Goal: Task Accomplishment & Management: Use online tool/utility

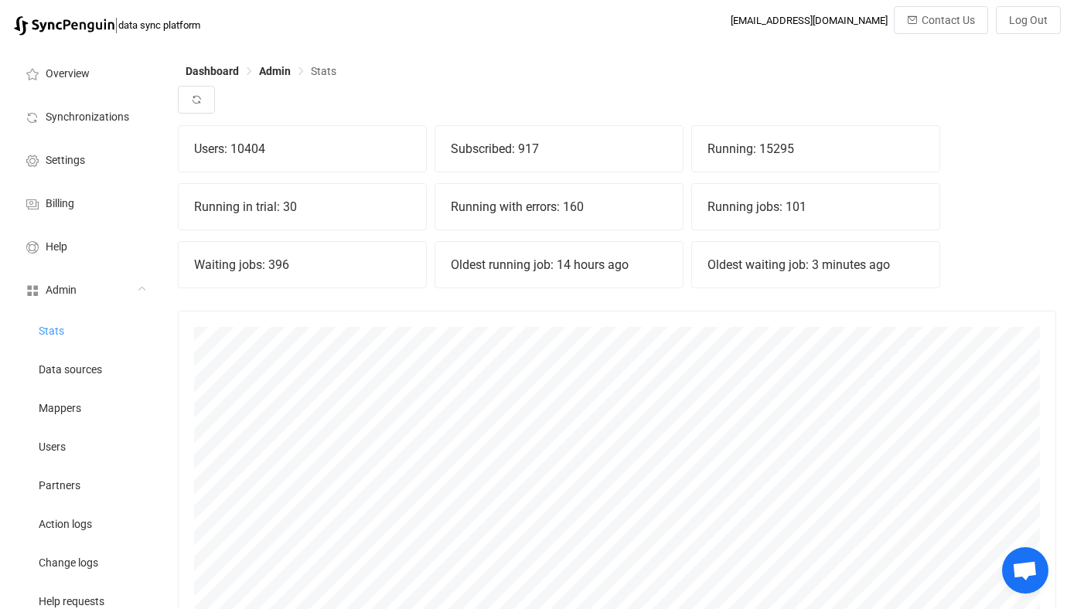
scroll to position [342, 878]
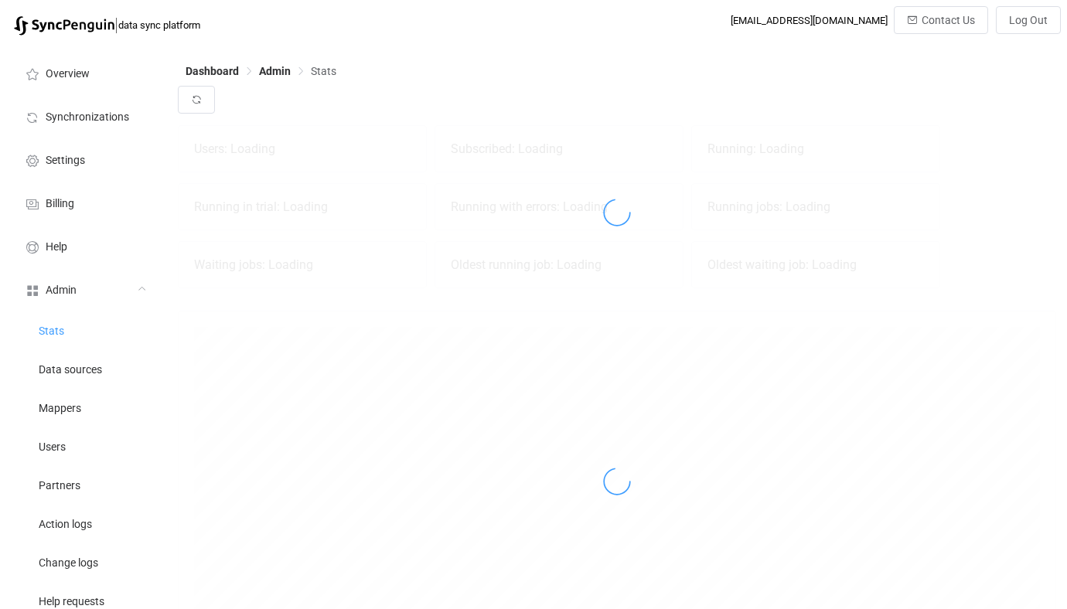
scroll to position [342, 878]
click at [121, 124] on li "Synchronizations" at bounding box center [85, 115] width 155 height 43
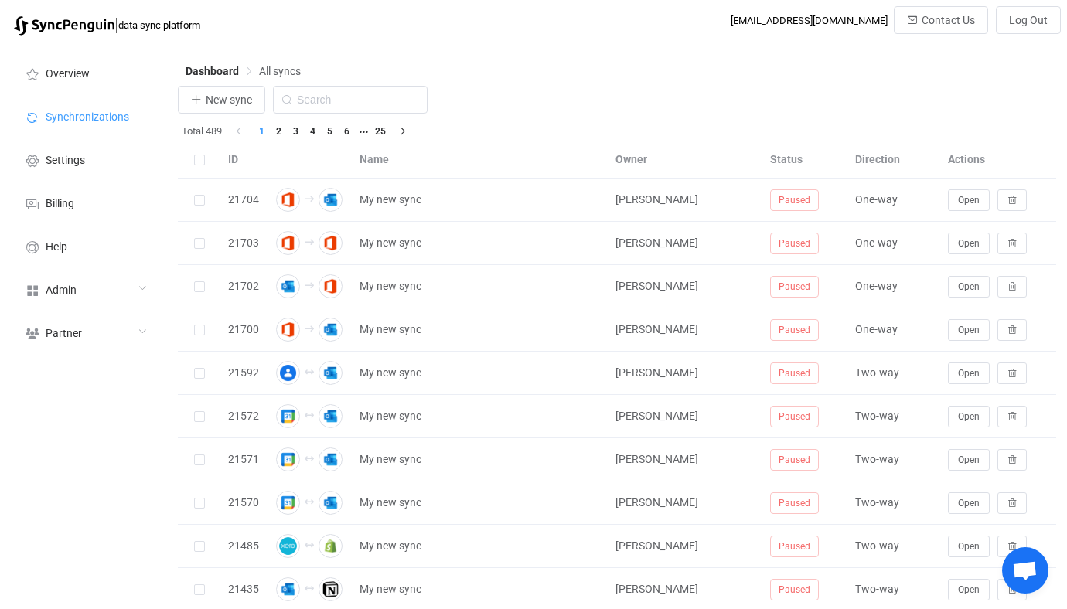
click at [472, 145] on th "Name" at bounding box center [480, 159] width 256 height 37
click at [237, 98] on span "New sync" at bounding box center [229, 100] width 46 height 12
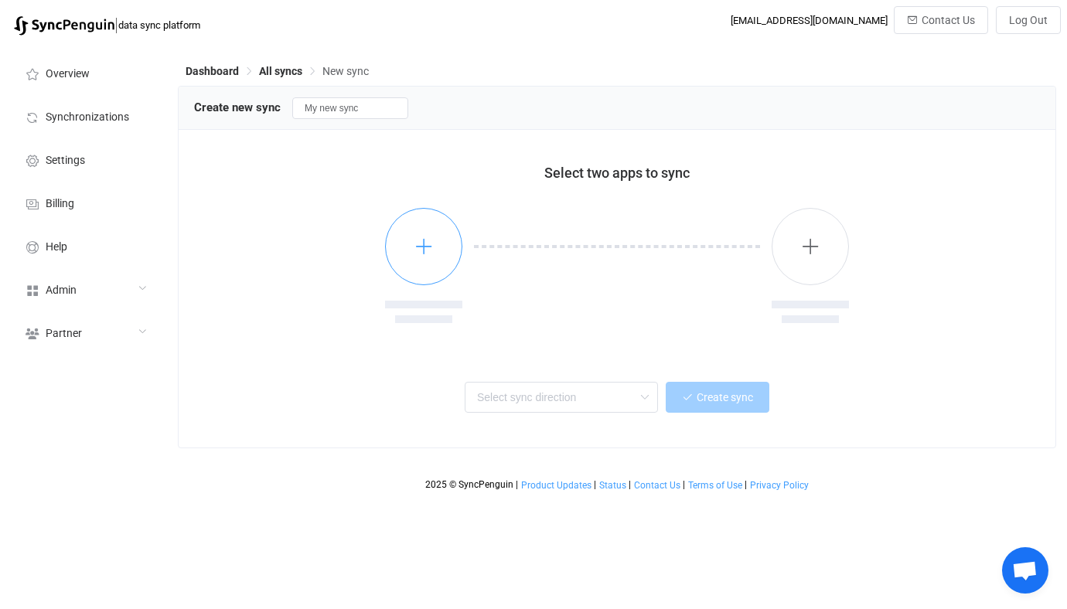
click at [425, 223] on button "button" at bounding box center [423, 246] width 77 height 77
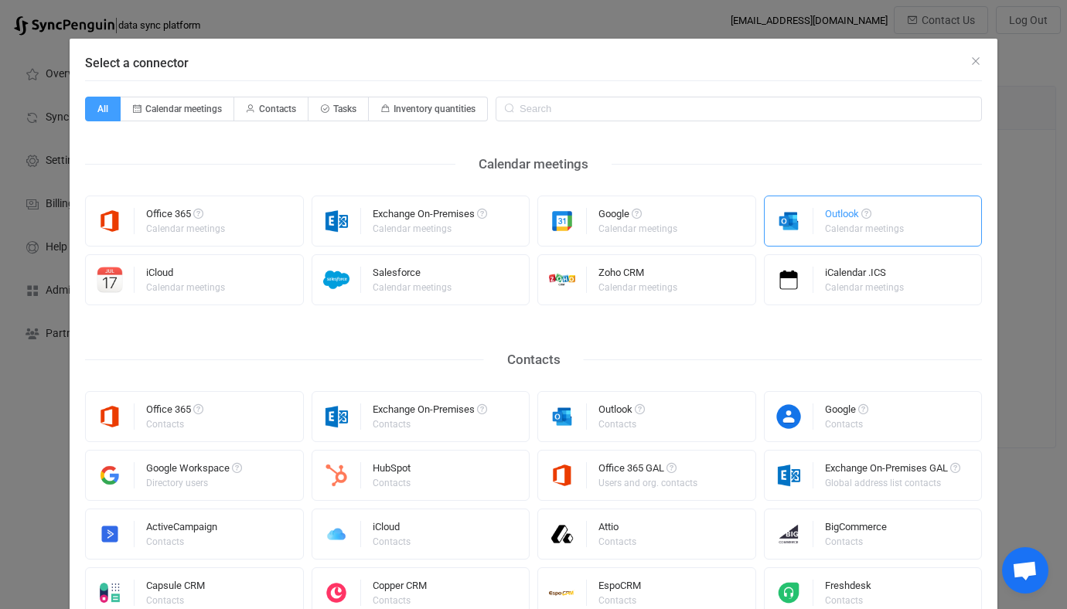
click at [804, 203] on div "Select a connector" at bounding box center [788, 220] width 49 height 49
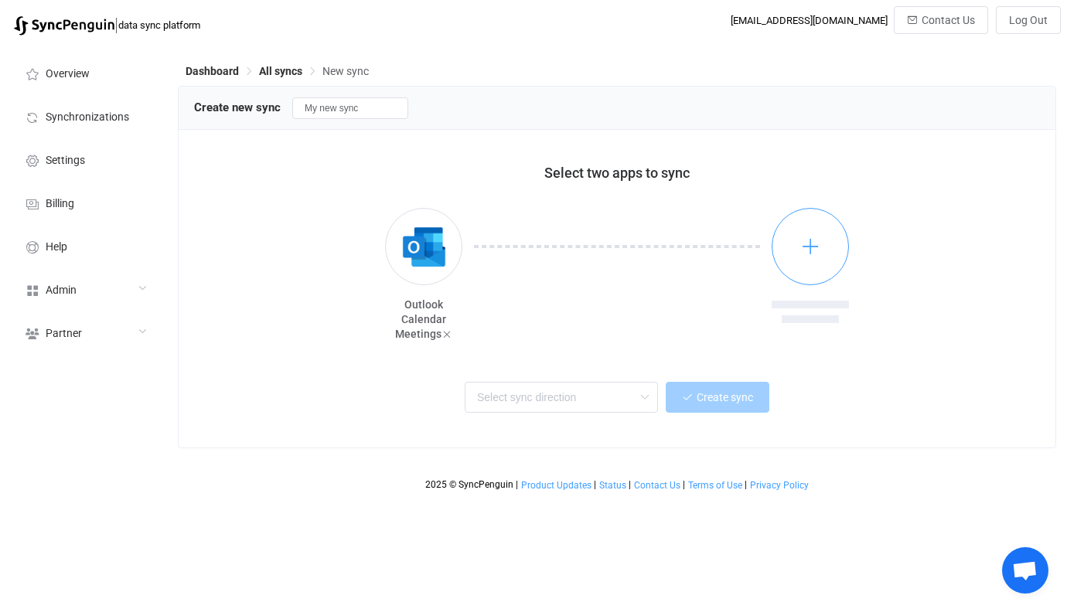
click at [815, 216] on button "button" at bounding box center [809, 246] width 77 height 77
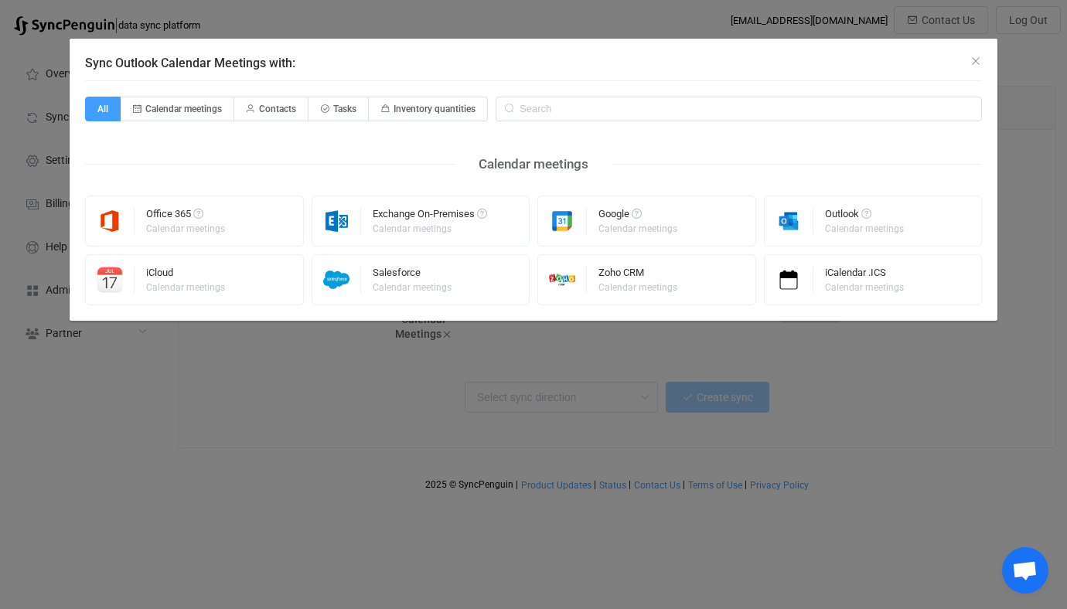
click at [554, 380] on div "Sync Outlook Calendar Meetings with: All Calendar meetings Contacts Tasks Inven…" at bounding box center [533, 304] width 1067 height 609
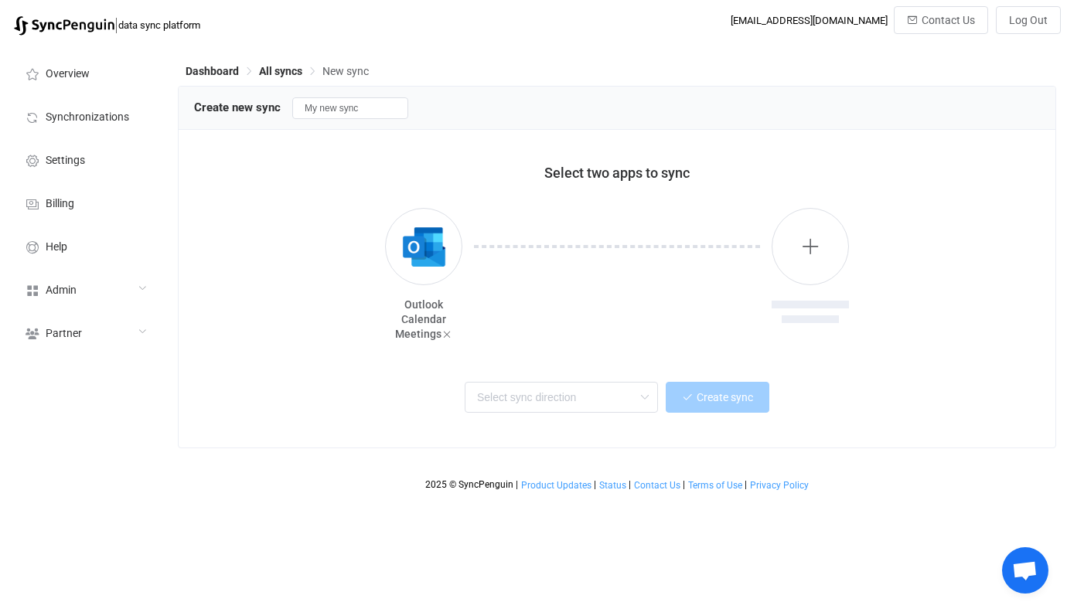
click at [449, 309] on div "Outlook Calendar Meetings" at bounding box center [423, 319] width 77 height 44
click at [431, 278] on button "button" at bounding box center [423, 246] width 77 height 77
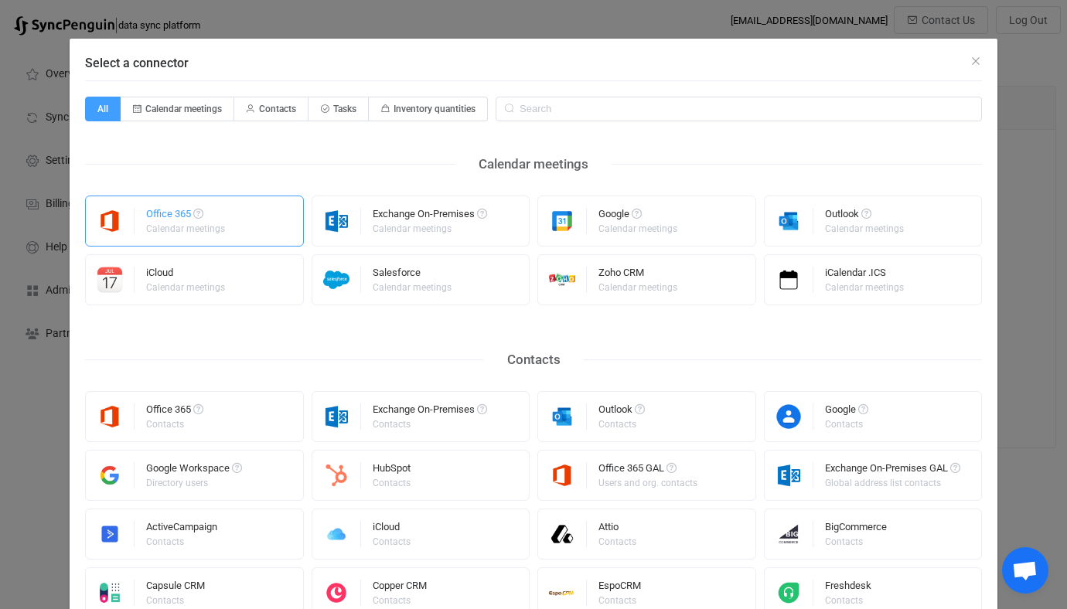
click at [245, 234] on div "Office 365 Calendar meetings" at bounding box center [194, 221] width 219 height 51
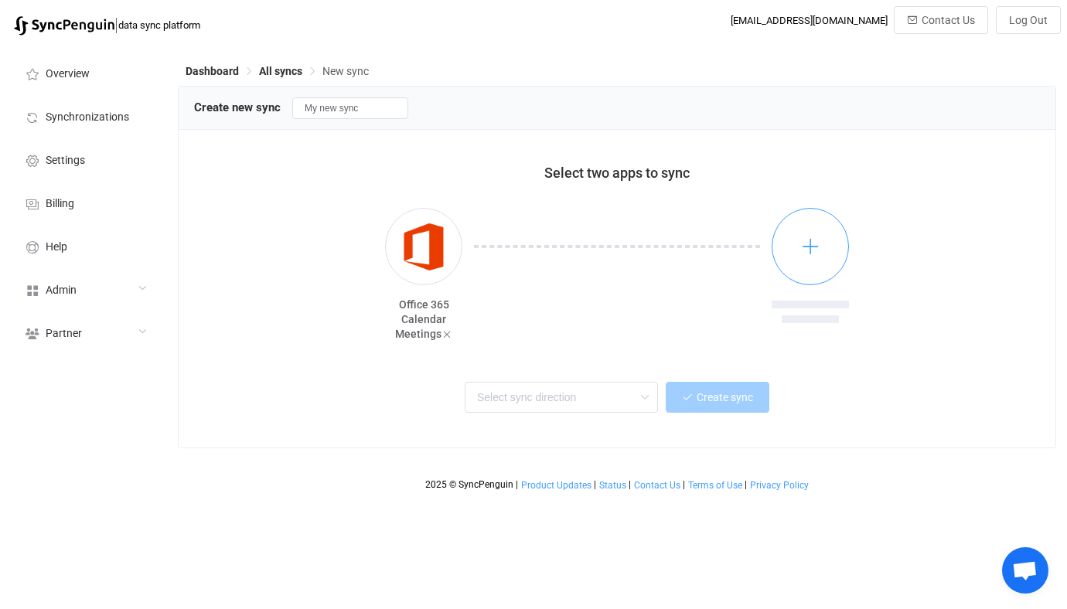
click at [788, 224] on button "button" at bounding box center [809, 246] width 77 height 77
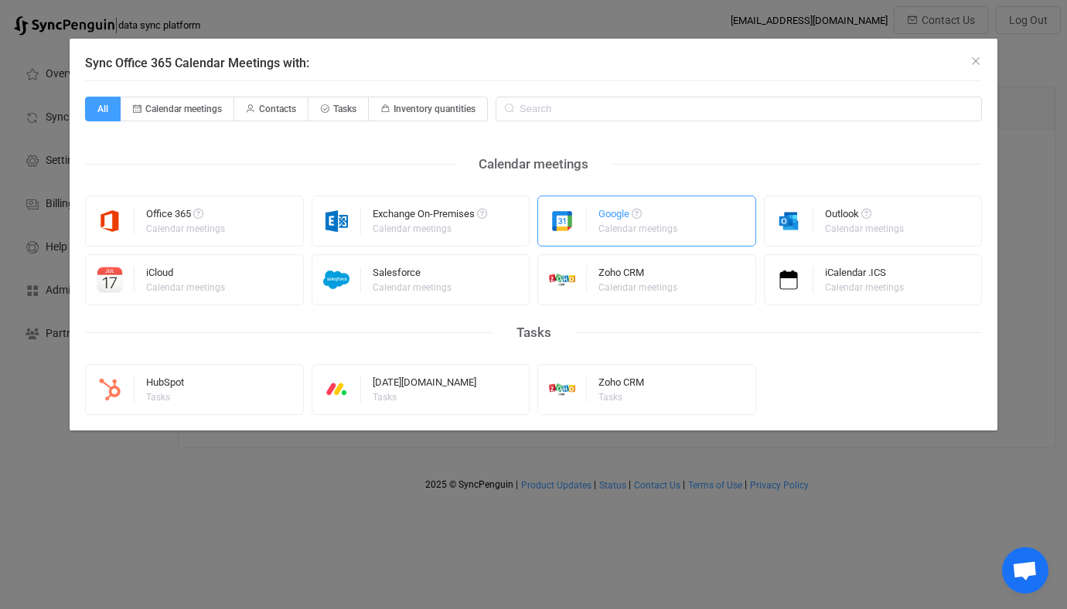
click at [618, 241] on div "Google Calendar meetings" at bounding box center [646, 221] width 219 height 51
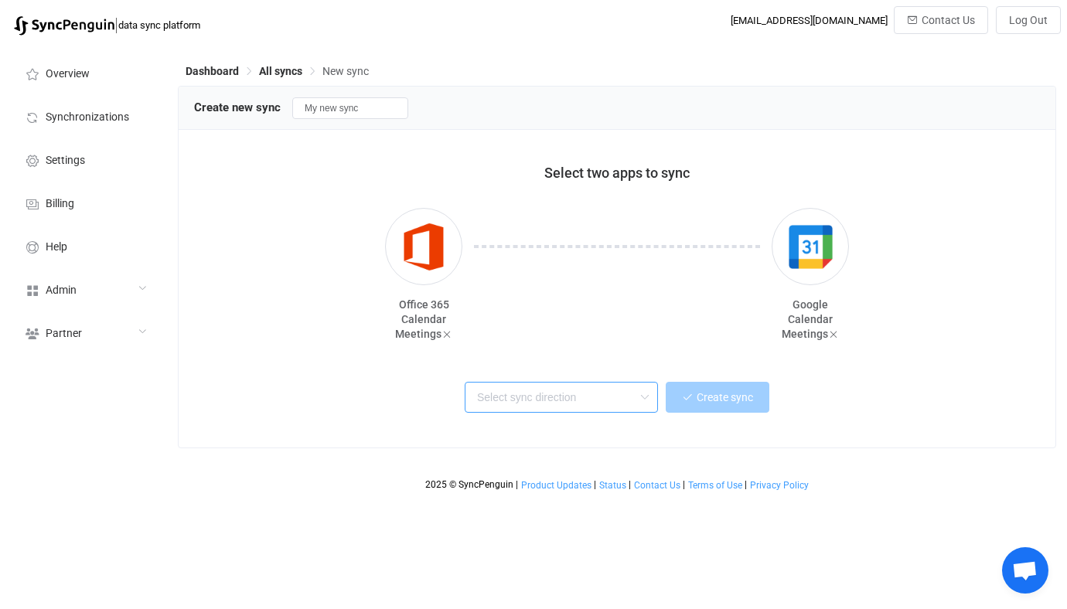
click at [599, 390] on input "text" at bounding box center [561, 397] width 193 height 31
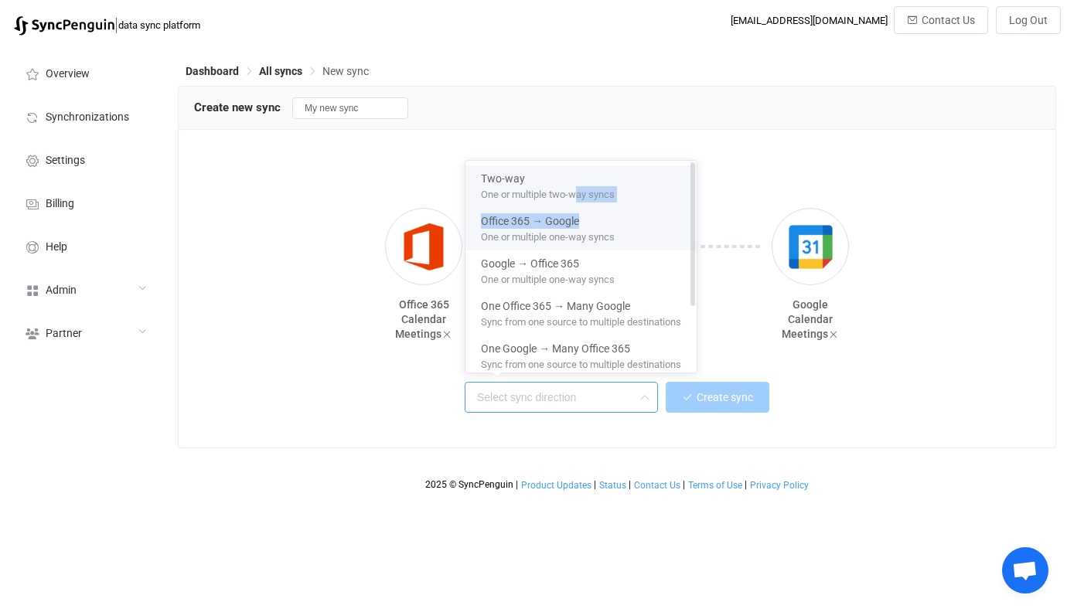
drag, startPoint x: 587, startPoint y: 213, endPoint x: 576, endPoint y: 196, distance: 20.6
click at [576, 196] on ul "Two-way One or multiple two-way syncs Office 365 → Google One or multiple one-w…" at bounding box center [580, 314] width 231 height 307
click at [576, 196] on span "One or multiple two-way syncs" at bounding box center [548, 191] width 134 height 17
type input "Two-way"
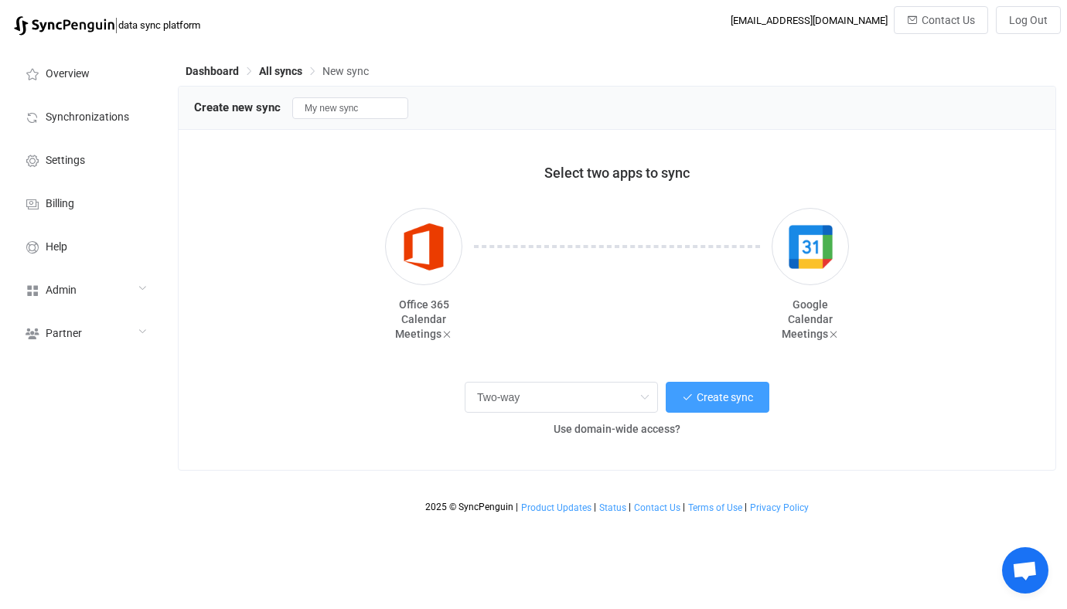
click at [679, 373] on div "Two-way Create sync Use domain-wide access?" at bounding box center [617, 412] width 846 height 84
click at [683, 386] on button "Create sync" at bounding box center [718, 397] width 104 height 31
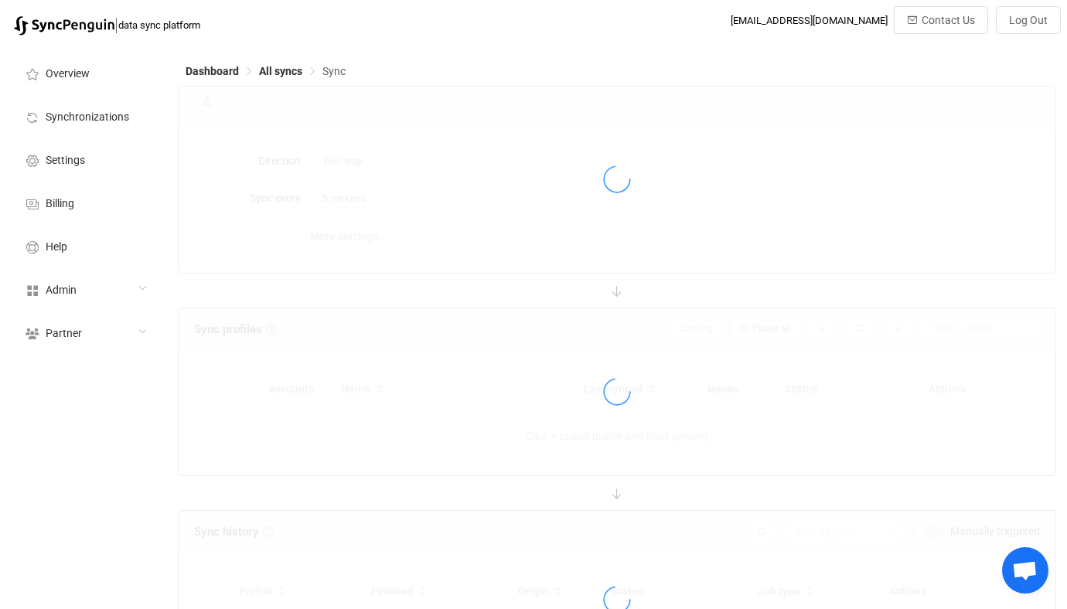
type input "10 minutes"
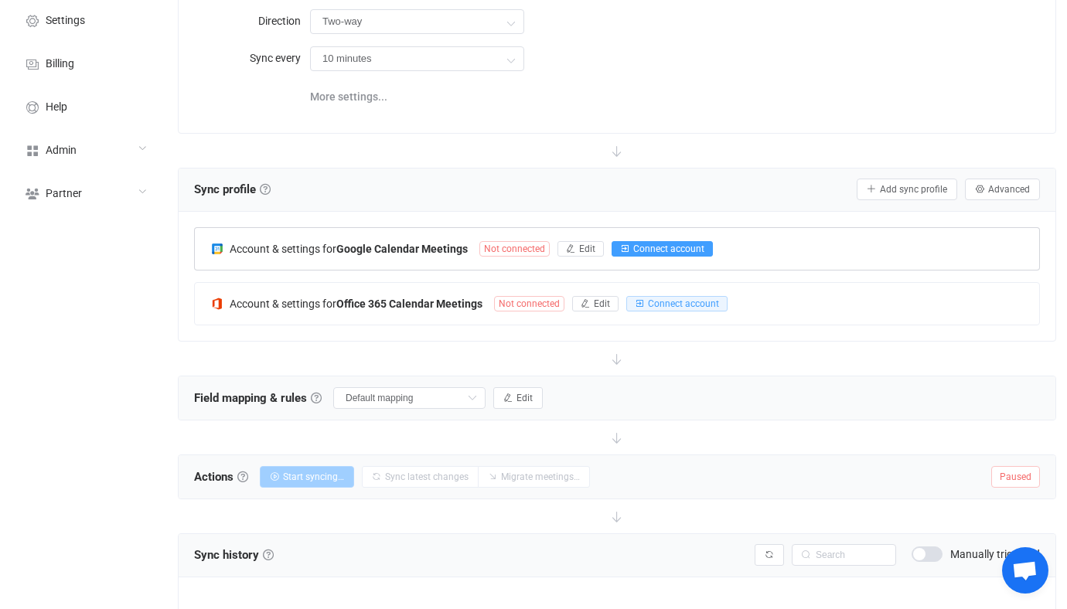
scroll to position [112, 0]
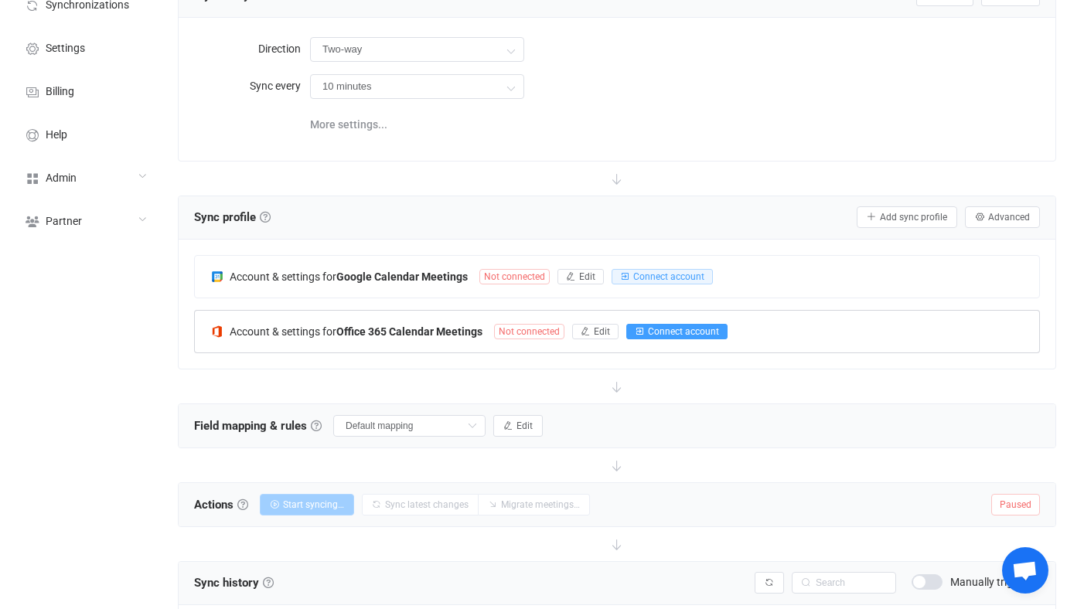
click at [641, 334] on icon "button" at bounding box center [639, 331] width 9 height 9
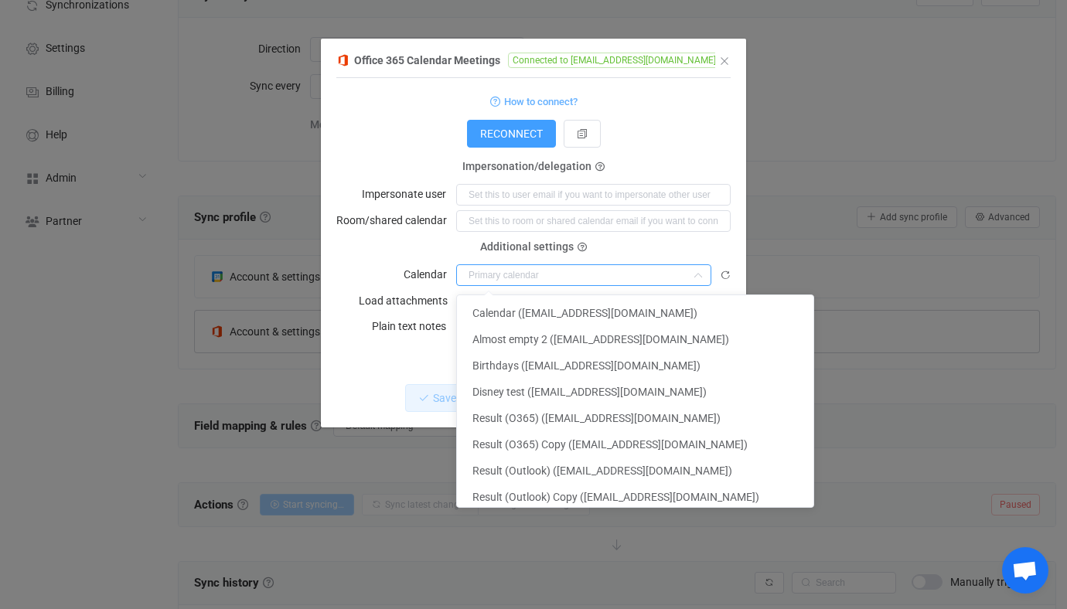
click at [497, 266] on input "dialog" at bounding box center [583, 275] width 255 height 22
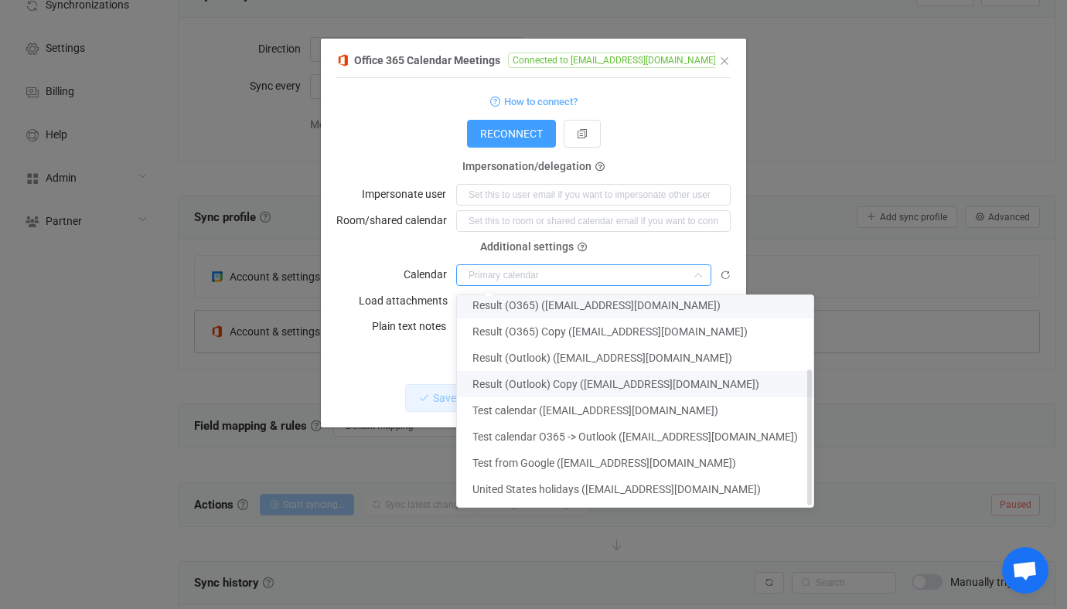
scroll to position [119, 0]
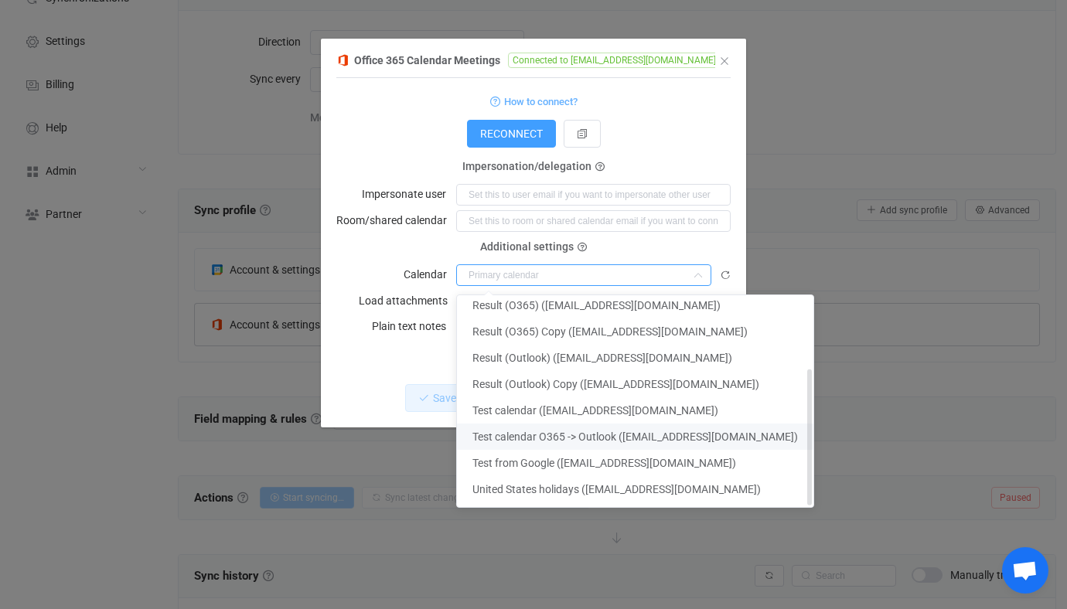
click at [563, 433] on span "Test calendar O365 -> Outlook ([EMAIL_ADDRESS][DOMAIN_NAME])" at bounding box center [634, 437] width 325 height 12
type input "Test calendar O365 -> Outlook ([EMAIL_ADDRESS][DOMAIN_NAME])"
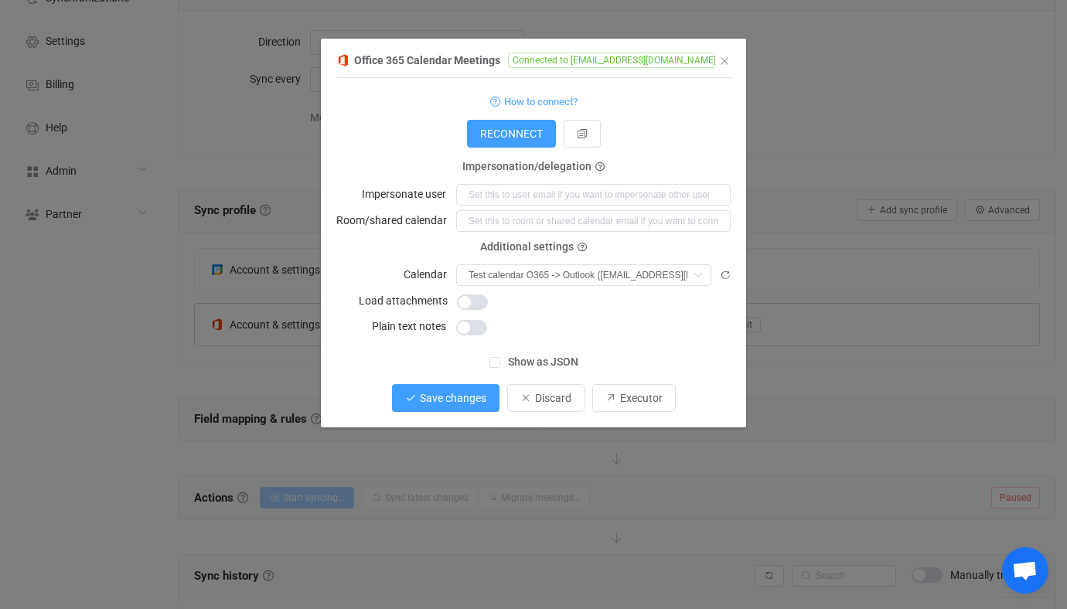
click at [483, 396] on span "Save changes" at bounding box center [453, 398] width 66 height 12
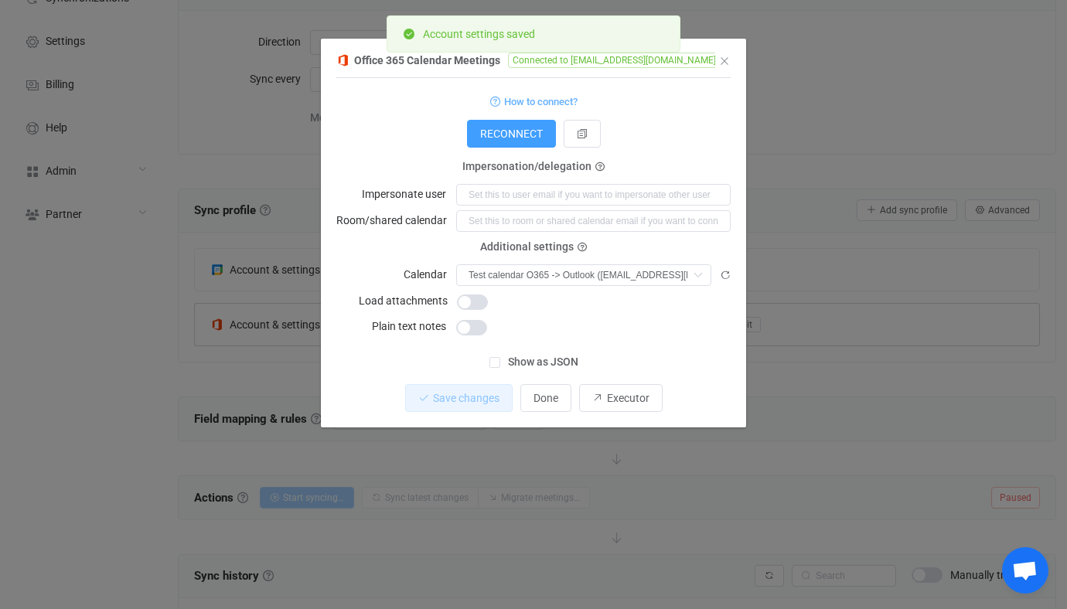
click at [260, 250] on div "Office 365 Calendar Meetings Connected to vitaliiherasymiv@syncpenguinua.onmicr…" at bounding box center [533, 304] width 1067 height 609
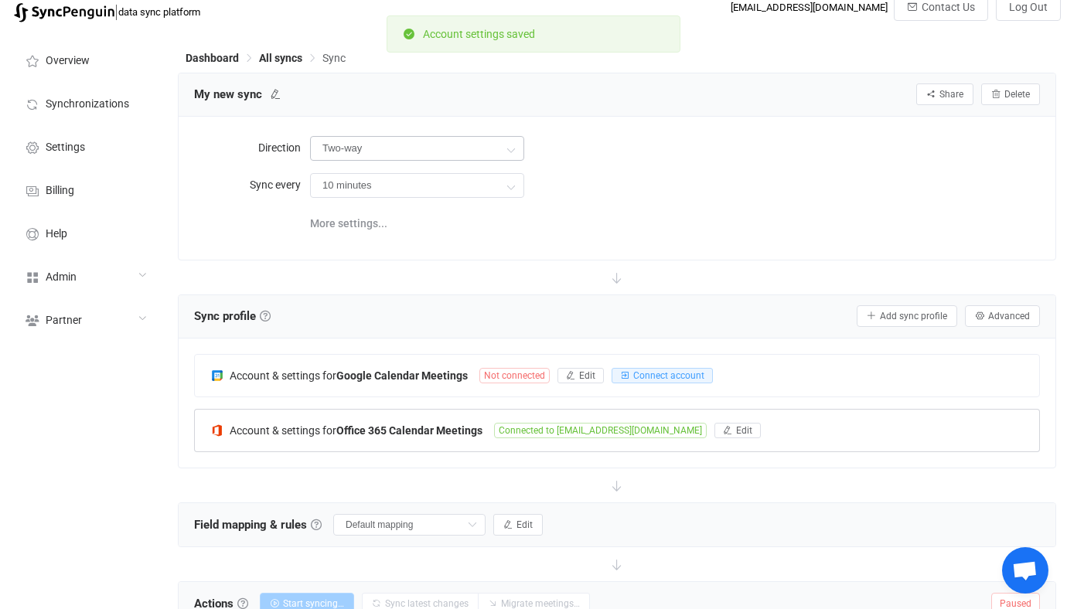
scroll to position [4, 0]
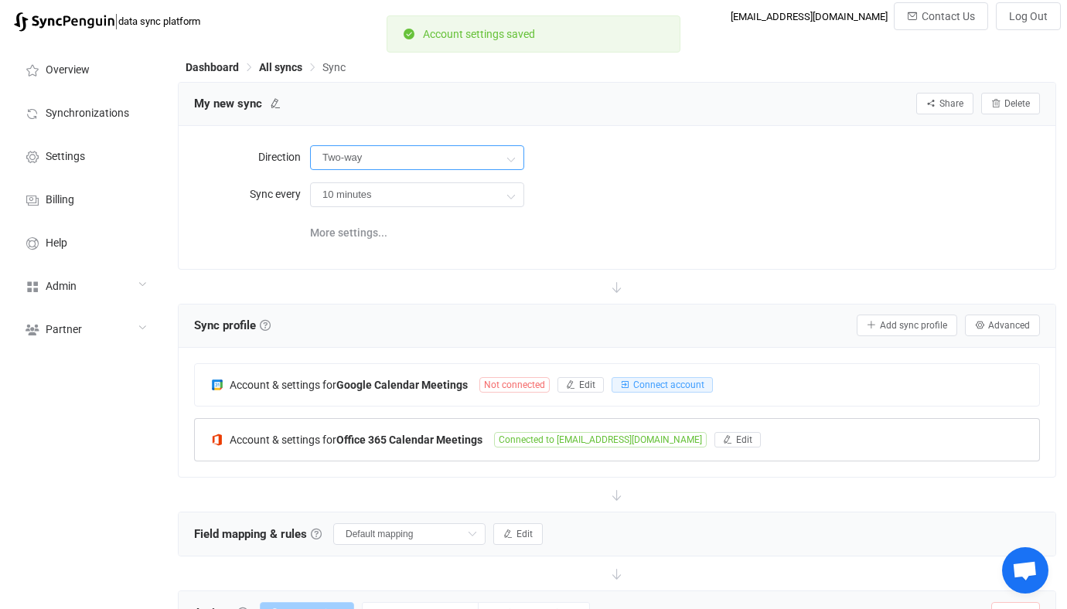
click at [359, 159] on input "Two-way" at bounding box center [417, 157] width 214 height 25
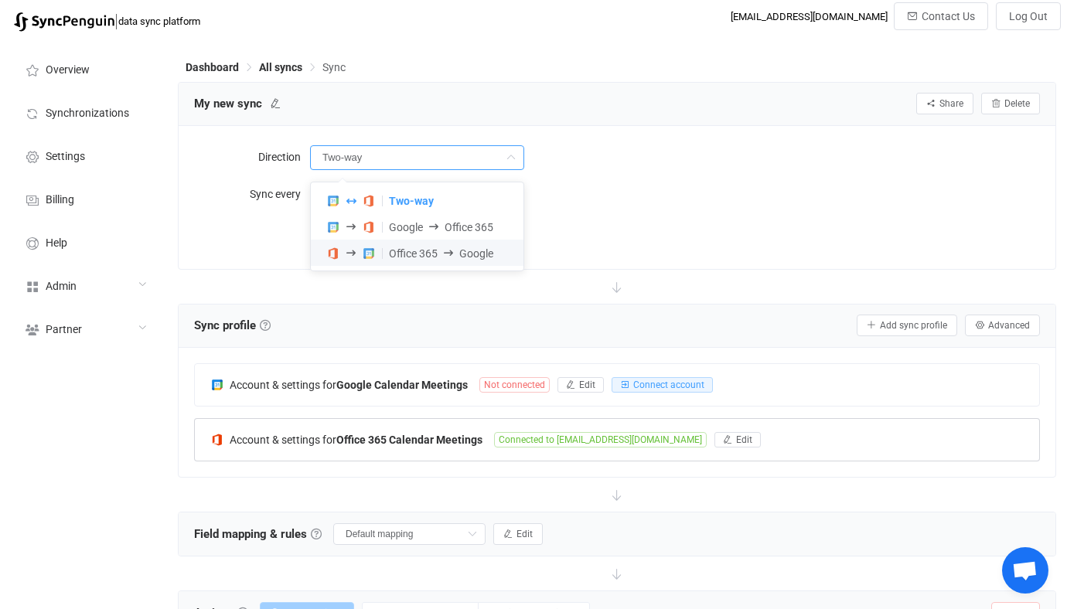
click at [387, 248] on span at bounding box center [357, 253] width 63 height 12
type input "Office 365 → Google"
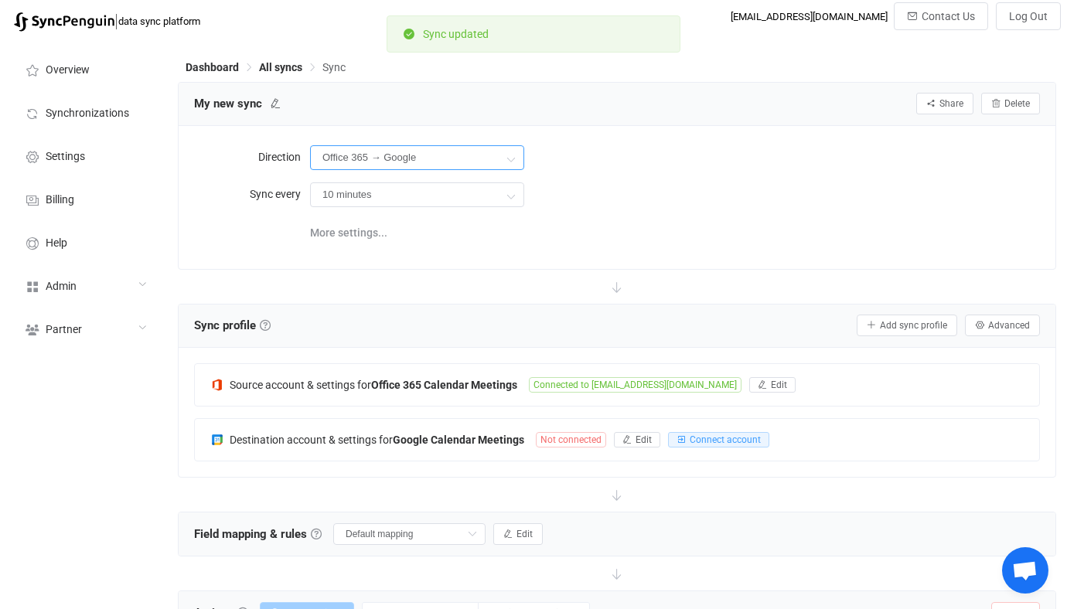
scroll to position [148, 0]
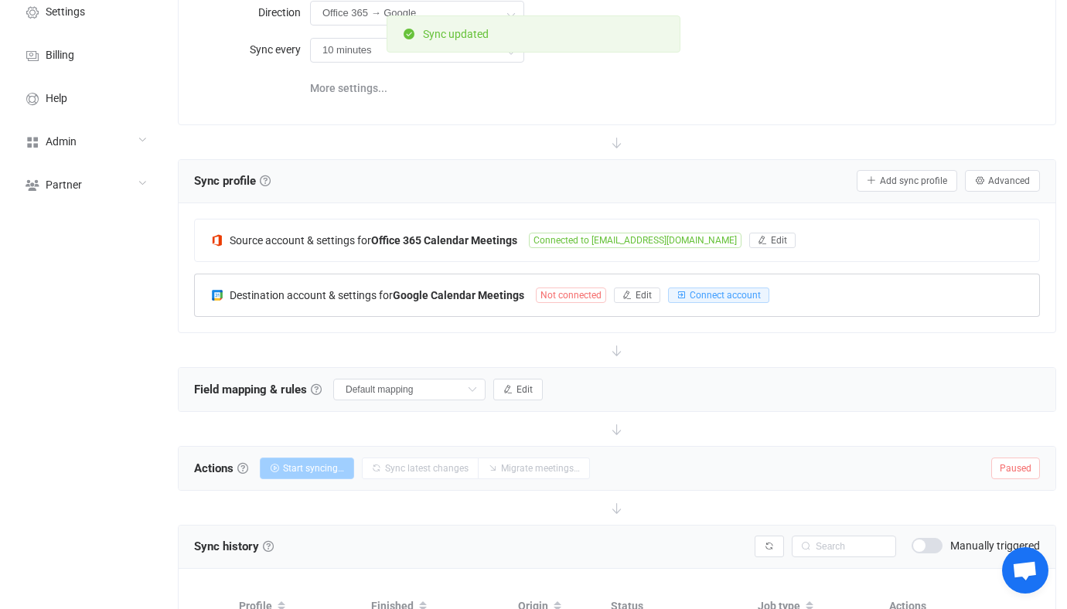
click at [482, 299] on b "Google Calendar Meetings" at bounding box center [458, 295] width 131 height 12
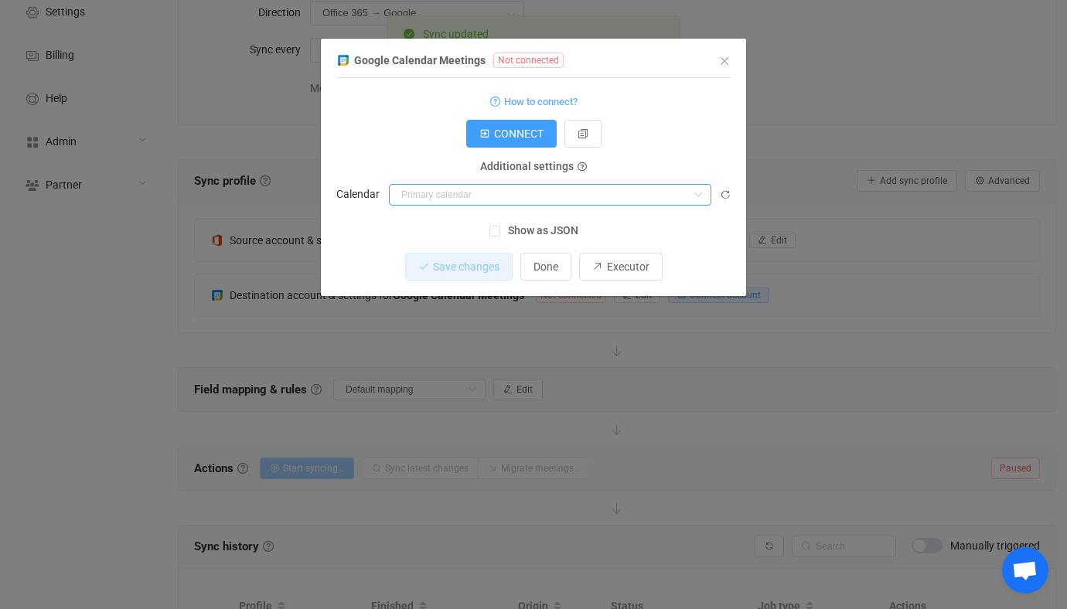
click at [480, 199] on input "dialog" at bounding box center [550, 195] width 322 height 22
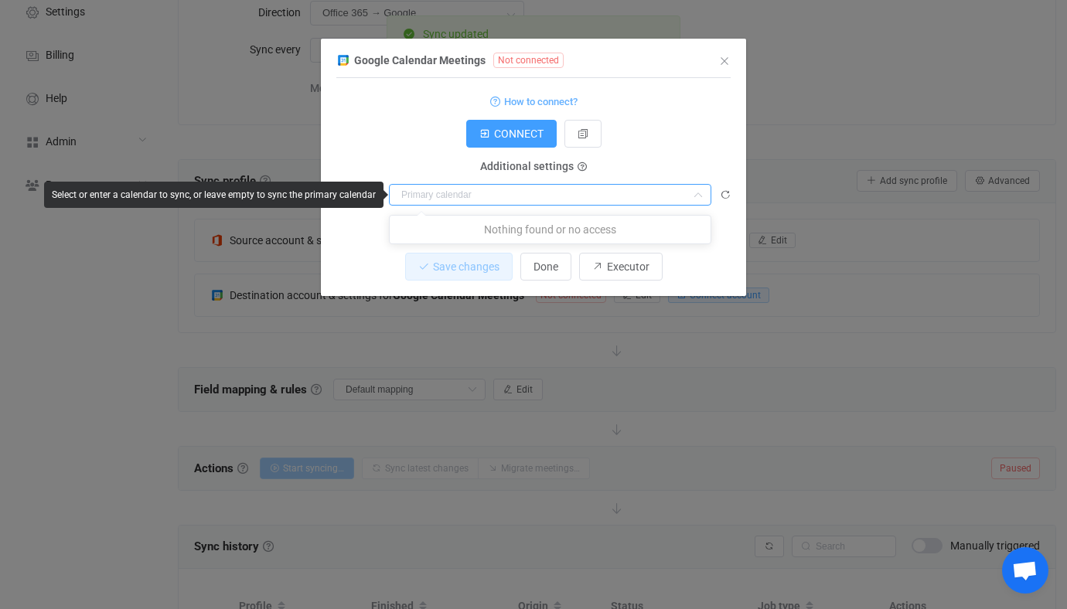
click at [393, 154] on form "How to connect? CONNECT Service account Service account JSON Service account Ad…" at bounding box center [533, 148] width 394 height 114
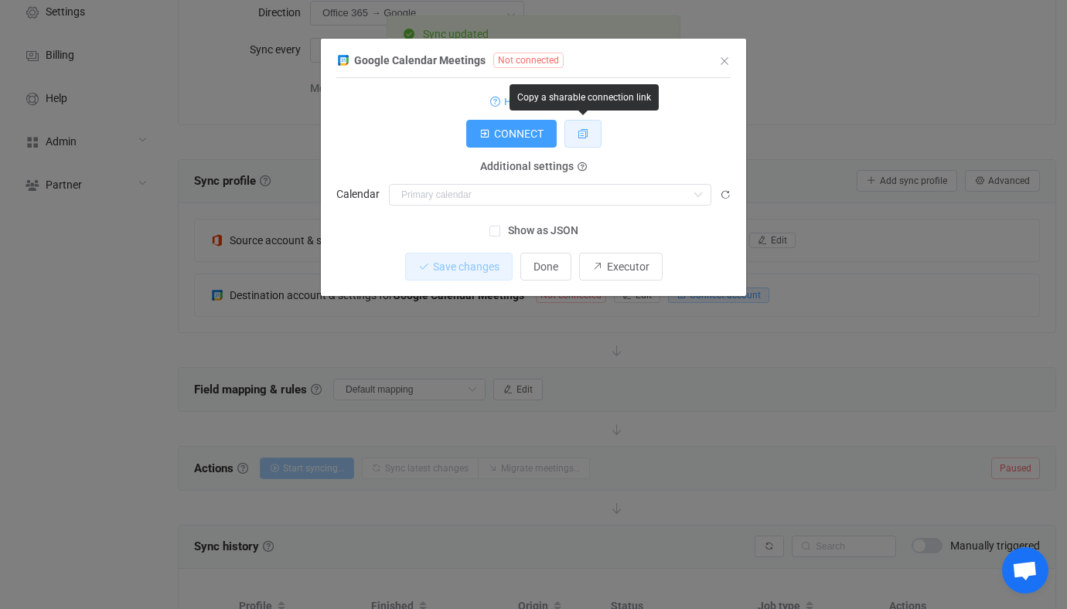
click at [581, 133] on icon "dialog" at bounding box center [582, 133] width 11 height 11
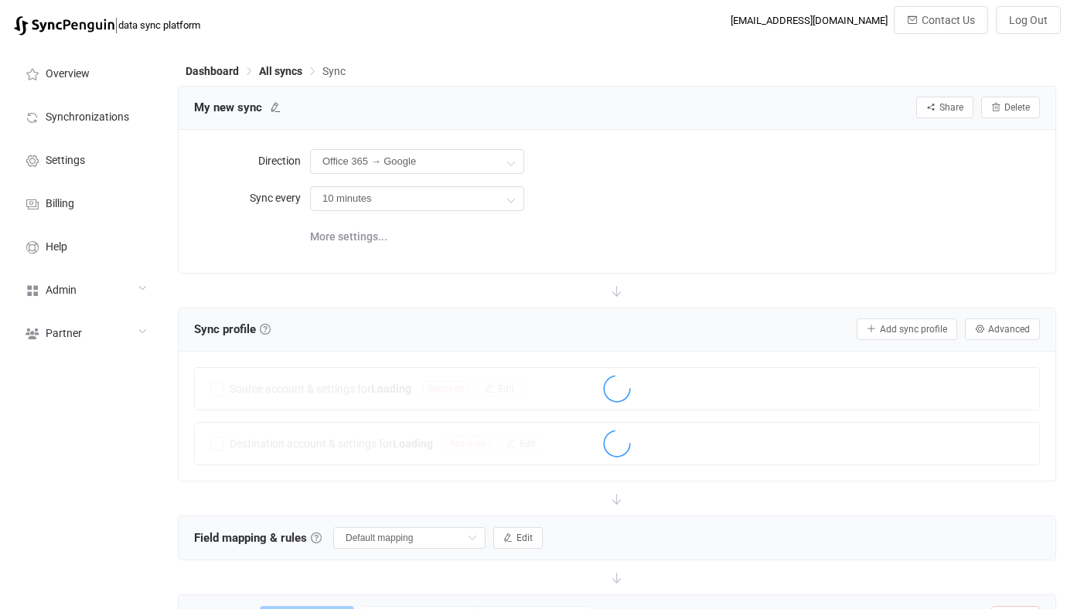
scroll to position [148, 0]
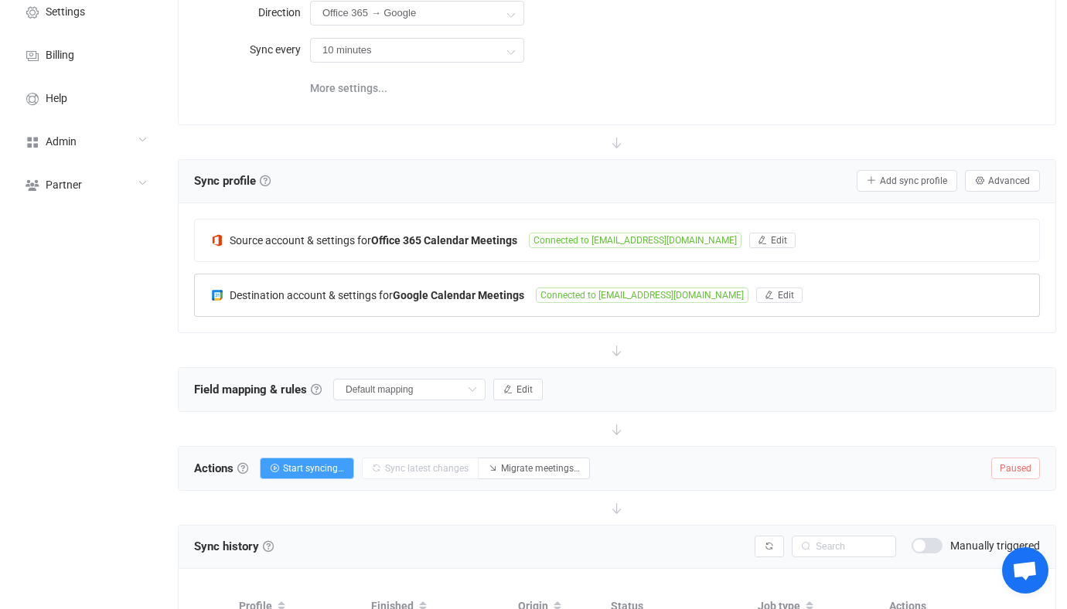
click at [450, 288] on div "Destination account & settings for Google Calendar Meetings" at bounding box center [372, 295] width 325 height 14
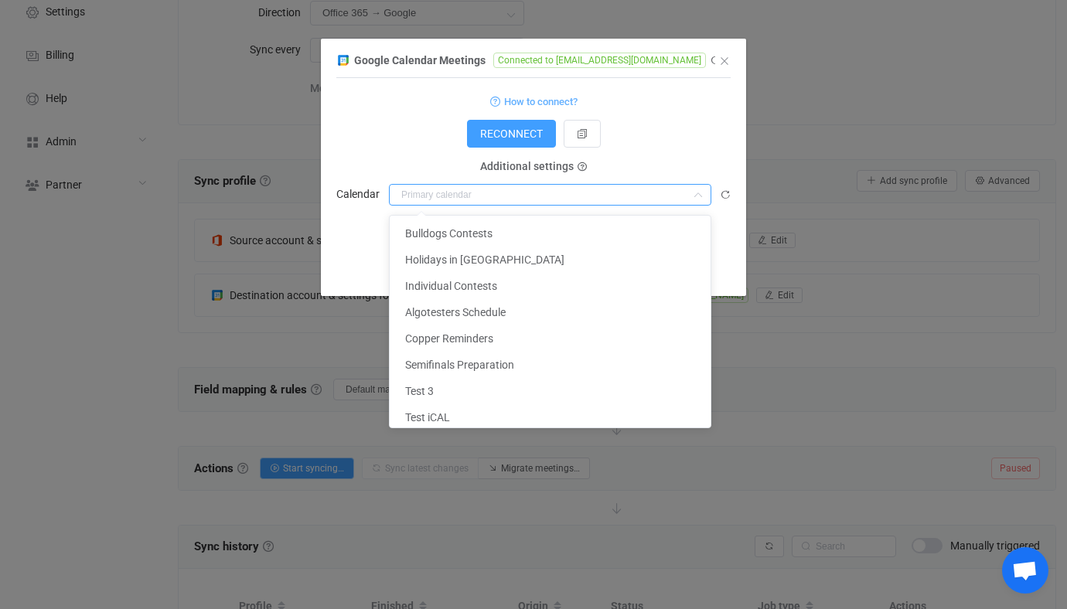
click at [533, 201] on input "dialog" at bounding box center [550, 195] width 322 height 22
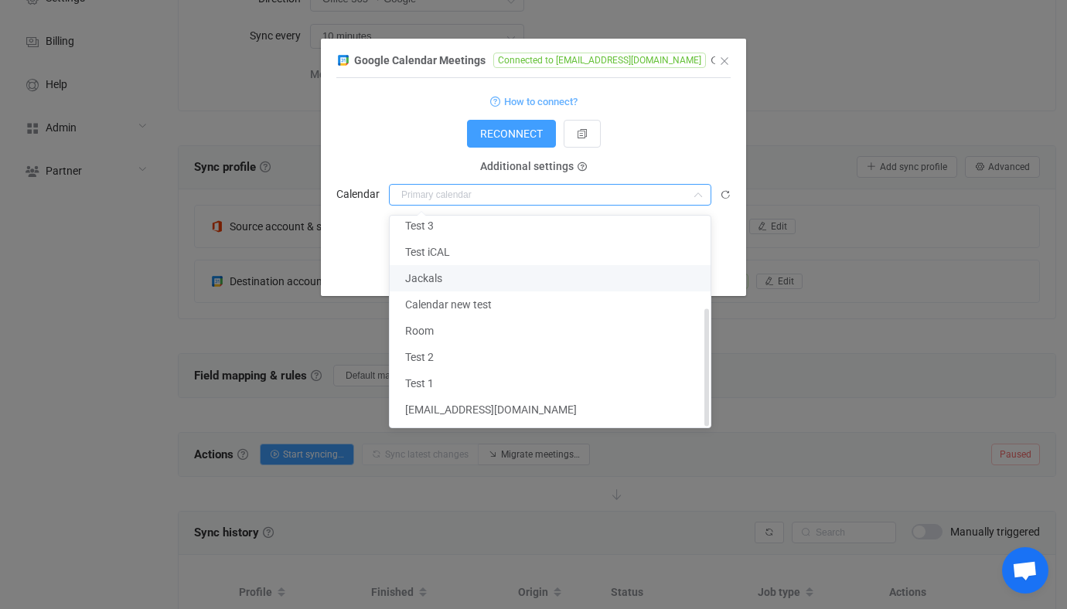
scroll to position [164, 0]
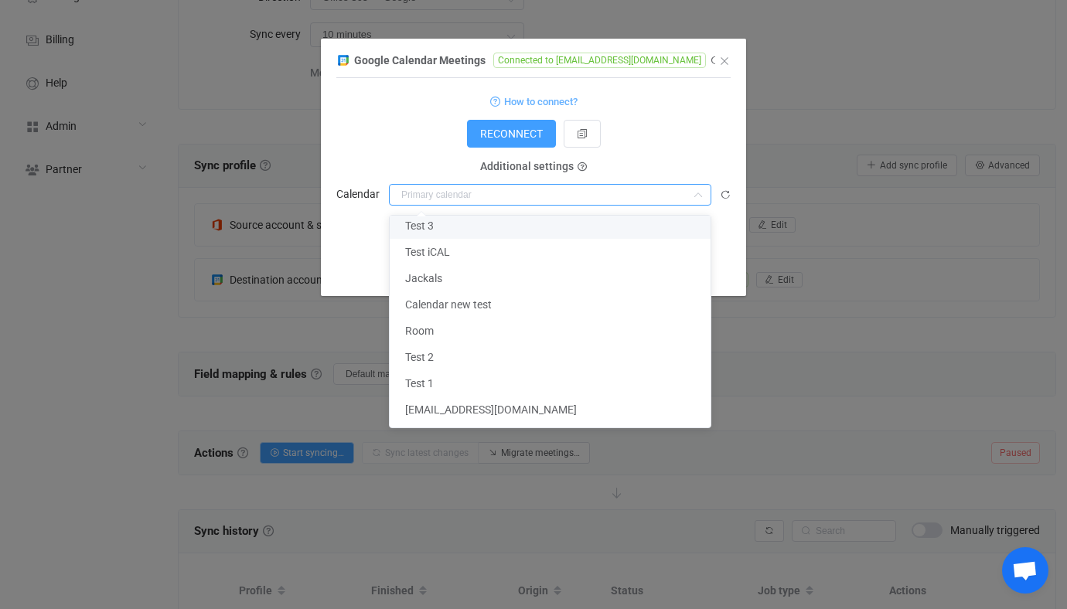
click at [349, 260] on div "Save changes Done Executor" at bounding box center [533, 267] width 394 height 28
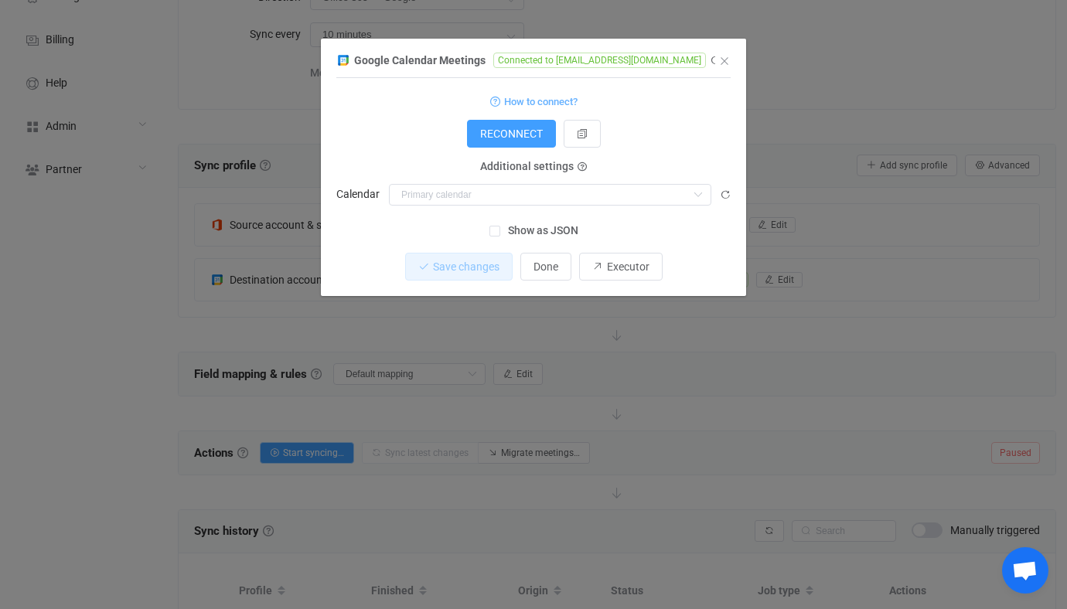
click at [717, 200] on div "dialog" at bounding box center [560, 194] width 342 height 22
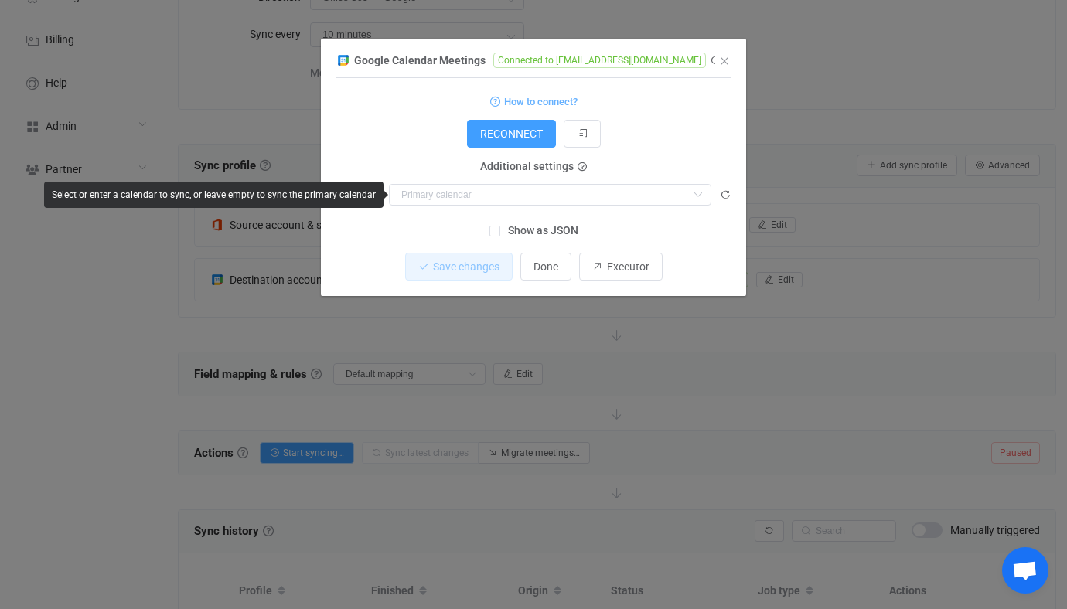
click at [717, 200] on div "dialog" at bounding box center [560, 194] width 342 height 22
click at [720, 197] on icon "dialog" at bounding box center [725, 194] width 11 height 11
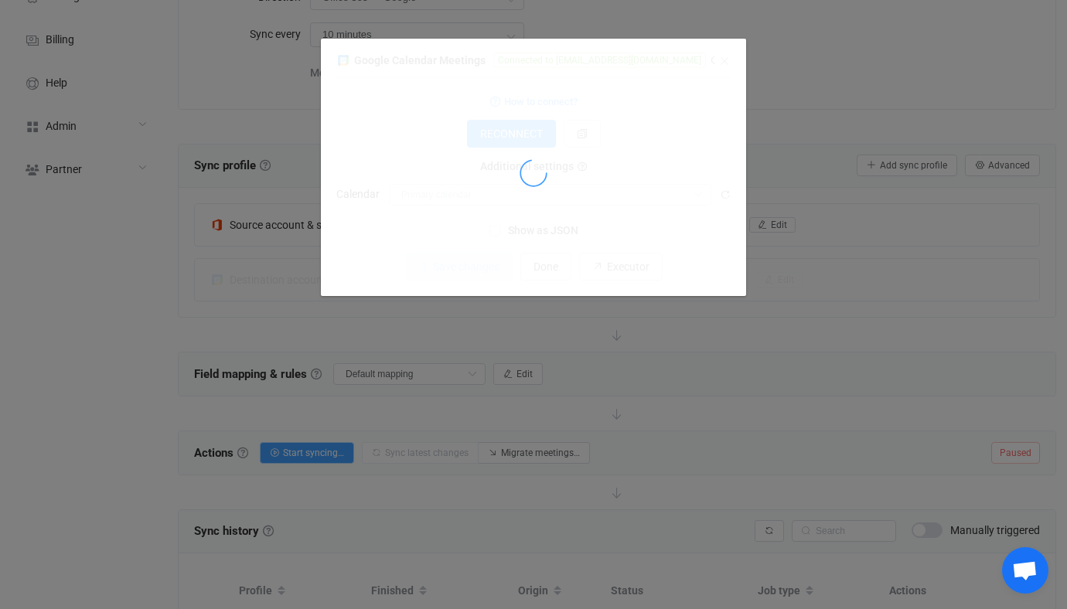
click at [531, 199] on div "dialog" at bounding box center [533, 173] width 394 height 246
click at [483, 196] on div "dialog" at bounding box center [533, 173] width 394 height 246
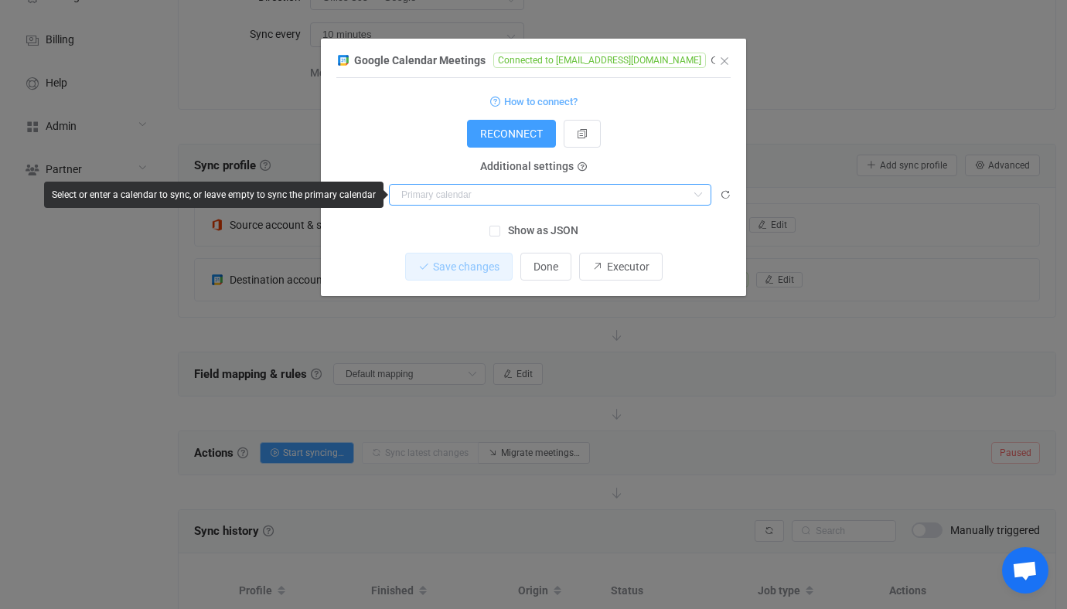
click at [473, 196] on input "dialog" at bounding box center [550, 195] width 322 height 22
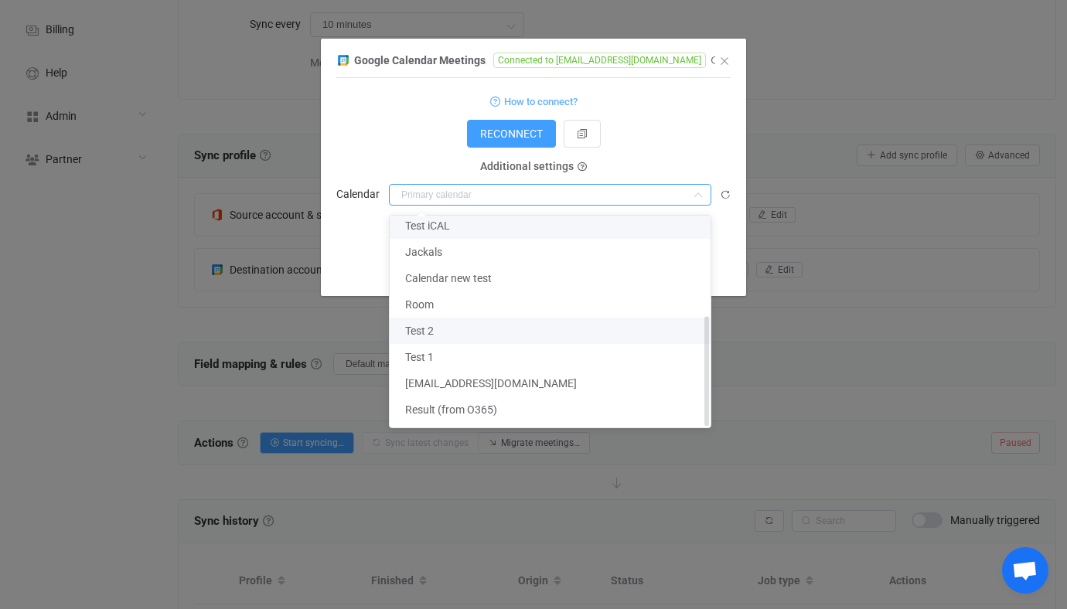
scroll to position [175, 0]
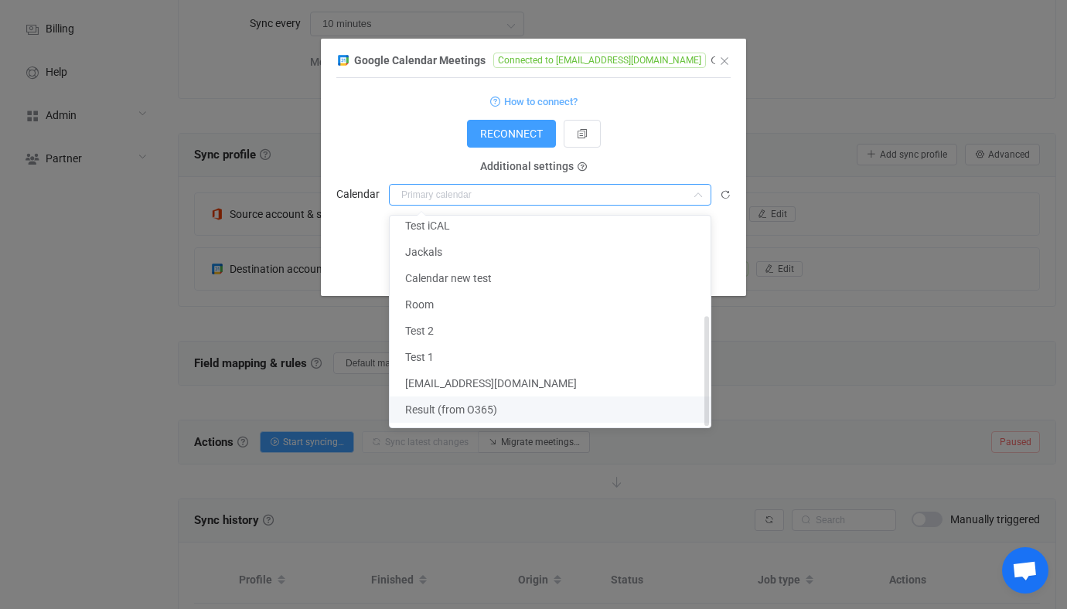
click at [487, 410] on span "Result (from O365)" at bounding box center [451, 409] width 92 height 12
type input "Result (from O365)"
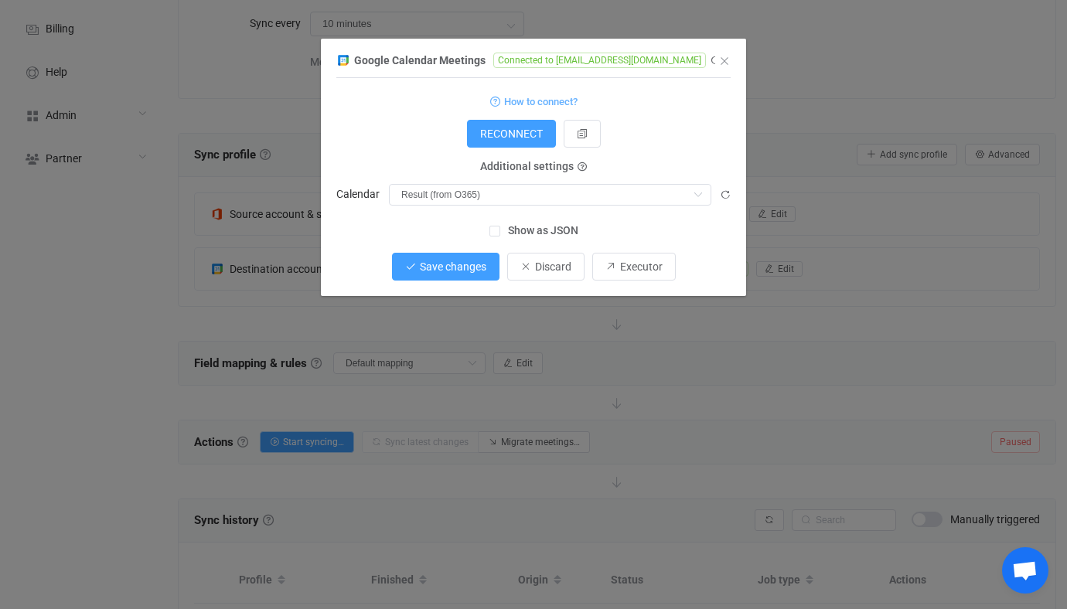
click at [472, 275] on button "Save changes" at bounding box center [445, 267] width 107 height 28
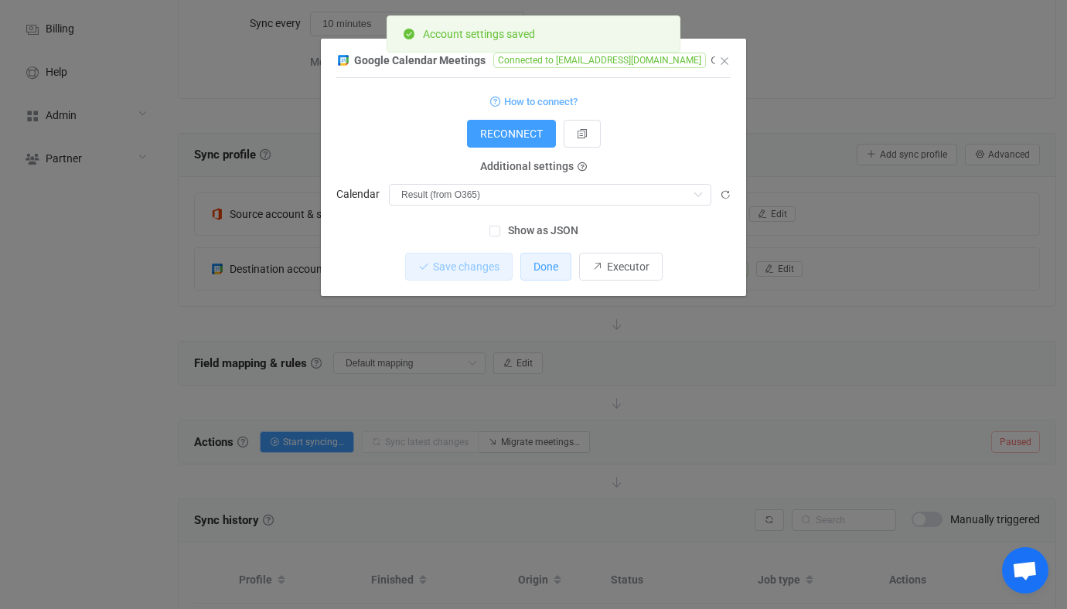
click at [529, 267] on button "Done" at bounding box center [545, 267] width 51 height 28
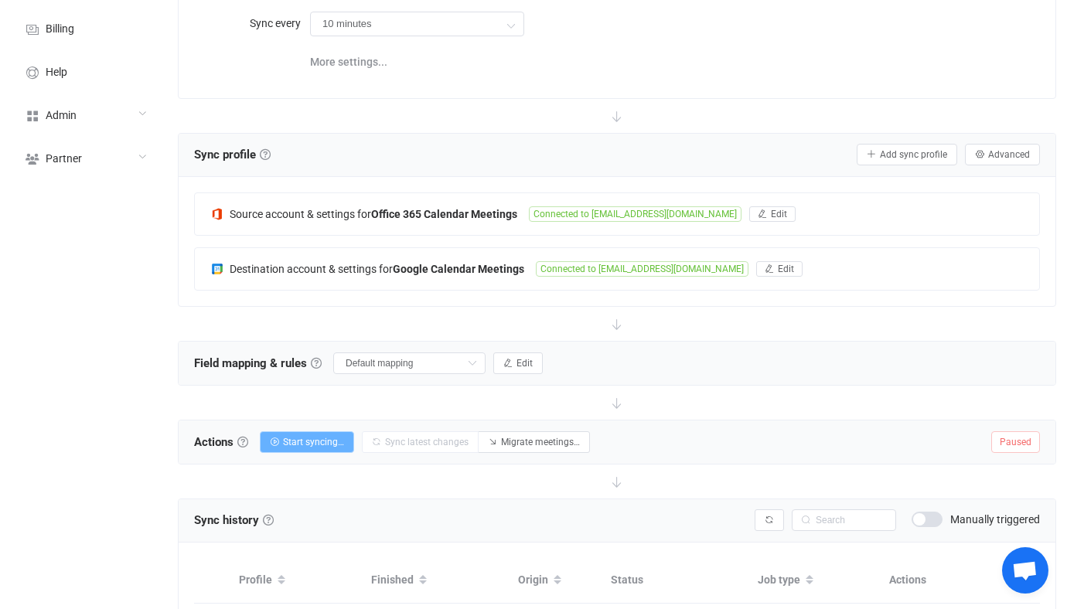
click at [340, 439] on span "Start syncing…" at bounding box center [313, 442] width 61 height 11
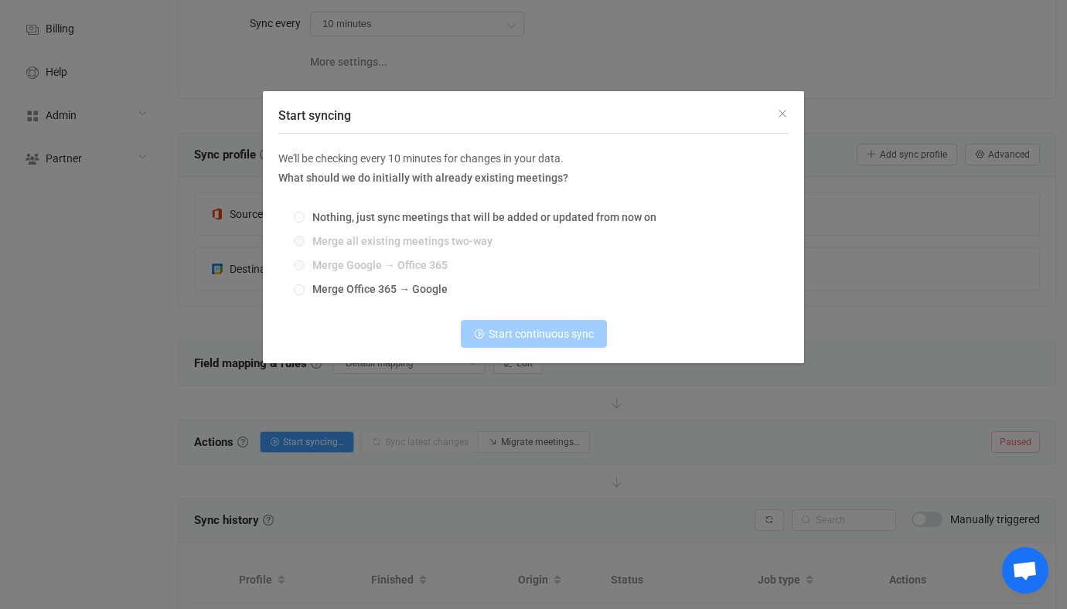
click at [427, 279] on div "Nothing, just sync meetings that will be added or updated from now on Merge all…" at bounding box center [533, 254] width 510 height 108
click at [429, 294] on span "Merge Office 365 → Google" at bounding box center [376, 289] width 143 height 12
click at [305, 294] on input "Merge Office 365 → Google" at bounding box center [299, 290] width 11 height 12
radio input "true"
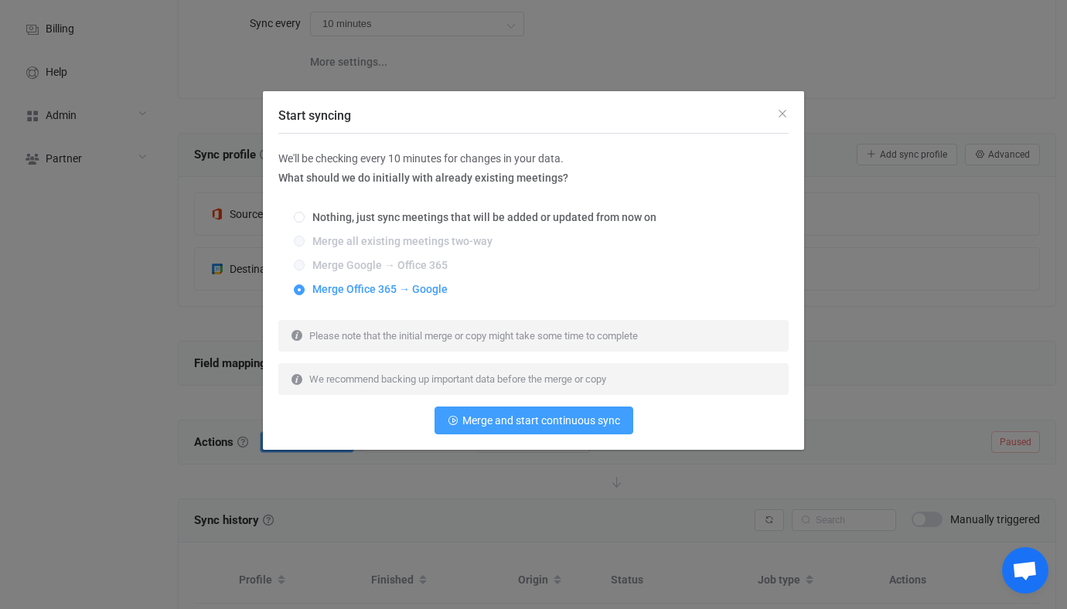
click at [930, 248] on div "Start syncing We'll be checking every 10 minutes for changes in your data. What…" at bounding box center [533, 304] width 1067 height 609
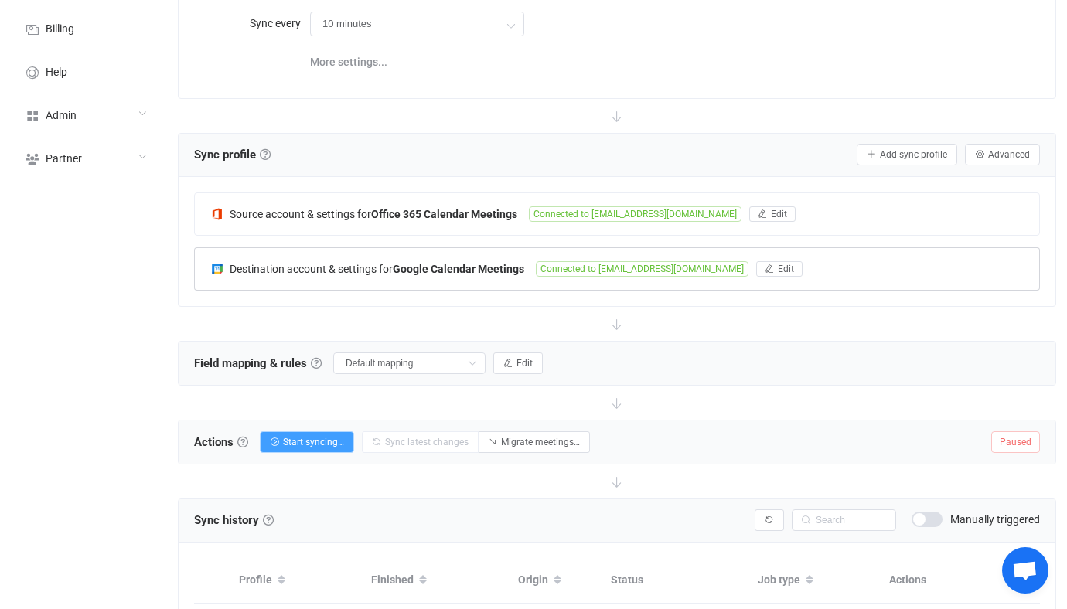
click at [484, 270] on b "Google Calendar Meetings" at bounding box center [458, 269] width 131 height 12
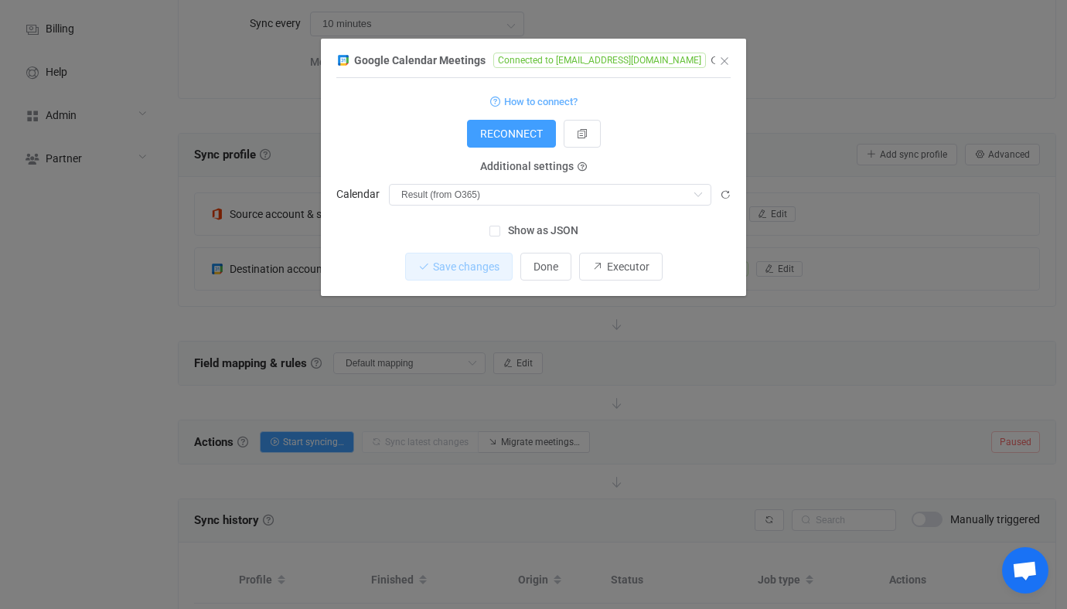
click at [637, 385] on div "Google Calendar Meetings Connected to vitaliyherasymiv@gmail.com 1 { { "refresh…" at bounding box center [533, 304] width 1067 height 609
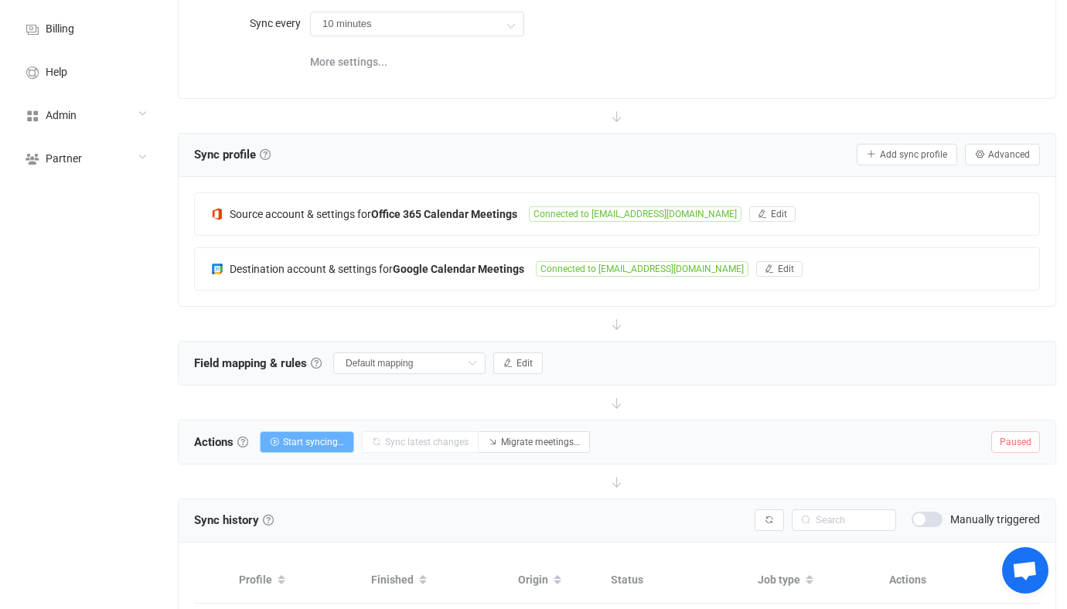
click at [288, 431] on button "Start syncing…" at bounding box center [307, 442] width 94 height 22
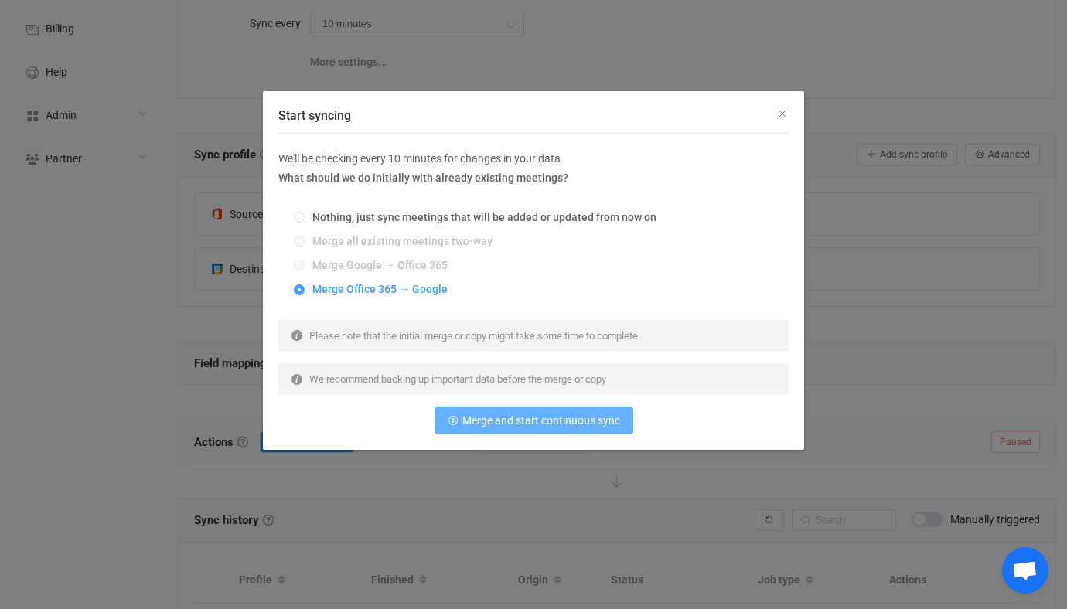
click at [468, 411] on button "Merge and start continuous sync" at bounding box center [533, 421] width 199 height 28
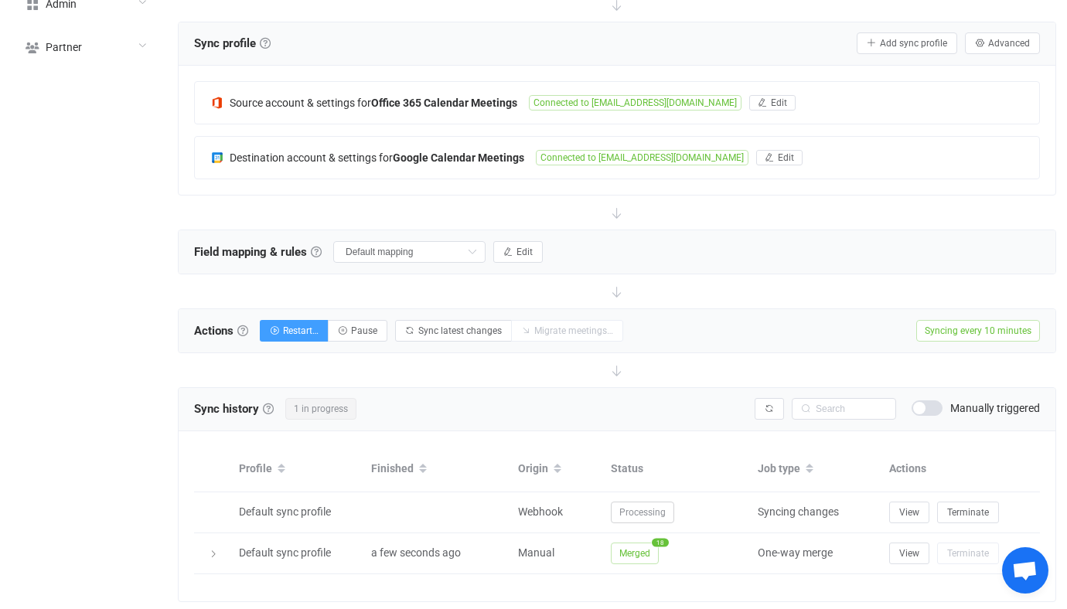
scroll to position [291, 0]
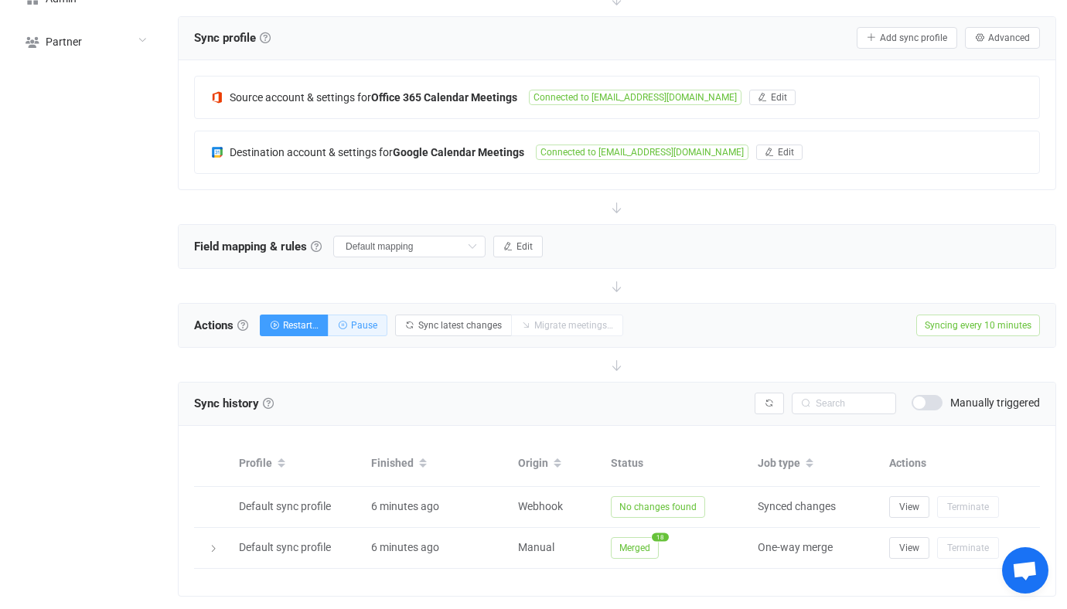
click at [372, 329] on button "Pause" at bounding box center [358, 326] width 60 height 22
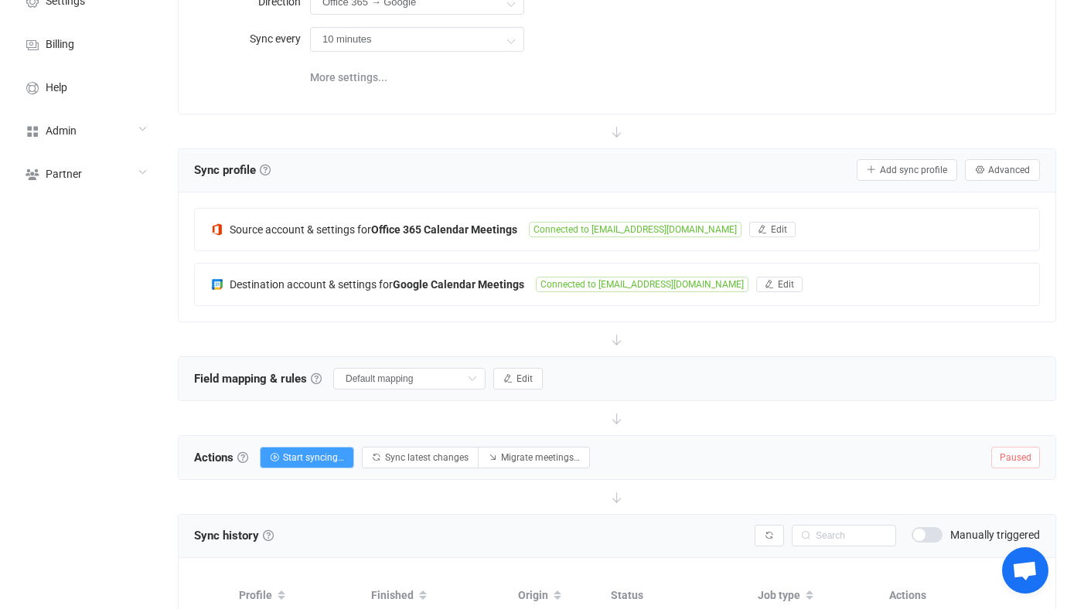
scroll to position [0, 0]
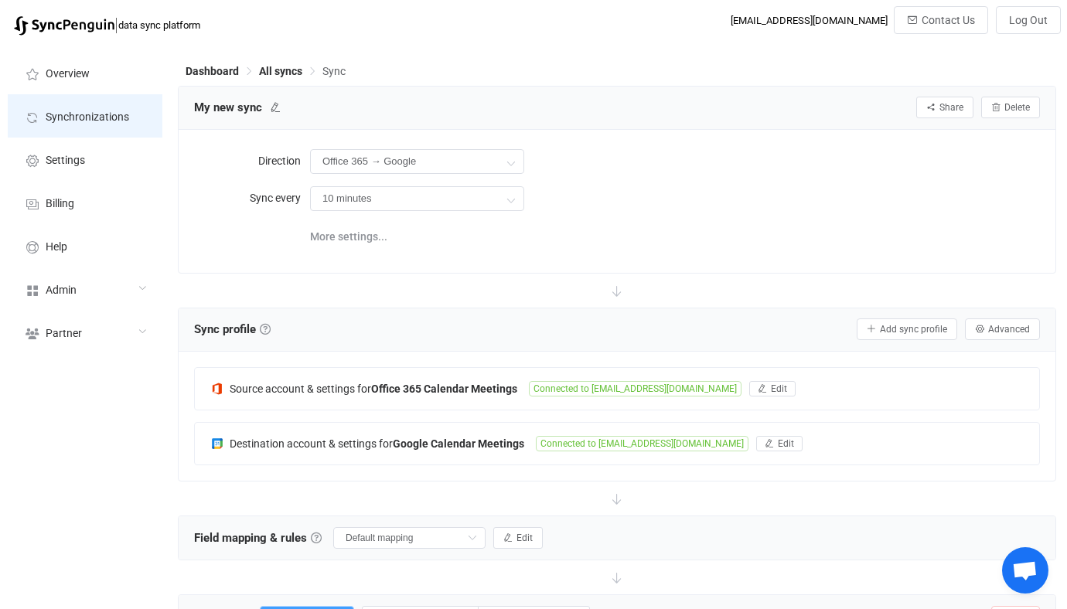
click at [134, 108] on li "Synchronizations" at bounding box center [85, 115] width 155 height 43
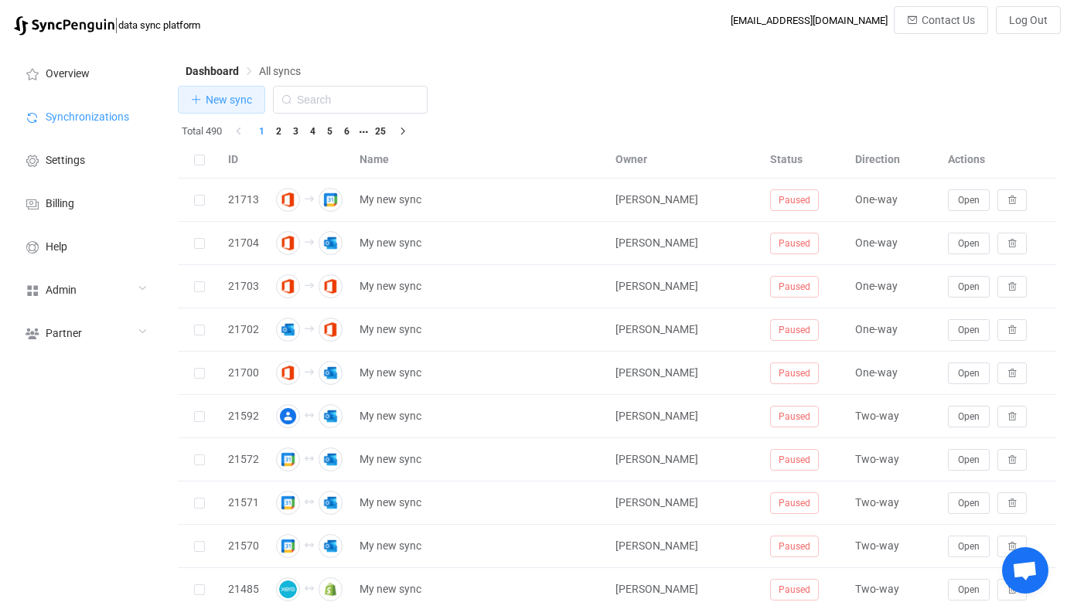
click at [233, 89] on button "New sync" at bounding box center [221, 100] width 87 height 28
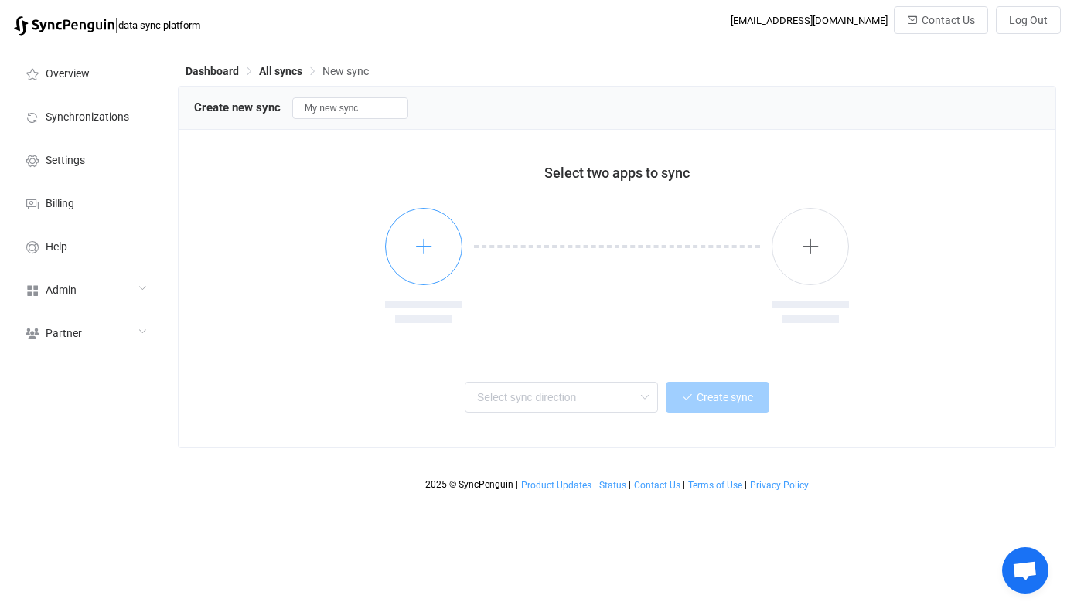
click at [410, 225] on button "button" at bounding box center [423, 246] width 77 height 77
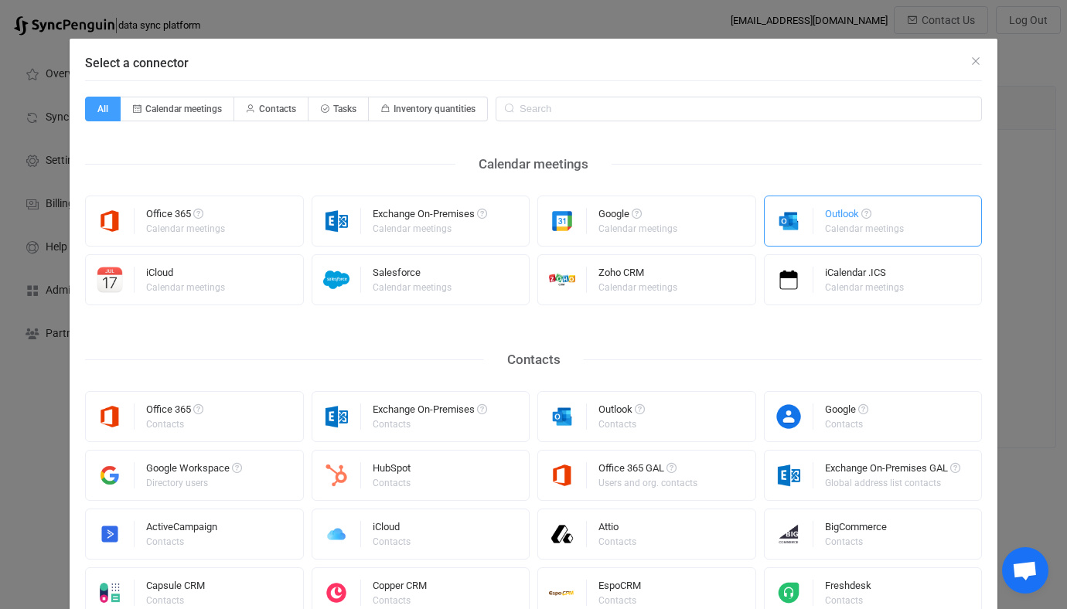
click at [822, 243] on div "Outlook Calendar meetings" at bounding box center [873, 221] width 219 height 51
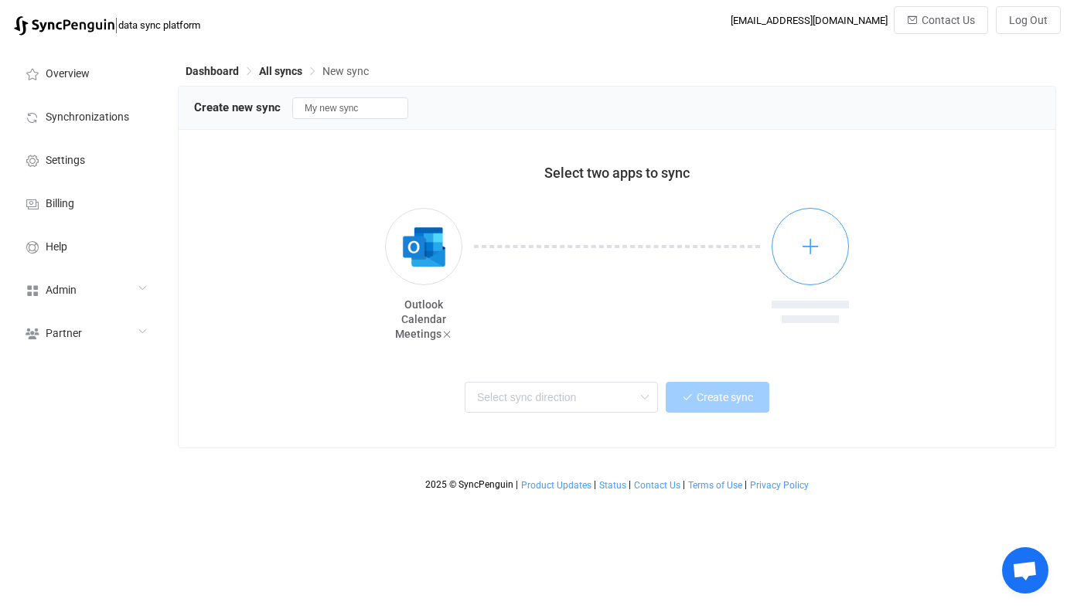
click at [777, 236] on button "button" at bounding box center [809, 246] width 77 height 77
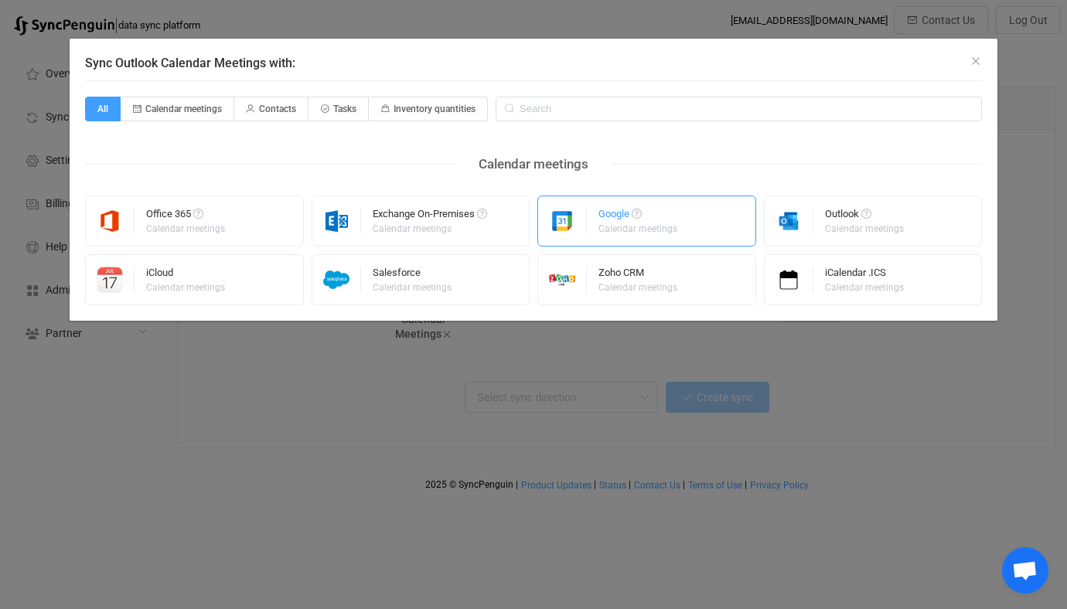
click at [563, 216] on img "Sync Outlook Calendar Meetings with:" at bounding box center [562, 221] width 49 height 26
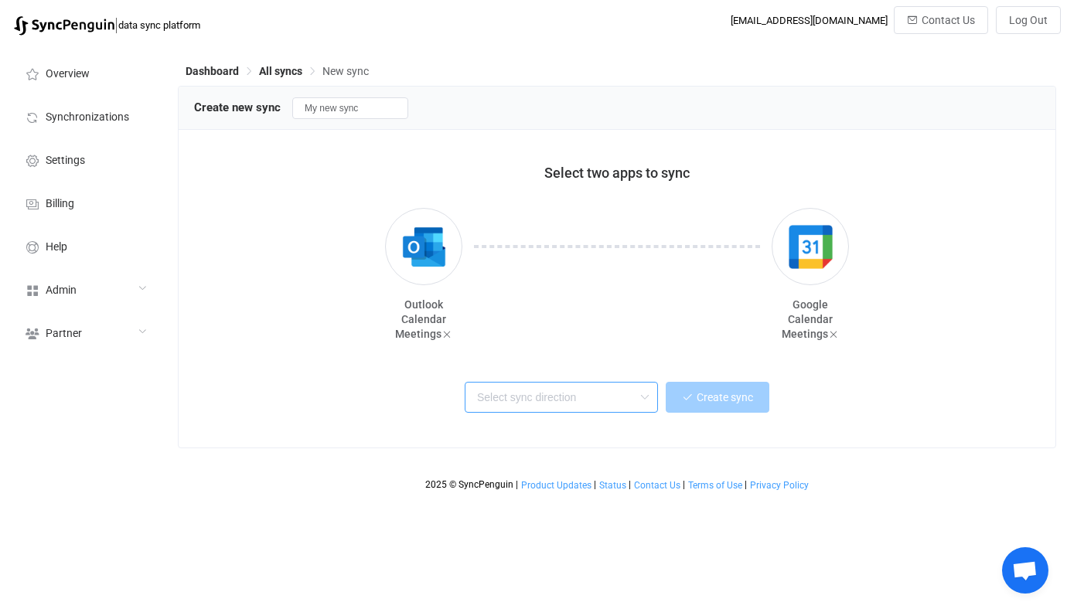
click at [580, 389] on input "text" at bounding box center [561, 397] width 193 height 31
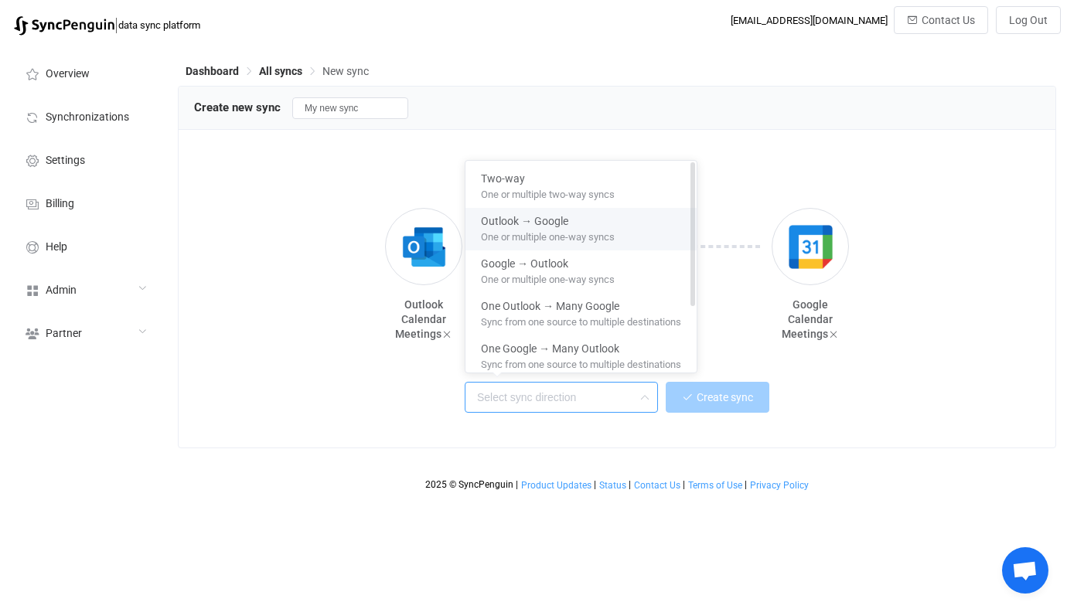
click at [597, 243] on div "One or multiple one-way syncs" at bounding box center [581, 237] width 200 height 16
type input "Outlook → Google"
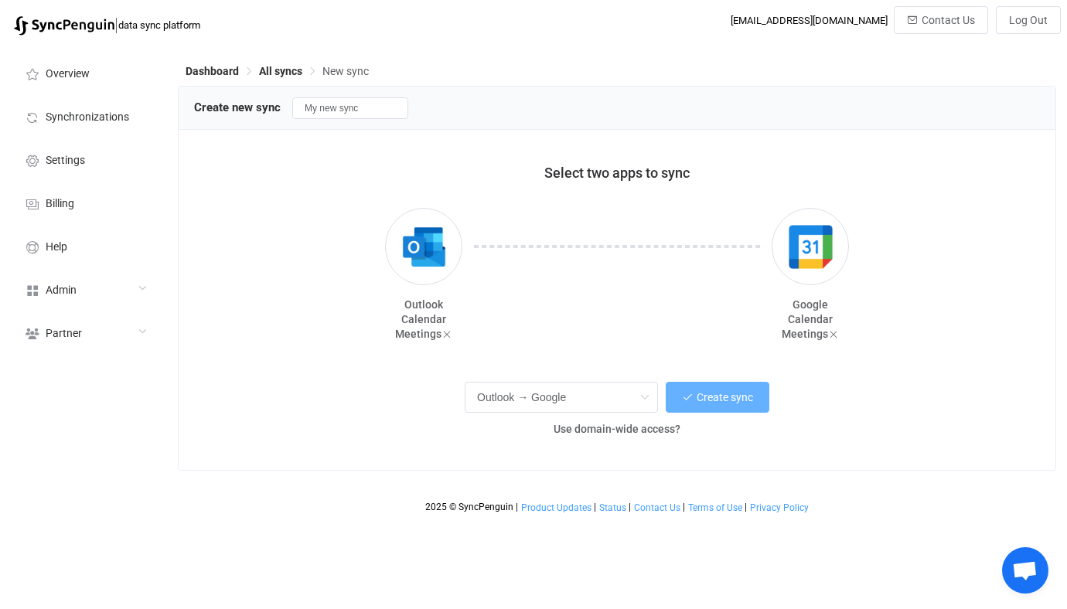
click at [690, 412] on button "Create sync" at bounding box center [718, 397] width 104 height 31
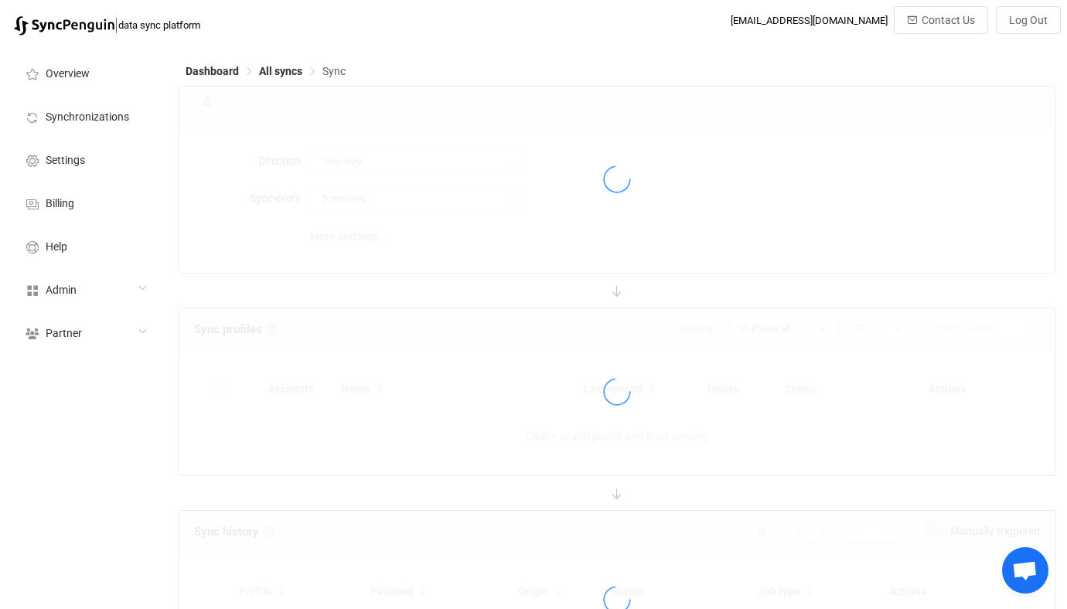
type input "Outlook → Google"
type input "10 minutes"
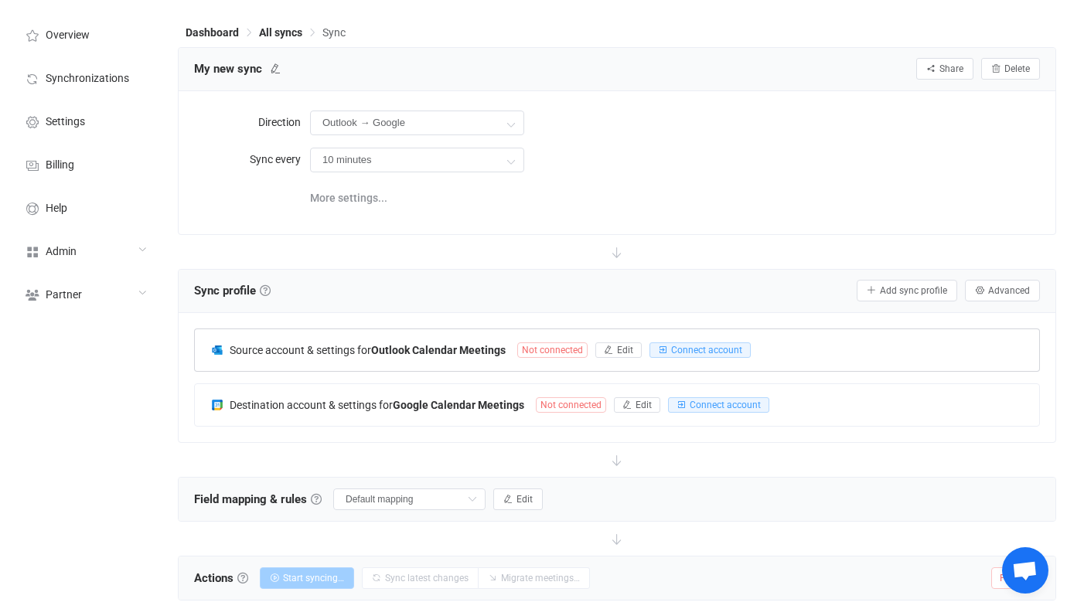
scroll to position [31, 0]
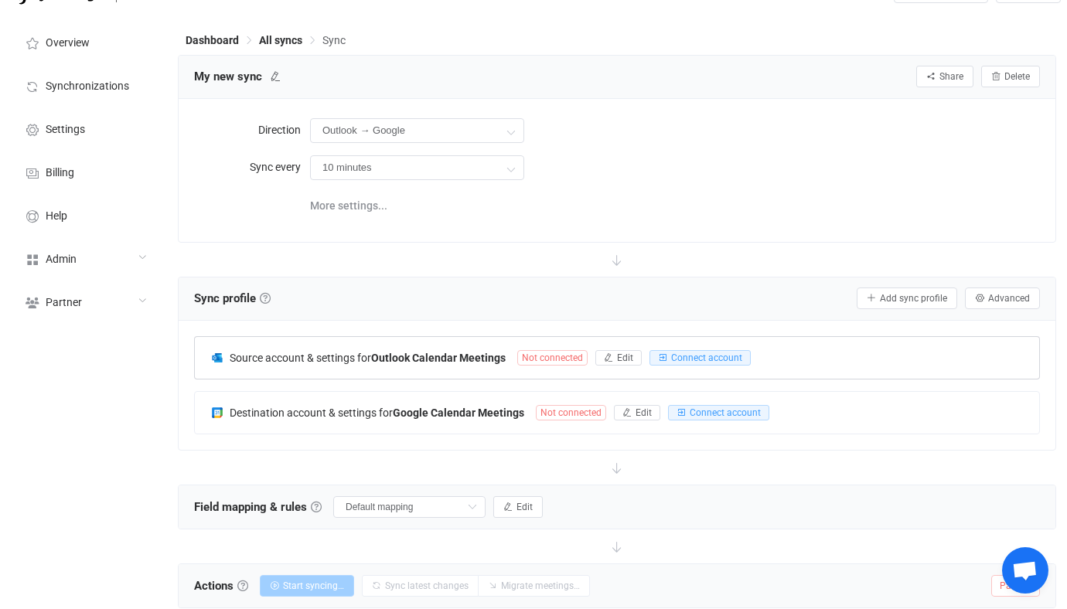
click at [434, 342] on div "Source account & settings for Outlook Calendar Meetings Not connected Edit Conn…" at bounding box center [617, 358] width 844 height 42
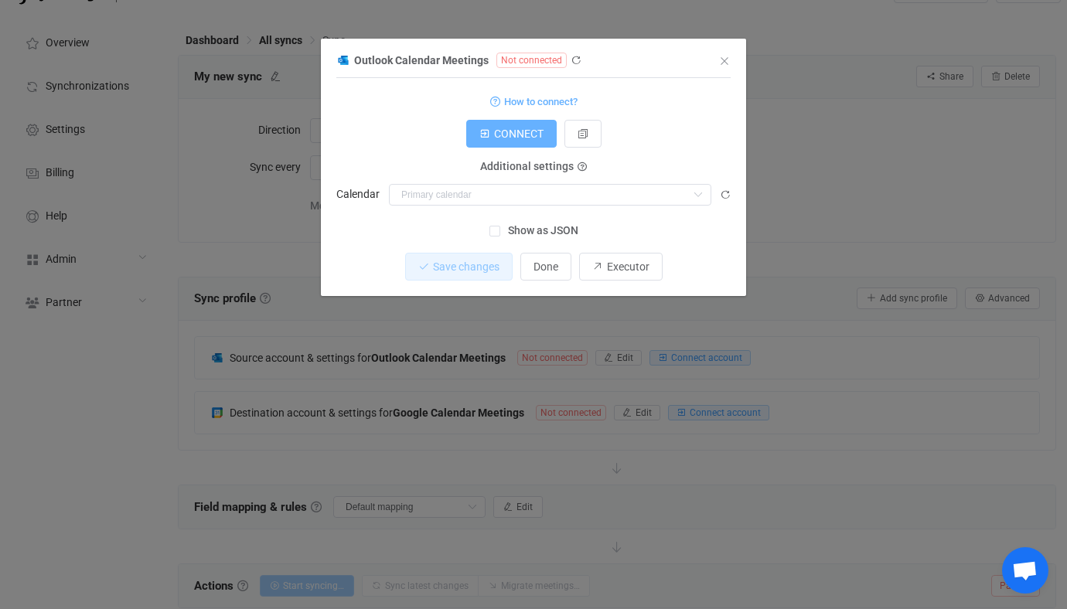
click at [513, 137] on span "CONNECT" at bounding box center [518, 134] width 49 height 12
click at [561, 179] on div "Additional settings Calendar Calendar United States holidays Birthdays Test cal…" at bounding box center [533, 186] width 394 height 39
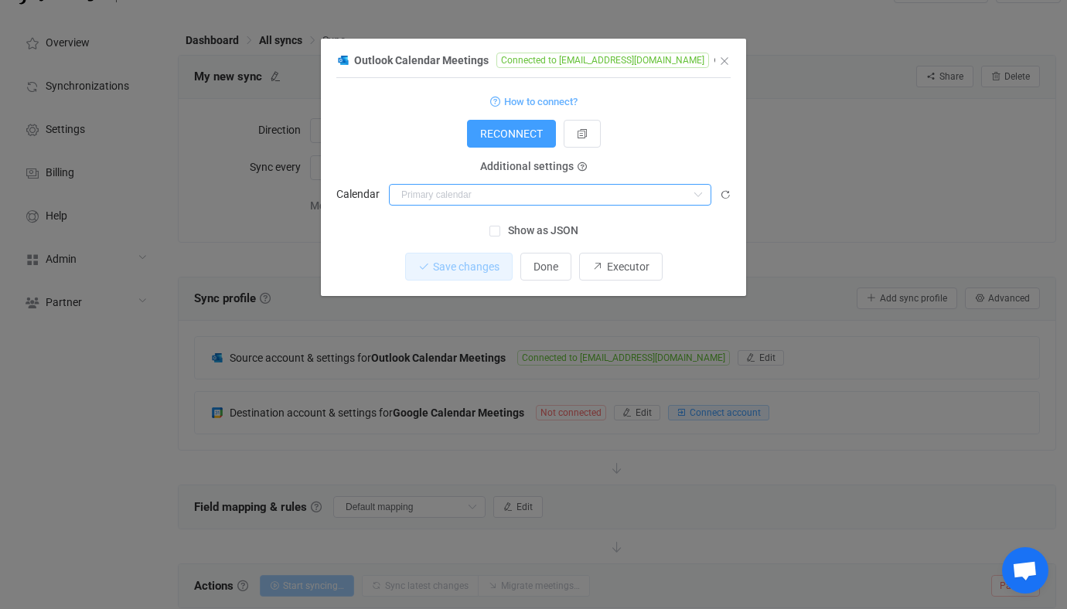
click at [561, 196] on input "dialog" at bounding box center [550, 195] width 322 height 22
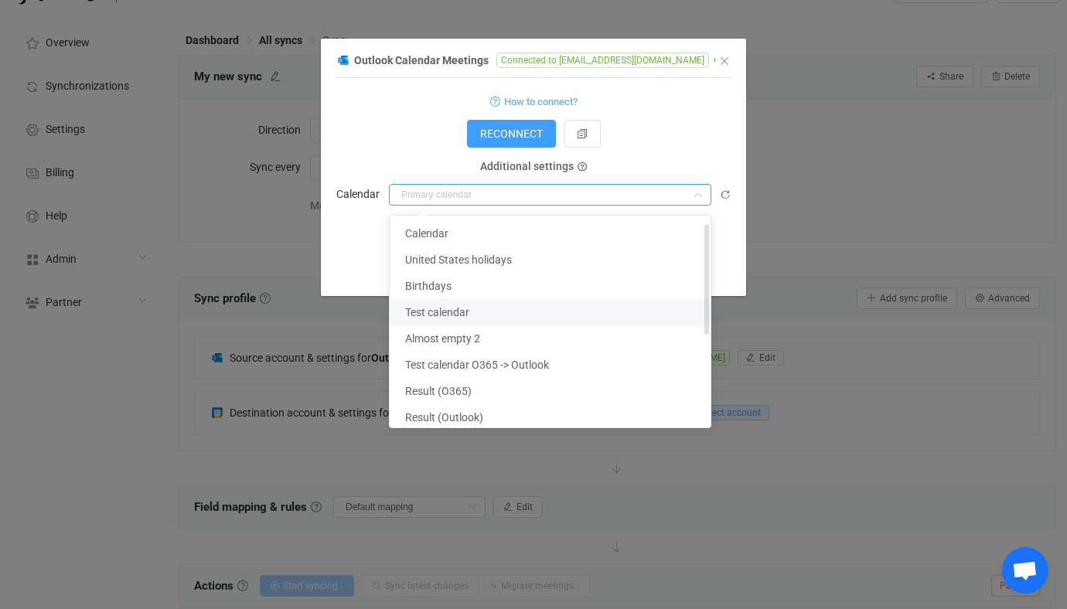
scroll to position [90, 0]
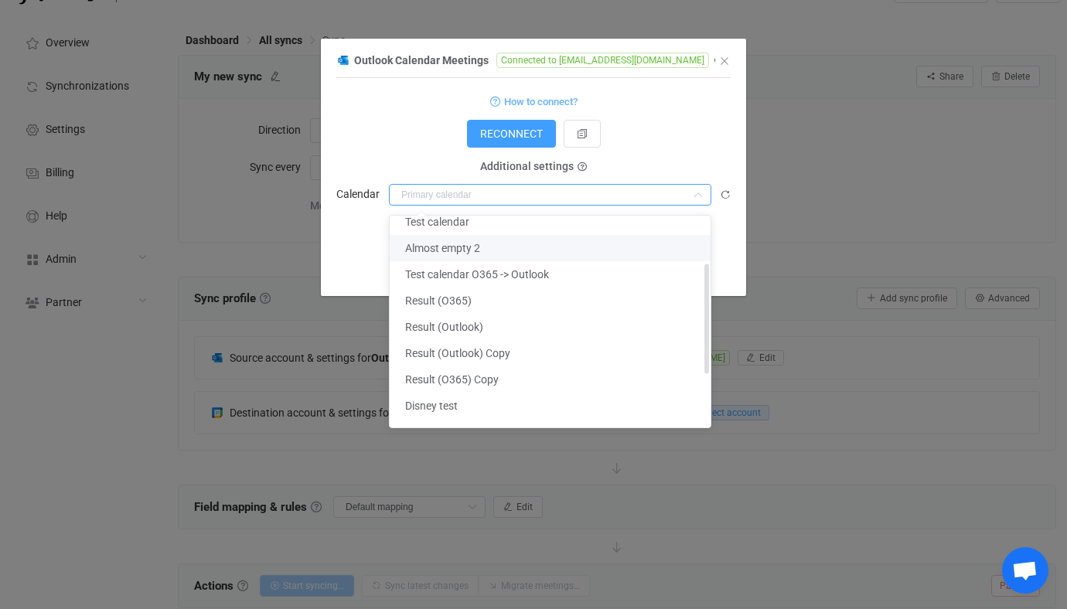
click at [483, 259] on li "Almost empty 2" at bounding box center [550, 248] width 321 height 26
type input "Almost empty 2"
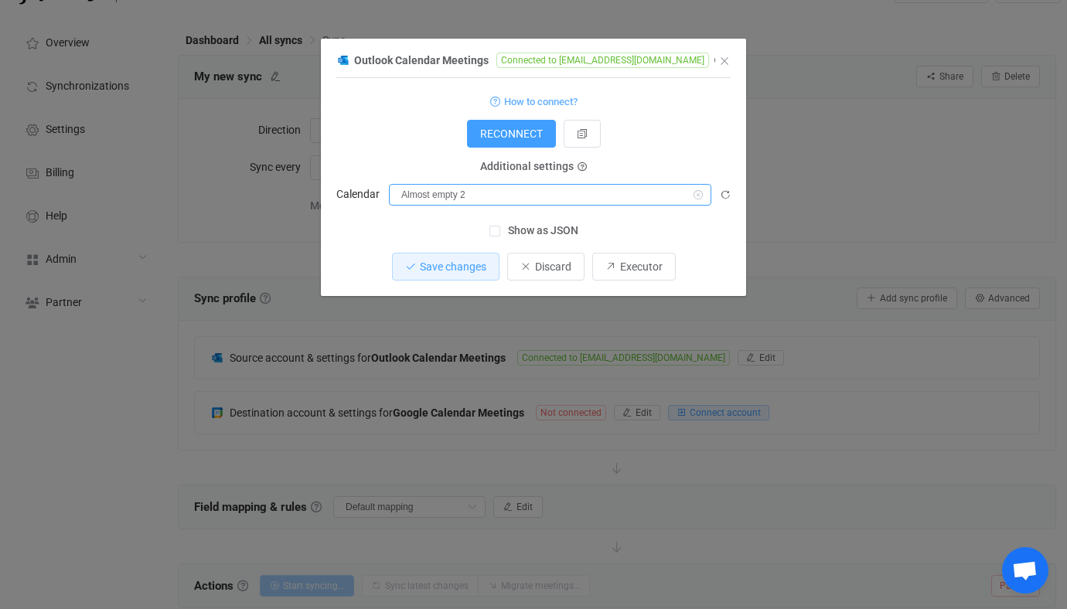
click at [525, 204] on input "Almost empty 2" at bounding box center [550, 195] width 322 height 22
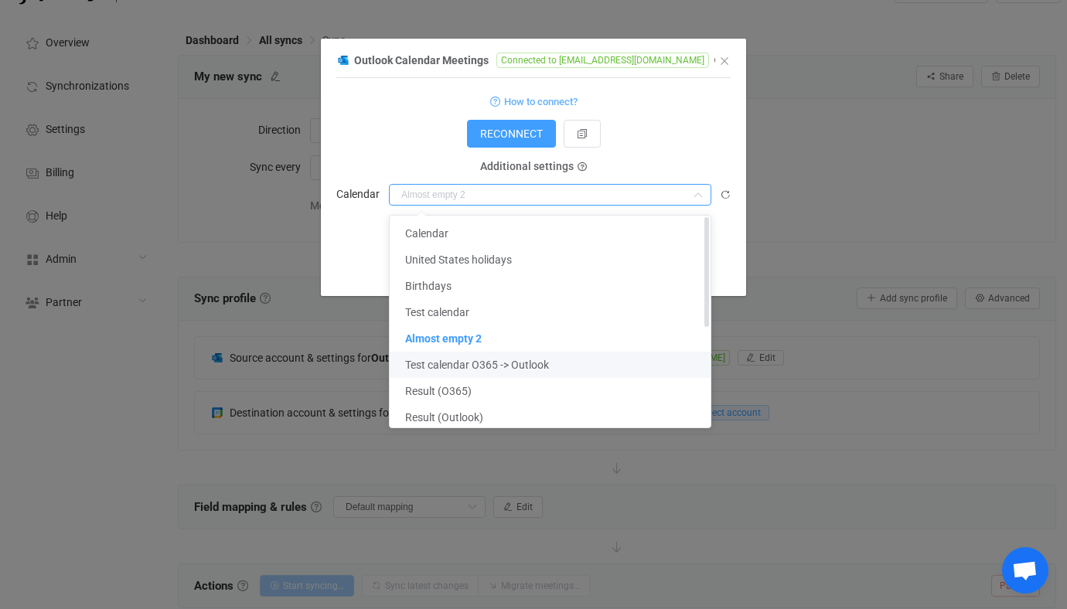
click at [502, 356] on li "Test calendar O365 -> Outlook" at bounding box center [550, 365] width 321 height 26
type input "Test calendar O365 -> Outlook"
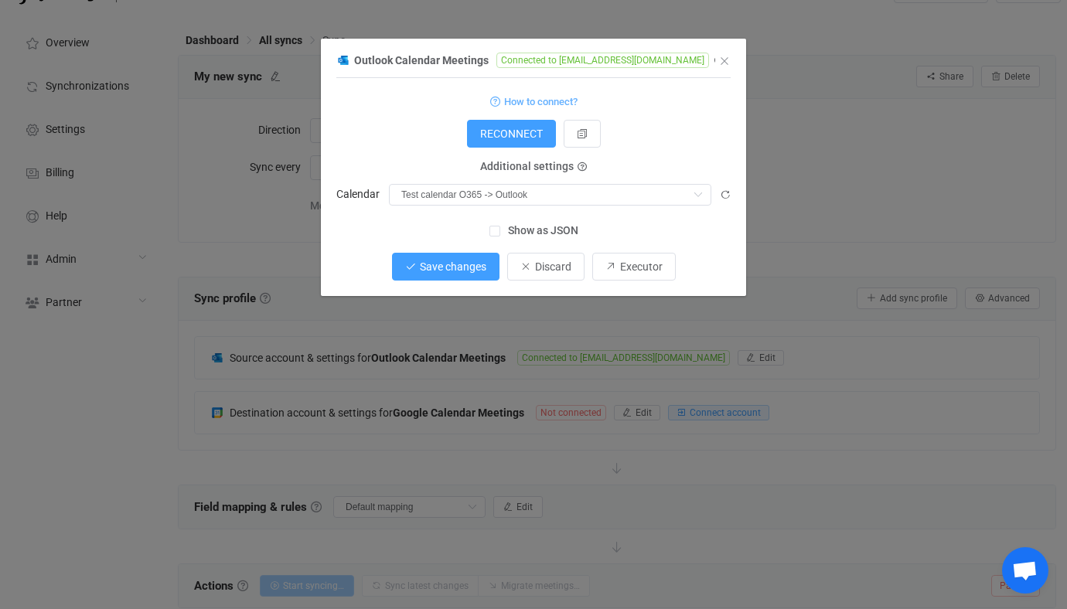
click at [455, 270] on span "Save changes" at bounding box center [453, 266] width 66 height 12
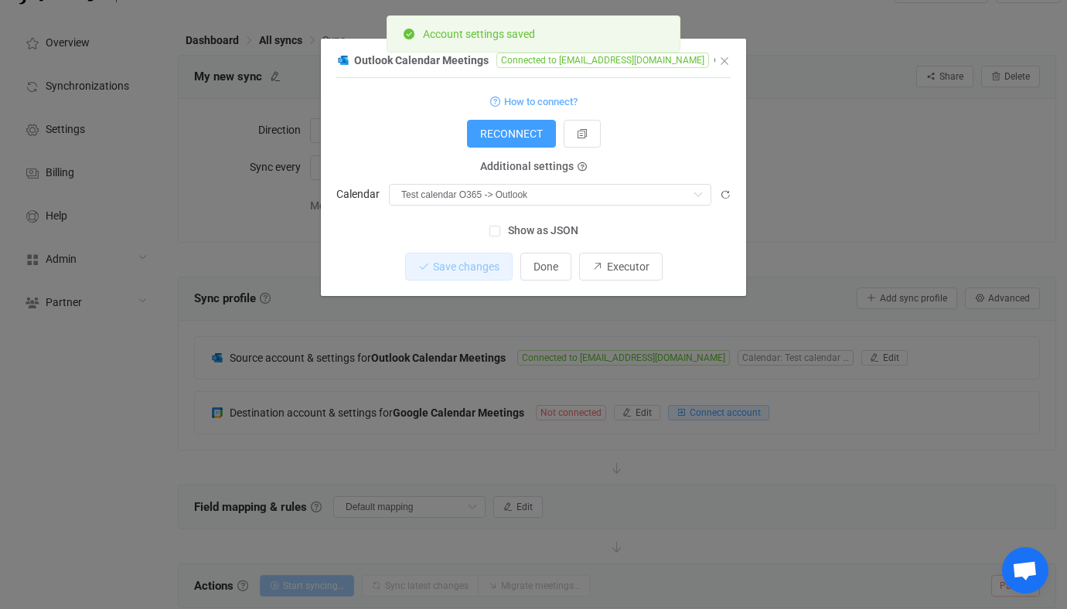
click at [624, 367] on div "Outlook Calendar Meetings Connected to vitaliiherasymiv@syncpenguinua.onmicroso…" at bounding box center [533, 304] width 1067 height 609
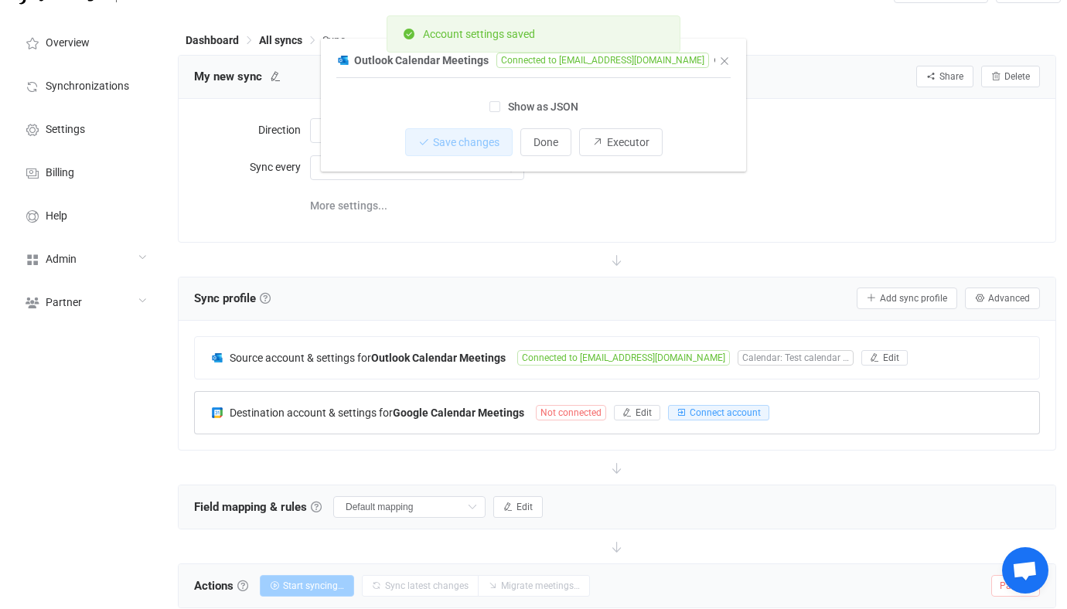
click at [539, 399] on div "Destination account & settings for Google Calendar Meetings Not connected Edit …" at bounding box center [617, 413] width 844 height 42
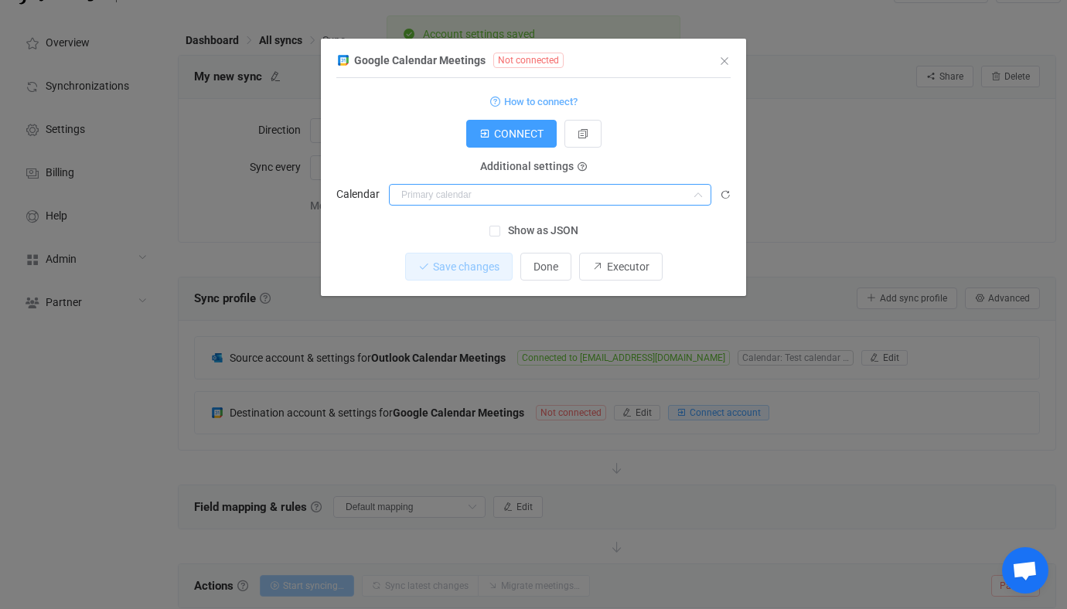
click at [502, 187] on input "dialog" at bounding box center [550, 195] width 322 height 22
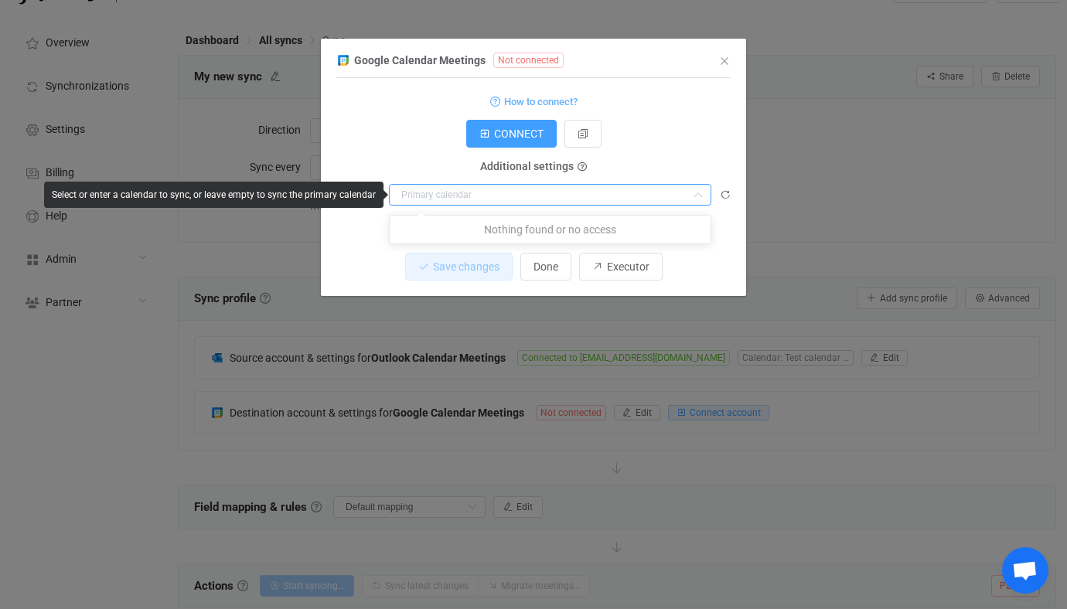
click at [540, 162] on span "Additional settings" at bounding box center [527, 167] width 94 height 12
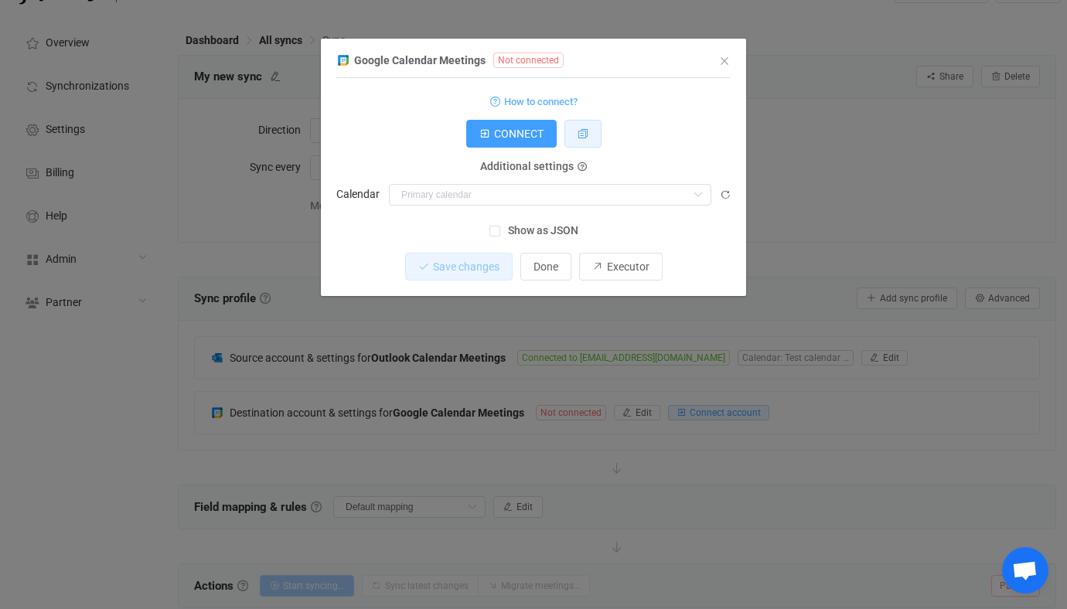
click at [576, 123] on button "dialog" at bounding box center [582, 134] width 37 height 28
click at [730, 196] on div "Google Calendar Meetings Not connected 1 Standard output: Output saved to the f…" at bounding box center [533, 173] width 425 height 246
click at [723, 196] on icon "dialog" at bounding box center [725, 194] width 11 height 11
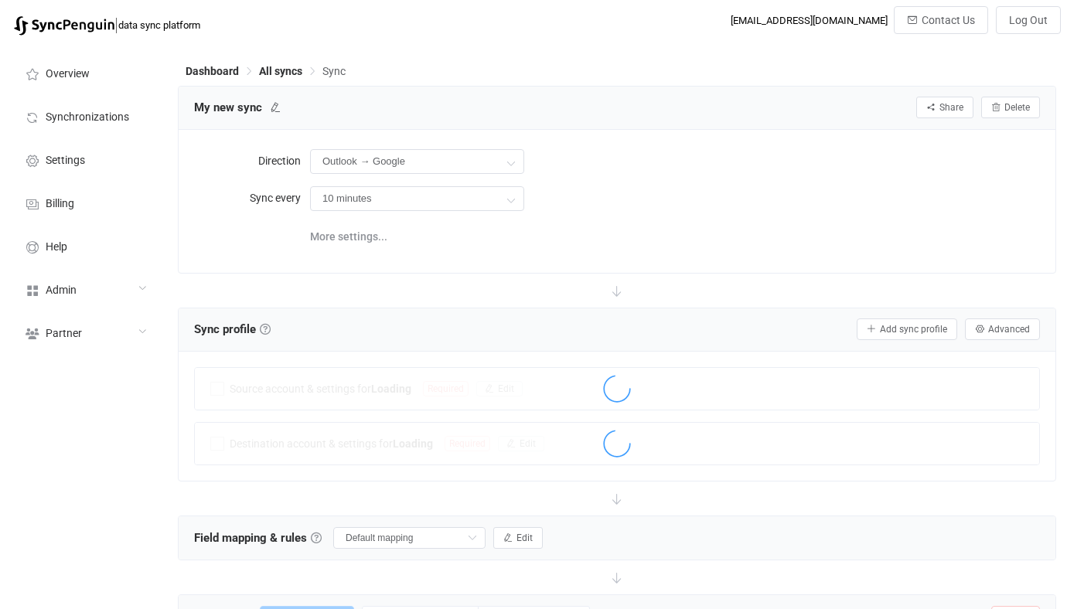
scroll to position [36, 0]
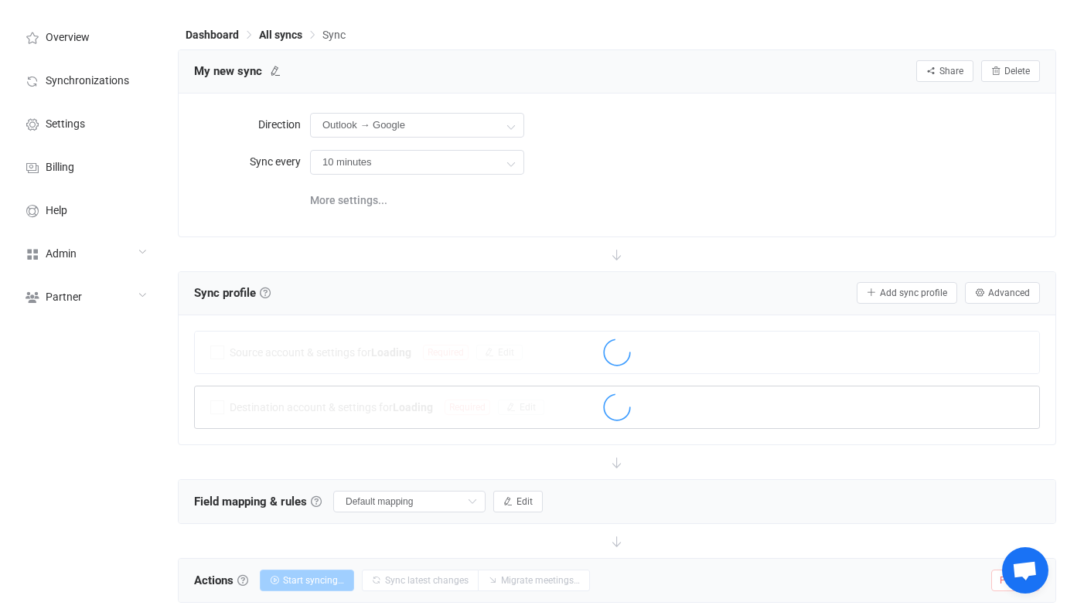
click at [386, 397] on div at bounding box center [617, 409] width 844 height 36
click at [413, 402] on div at bounding box center [617, 409] width 844 height 36
click at [427, 400] on div at bounding box center [617, 409] width 844 height 36
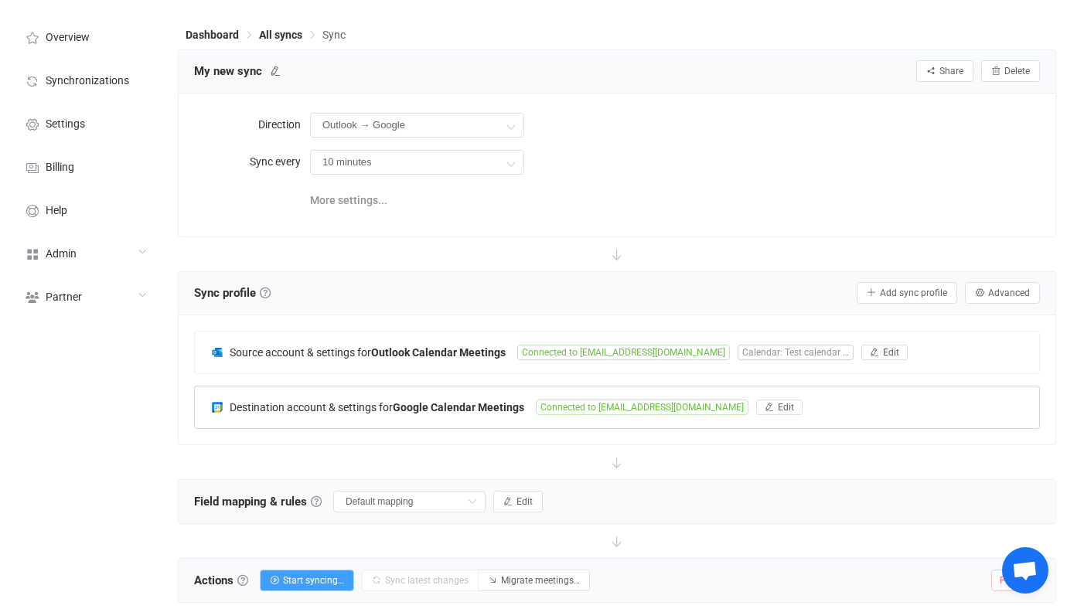
click at [427, 401] on b "Google Calendar Meetings" at bounding box center [458, 407] width 131 height 12
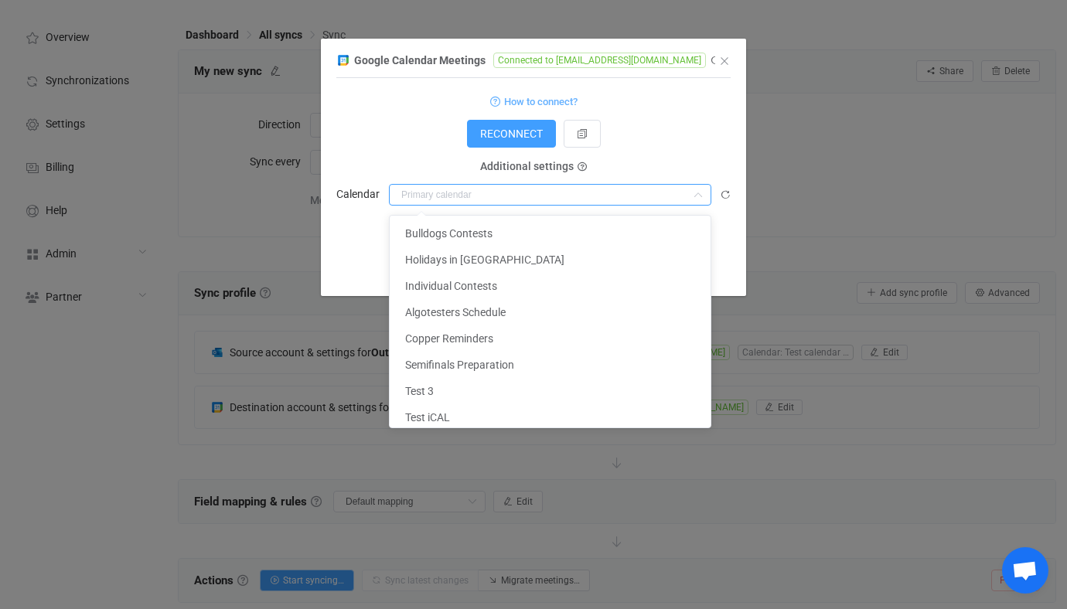
click at [517, 192] on input "dialog" at bounding box center [550, 195] width 322 height 22
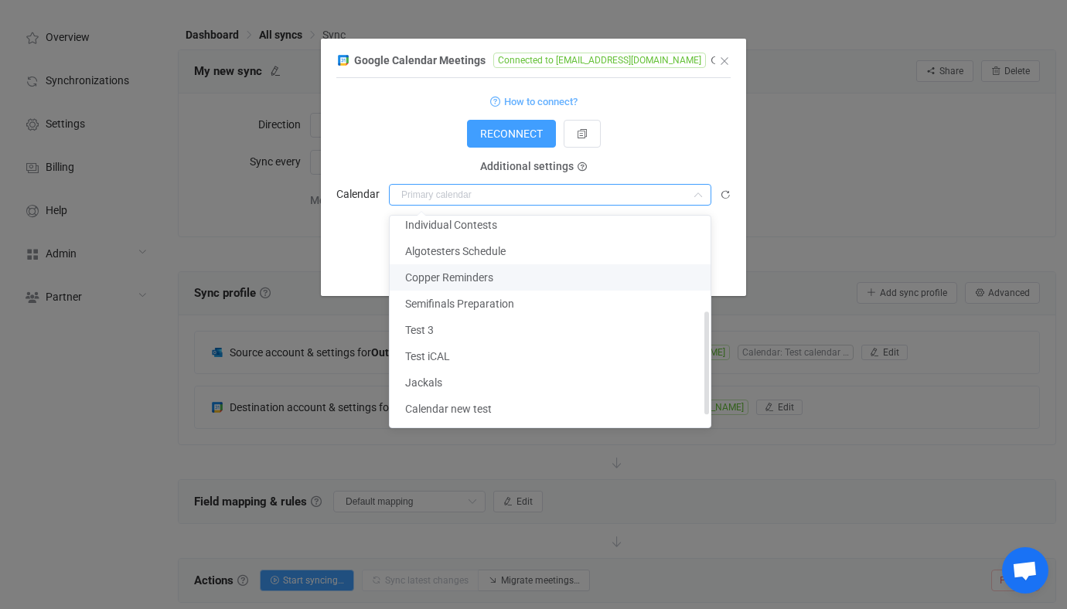
scroll to position [218, 0]
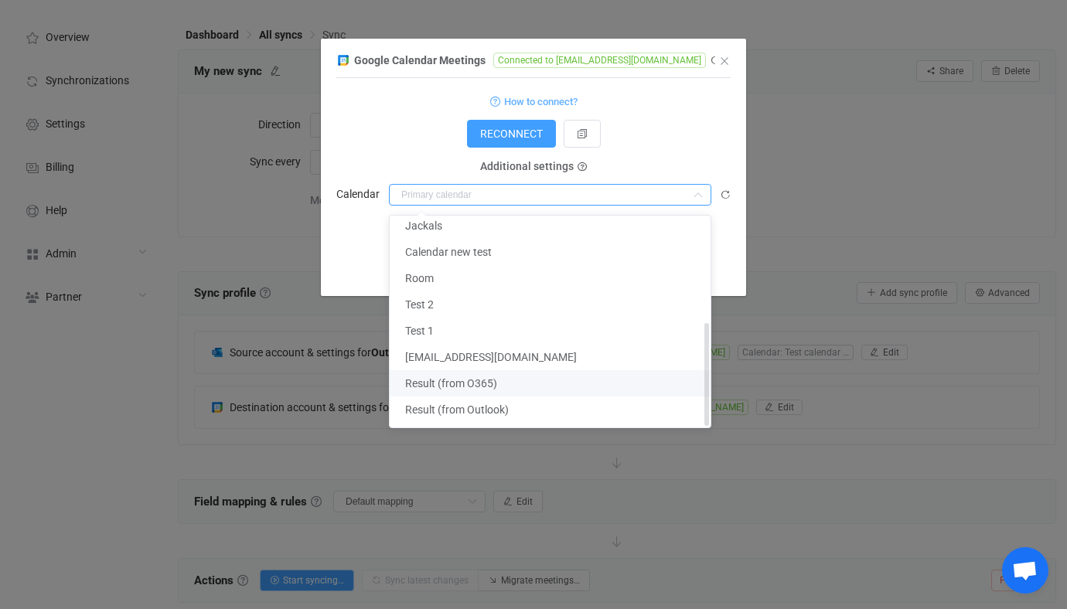
click at [458, 421] on div at bounding box center [550, 423] width 318 height 5
click at [444, 405] on span "Result (from Outlook)" at bounding box center [457, 409] width 104 height 12
type input "Result (from Outlook)"
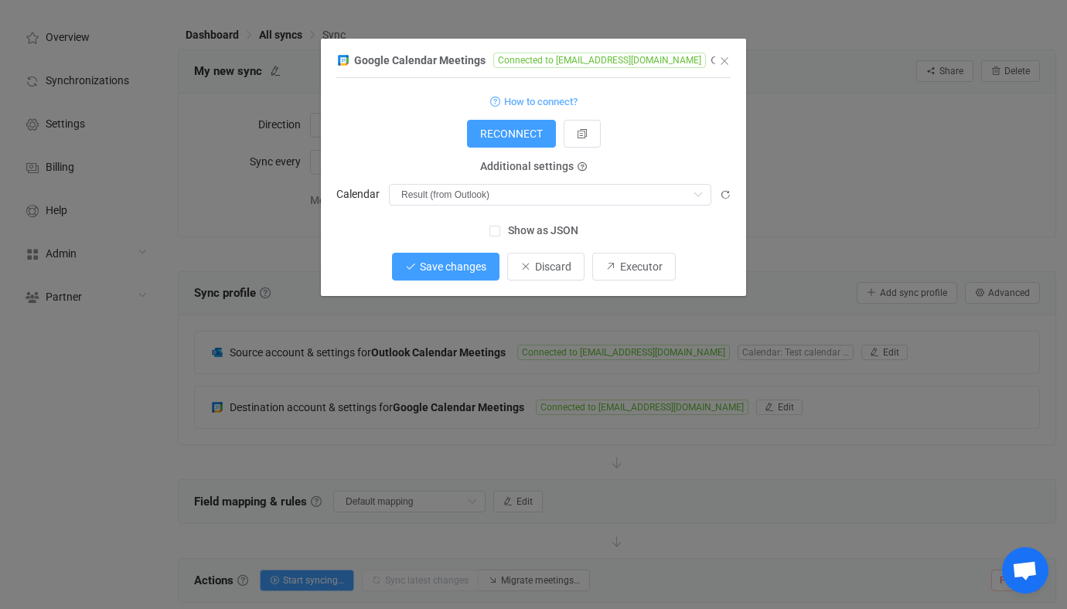
click at [444, 263] on span "Save changes" at bounding box center [453, 266] width 66 height 12
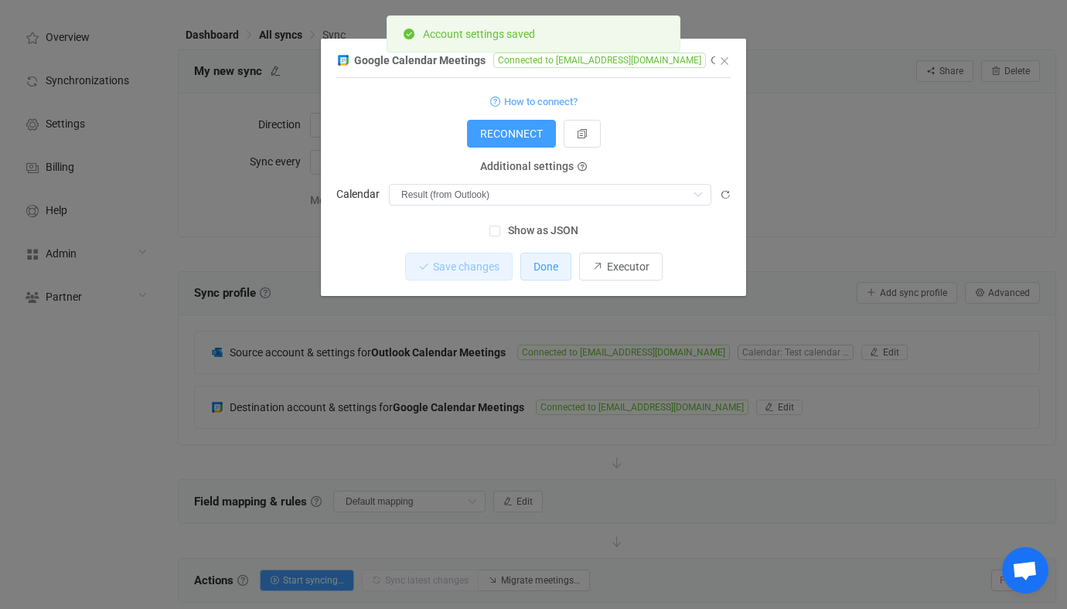
click at [560, 274] on button "Done" at bounding box center [545, 267] width 51 height 28
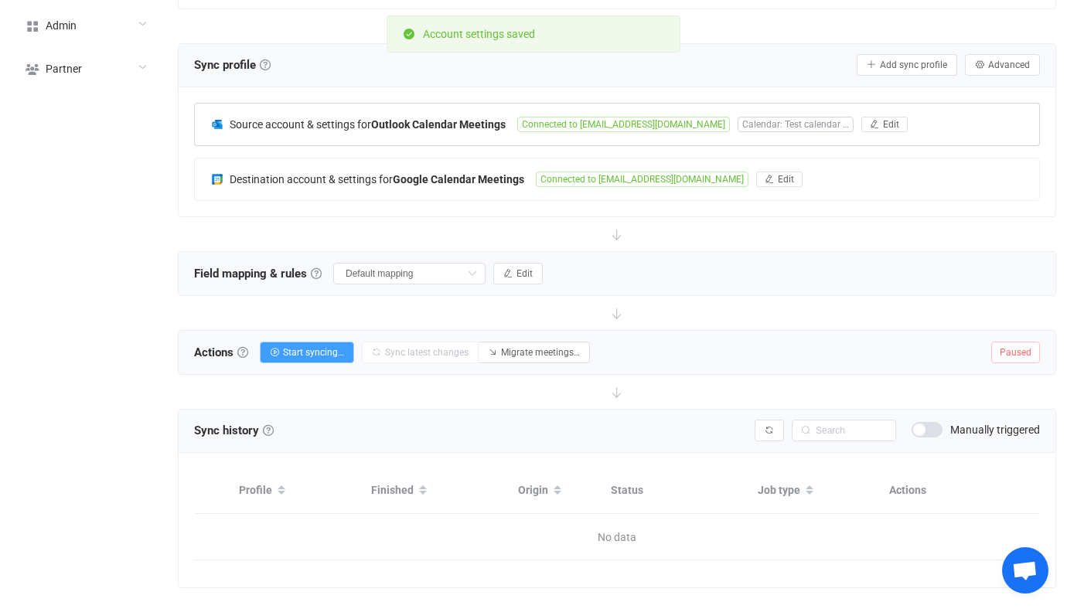
scroll to position [291, 0]
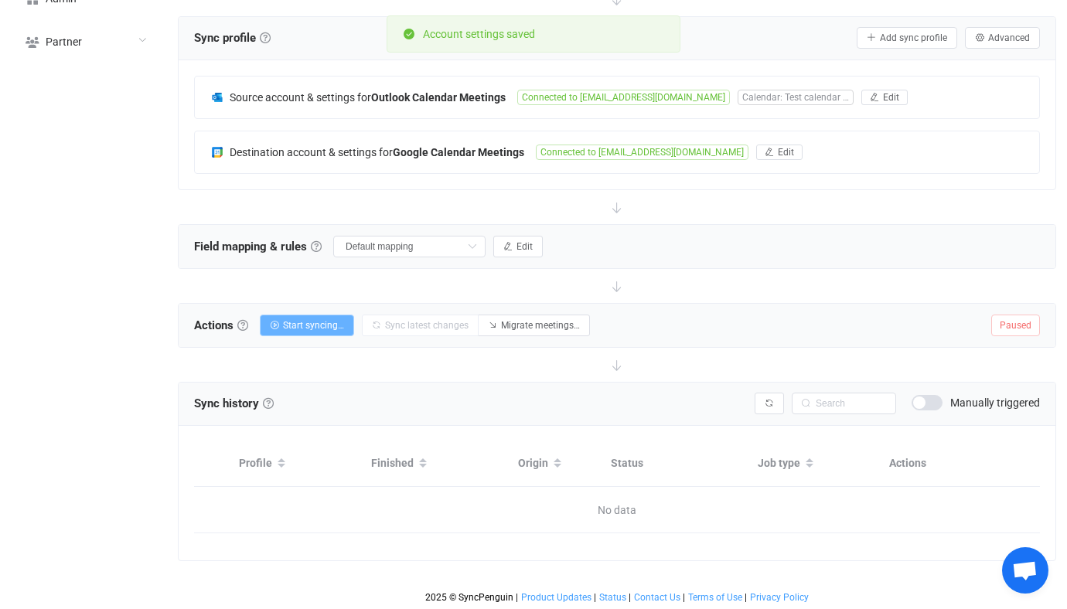
click at [331, 317] on button "Start syncing…" at bounding box center [307, 326] width 94 height 22
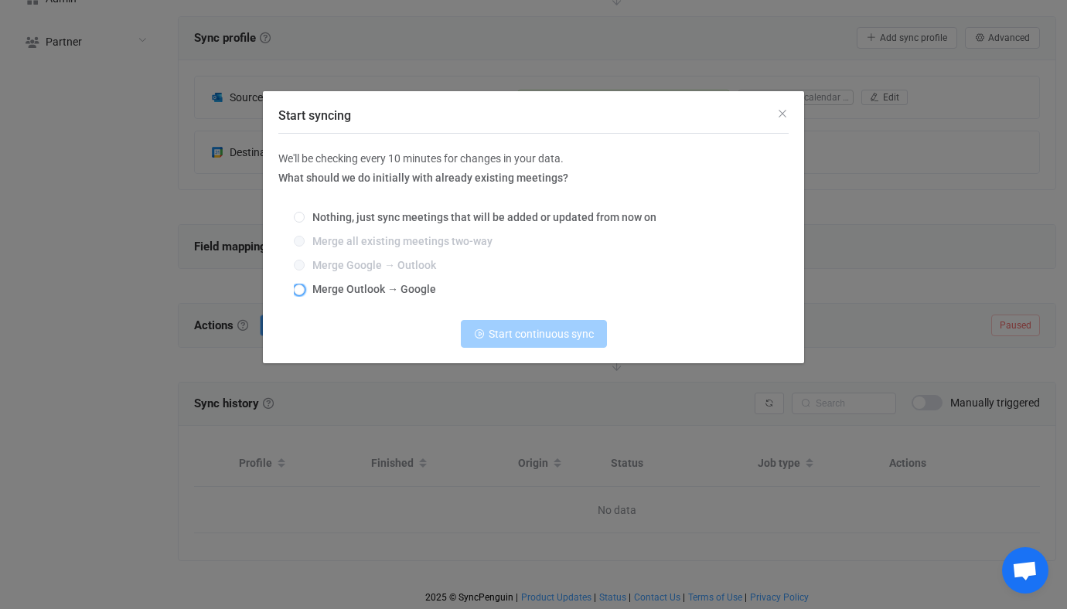
click at [400, 295] on span "Merge Outlook → Google" at bounding box center [370, 289] width 131 height 12
click at [305, 295] on input "Merge Outlook → Google" at bounding box center [299, 290] width 11 height 12
radio input "true"
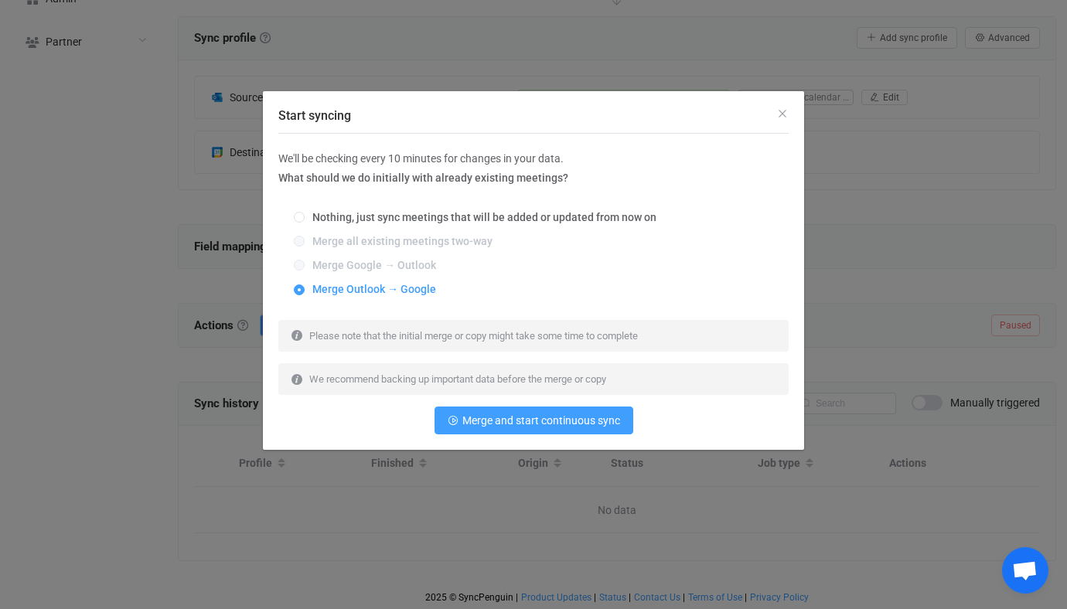
click at [499, 405] on div "We'll be checking every 10 minutes for changes in your data. What should we do …" at bounding box center [533, 291] width 510 height 285
click at [506, 417] on span "Merge and start continuous sync" at bounding box center [541, 420] width 158 height 12
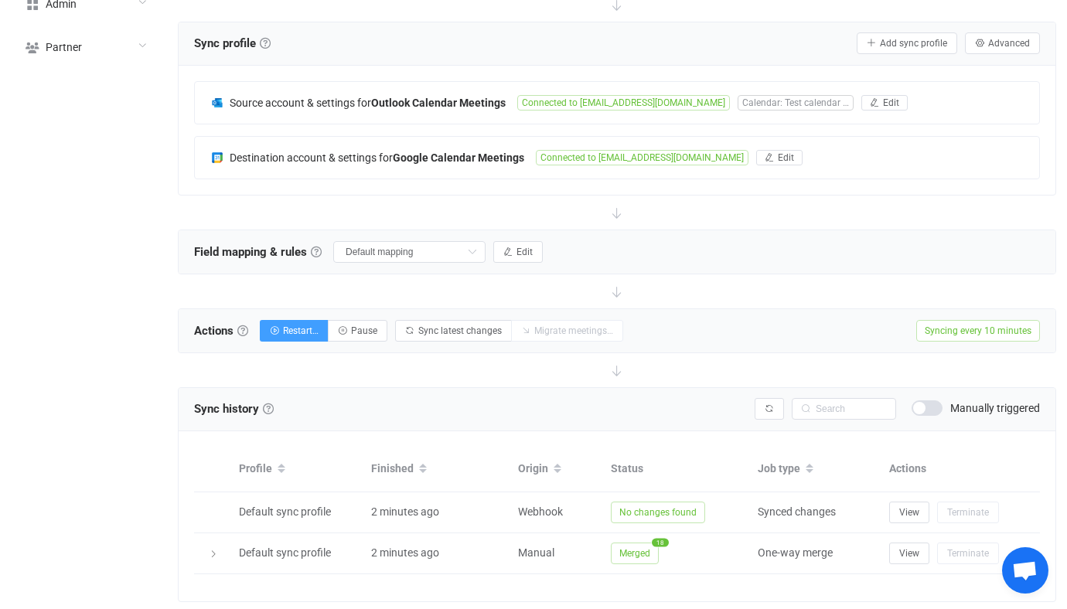
scroll to position [288, 0]
click at [369, 333] on button "Pause" at bounding box center [358, 329] width 60 height 22
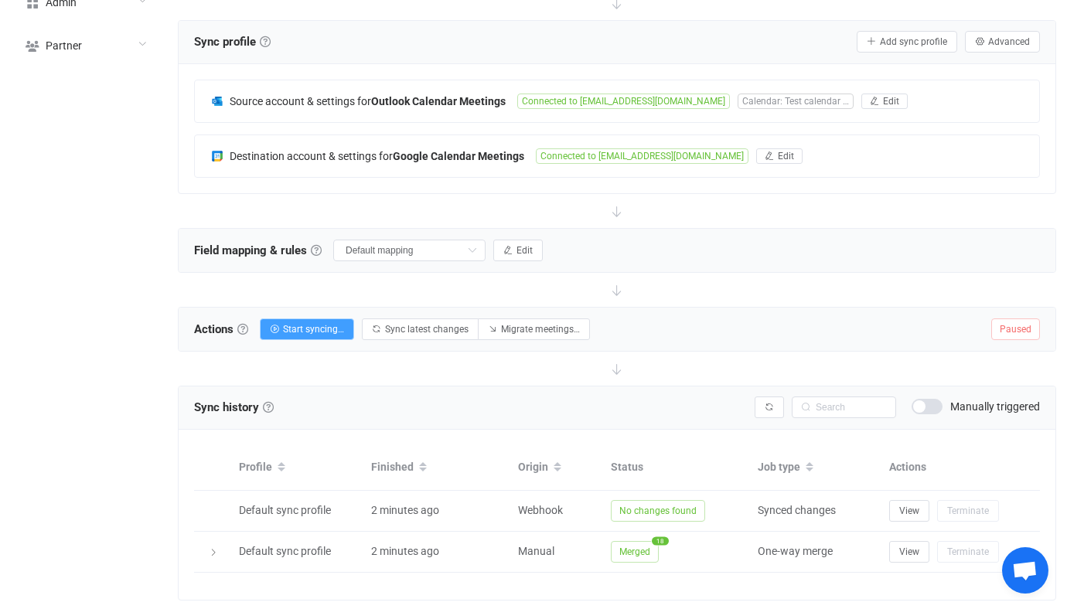
scroll to position [0, 0]
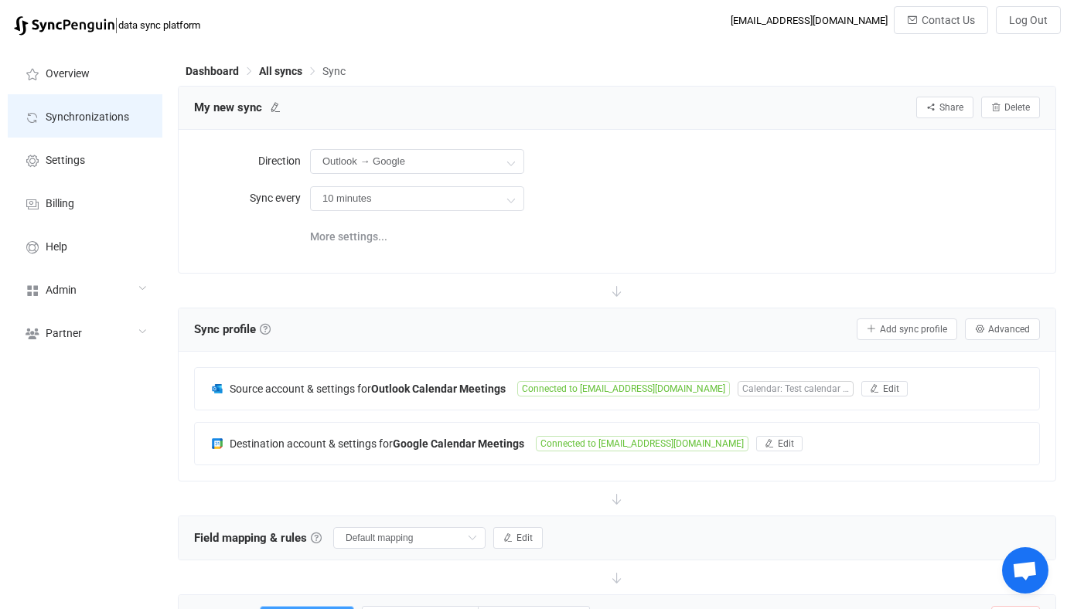
click at [111, 113] on span "Synchronizations" at bounding box center [87, 117] width 83 height 12
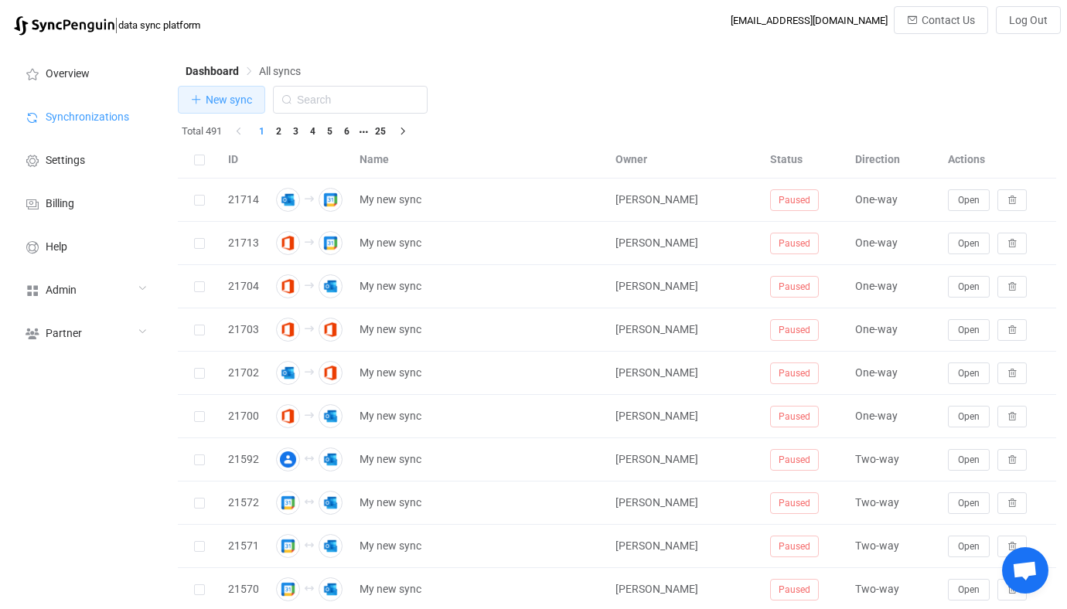
click at [254, 107] on button "New sync" at bounding box center [221, 100] width 87 height 28
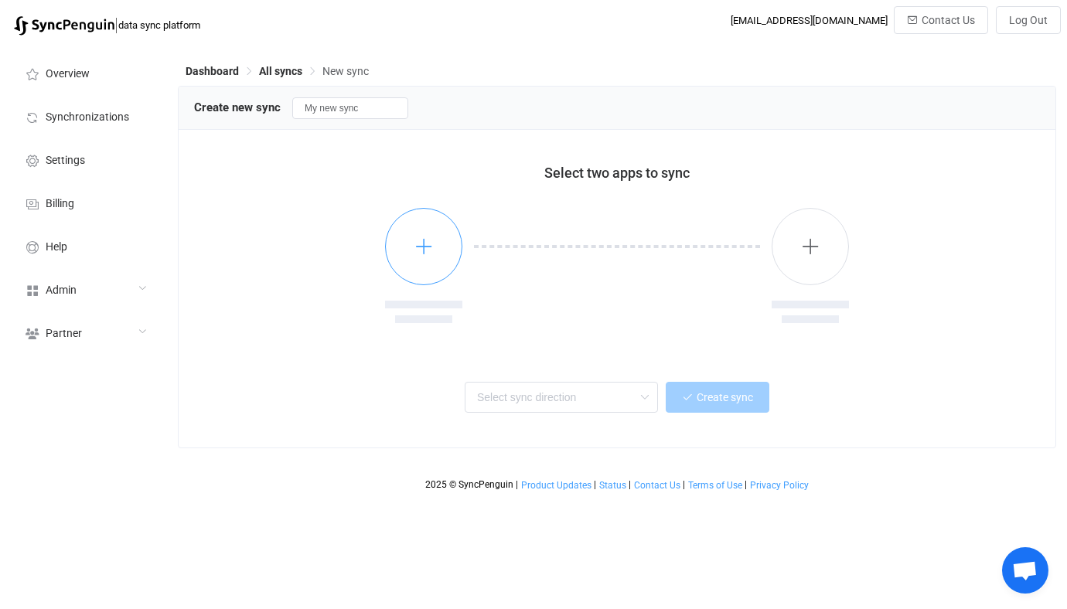
click at [431, 254] on icon "button" at bounding box center [423, 246] width 19 height 19
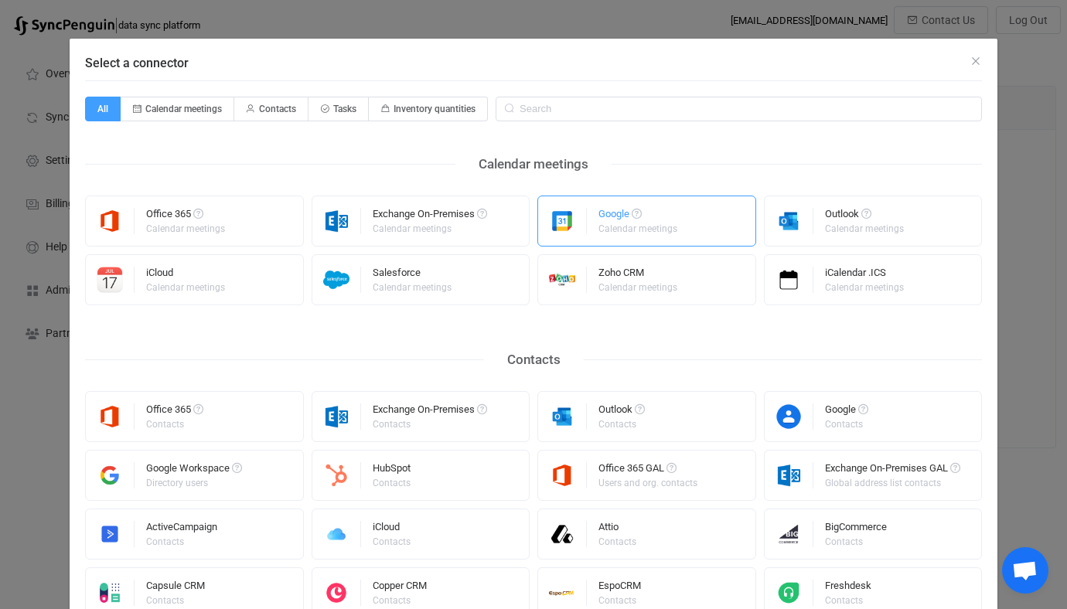
click at [625, 224] on div "Calendar meetings" at bounding box center [637, 228] width 79 height 9
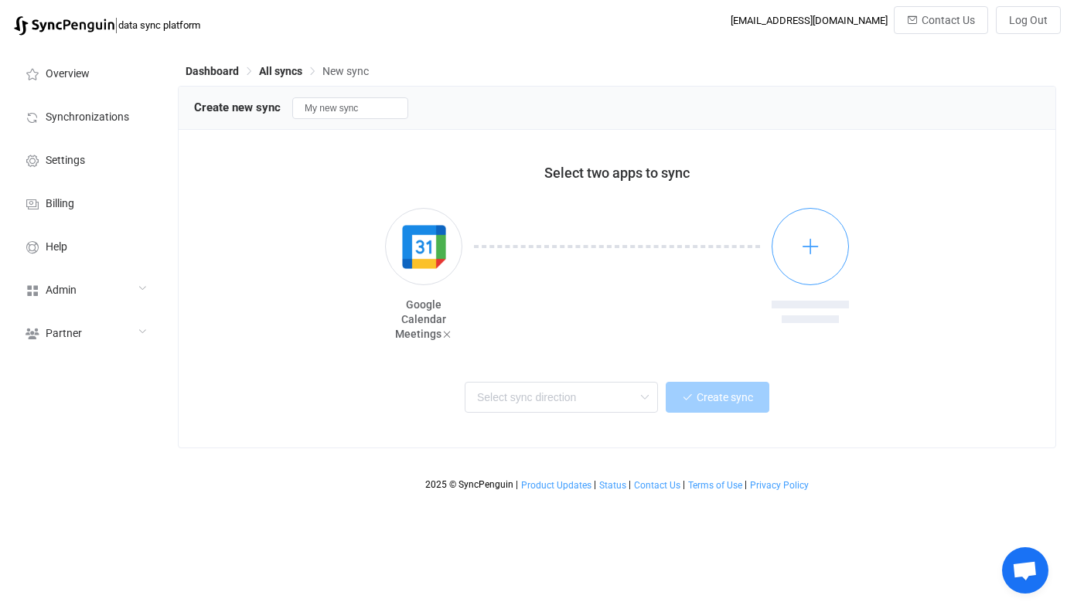
click at [798, 220] on button "button" at bounding box center [809, 246] width 77 height 77
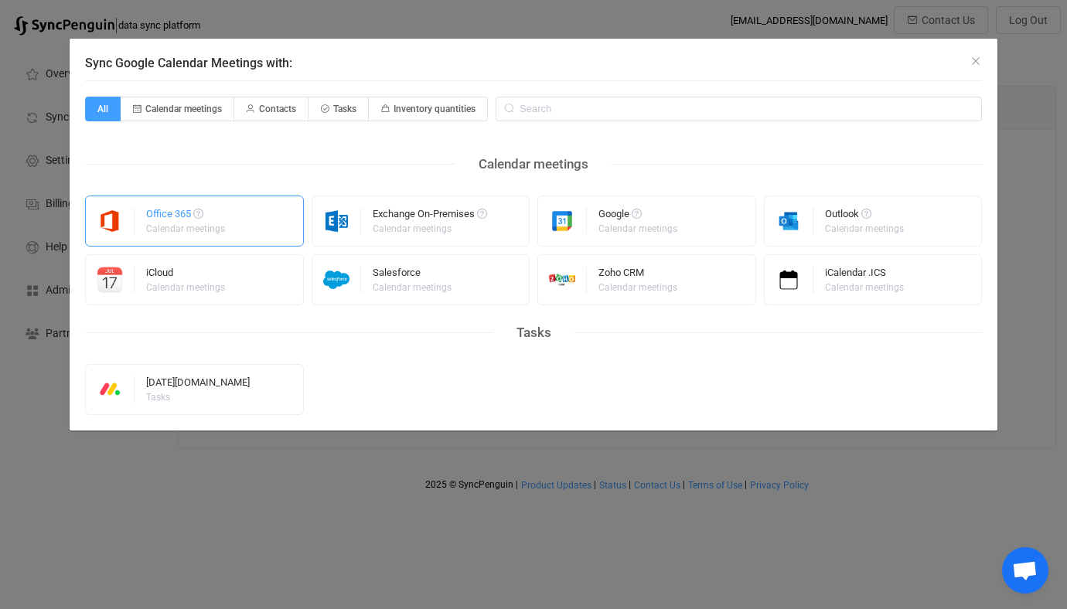
click at [237, 224] on div "Office 365 Calendar meetings" at bounding box center [194, 221] width 219 height 51
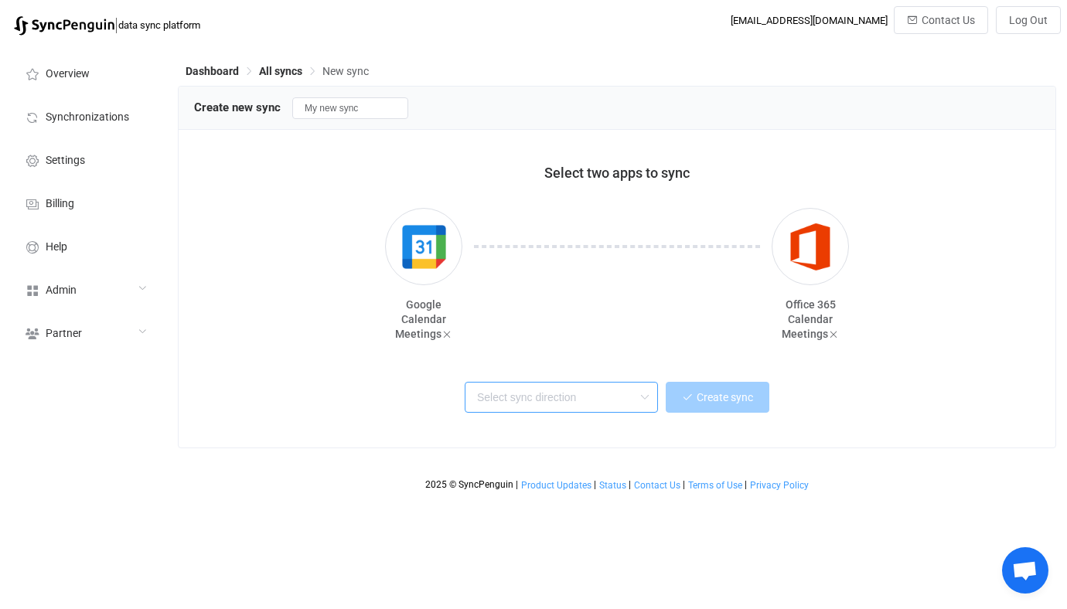
click at [495, 396] on input "text" at bounding box center [561, 397] width 193 height 31
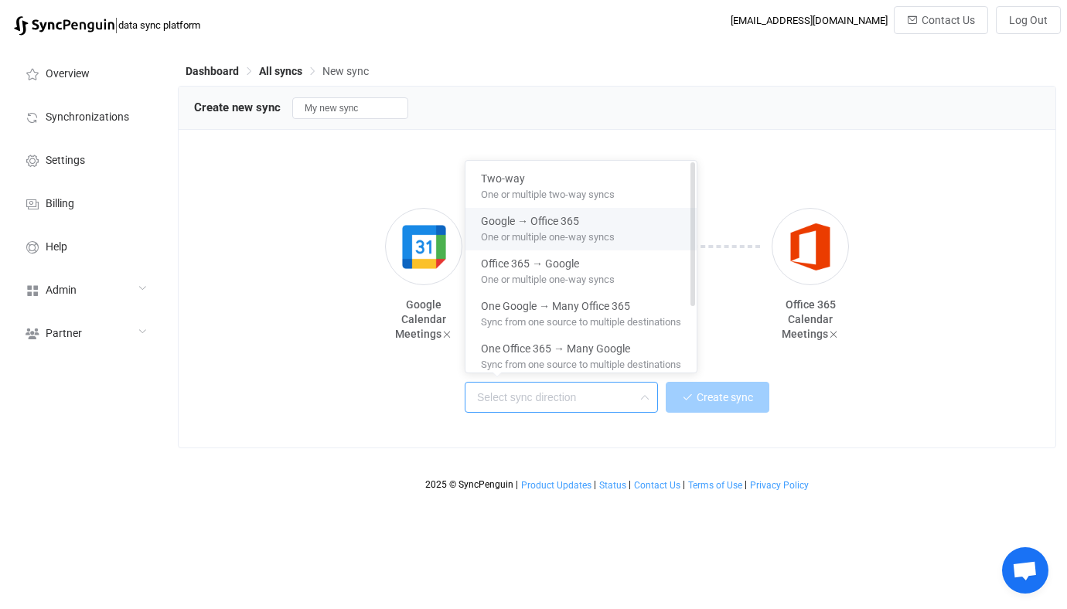
click at [555, 234] on span "One or multiple one-way syncs" at bounding box center [548, 234] width 134 height 17
type input "Google → Office 365"
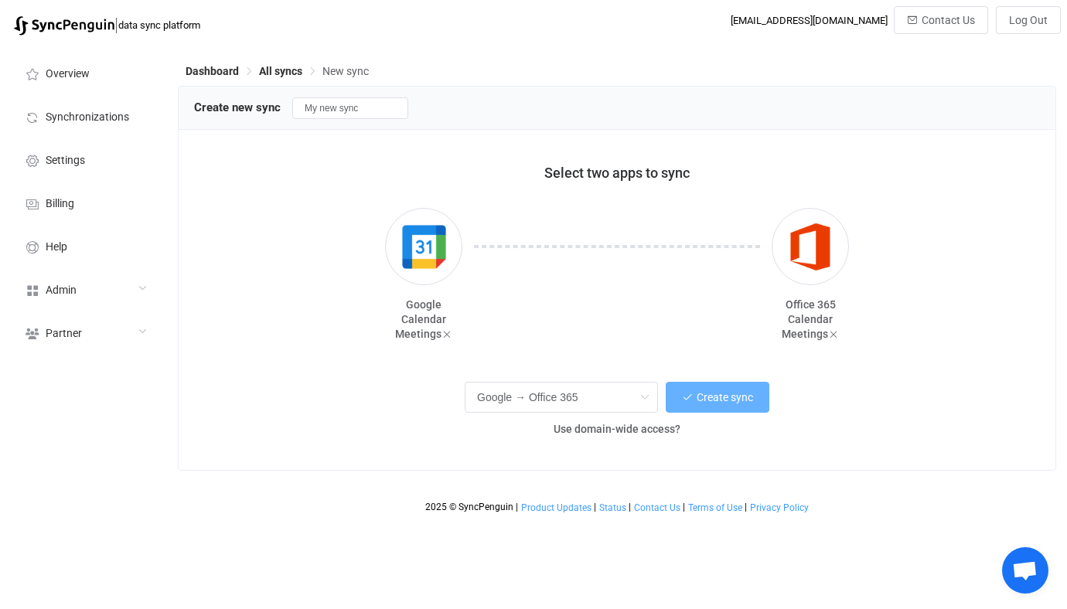
click at [710, 395] on span "Create sync" at bounding box center [724, 397] width 56 height 12
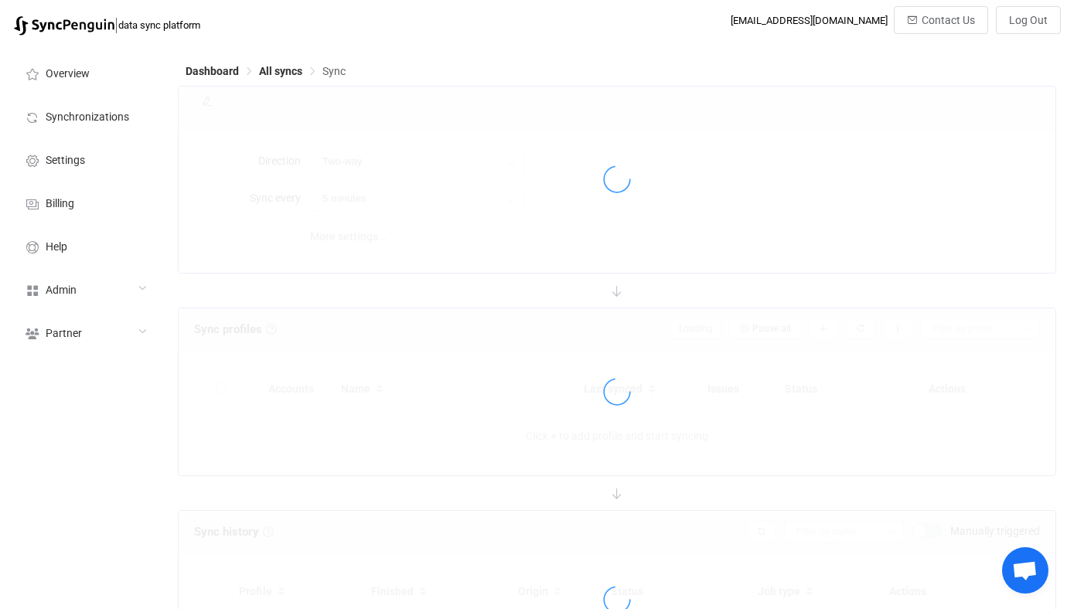
type input "Google → Office 365"
type input "10 minutes"
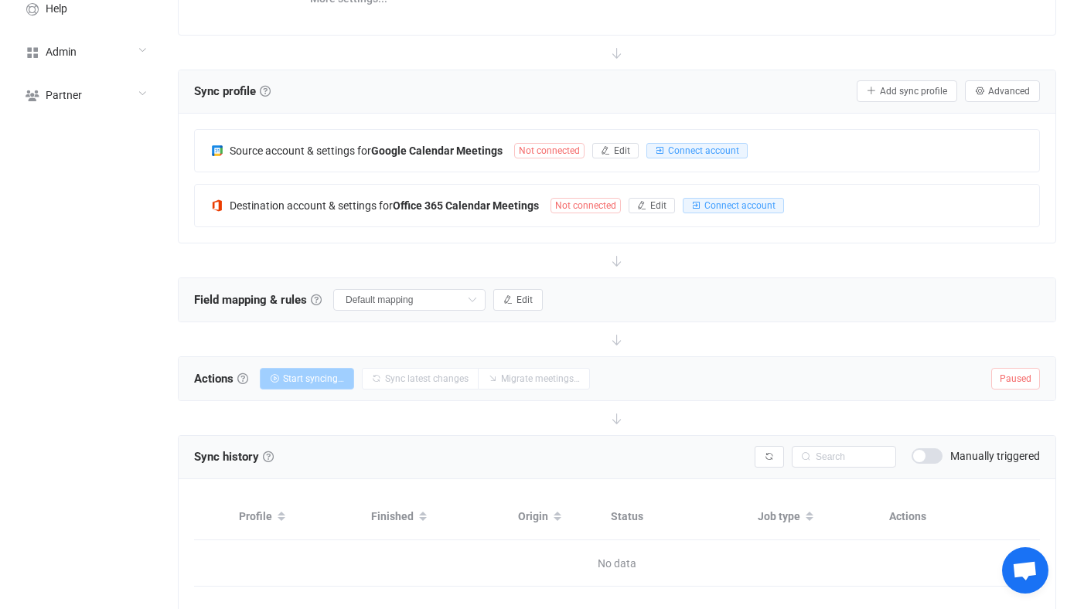
scroll to position [239, 0]
click at [486, 136] on div "Source account & settings for Google Calendar Meetings Not connected Edit Conne…" at bounding box center [617, 150] width 844 height 42
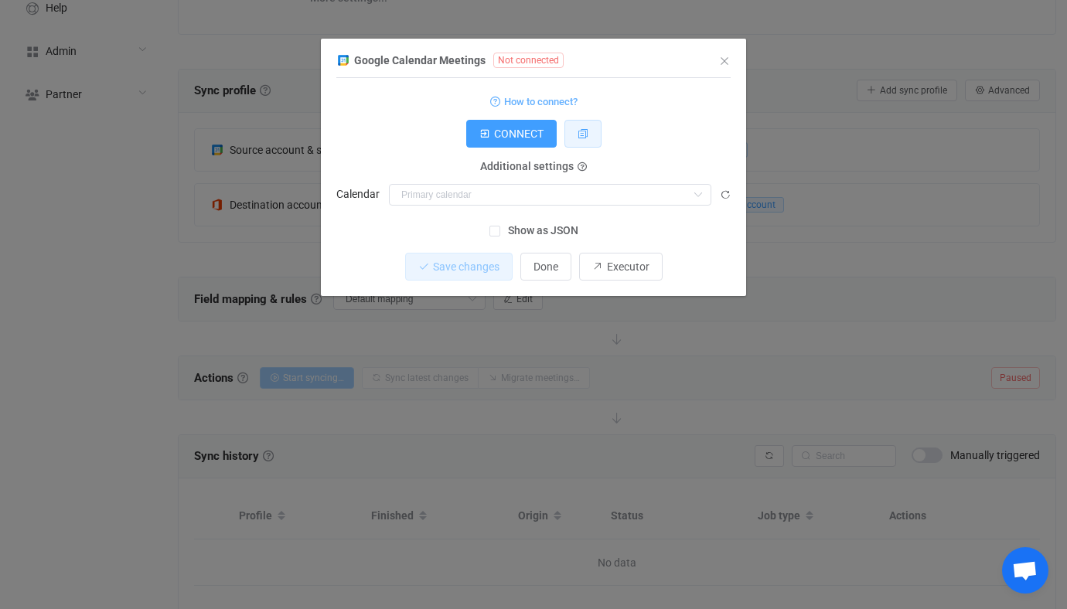
click at [586, 143] on button "dialog" at bounding box center [582, 134] width 37 height 28
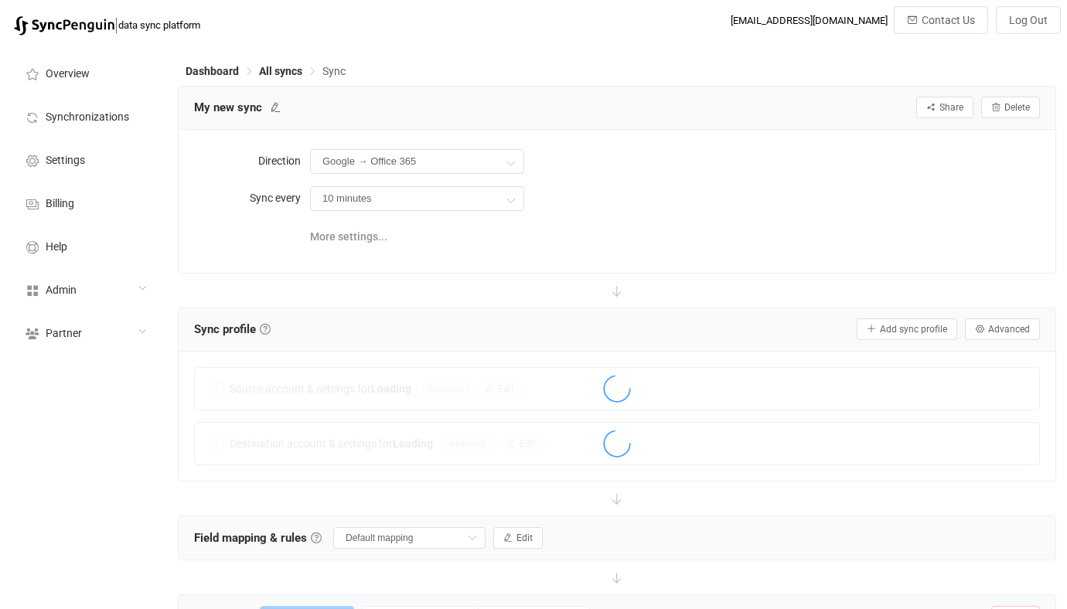
scroll to position [239, 0]
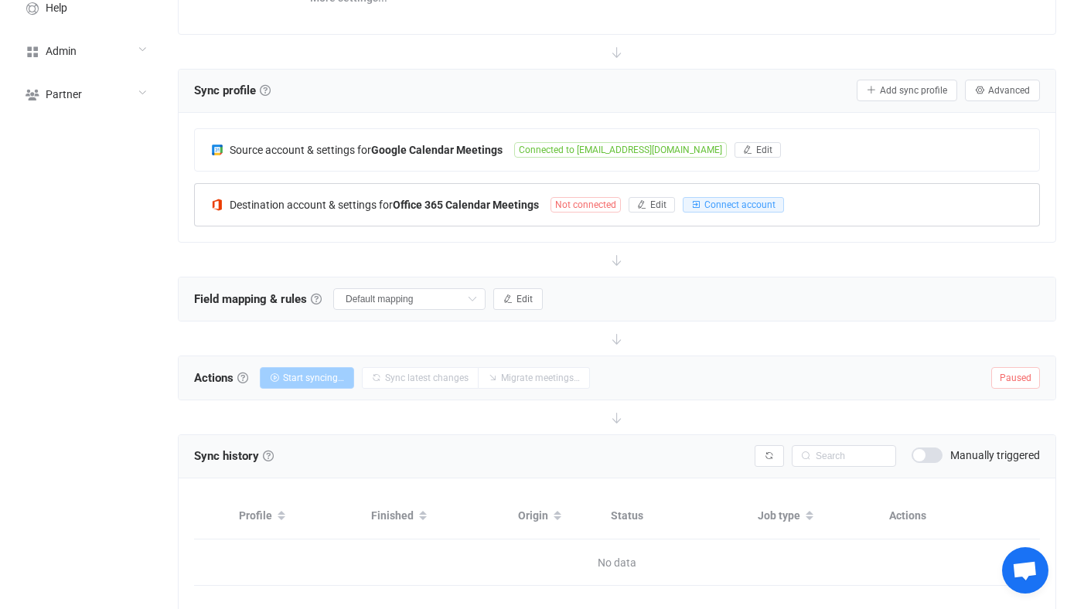
click at [417, 205] on b "Office 365 Calendar Meetings" at bounding box center [466, 205] width 146 height 12
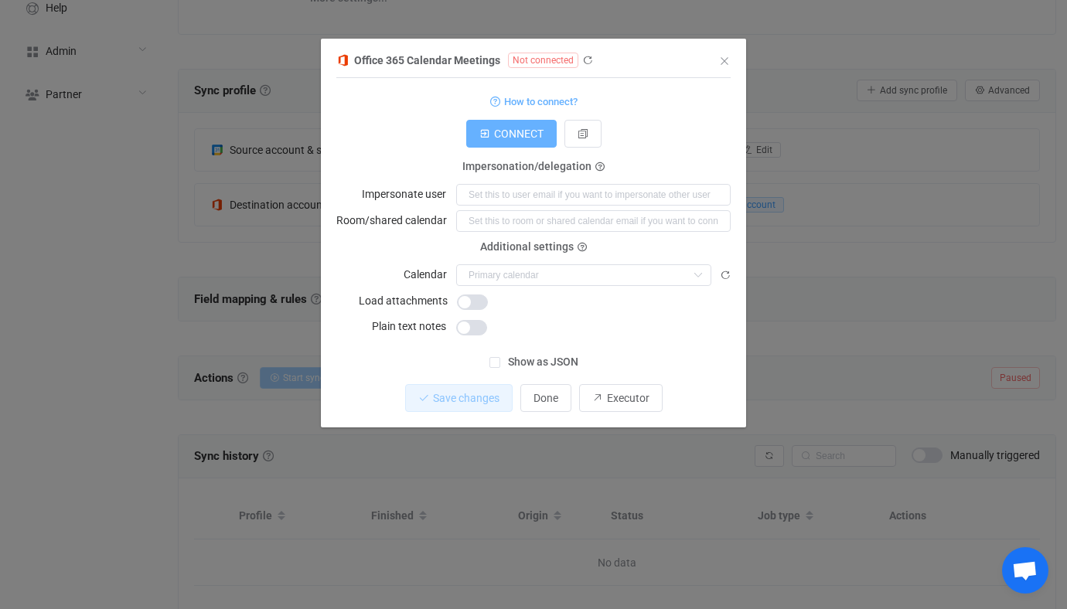
click at [528, 139] on span "CONNECT" at bounding box center [518, 134] width 49 height 12
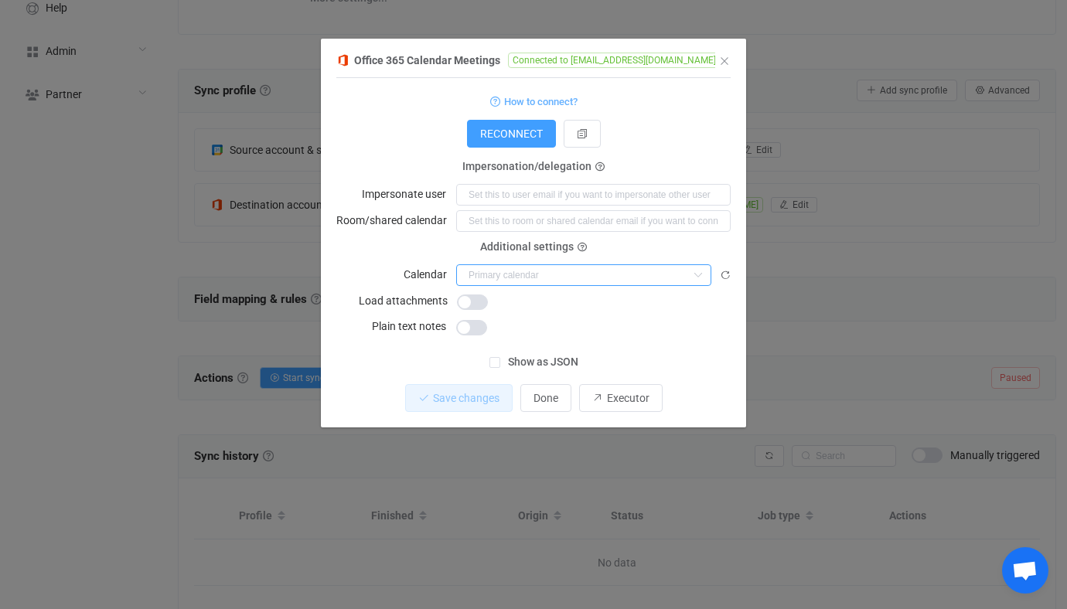
click at [475, 267] on input "dialog" at bounding box center [583, 275] width 255 height 22
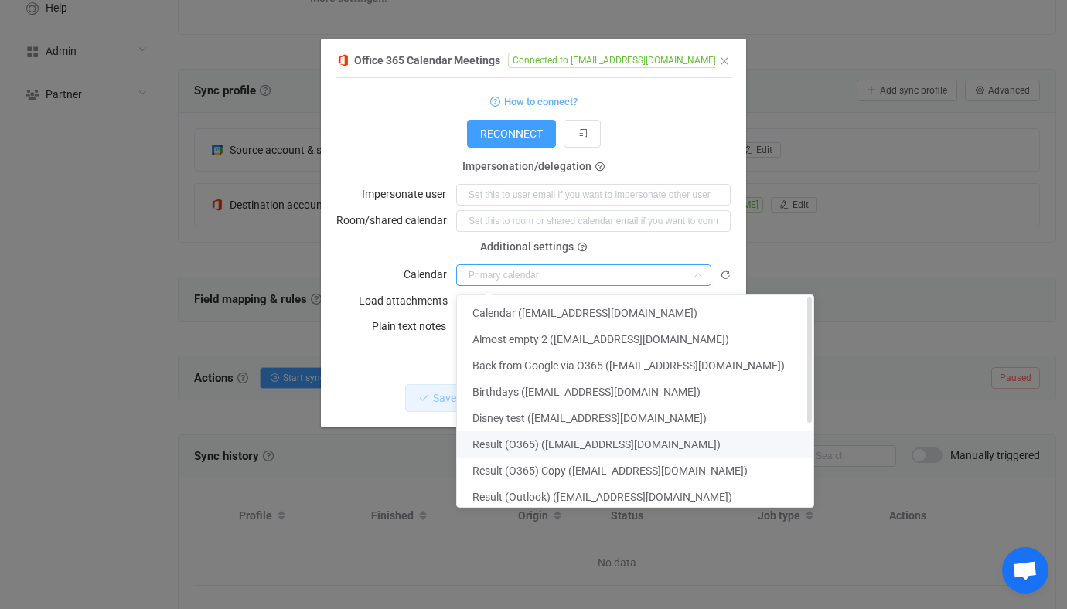
scroll to position [235, 0]
click at [546, 363] on span "Back from Google via O365 ([EMAIL_ADDRESS][DOMAIN_NAME])" at bounding box center [628, 365] width 312 height 12
type input "Back from Google via O365 ([EMAIL_ADDRESS][DOMAIN_NAME])"
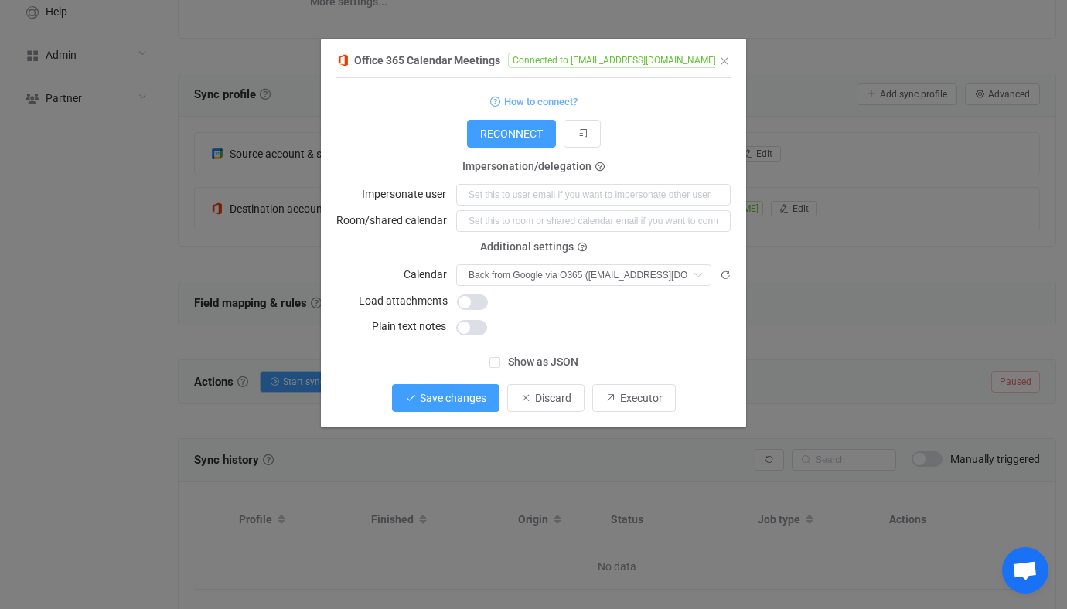
click at [462, 392] on span "Save changes" at bounding box center [453, 398] width 66 height 12
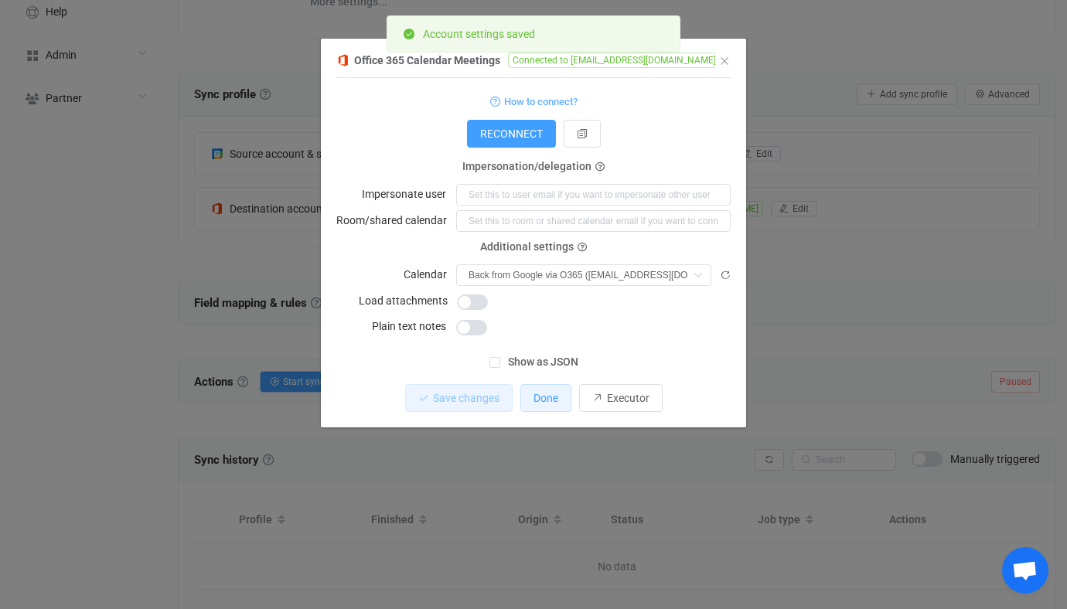
click at [546, 397] on span "Done" at bounding box center [545, 398] width 25 height 12
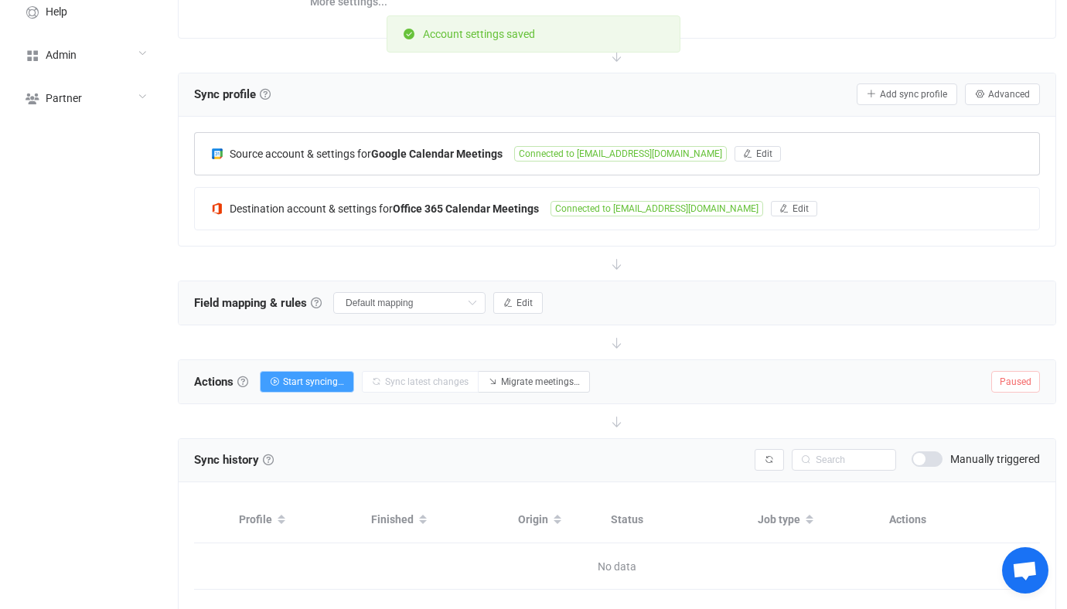
click at [427, 152] on b "Google Calendar Meetings" at bounding box center [436, 154] width 131 height 12
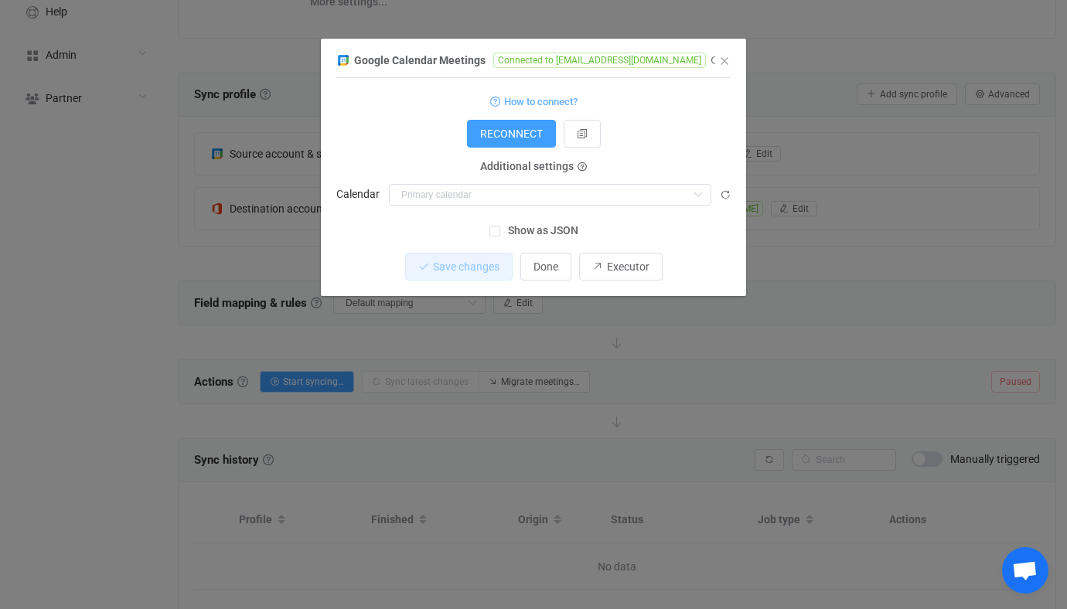
click at [495, 182] on div "Additional settings Calendar Bulldogs Contests Holidays in [GEOGRAPHIC_DATA] In…" at bounding box center [533, 186] width 394 height 39
click at [493, 198] on input "dialog" at bounding box center [550, 195] width 322 height 22
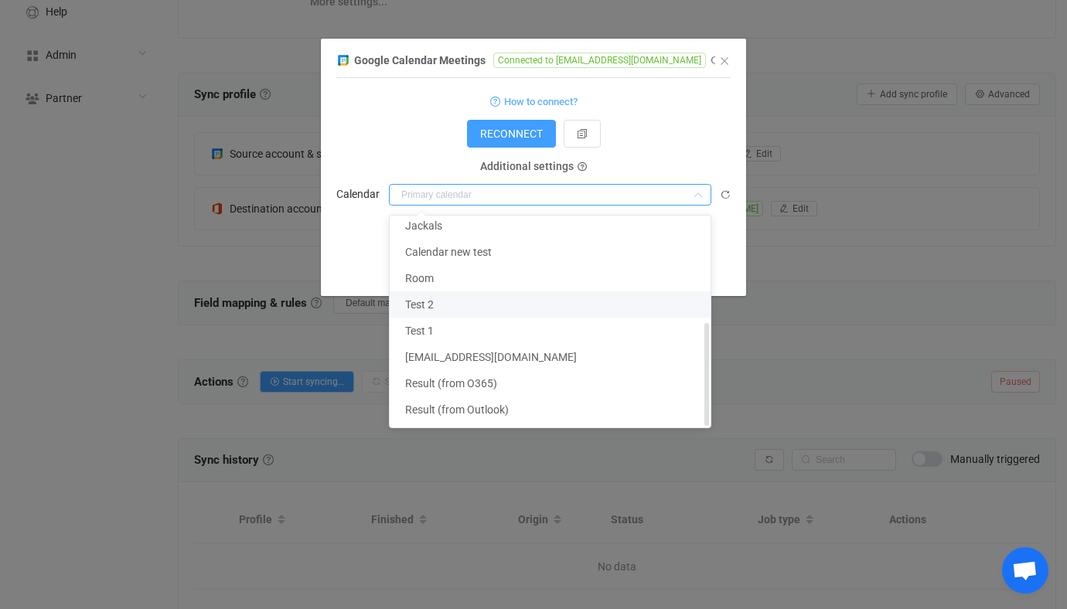
scroll to position [242, 0]
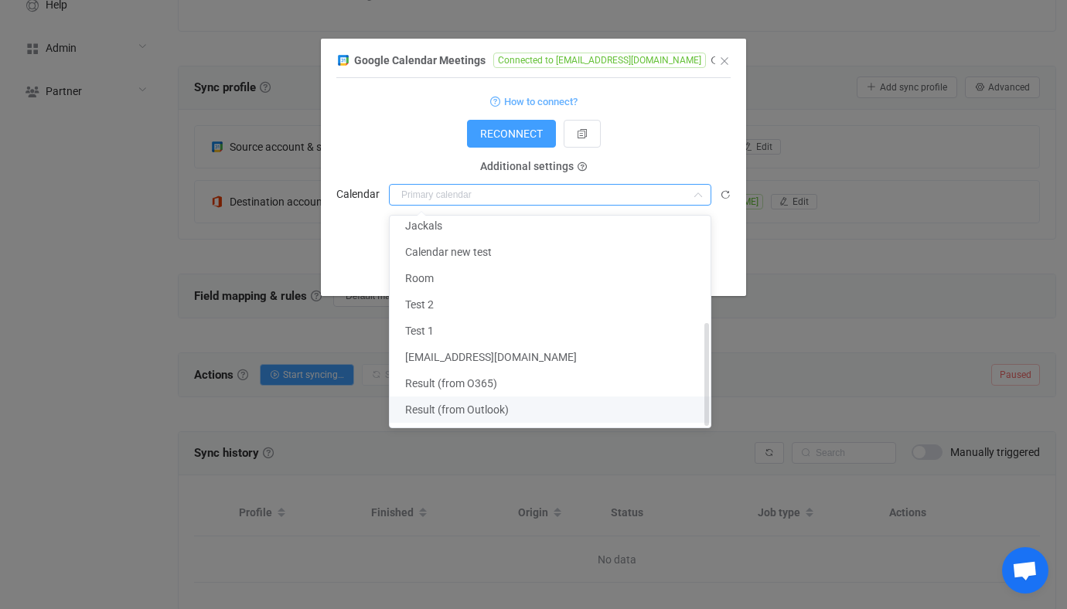
click at [471, 409] on span "Result (from Outlook)" at bounding box center [457, 409] width 104 height 12
type input "Result (from Outlook)"
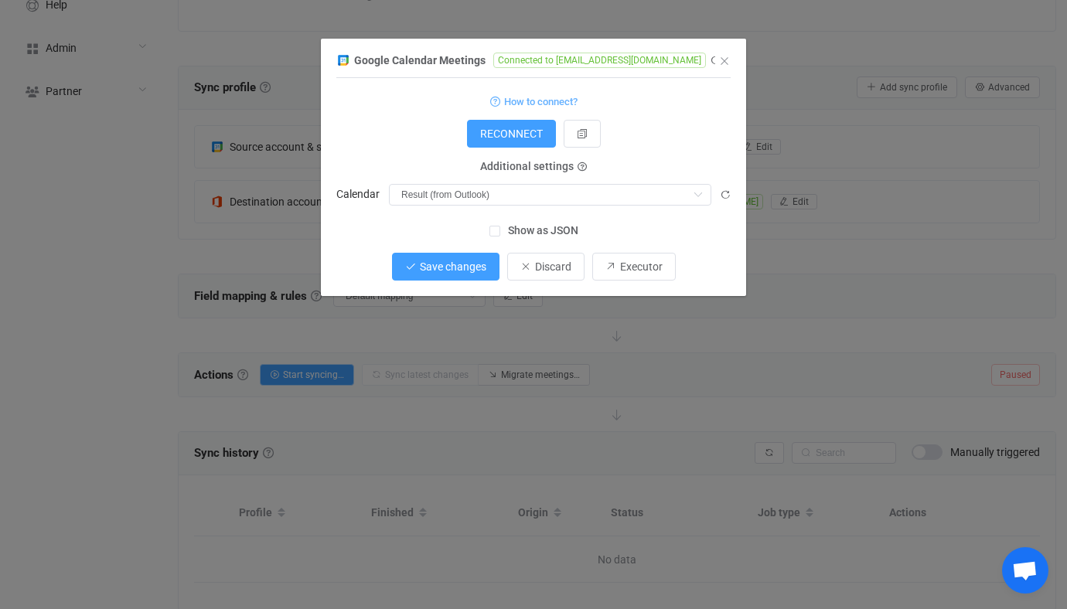
click at [454, 280] on button "Save changes" at bounding box center [445, 267] width 107 height 28
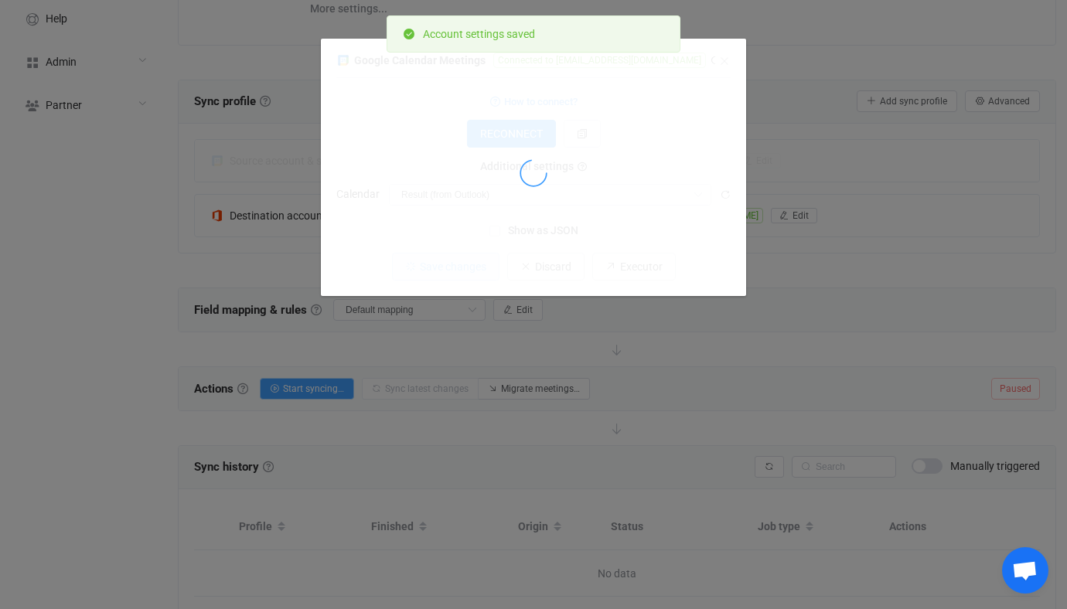
scroll to position [229, 0]
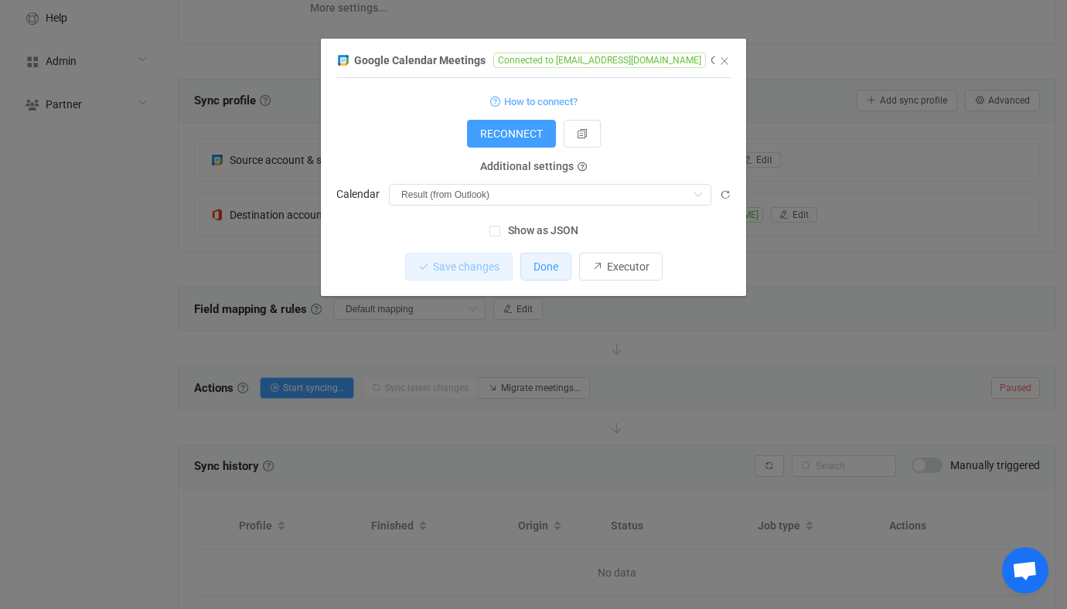
click at [549, 268] on span "Done" at bounding box center [545, 266] width 25 height 12
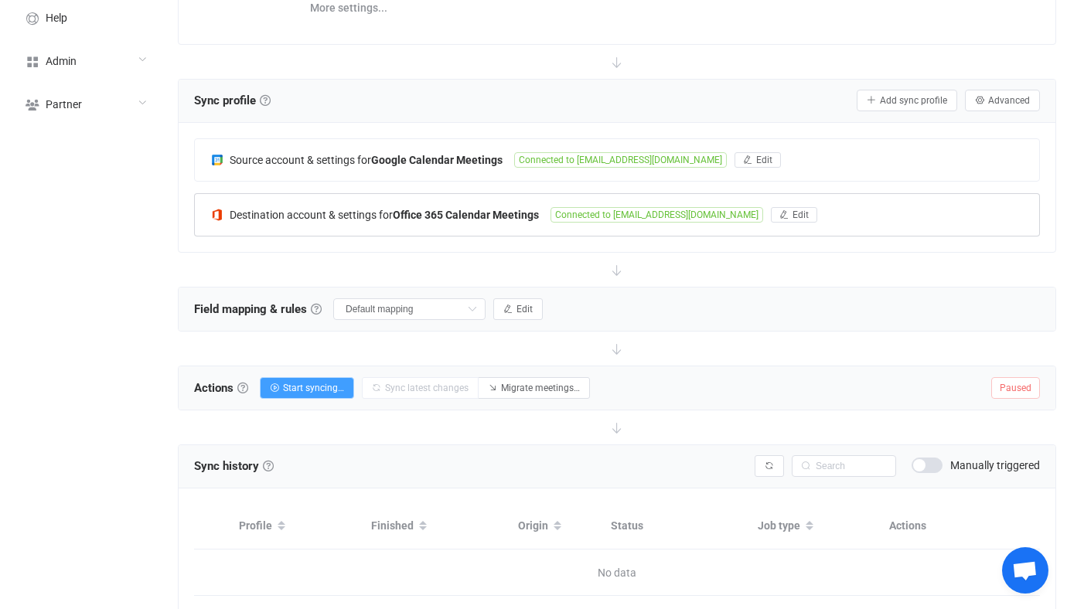
click at [456, 203] on div "Destination account & settings for Office 365 Calendar Meetings Connected to vi…" at bounding box center [617, 215] width 844 height 42
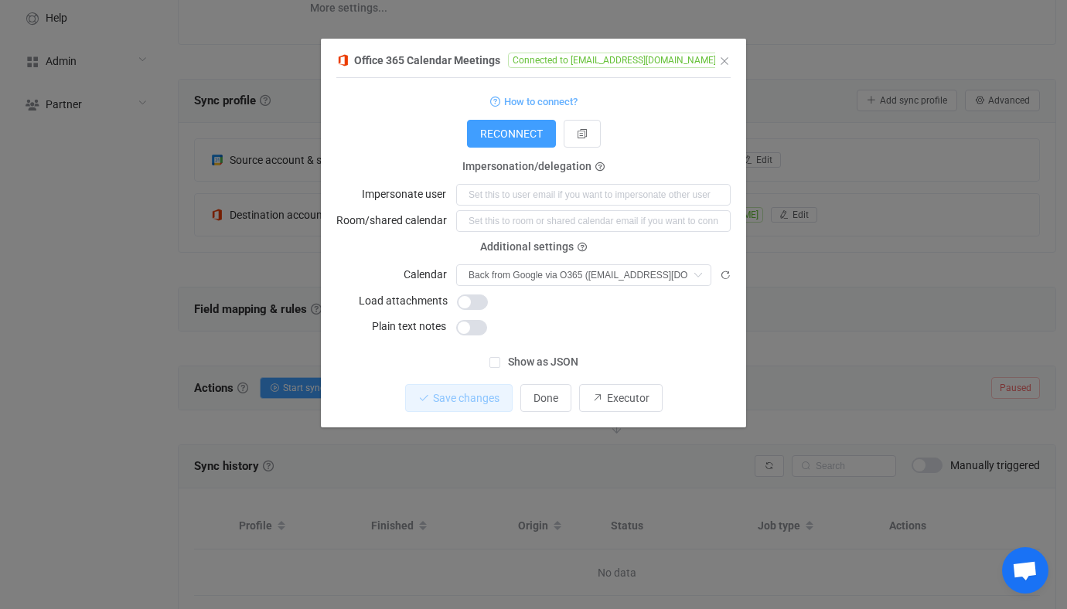
click at [883, 339] on div "Office 365 Calendar Meetings Connected to vitaliiherasymiv@syncpenguinua.onmicr…" at bounding box center [533, 304] width 1067 height 609
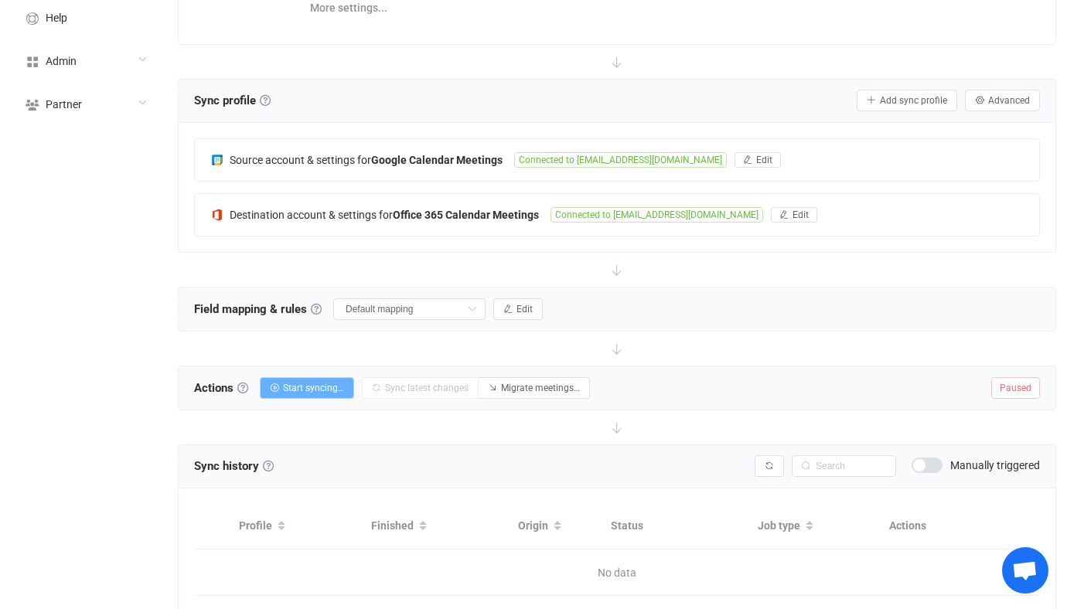
click at [322, 388] on span "Start syncing…" at bounding box center [313, 388] width 61 height 11
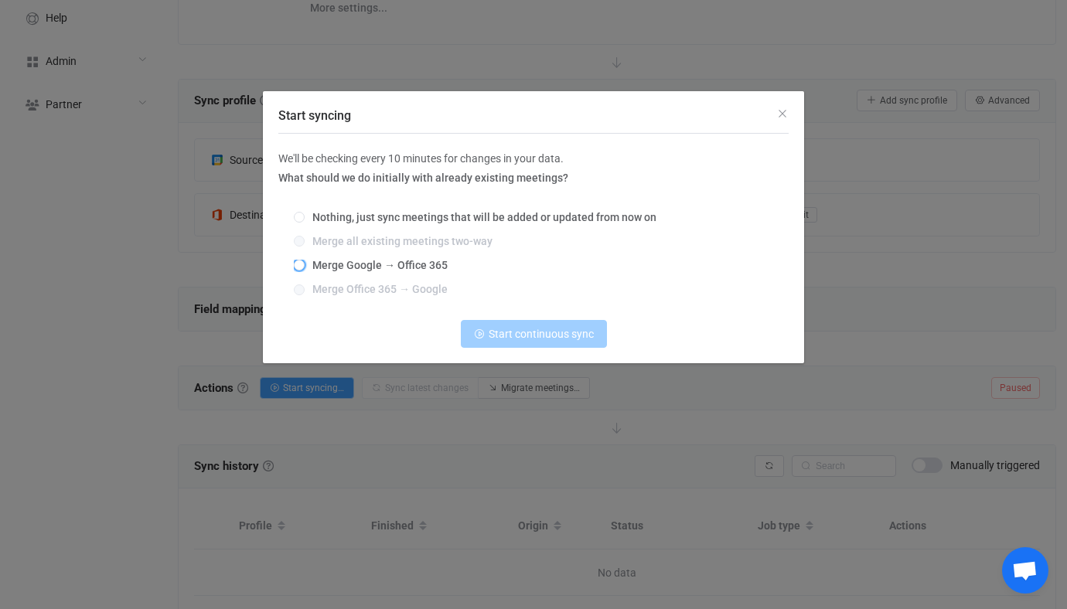
click at [400, 263] on span "Merge Google → Office 365" at bounding box center [376, 265] width 143 height 12
click at [305, 263] on input "Merge Google → Office 365" at bounding box center [299, 266] width 11 height 12
radio input "true"
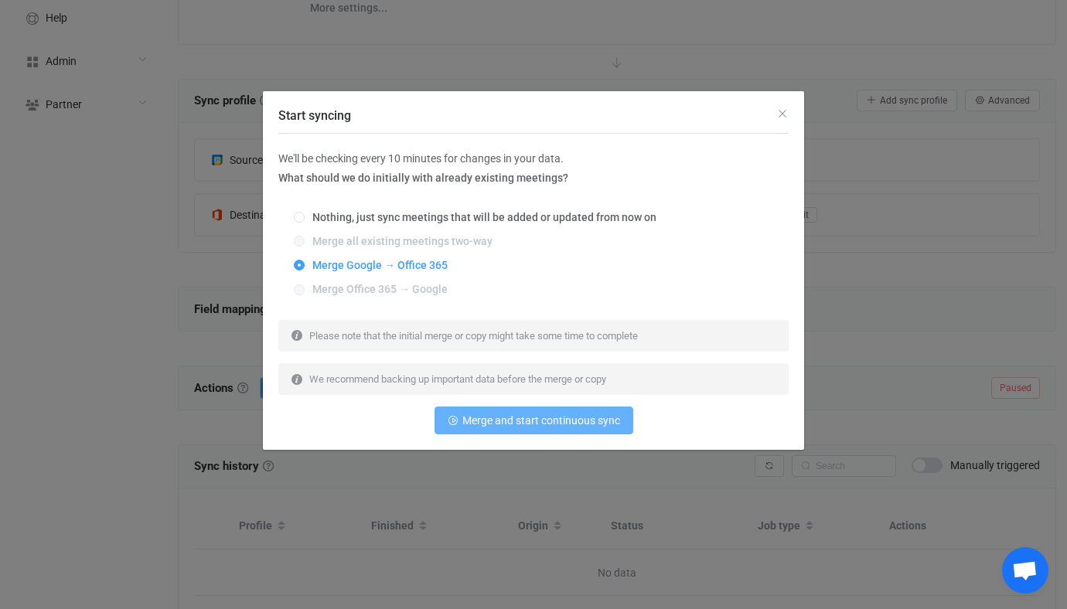
click at [505, 425] on span "Merge and start continuous sync" at bounding box center [541, 420] width 158 height 12
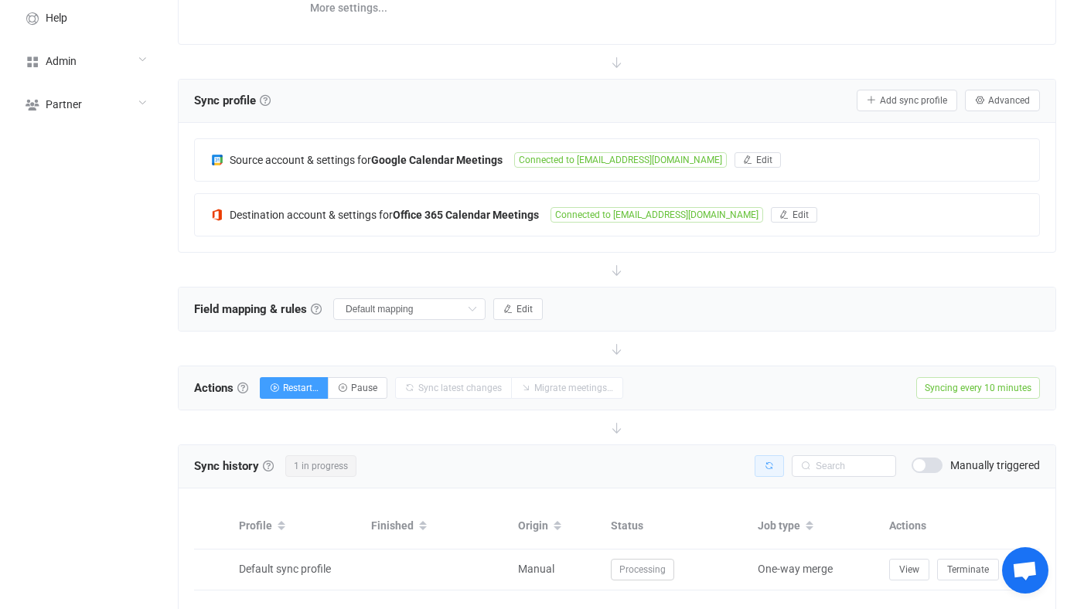
click at [780, 464] on button "button" at bounding box center [768, 466] width 29 height 22
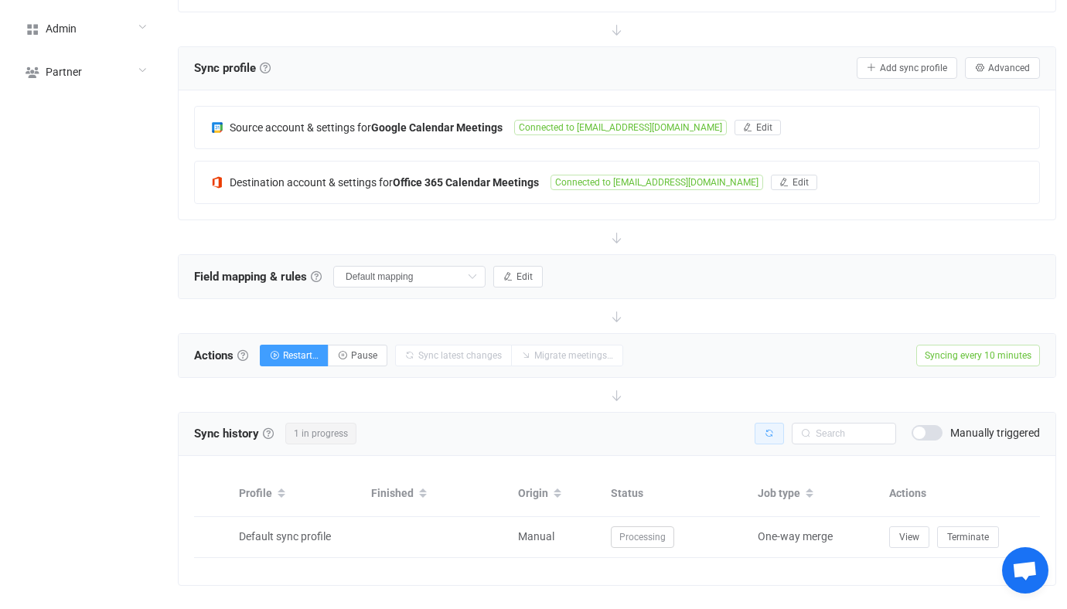
scroll to position [286, 0]
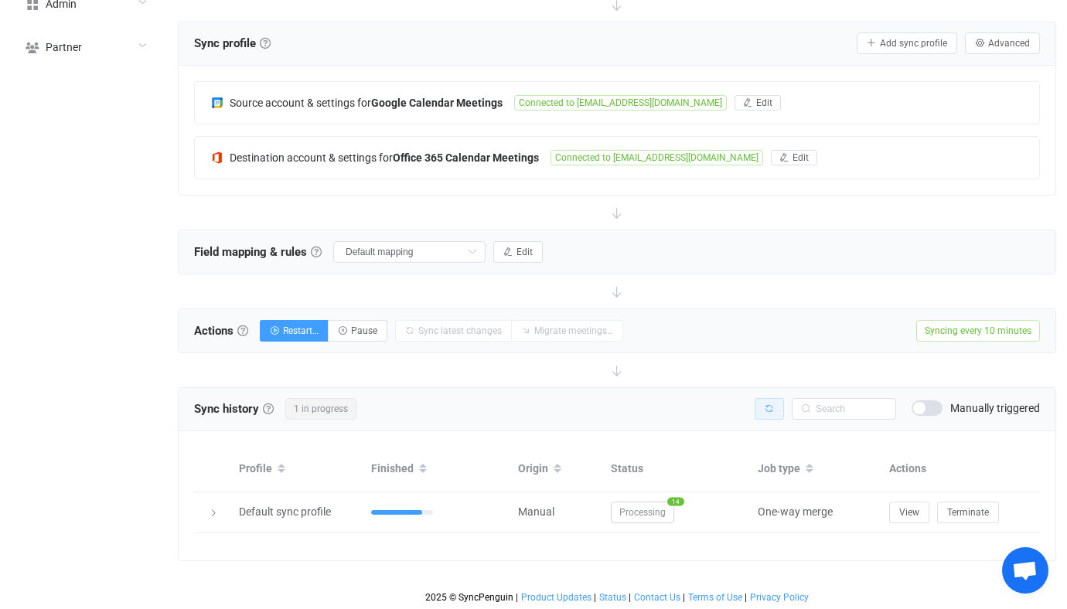
click at [764, 404] on icon "button" at bounding box center [768, 408] width 9 height 9
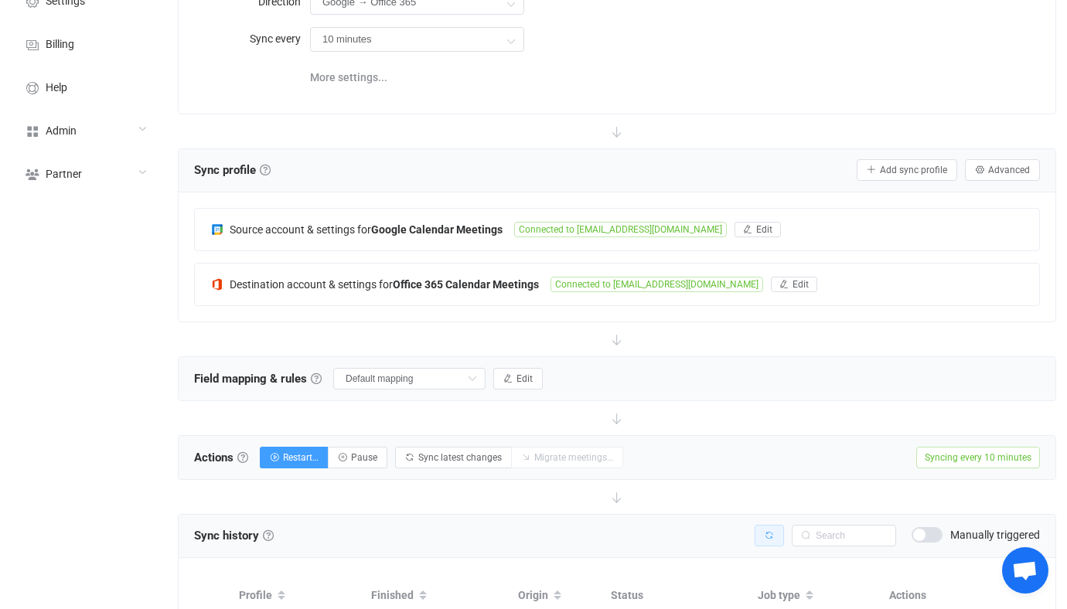
scroll to position [22, 0]
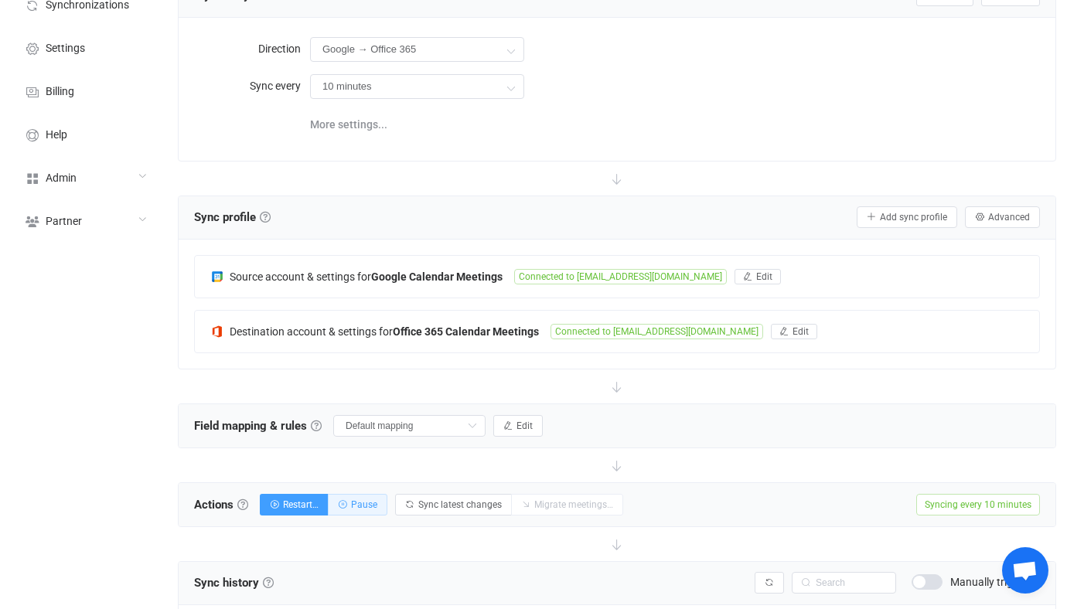
click at [357, 495] on button "Pause" at bounding box center [358, 505] width 60 height 22
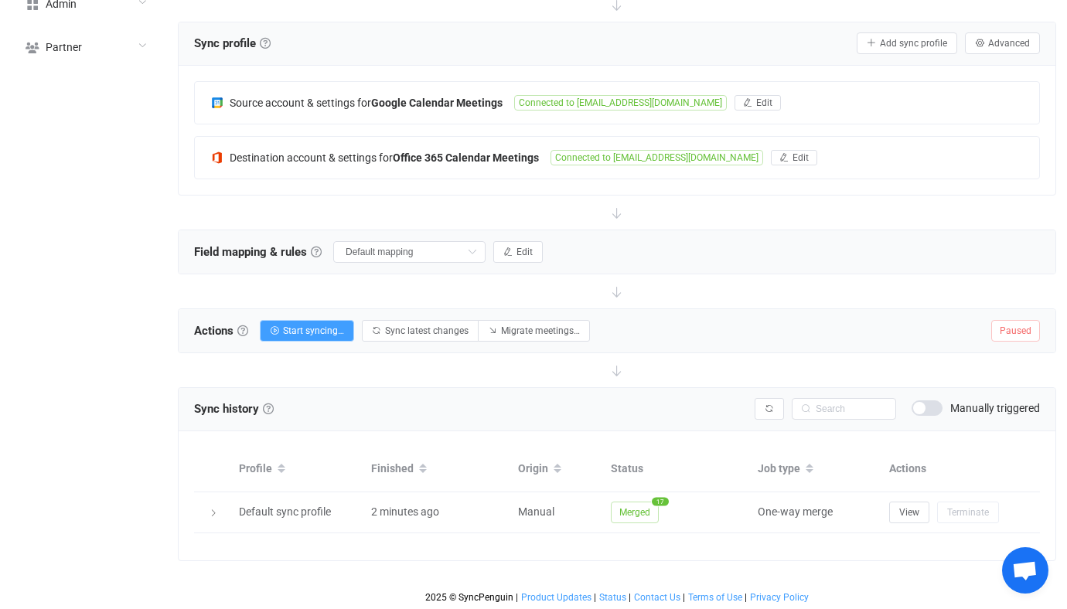
scroll to position [0, 0]
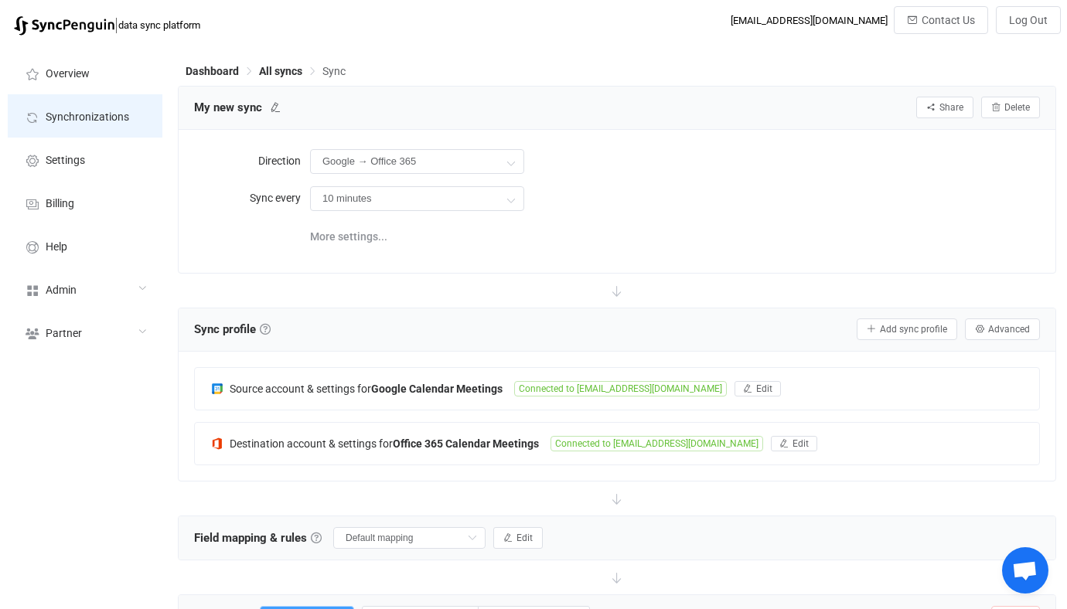
click at [136, 111] on li "Synchronizations" at bounding box center [85, 115] width 155 height 43
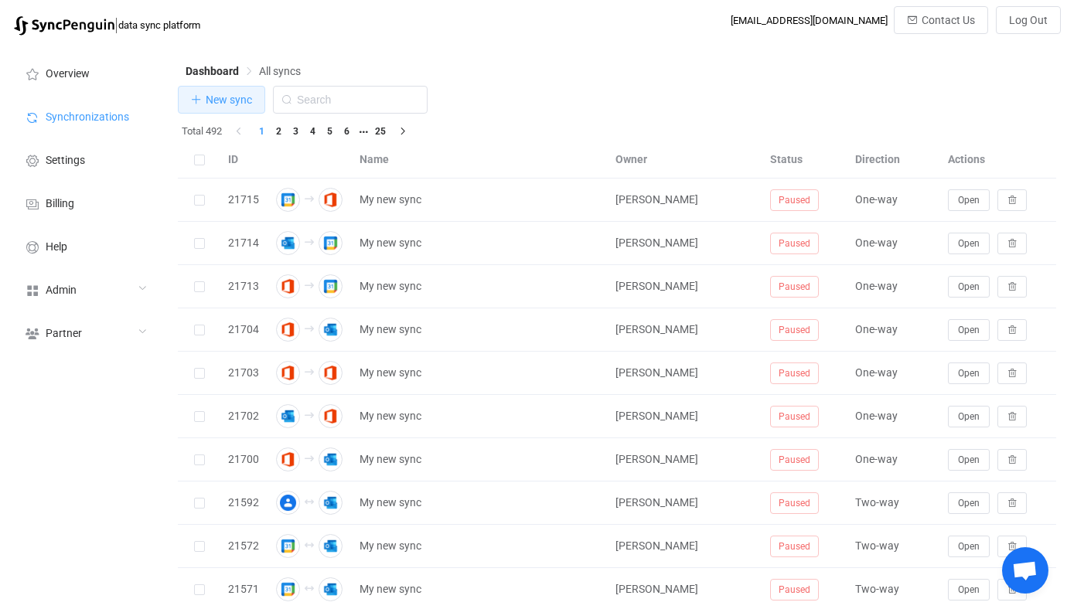
click at [242, 110] on button "New sync" at bounding box center [221, 100] width 87 height 28
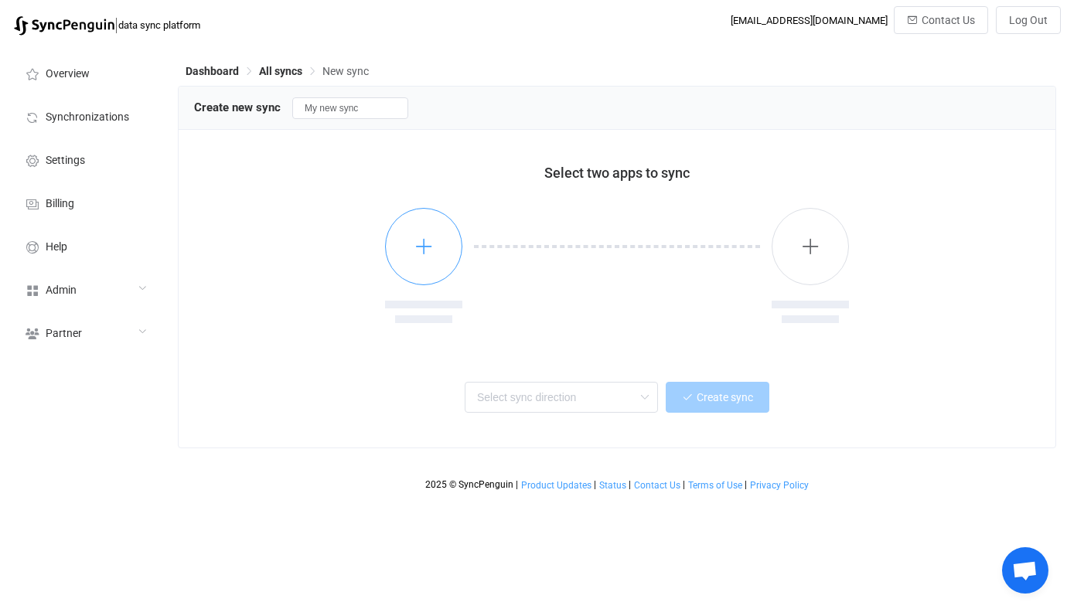
click at [418, 251] on icon "button" at bounding box center [423, 246] width 19 height 19
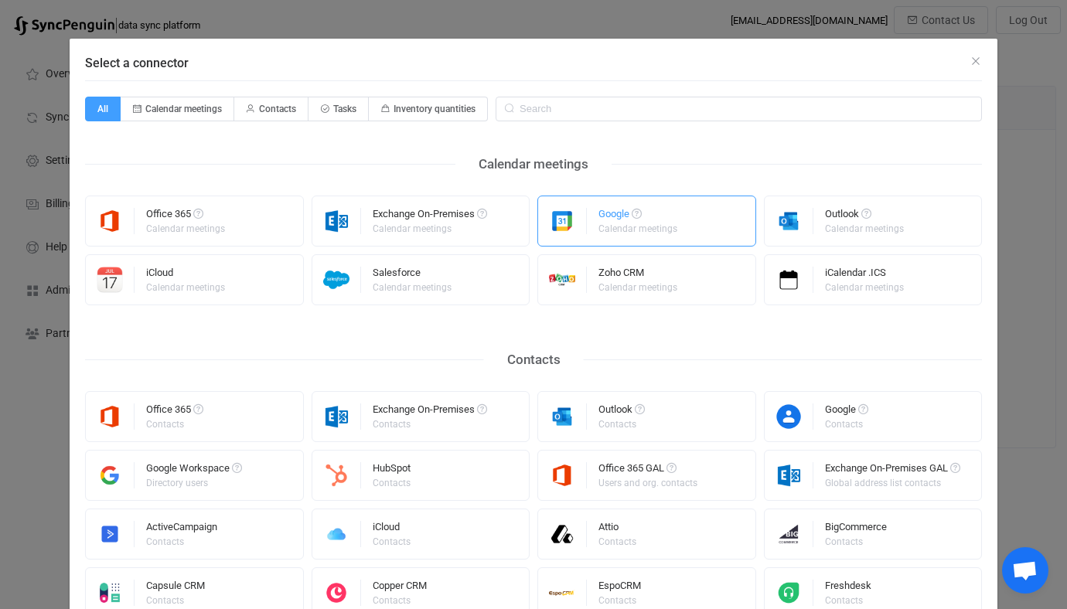
click at [656, 241] on div "Google Calendar meetings" at bounding box center [646, 221] width 219 height 51
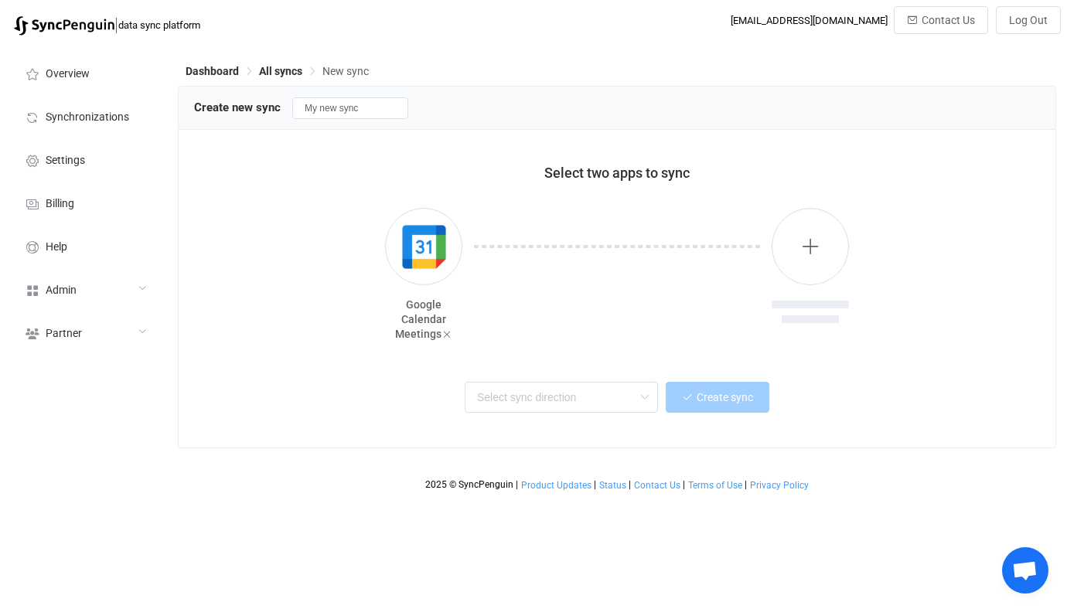
click at [770, 251] on div at bounding box center [616, 277] width 309 height 139
click at [774, 248] on button "button" at bounding box center [809, 246] width 77 height 77
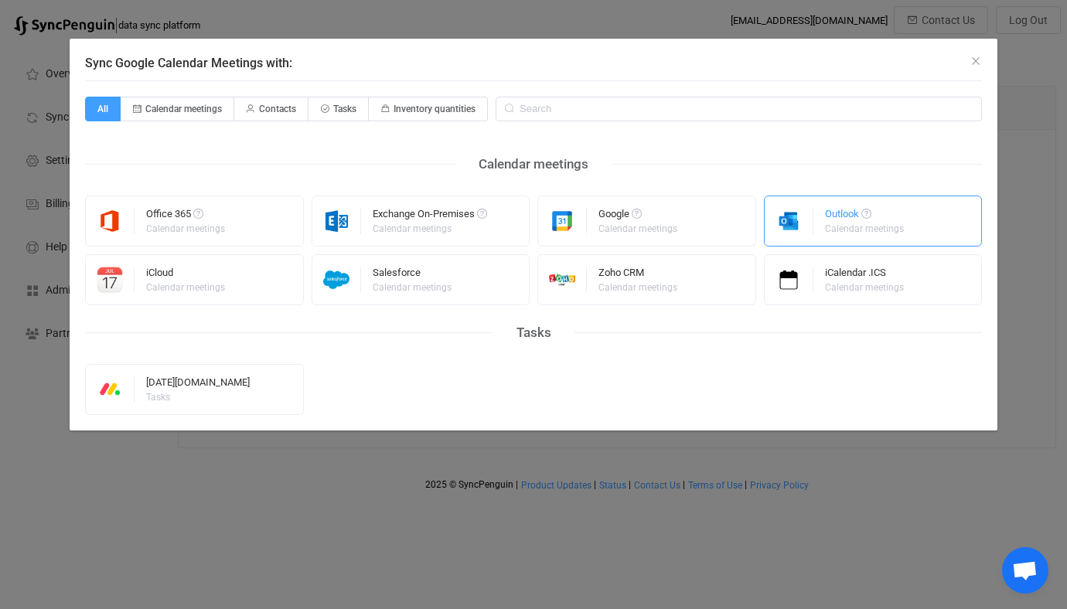
click at [825, 210] on div "Outlook" at bounding box center [865, 216] width 81 height 15
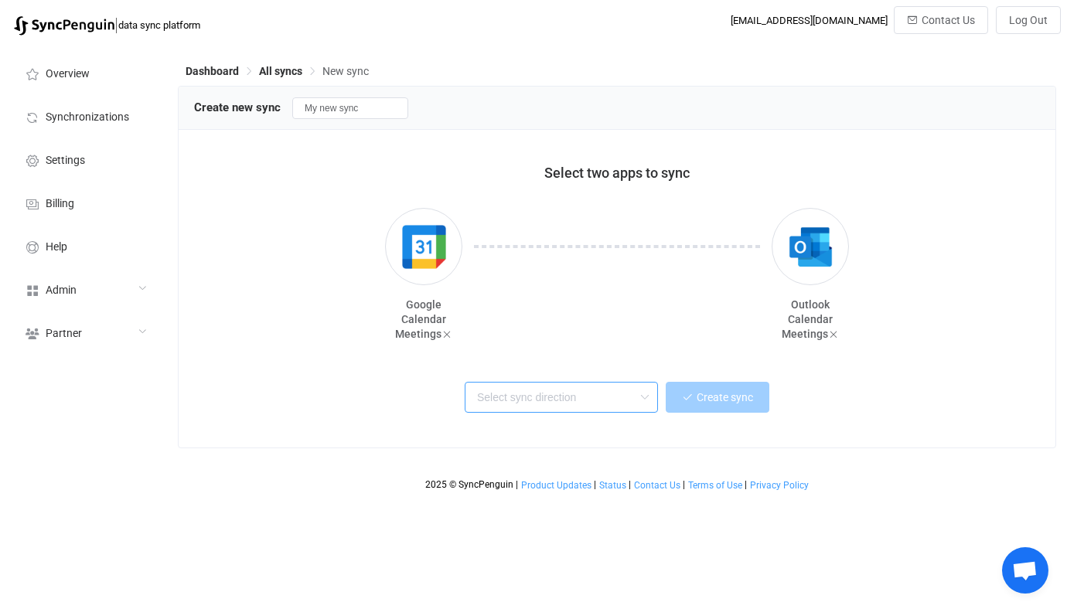
click at [522, 397] on input "text" at bounding box center [561, 397] width 193 height 31
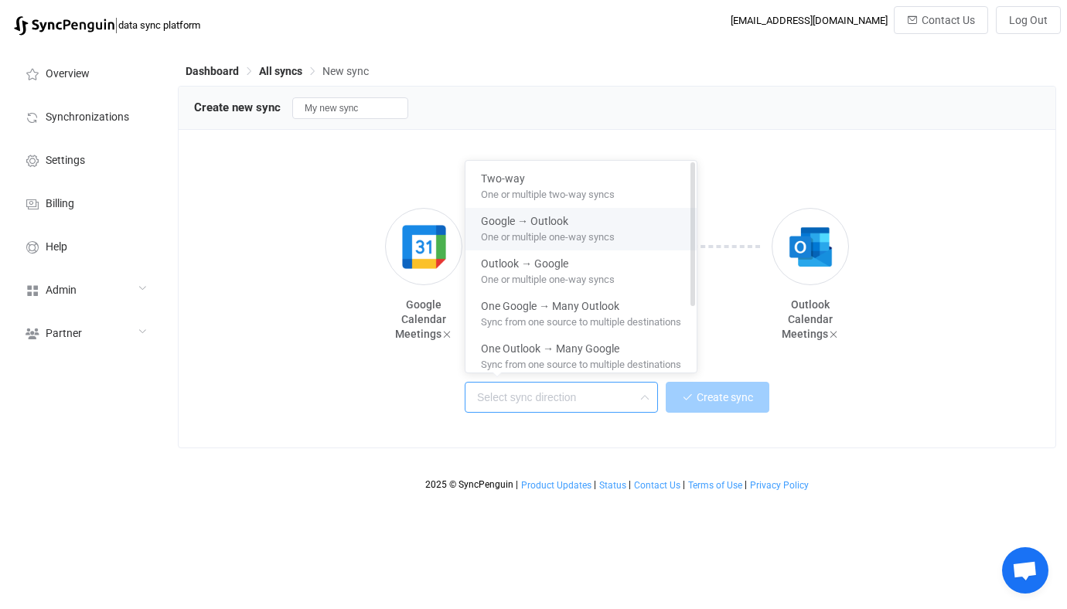
click at [546, 229] on span "One or multiple one-way syncs" at bounding box center [548, 234] width 134 height 17
type input "Google → Outlook"
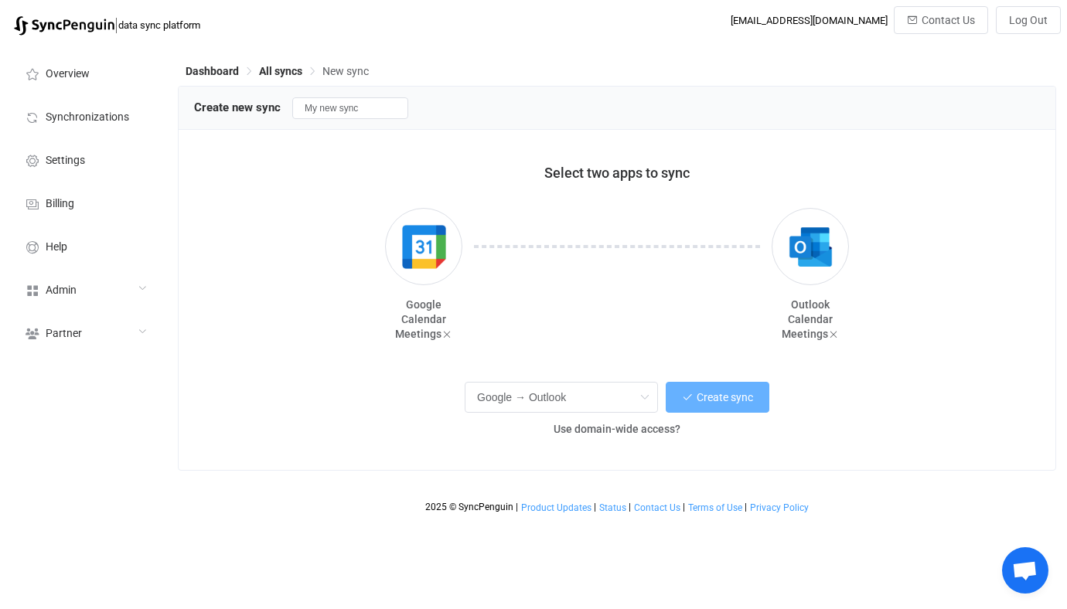
click at [700, 404] on button "Create sync" at bounding box center [718, 397] width 104 height 31
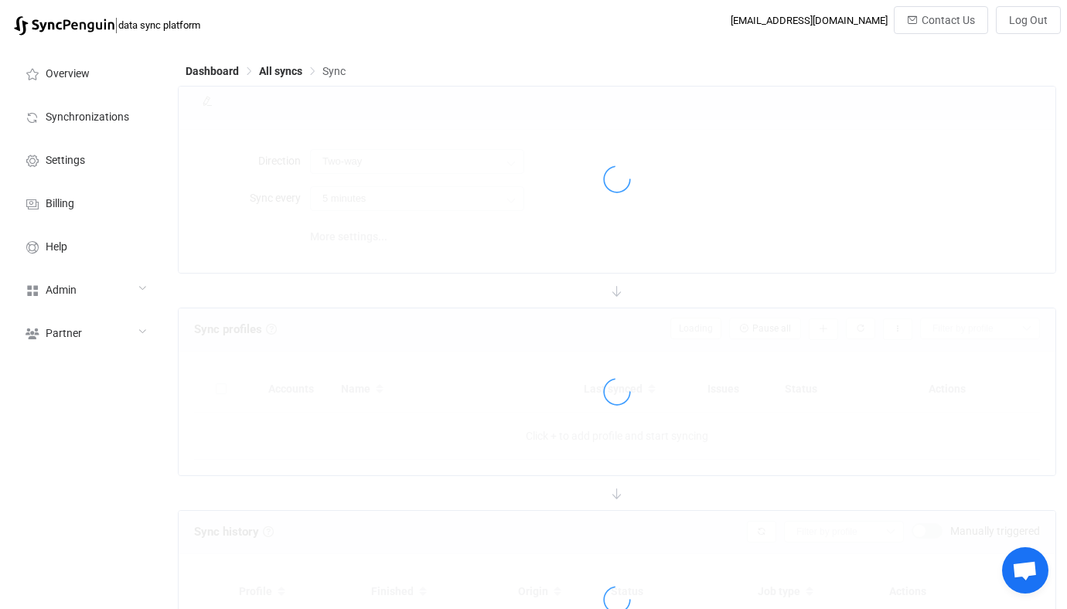
type input "Google → Outlook"
type input "10 minutes"
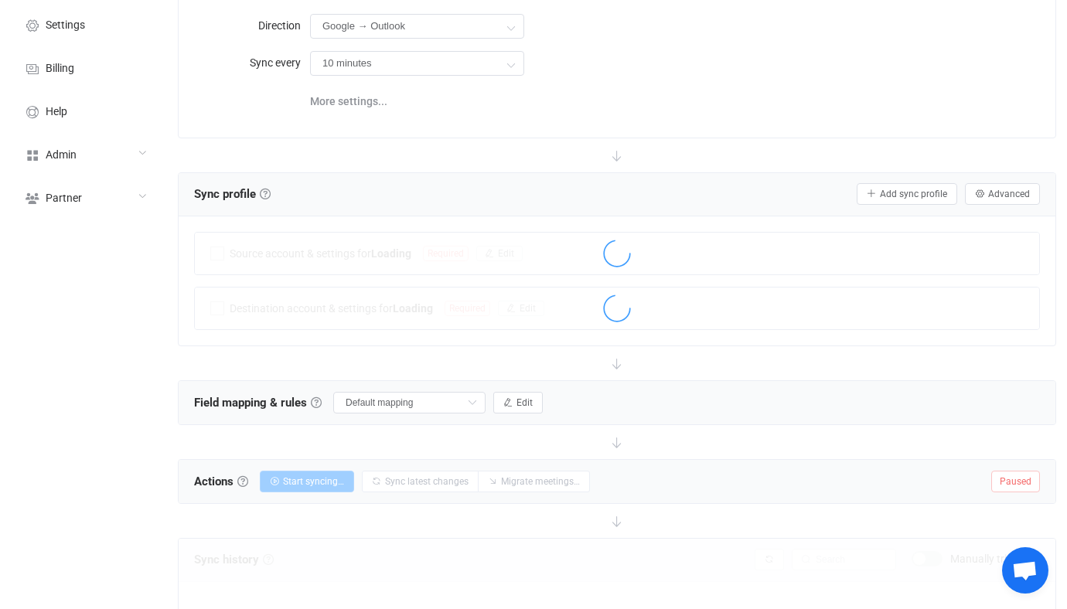
scroll to position [137, 0]
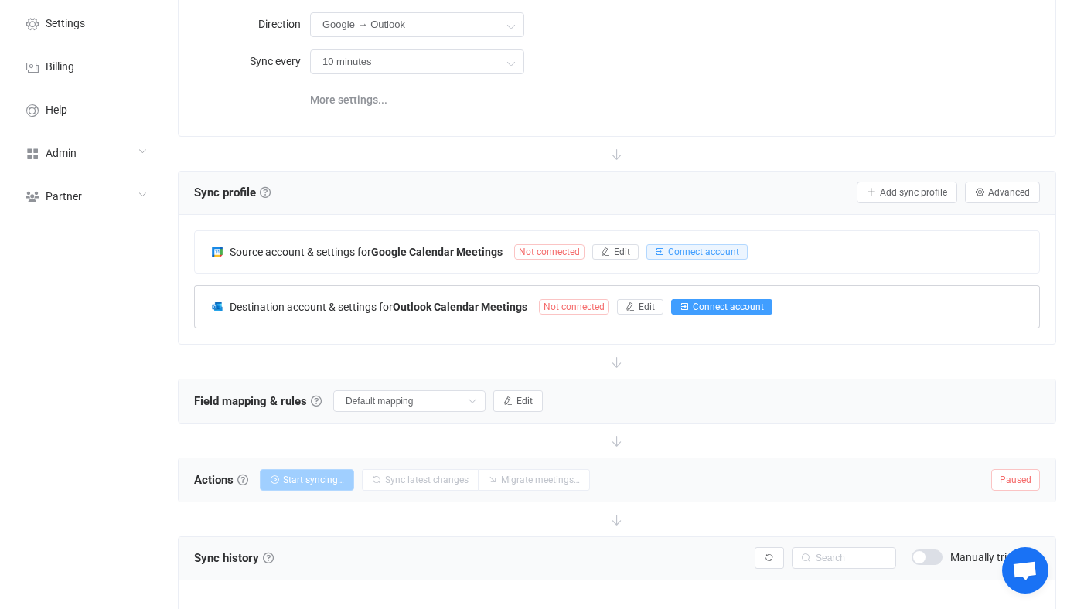
click at [683, 302] on icon "button" at bounding box center [683, 306] width 9 height 9
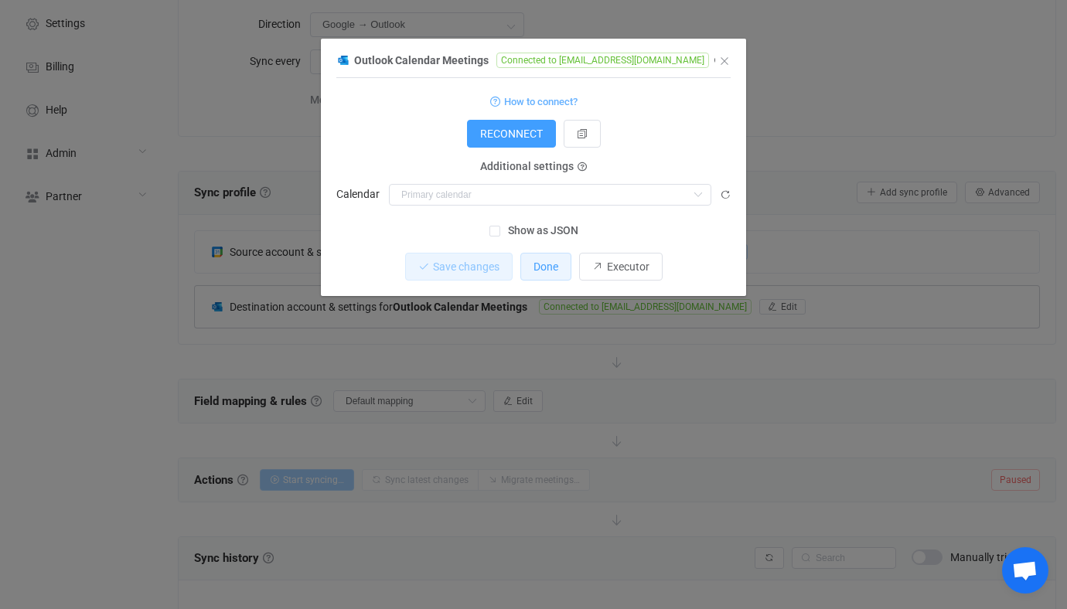
click at [524, 265] on button "Done" at bounding box center [545, 267] width 51 height 28
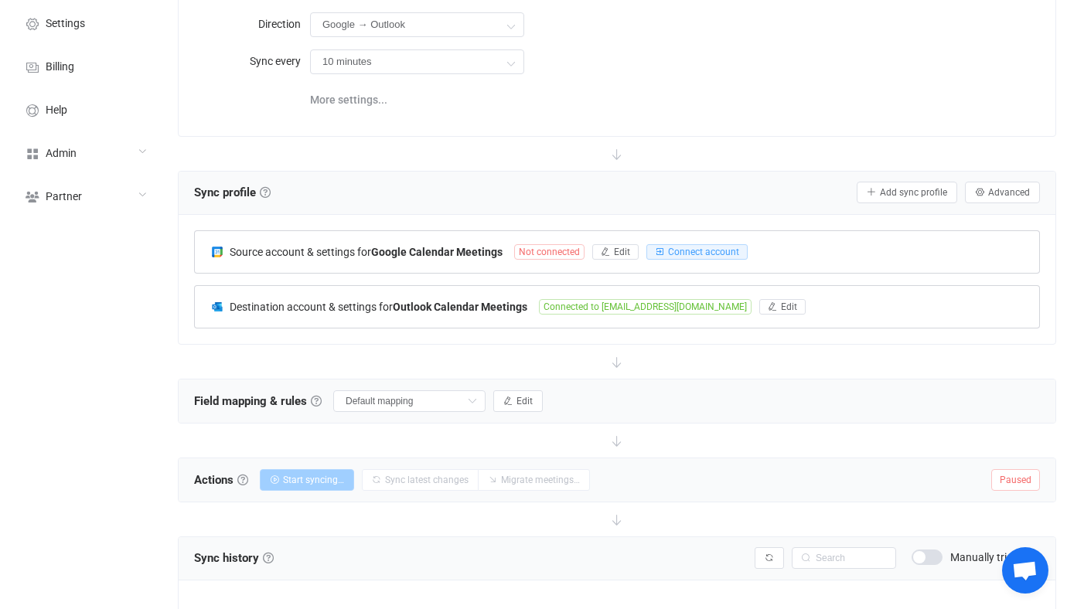
click at [479, 258] on div "Source account & settings for Google Calendar Meetings Not connected Edit Conne…" at bounding box center [617, 252] width 844 height 42
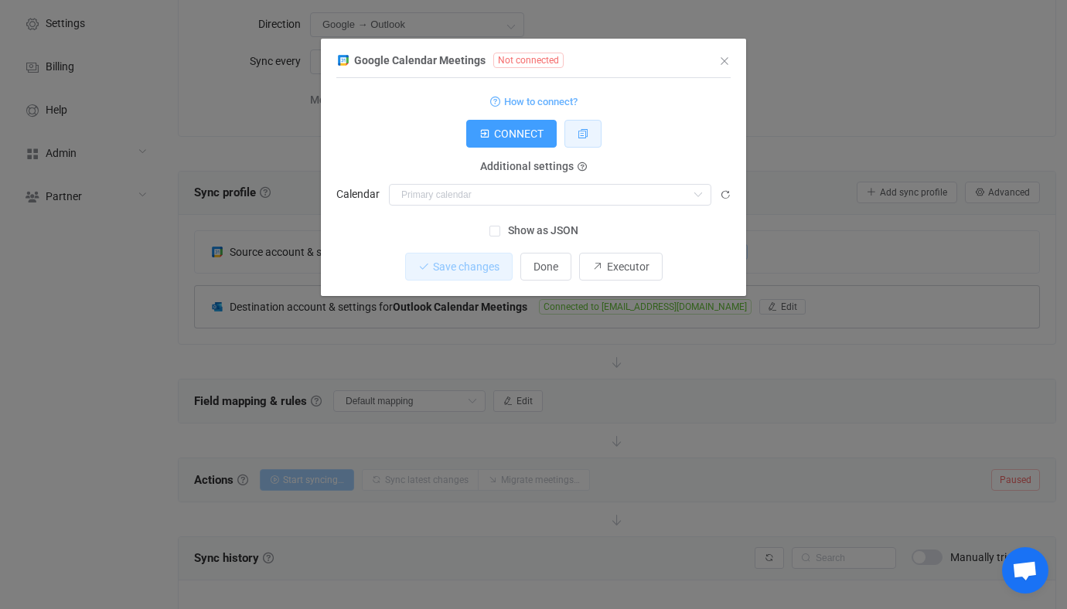
click at [580, 138] on icon "dialog" at bounding box center [582, 133] width 11 height 11
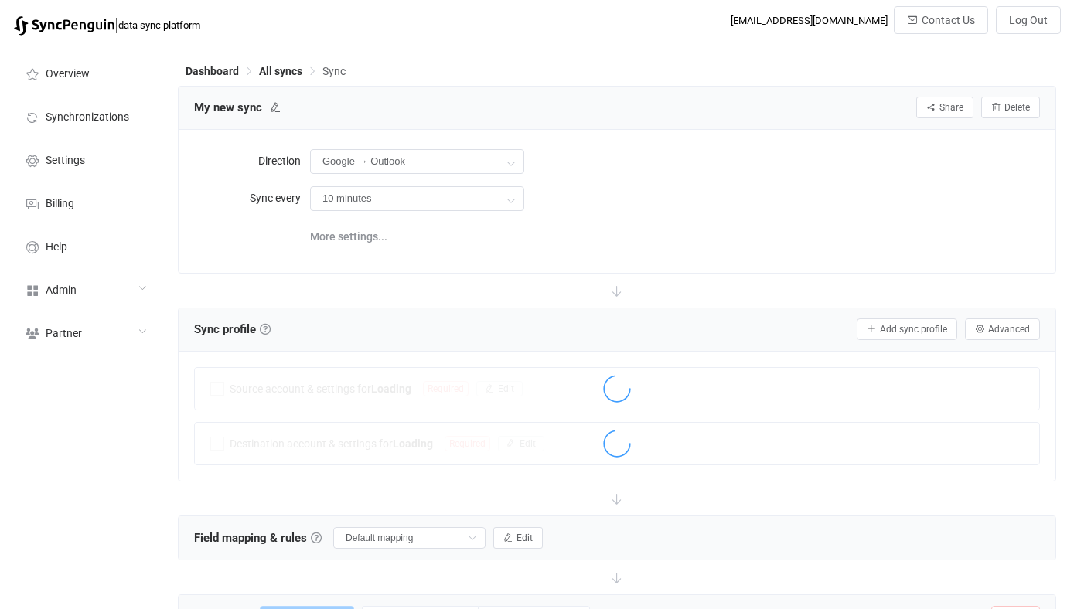
scroll to position [137, 0]
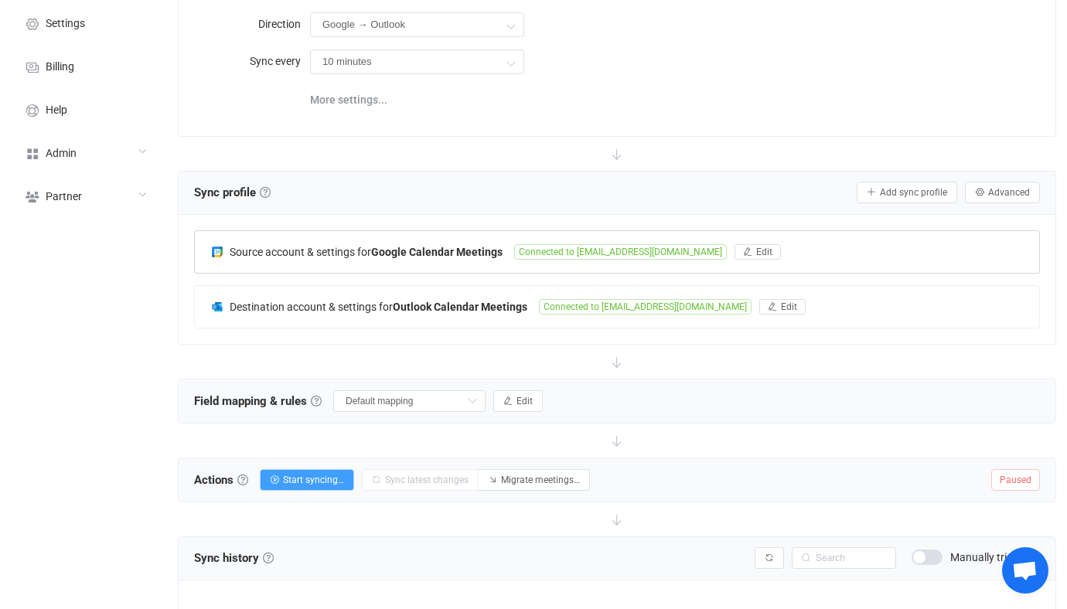
click at [446, 233] on div "Source account & settings for Google Calendar Meetings Connected to [EMAIL_ADDR…" at bounding box center [617, 252] width 844 height 42
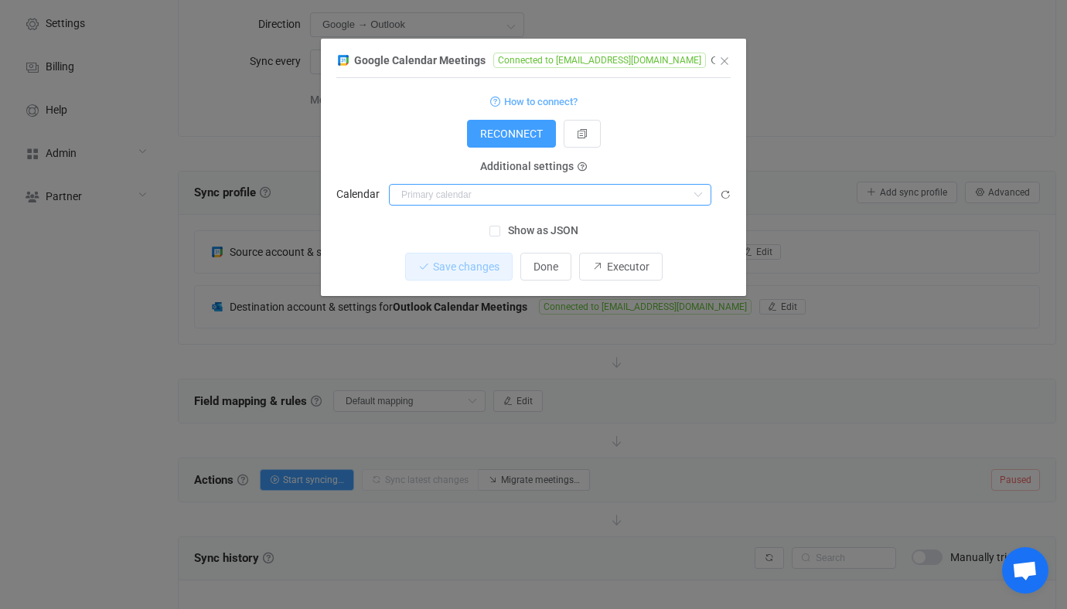
click at [516, 186] on input "dialog" at bounding box center [550, 195] width 322 height 22
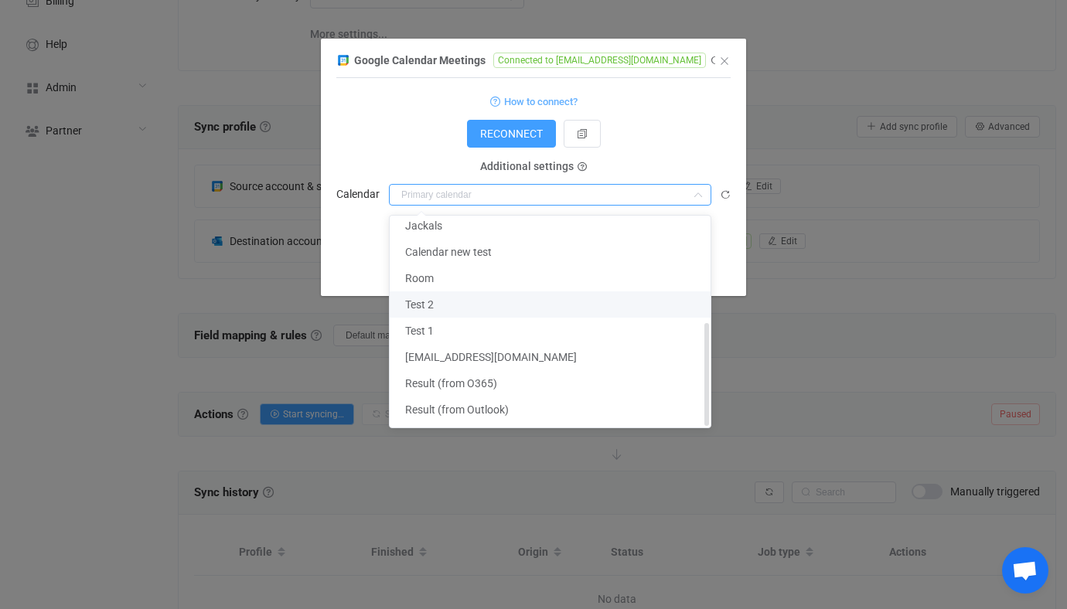
scroll to position [216, 0]
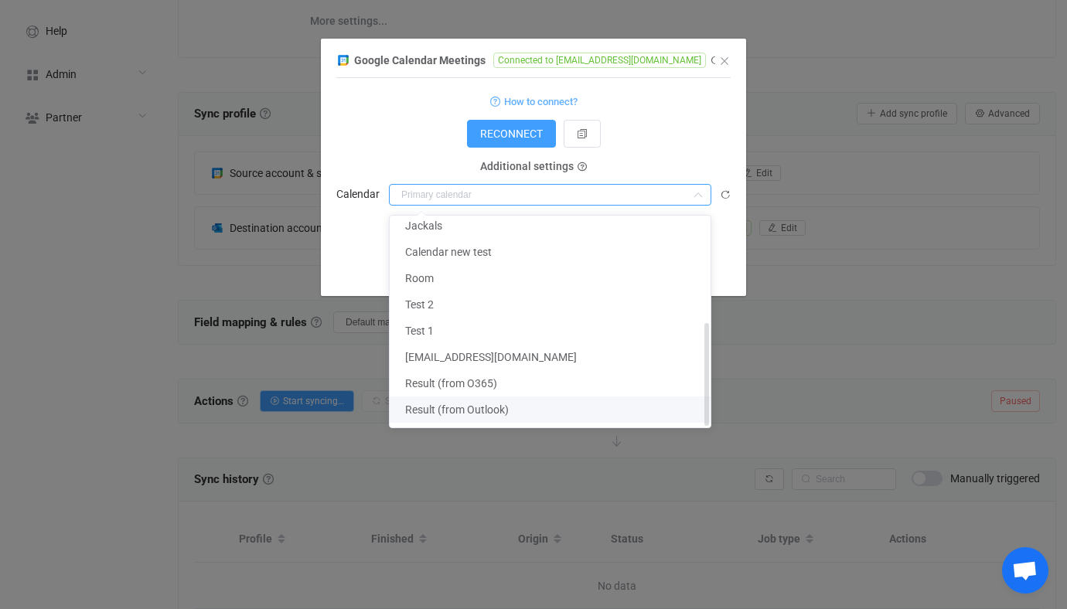
click at [505, 410] on span "Result (from Outlook)" at bounding box center [457, 409] width 104 height 12
type input "Result (from Outlook)"
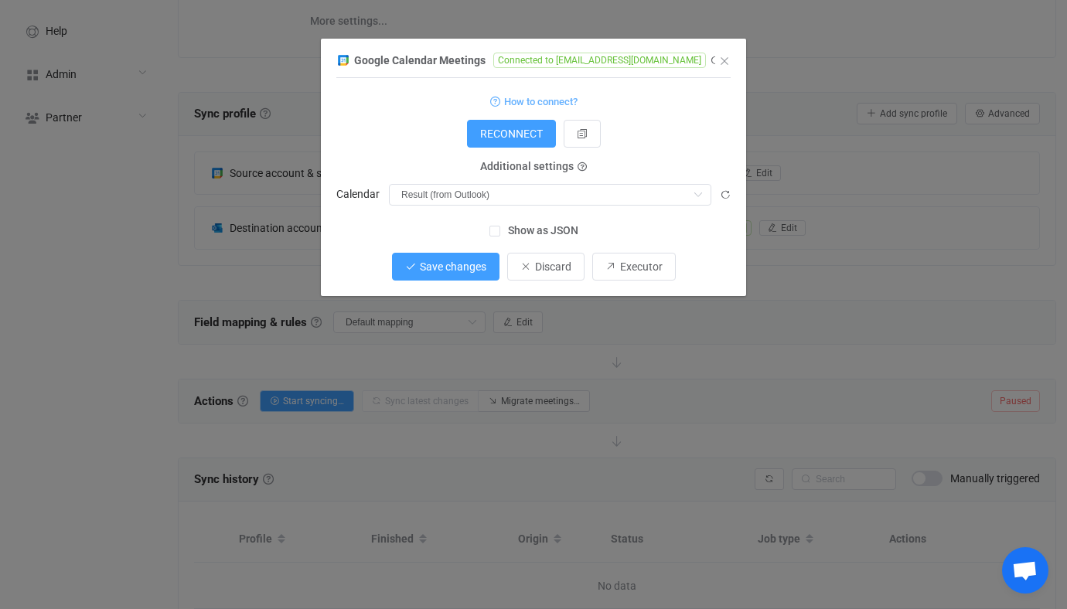
click at [472, 276] on button "Save changes" at bounding box center [445, 267] width 107 height 28
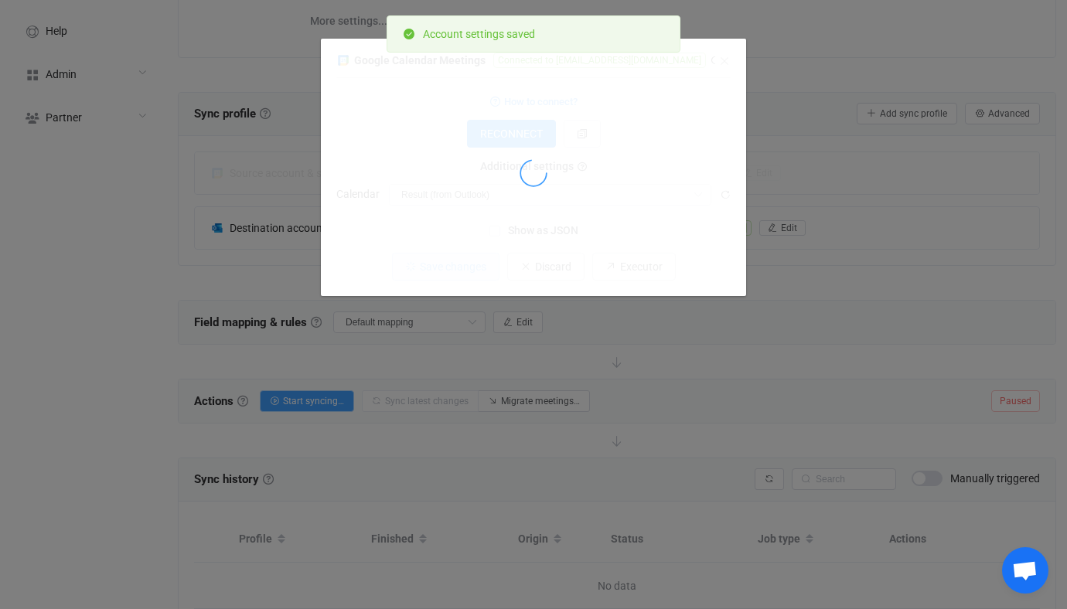
scroll to position [107, 0]
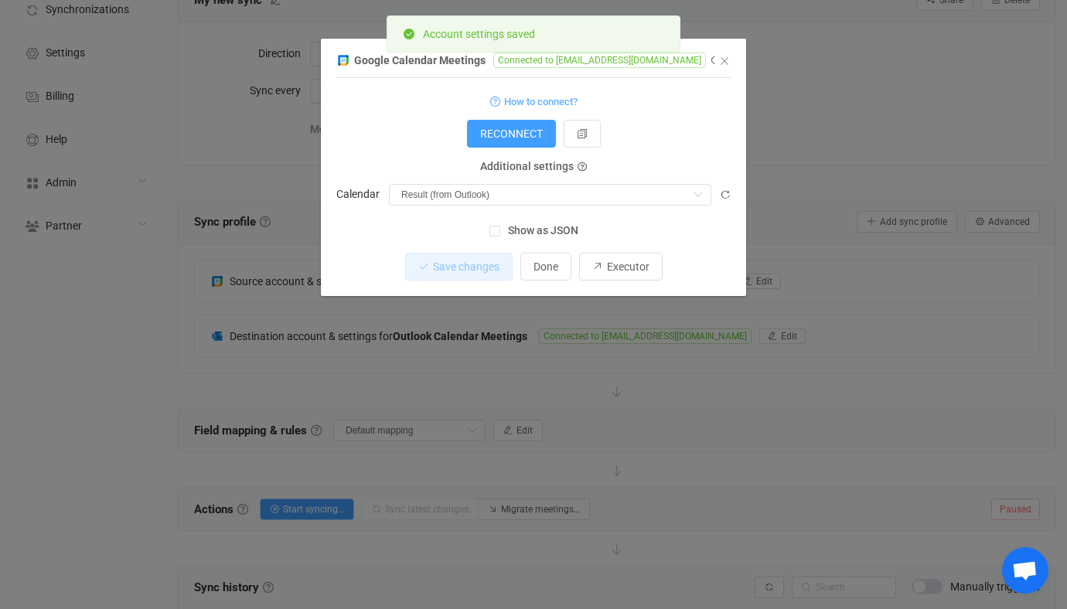
click at [445, 333] on div "Google Calendar Meetings Connected to vitaliyherasymiv@gmail.com 1 { { "refresh…" at bounding box center [533, 304] width 1067 height 609
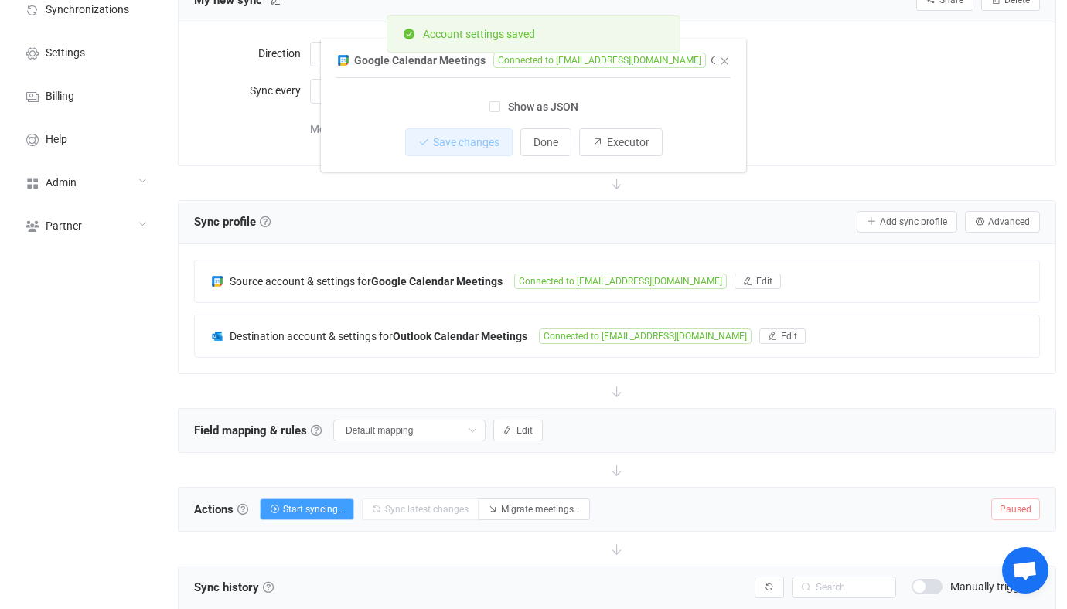
click at [445, 333] on b "Outlook Calendar Meetings" at bounding box center [460, 336] width 134 height 12
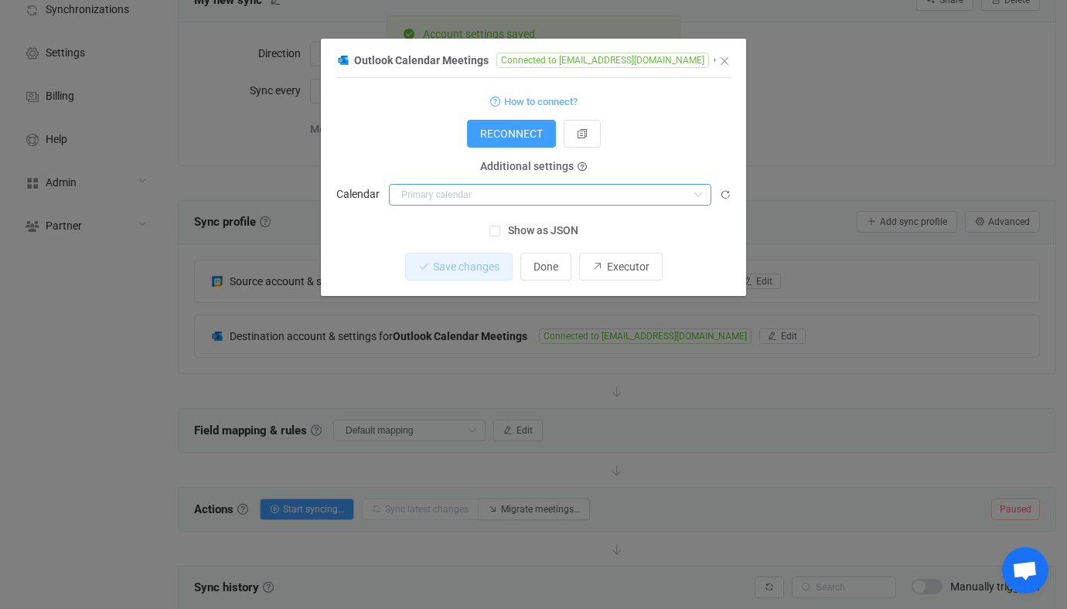
click at [509, 187] on input "dialog" at bounding box center [550, 195] width 322 height 22
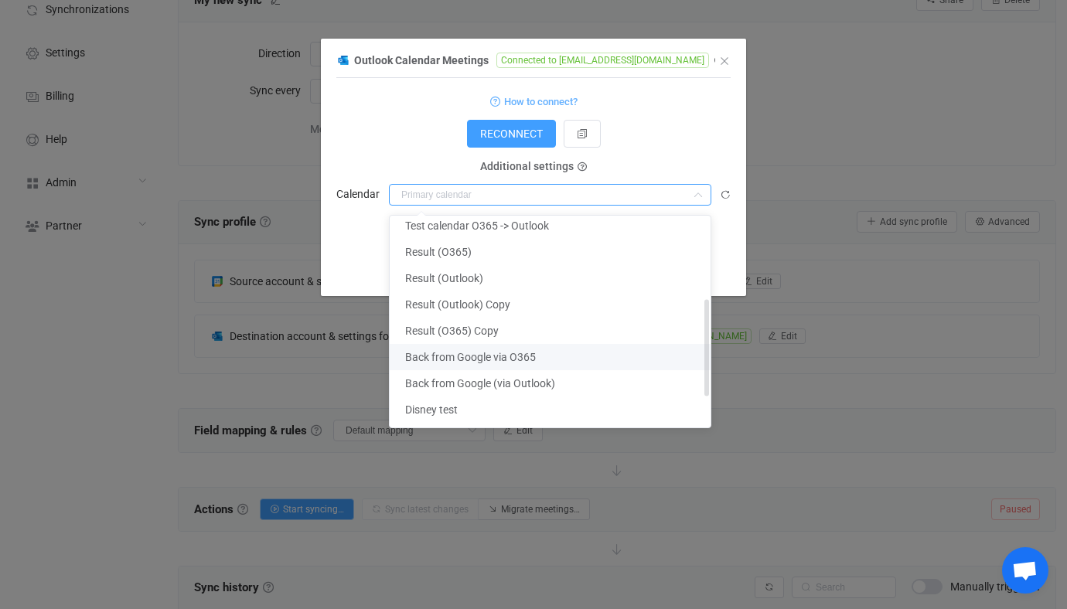
scroll to position [180, 0]
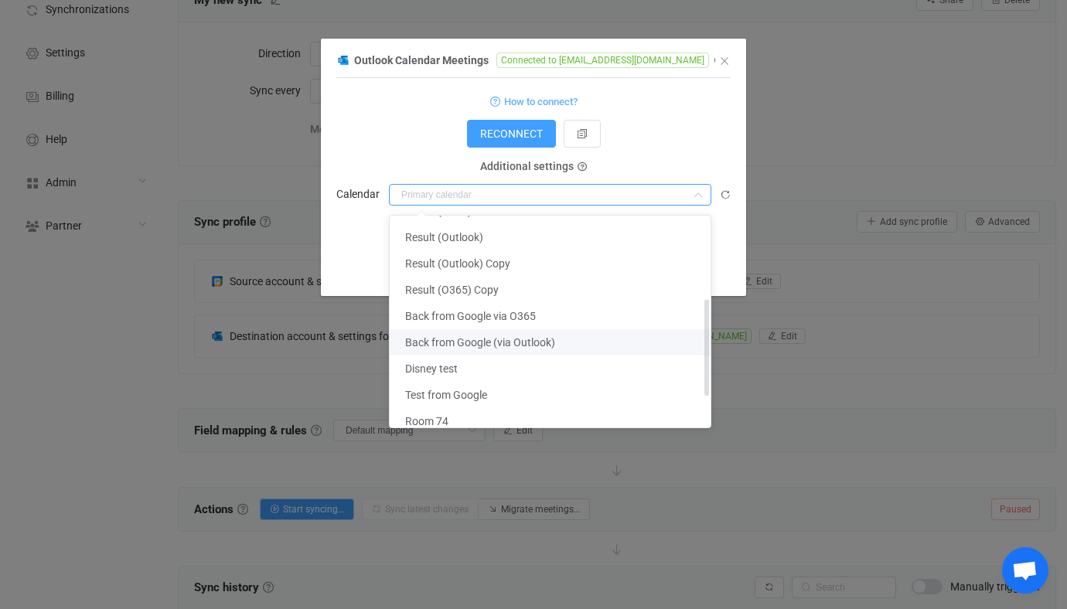
click at [489, 332] on li "Back from Google (via Outlook)" at bounding box center [550, 342] width 321 height 26
type input "Back from Google (via Outlook)"
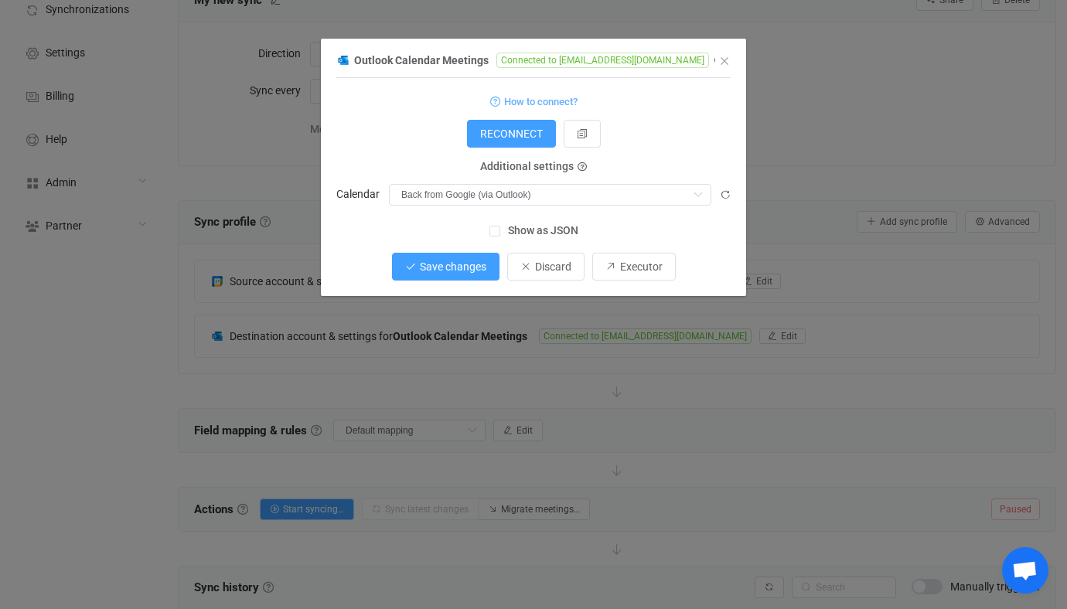
click at [450, 265] on span "Save changes" at bounding box center [453, 266] width 66 height 12
click at [531, 268] on button "Done" at bounding box center [545, 267] width 51 height 28
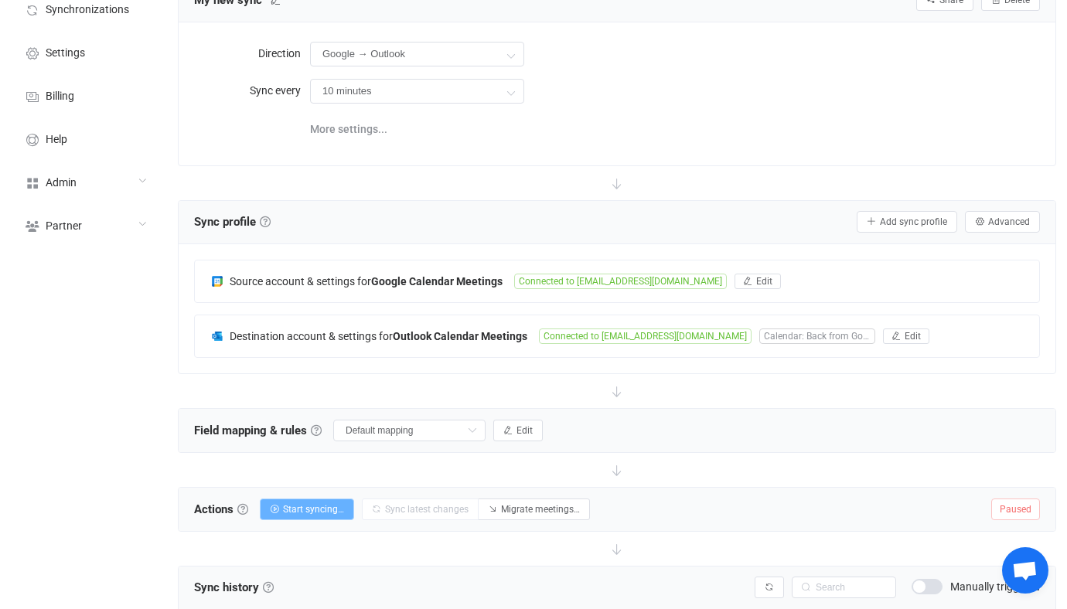
click at [320, 501] on button "Start syncing…" at bounding box center [307, 510] width 94 height 22
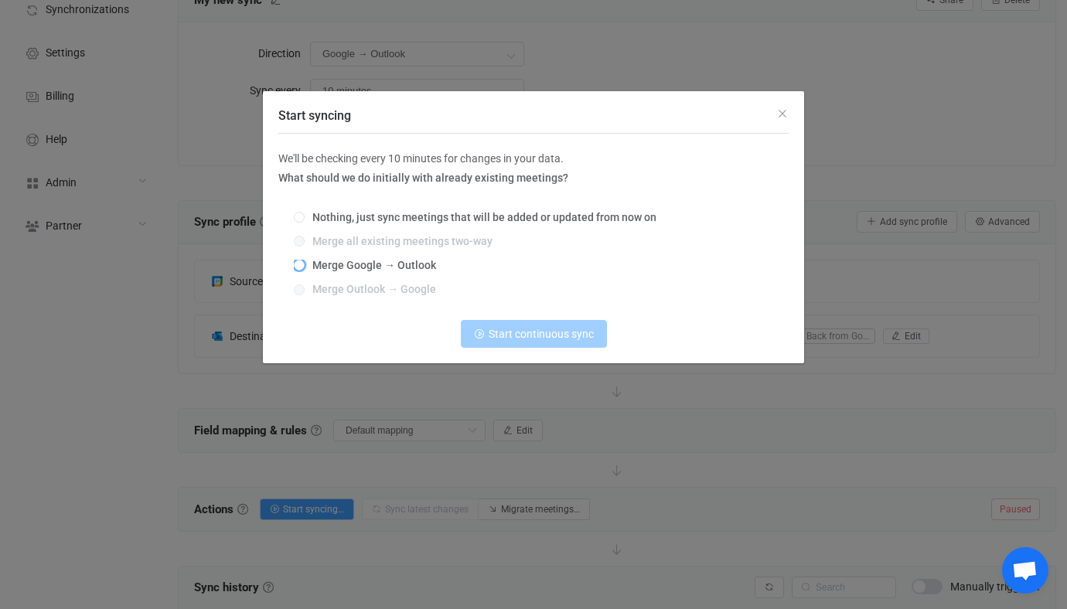
click at [394, 267] on span "Merge Google → Outlook" at bounding box center [370, 265] width 131 height 12
click at [305, 267] on input "Merge Google → Outlook" at bounding box center [299, 266] width 11 height 12
radio input "true"
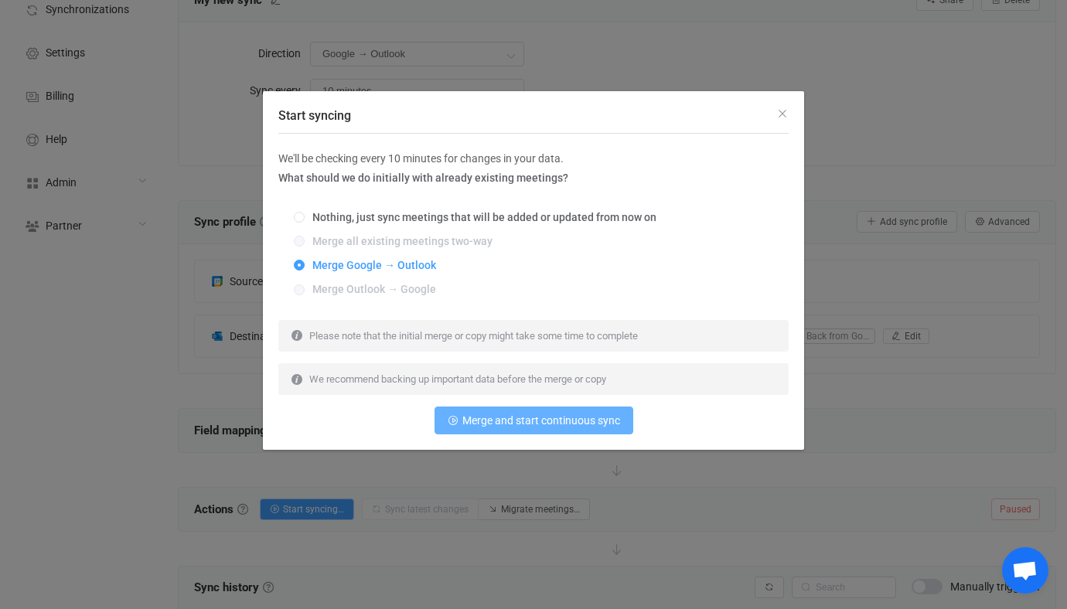
click at [485, 426] on span "Merge and start continuous sync" at bounding box center [541, 420] width 158 height 12
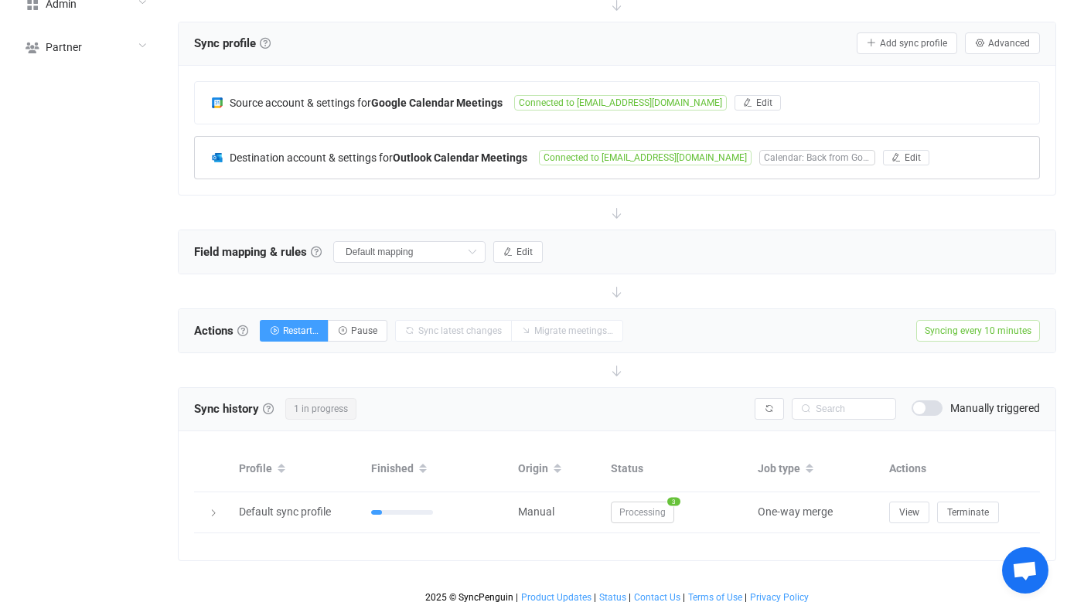
scroll to position [0, 0]
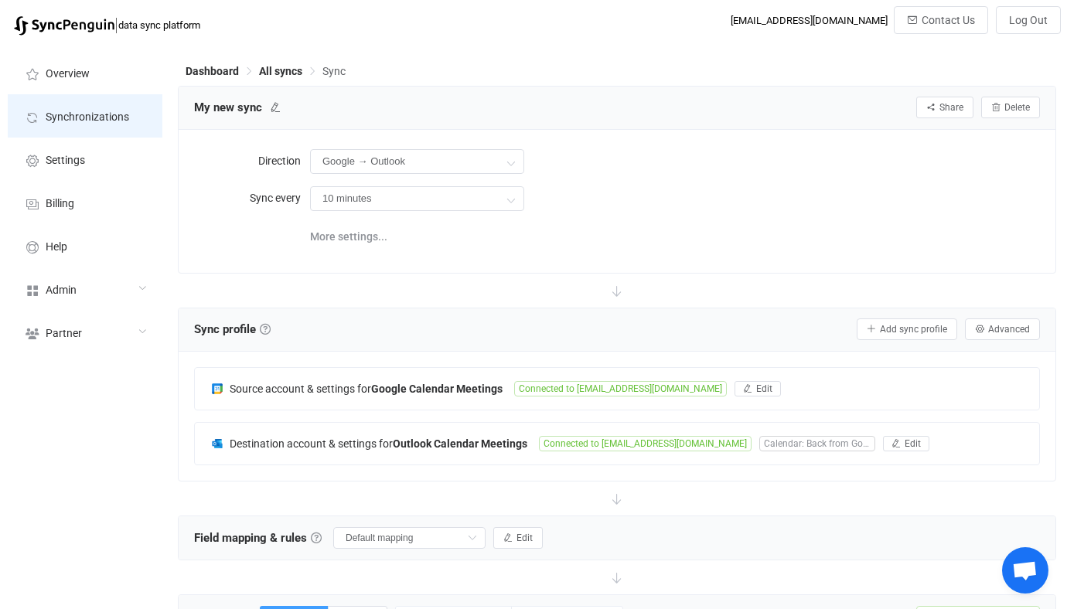
click at [105, 104] on li "Synchronizations" at bounding box center [85, 115] width 155 height 43
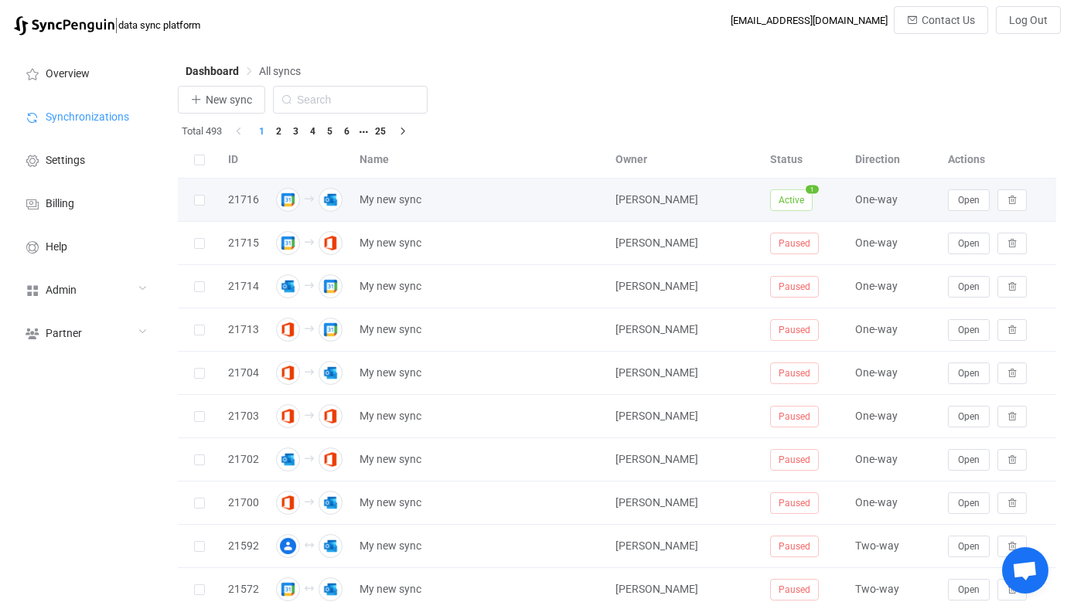
click at [948, 187] on td "Open" at bounding box center [998, 200] width 116 height 43
click at [978, 210] on button "Open" at bounding box center [969, 200] width 42 height 22
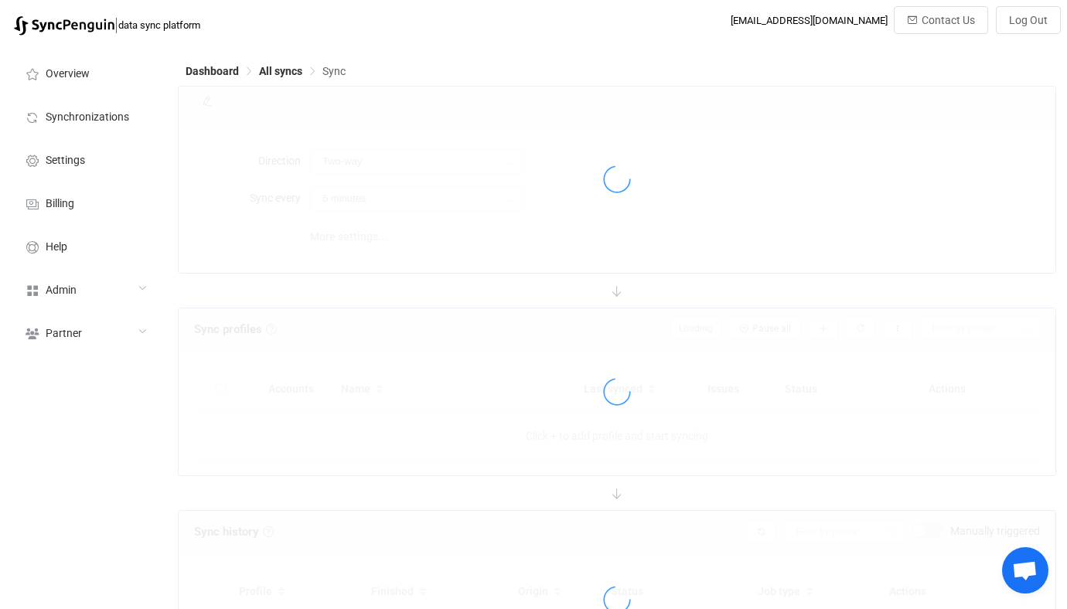
type input "Google → Outlook"
type input "10 minutes"
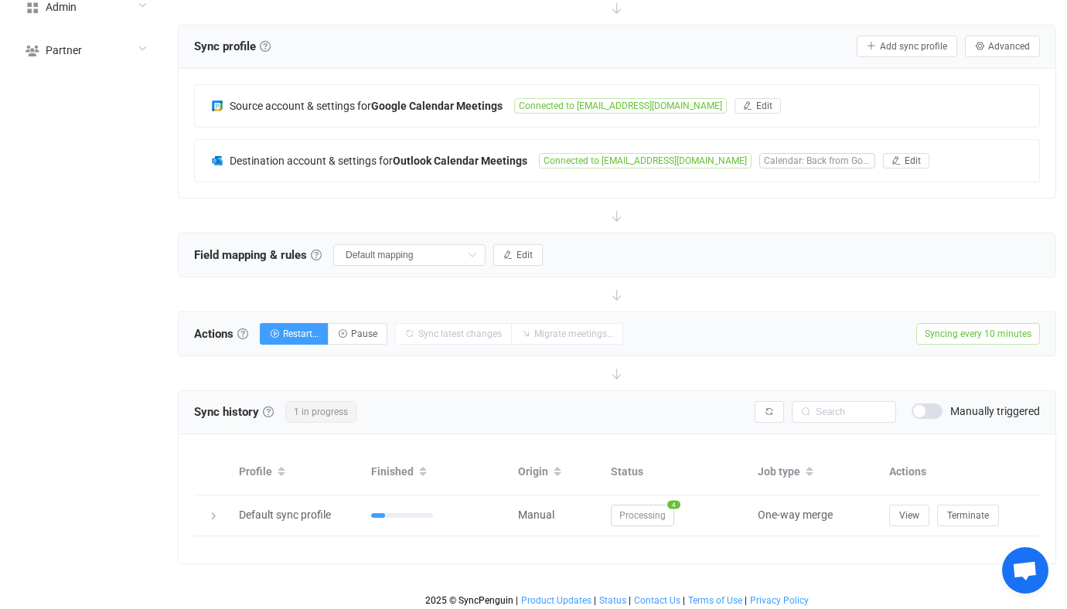
scroll to position [286, 0]
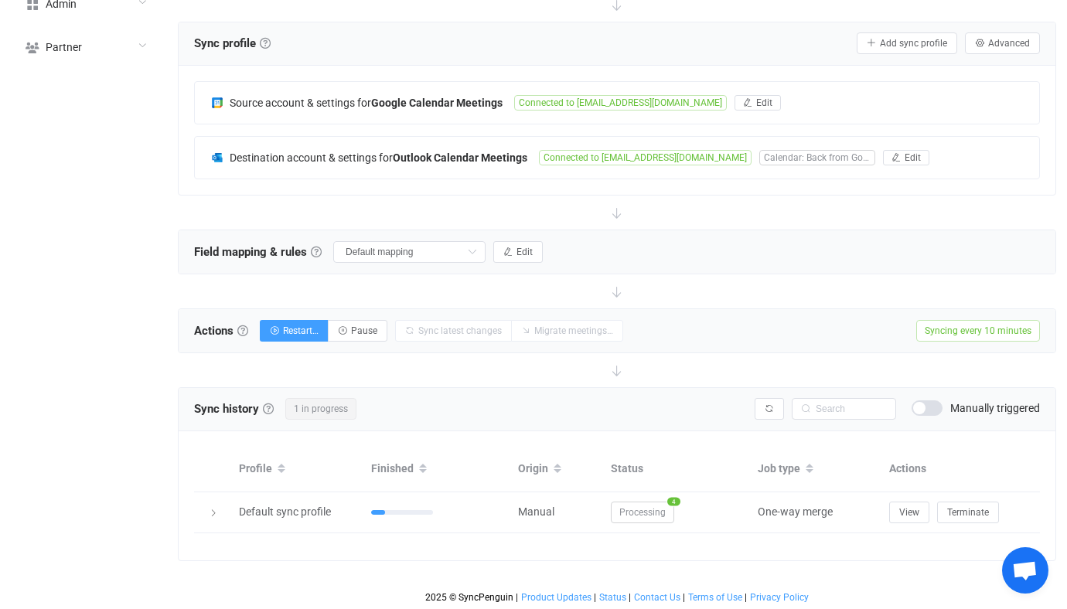
click at [765, 425] on div "Sync history History Sync history All sync executions are recorded in the sync …" at bounding box center [617, 409] width 877 height 43
click at [773, 411] on button "button" at bounding box center [768, 409] width 29 height 22
click at [762, 412] on button "button" at bounding box center [768, 409] width 29 height 22
click at [771, 404] on icon "button" at bounding box center [768, 408] width 9 height 9
click at [766, 404] on icon "button" at bounding box center [768, 408] width 9 height 9
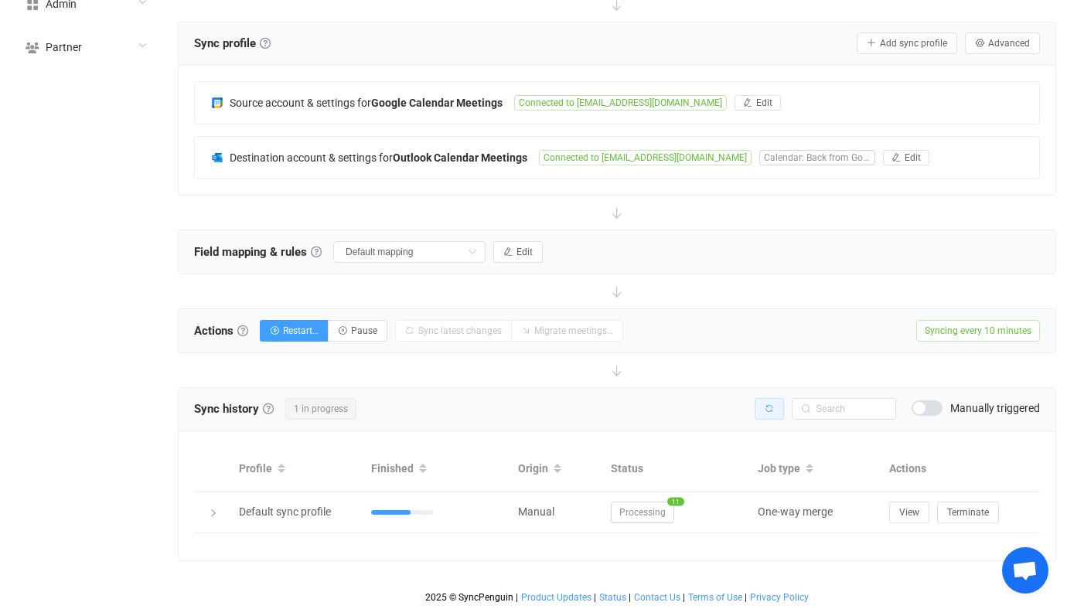
click at [777, 413] on button "button" at bounding box center [768, 409] width 29 height 22
click at [764, 401] on button "button" at bounding box center [768, 409] width 29 height 22
click at [372, 332] on span "Pause" at bounding box center [364, 330] width 26 height 11
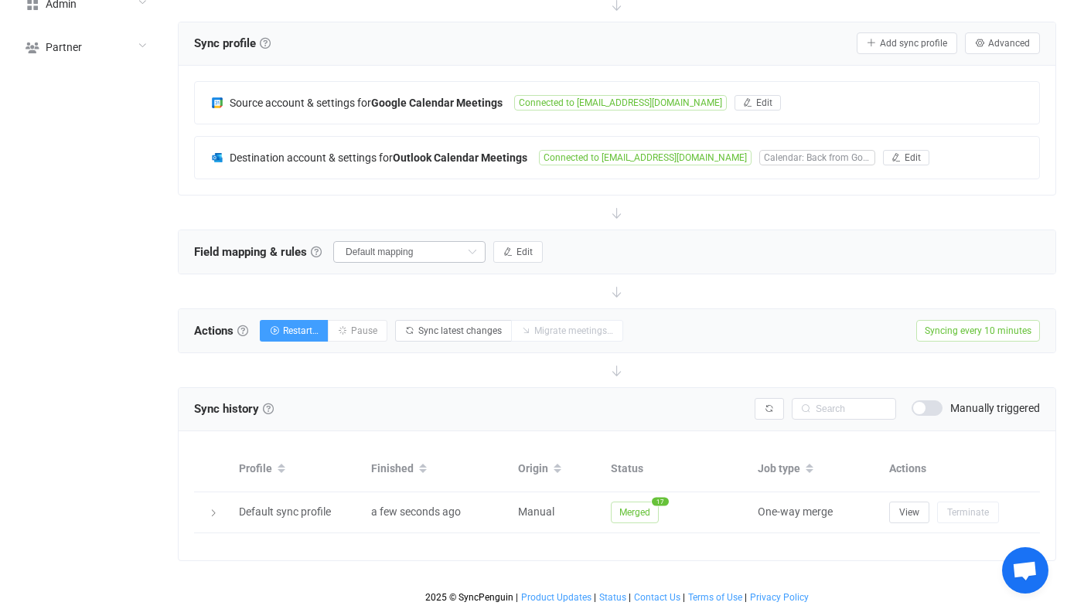
scroll to position [0, 0]
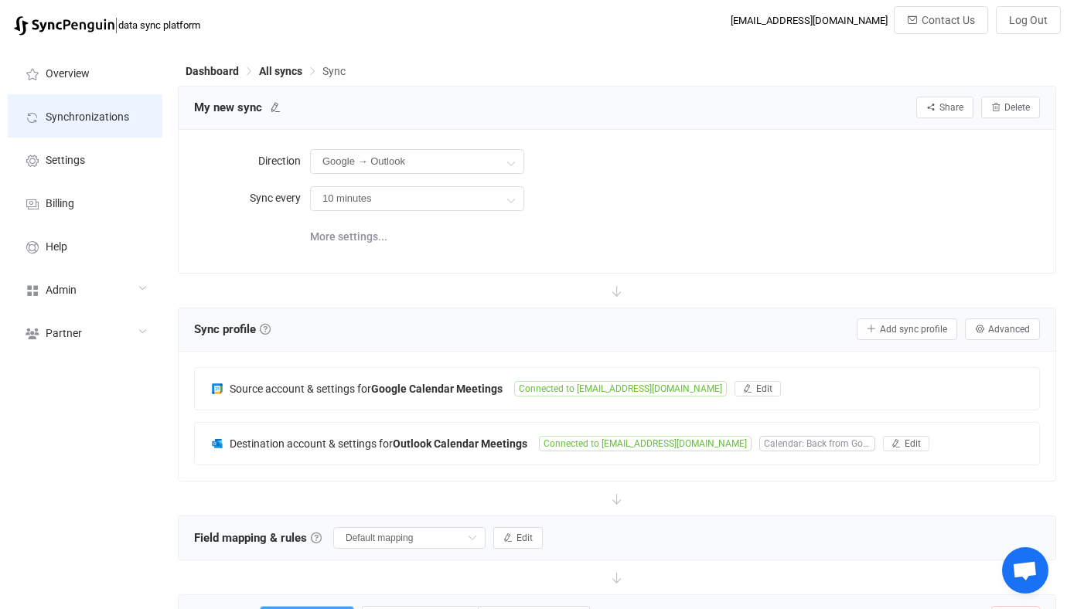
click at [154, 122] on li "Synchronizations" at bounding box center [85, 115] width 155 height 43
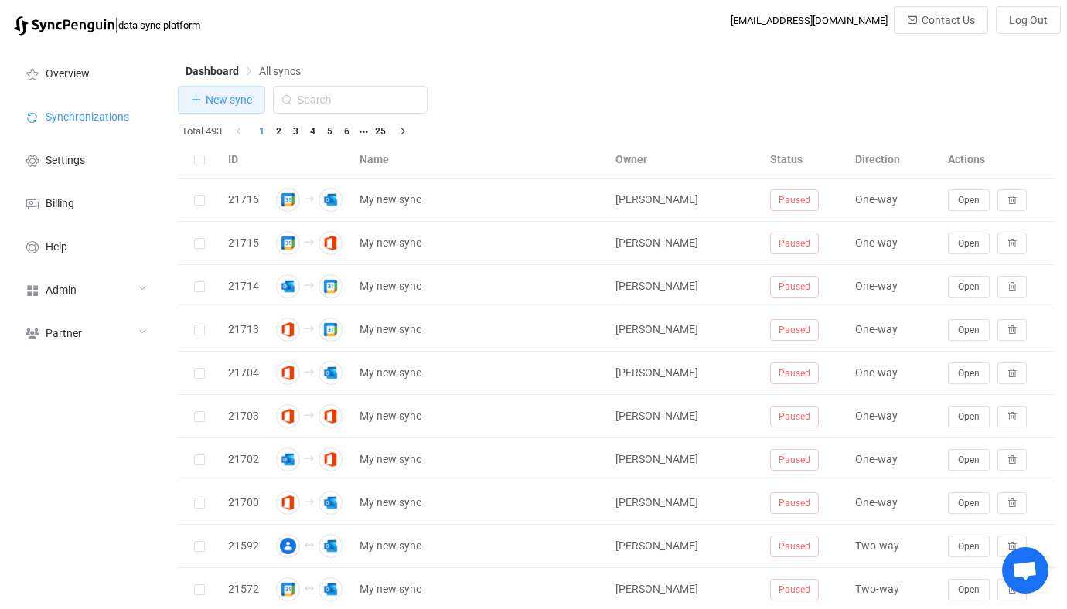
click at [237, 114] on button "New sync" at bounding box center [221, 100] width 87 height 28
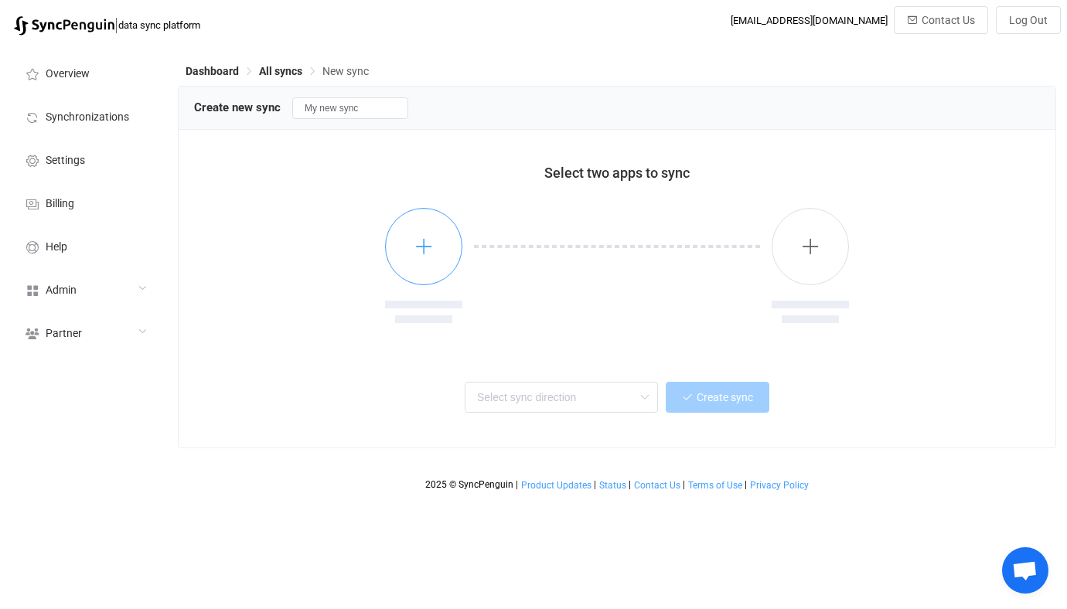
click at [427, 251] on icon "button" at bounding box center [423, 246] width 19 height 19
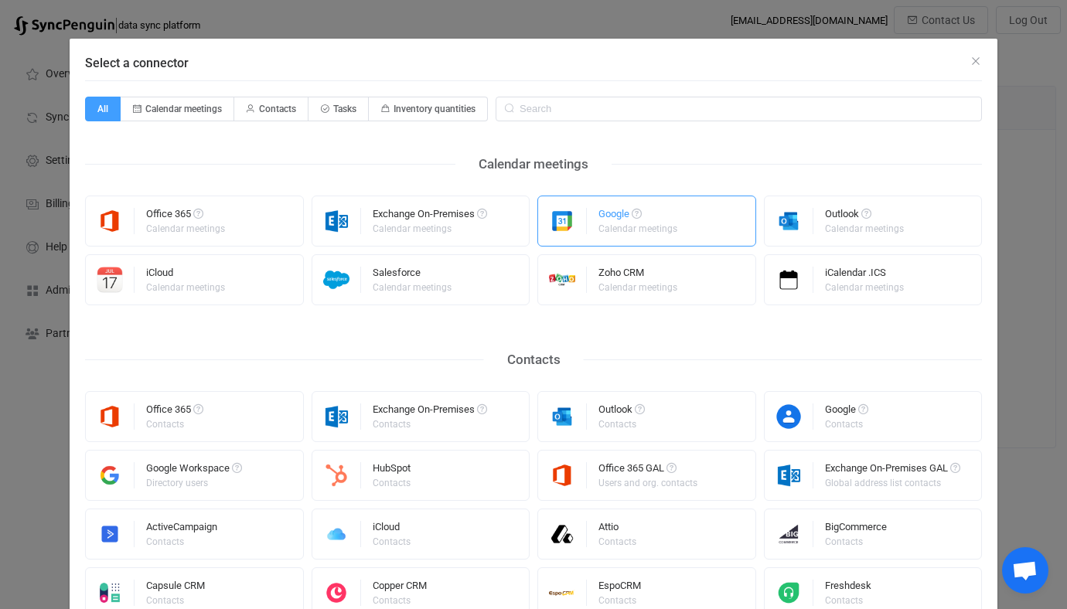
click at [587, 237] on div "Google Calendar meetings" at bounding box center [646, 221] width 219 height 51
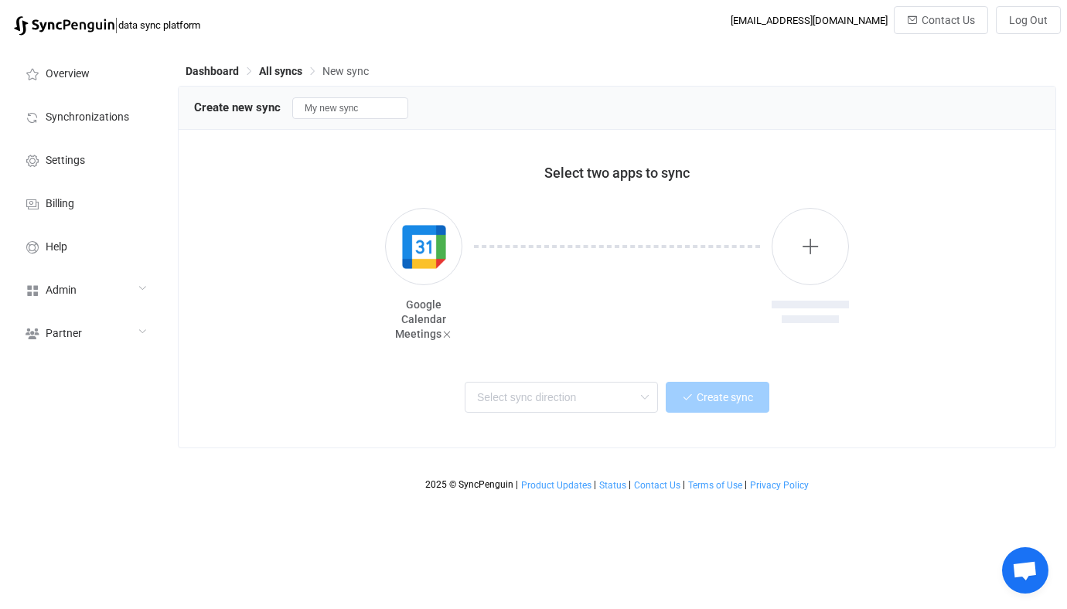
click at [710, 241] on div at bounding box center [616, 277] width 309 height 139
click at [776, 243] on button "button" at bounding box center [809, 246] width 77 height 77
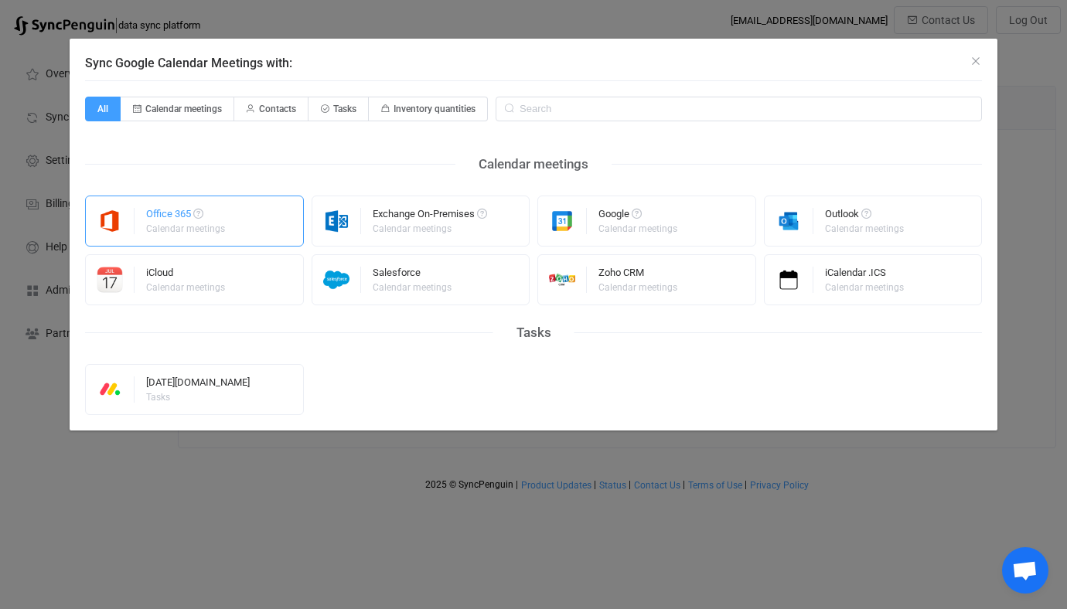
click at [274, 223] on div "Office 365 Calendar meetings" at bounding box center [194, 221] width 219 height 51
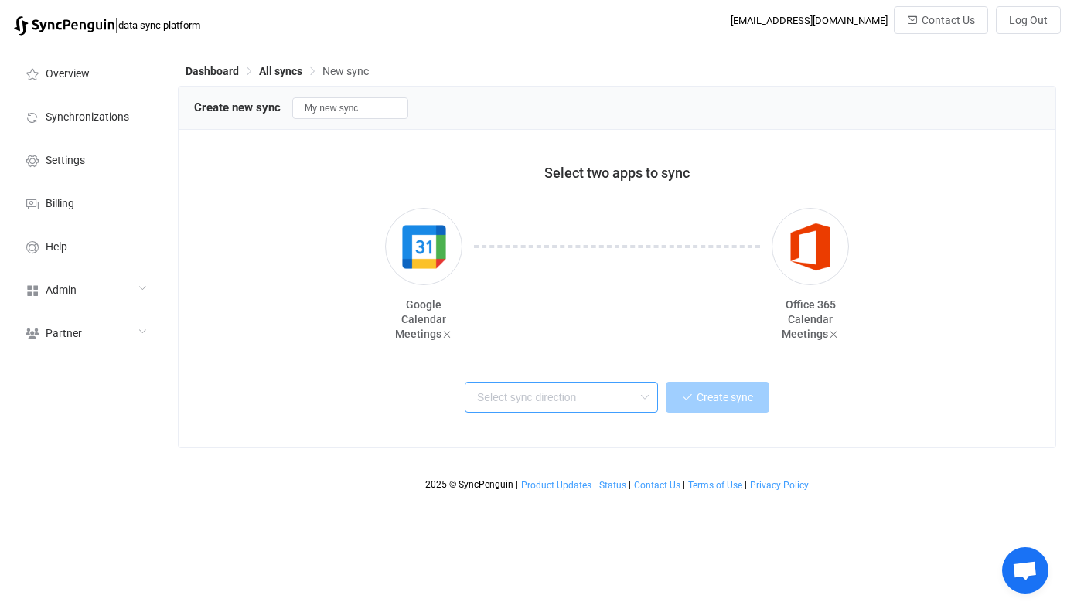
click at [521, 383] on input "text" at bounding box center [561, 397] width 193 height 31
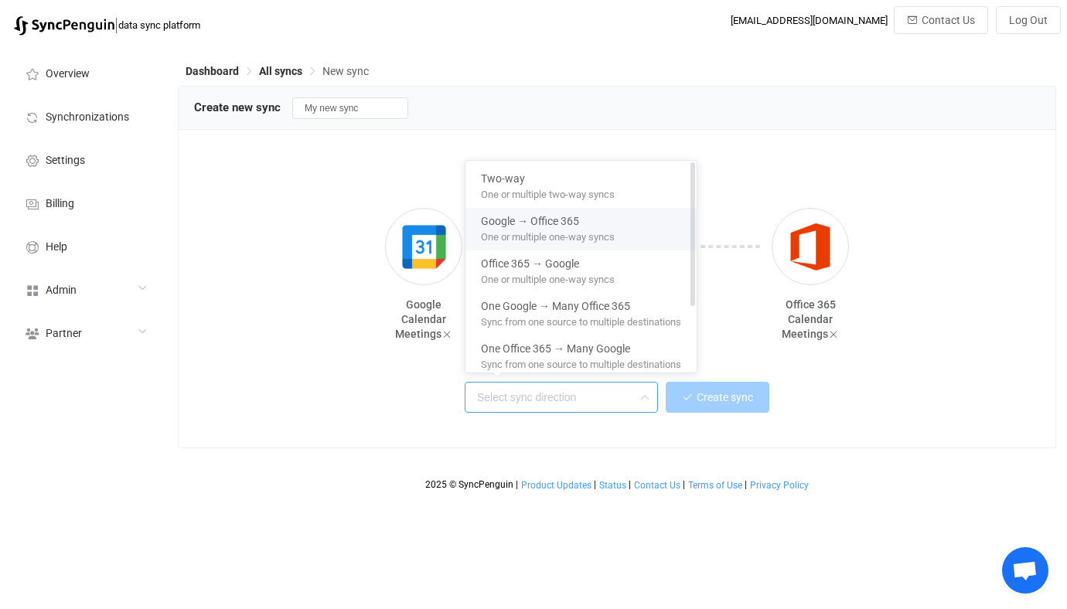
click at [566, 231] on span "One or multiple one-way syncs" at bounding box center [548, 234] width 134 height 17
type input "Google → Office 365"
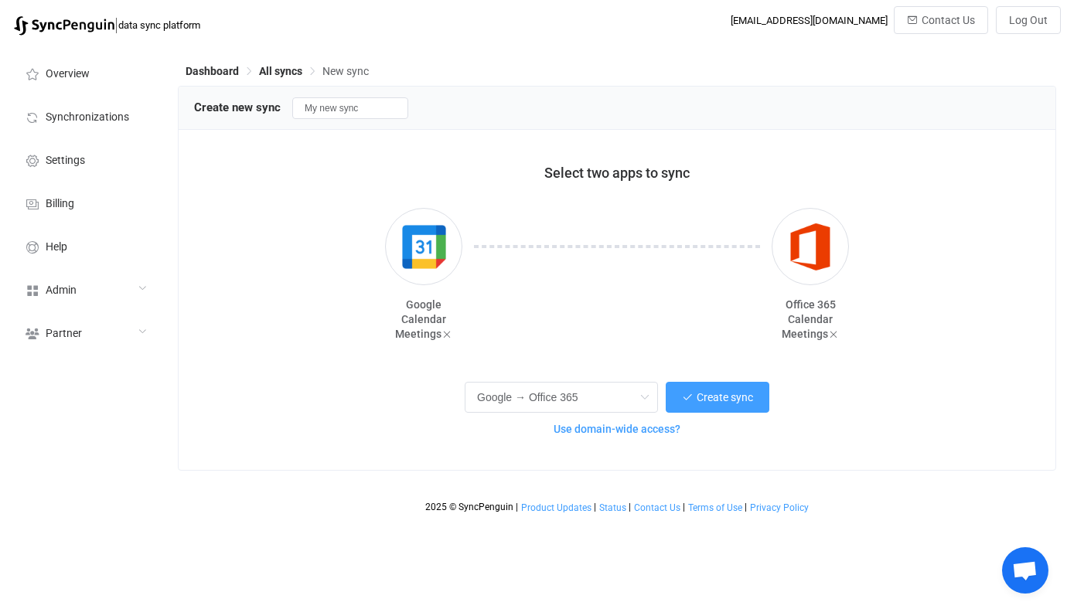
click at [666, 427] on span "Use domain-wide access?" at bounding box center [616, 429] width 127 height 12
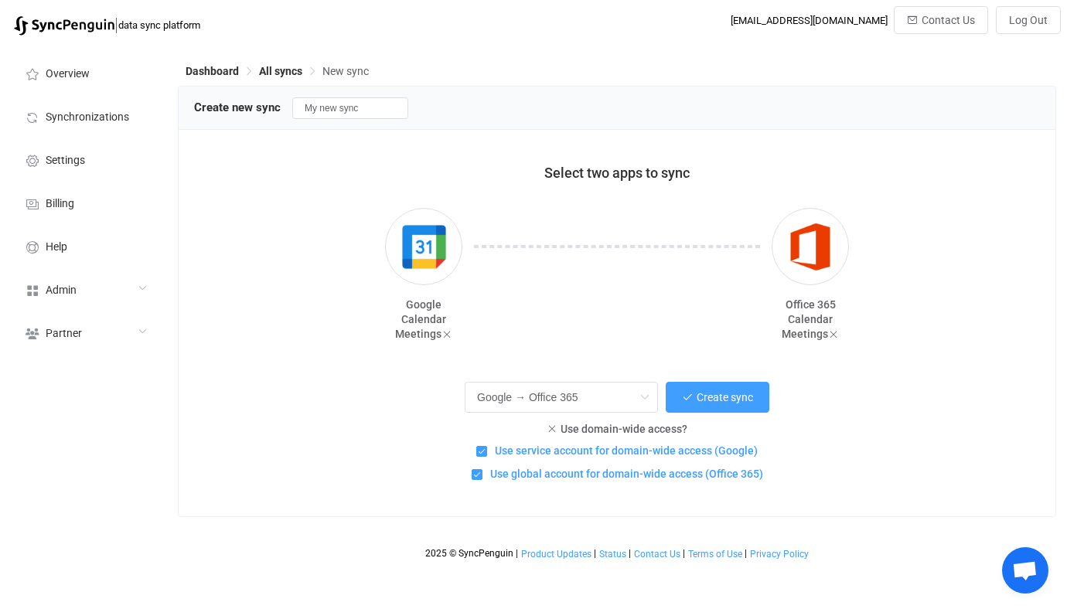
click at [686, 416] on div "Google → Office 365 Create sync Use domain-wide access? Use service account for…" at bounding box center [616, 430] width 807 height 104
click at [634, 417] on div "Google → Office 365 Create sync Use domain-wide access? Use service account for…" at bounding box center [616, 430] width 807 height 104
click at [640, 433] on span "Use domain-wide access?" at bounding box center [623, 429] width 127 height 12
click at [0, 0] on div "If creating multiple syncs, simplify the set up through domain-wide access" at bounding box center [0, 0] width 0 height 0
click at [558, 431] on div "Use domain-wide access?" at bounding box center [616, 427] width 807 height 15
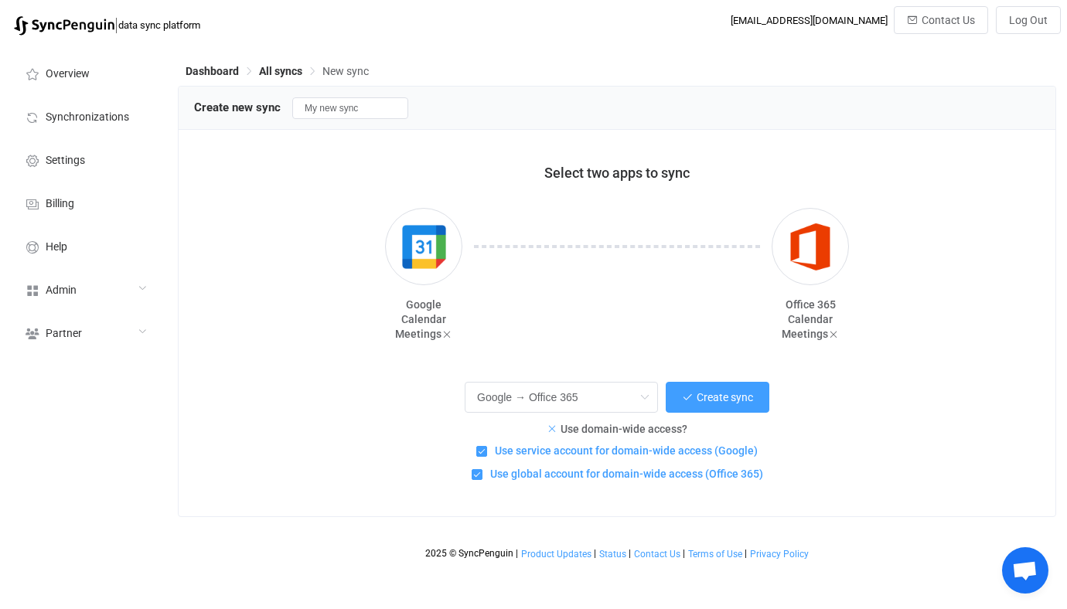
click at [553, 428] on icon at bounding box center [551, 429] width 11 height 11
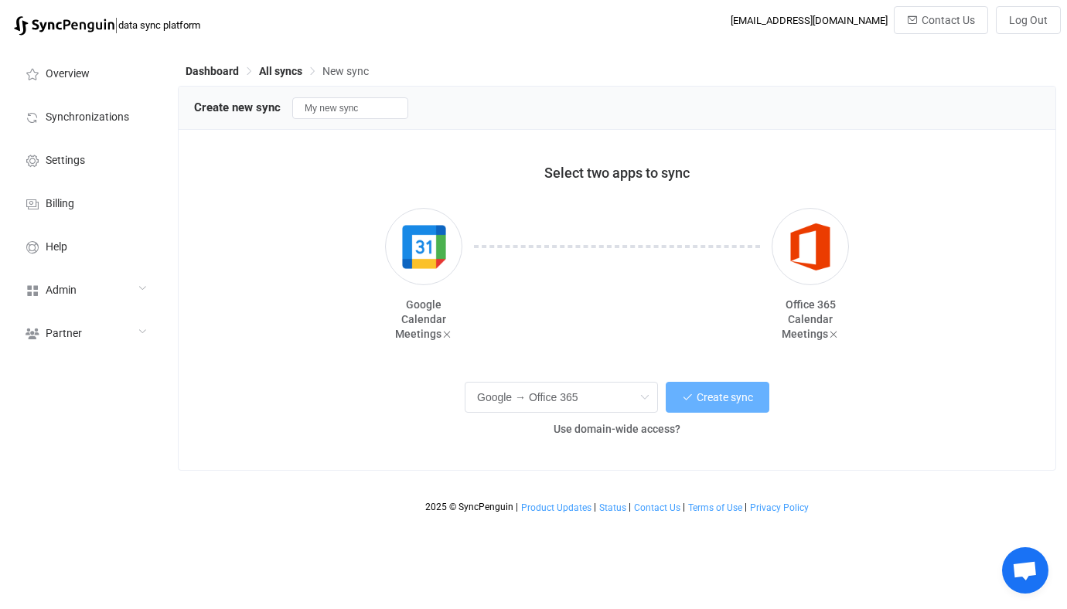
click at [691, 402] on icon "button" at bounding box center [687, 397] width 11 height 11
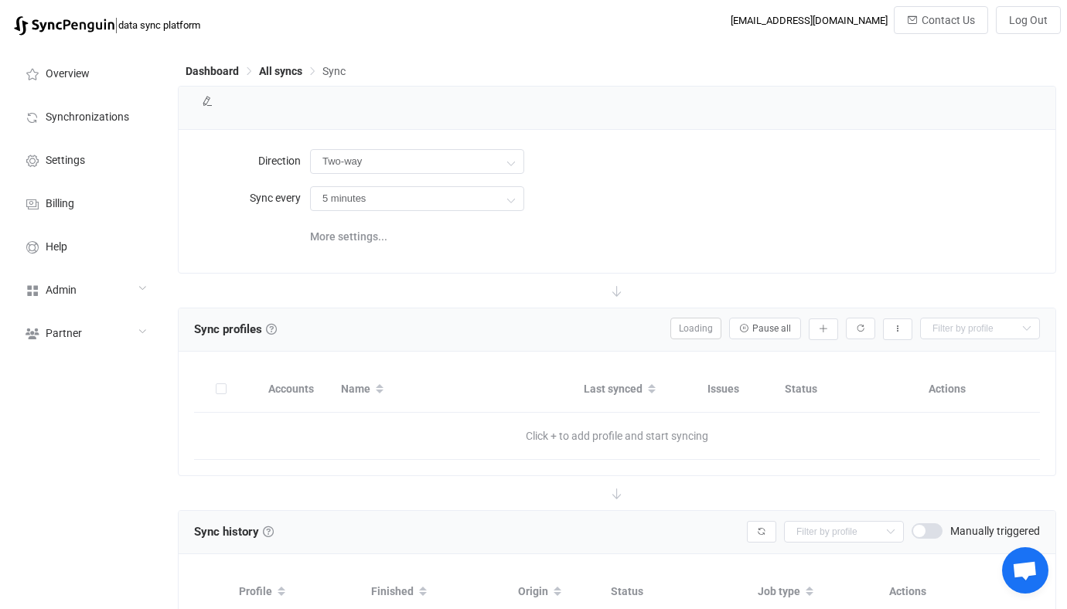
type input "Google → Office 365"
type input "10 minutes"
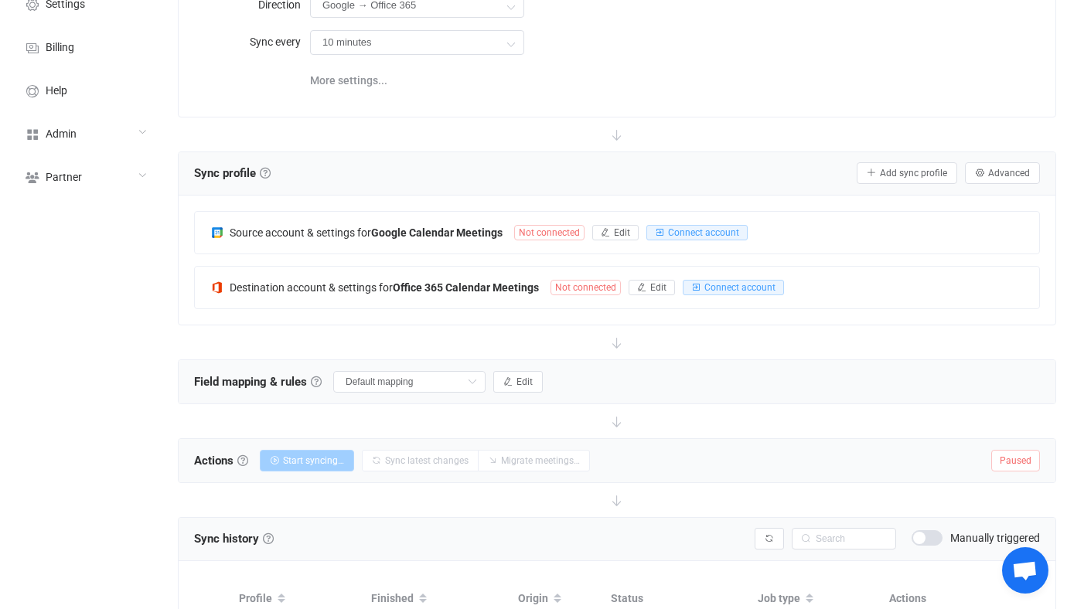
scroll to position [166, 0]
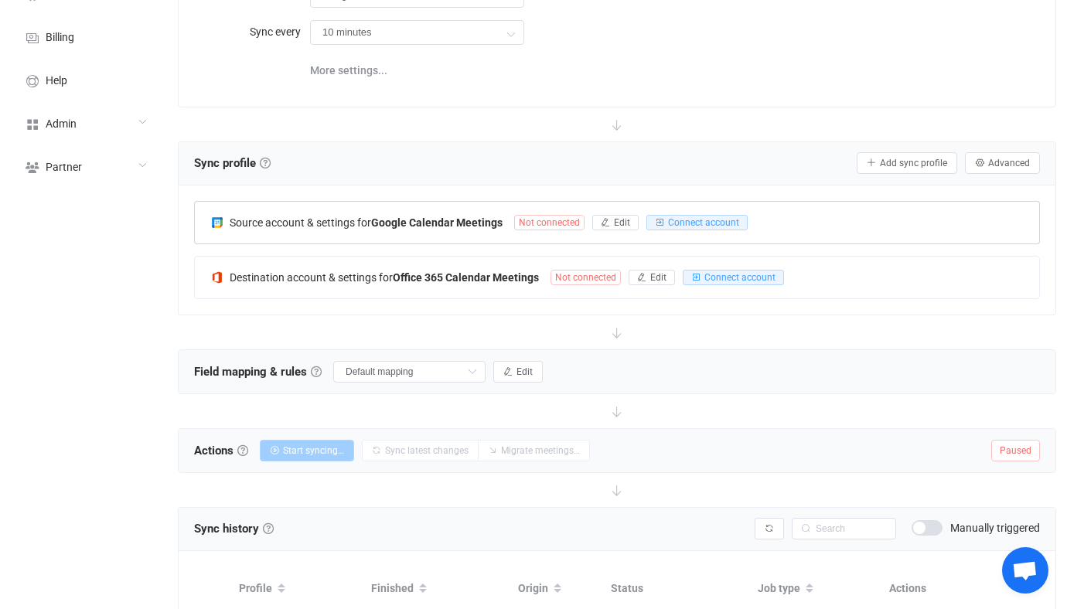
click at [427, 216] on b "Google Calendar Meetings" at bounding box center [436, 222] width 131 height 12
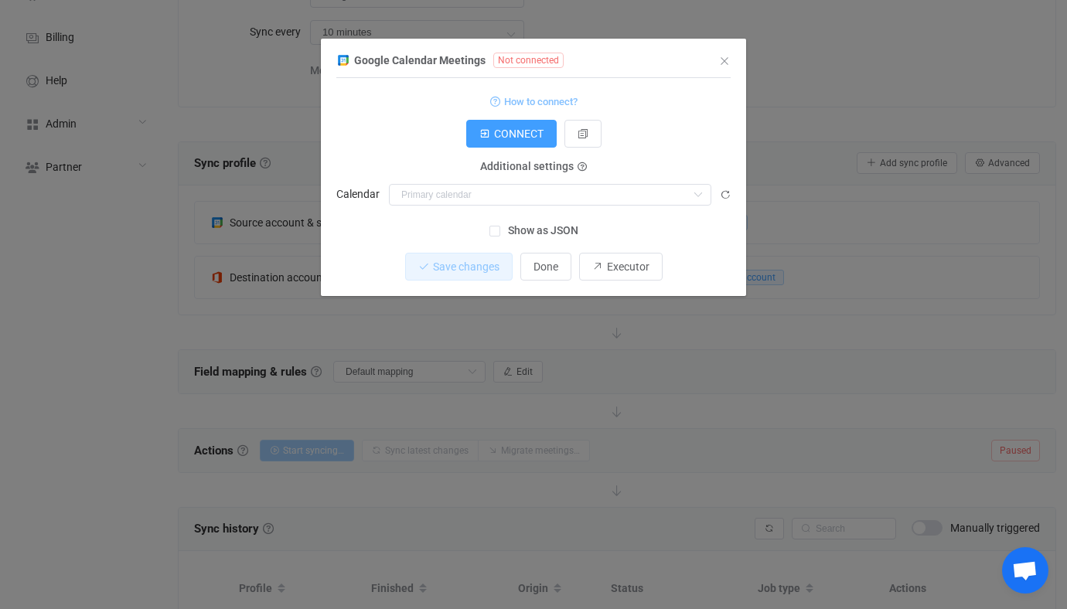
click at [504, 103] on span "How to connect?" at bounding box center [540, 102] width 73 height 18
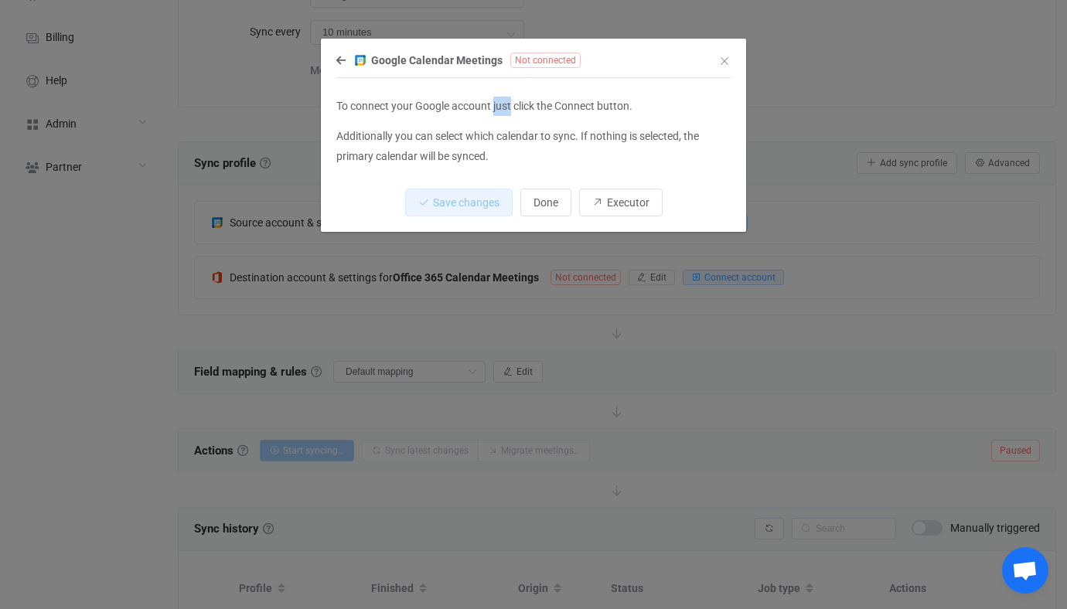
click at [504, 103] on p "To connect your Google account just click the Connect button." at bounding box center [533, 106] width 394 height 19
click at [337, 60] on icon "dialog" at bounding box center [340, 60] width 9 height 11
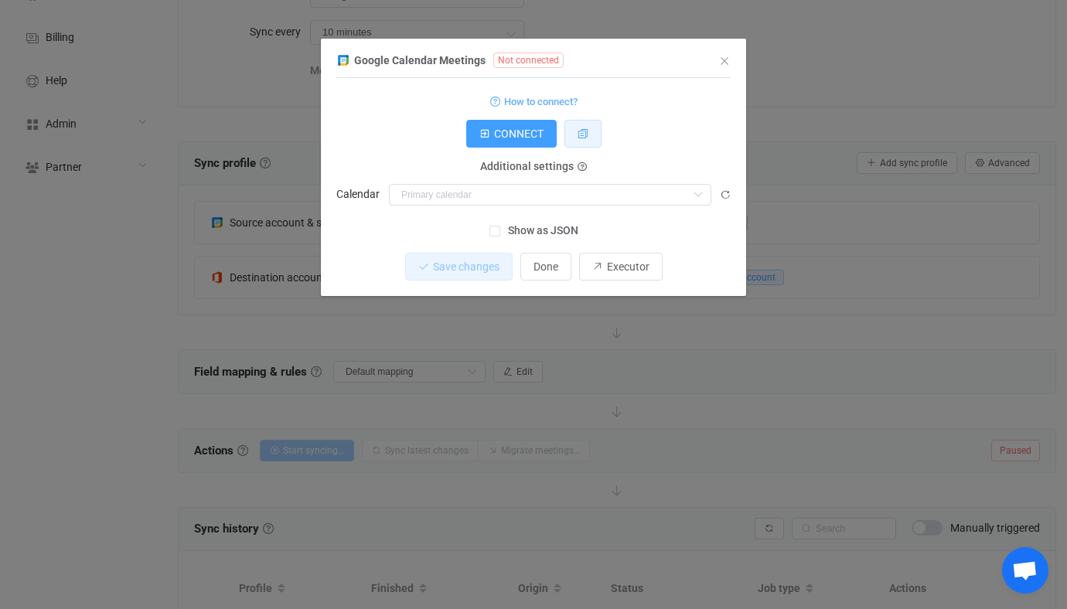
click at [583, 127] on button "dialog" at bounding box center [582, 134] width 37 height 28
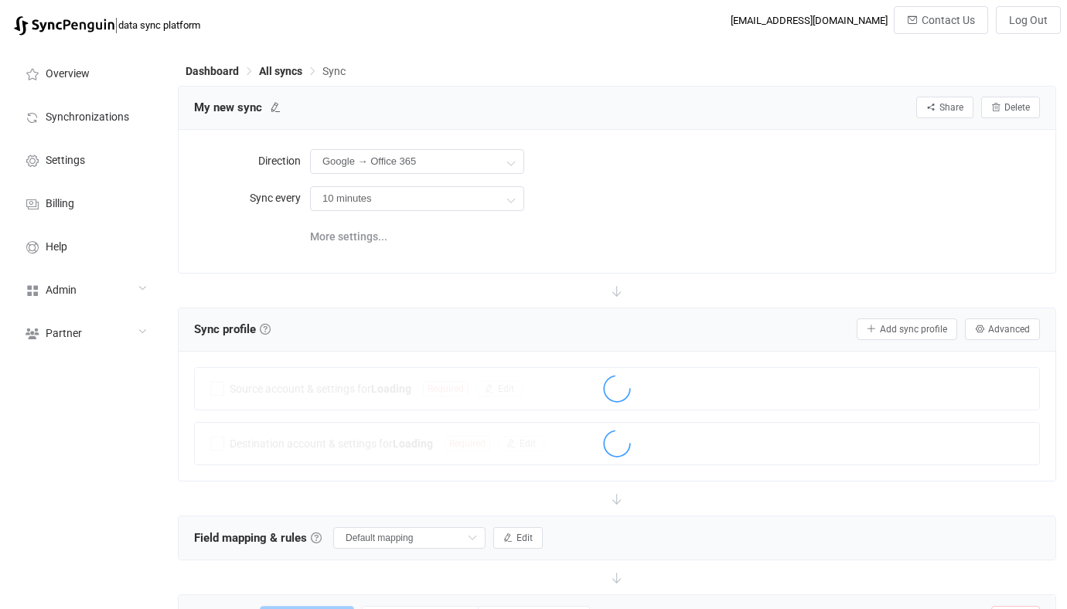
scroll to position [166, 0]
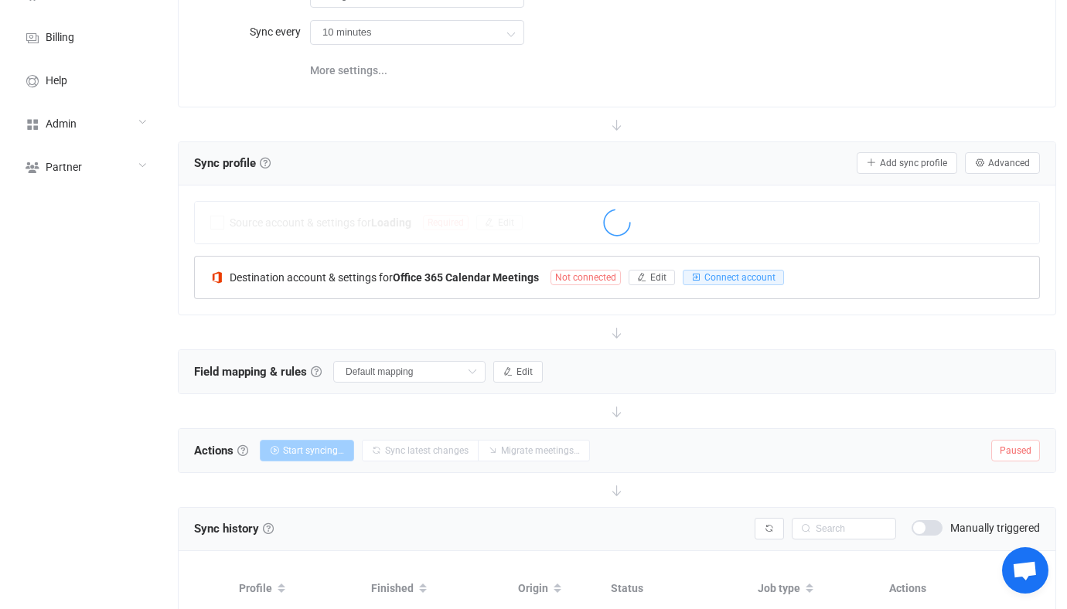
click at [716, 272] on div at bounding box center [617, 279] width 844 height 36
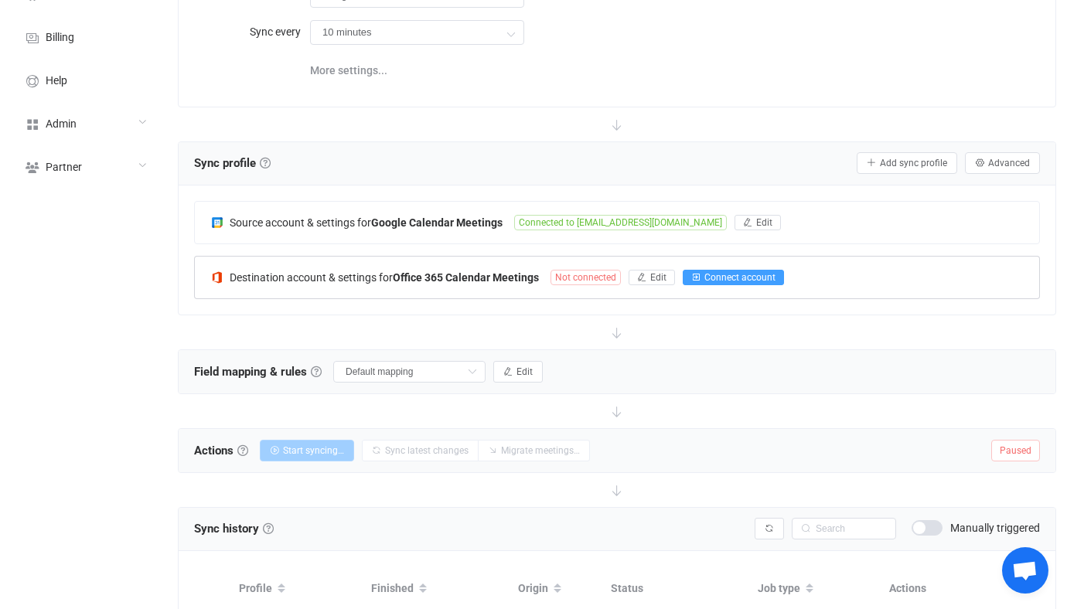
click at [716, 272] on span "Connect account" at bounding box center [739, 277] width 71 height 11
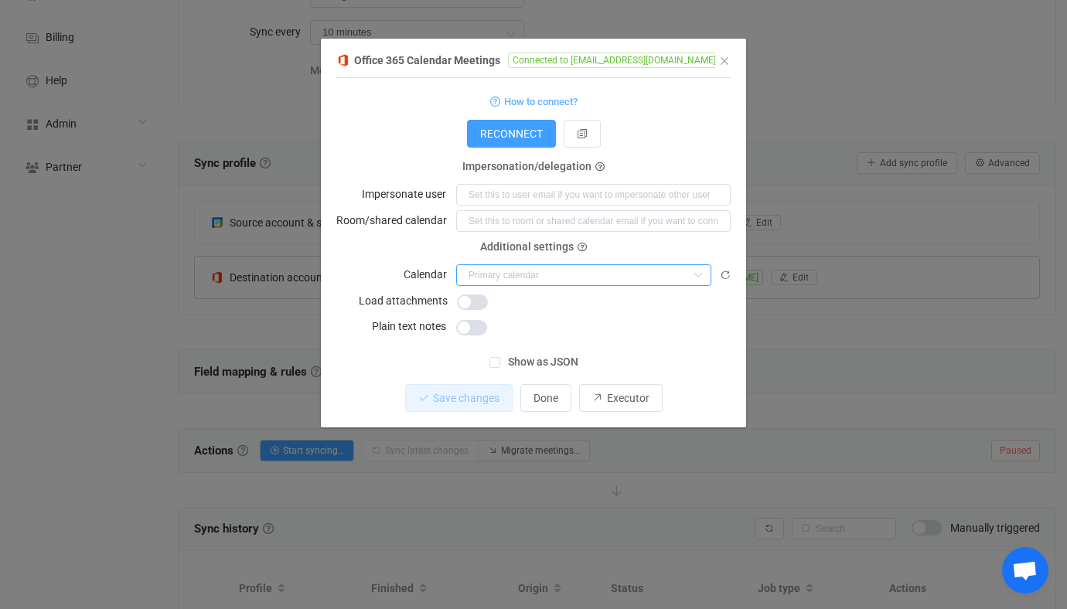
click at [502, 265] on input "dialog" at bounding box center [583, 275] width 255 height 22
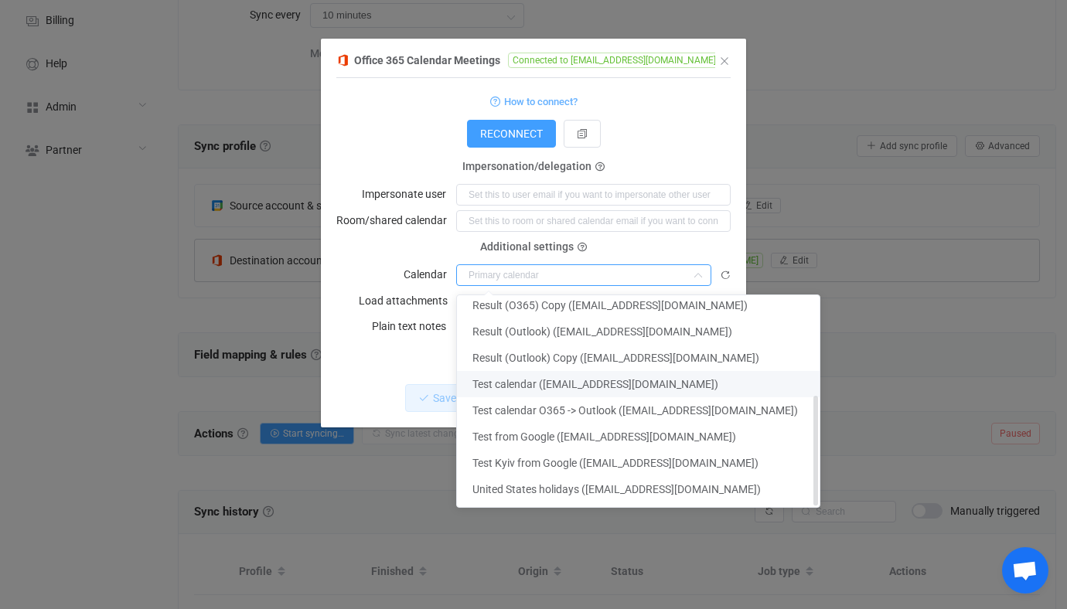
scroll to position [192, 0]
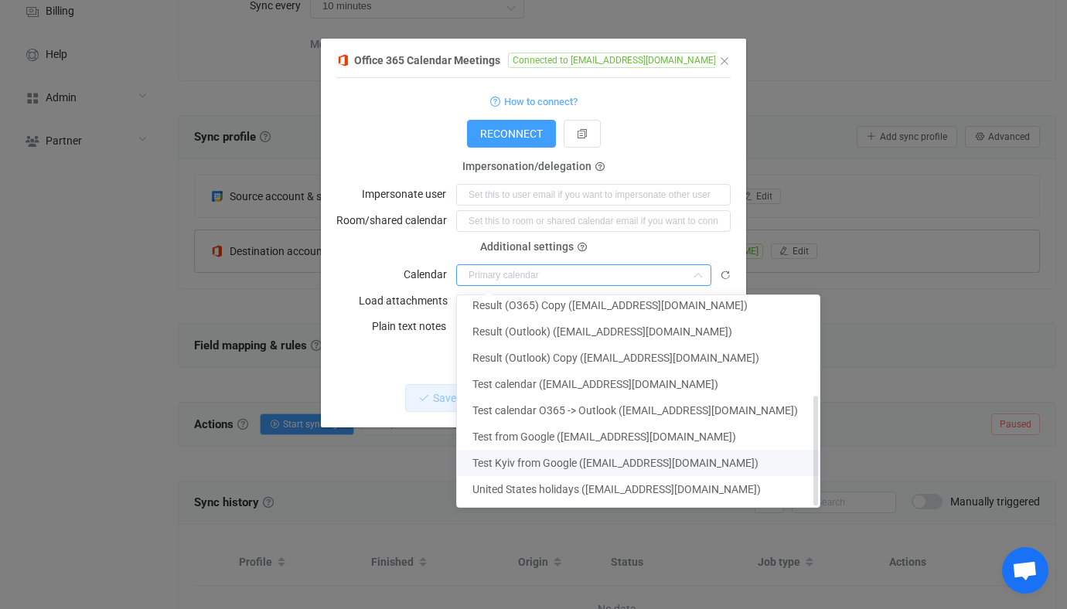
click at [550, 457] on span "Test Kyiv from Google ([EMAIL_ADDRESS][DOMAIN_NAME])" at bounding box center [615, 463] width 286 height 12
type input "Test Kyiv from Google ([EMAIL_ADDRESS][DOMAIN_NAME])"
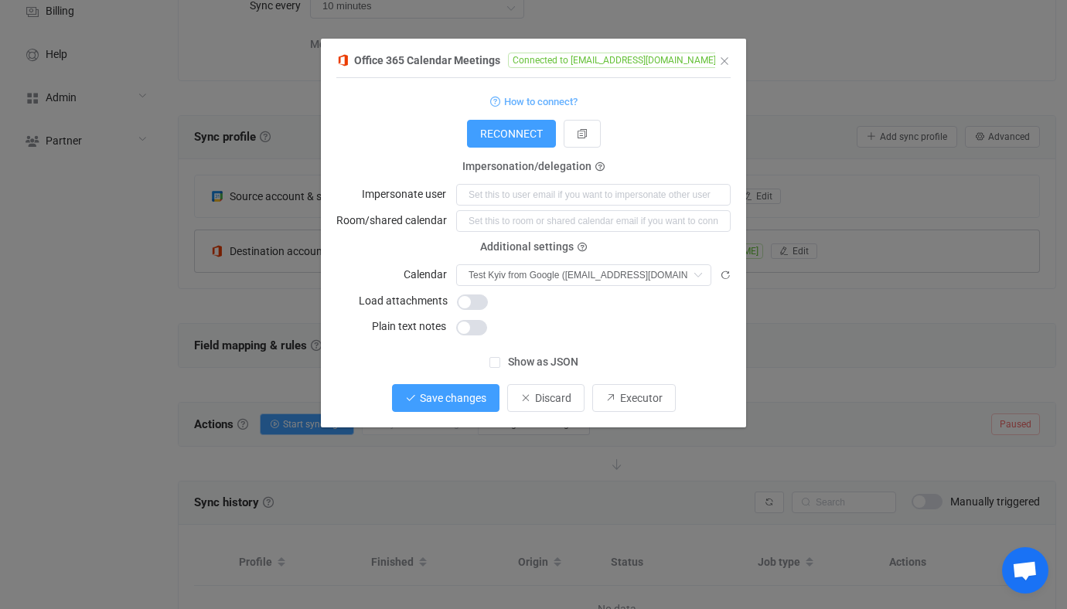
click at [459, 397] on span "Save changes" at bounding box center [453, 398] width 66 height 12
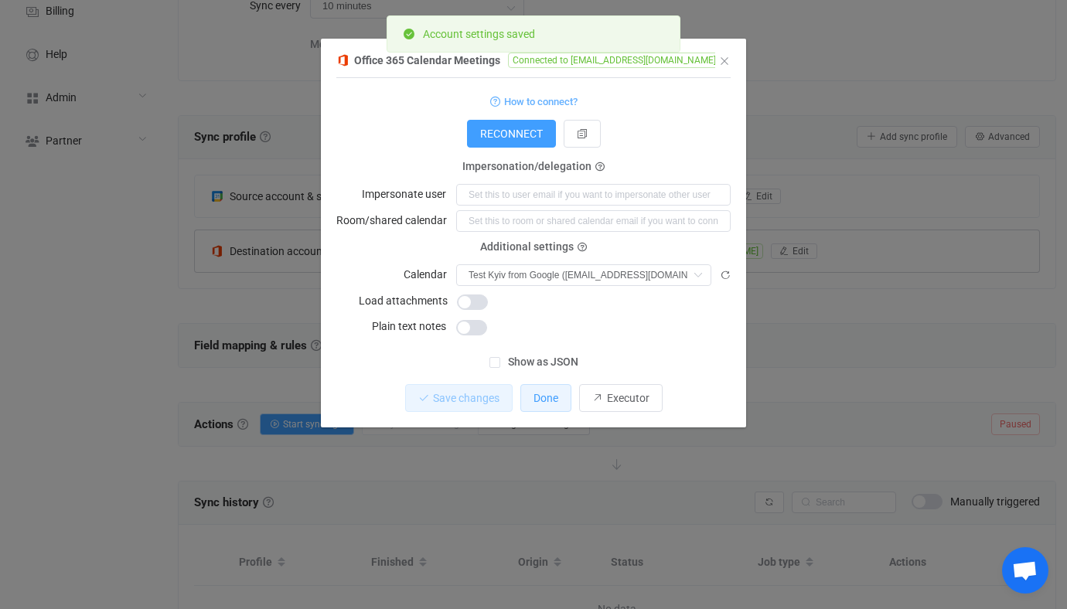
click at [548, 388] on button "Done" at bounding box center [545, 398] width 51 height 28
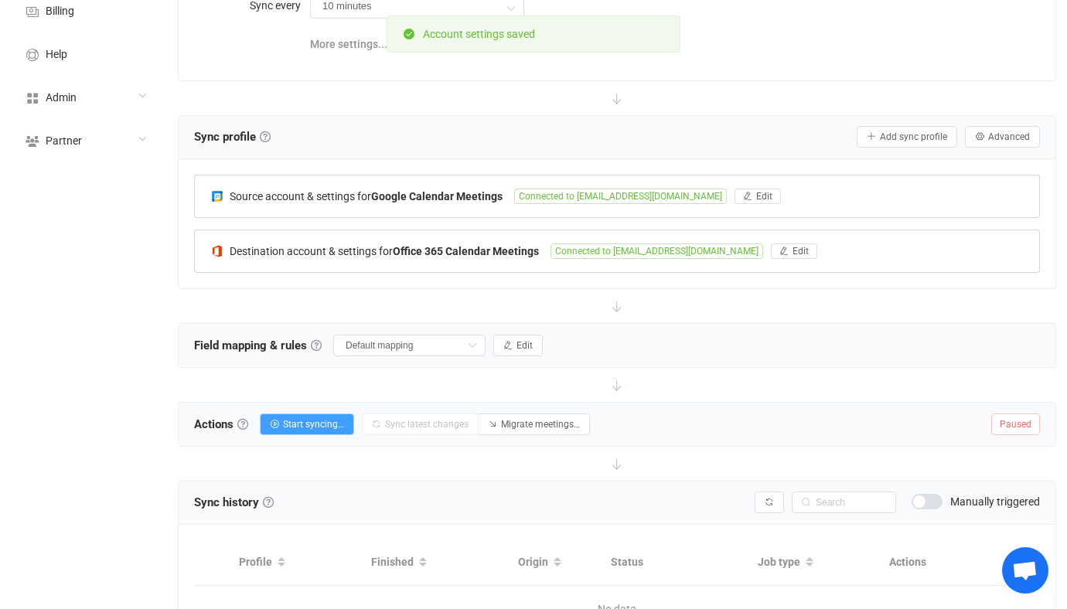
click at [501, 203] on div "Source account & settings for Google Calendar Meetings Connected to [EMAIL_ADDR…" at bounding box center [617, 196] width 844 height 42
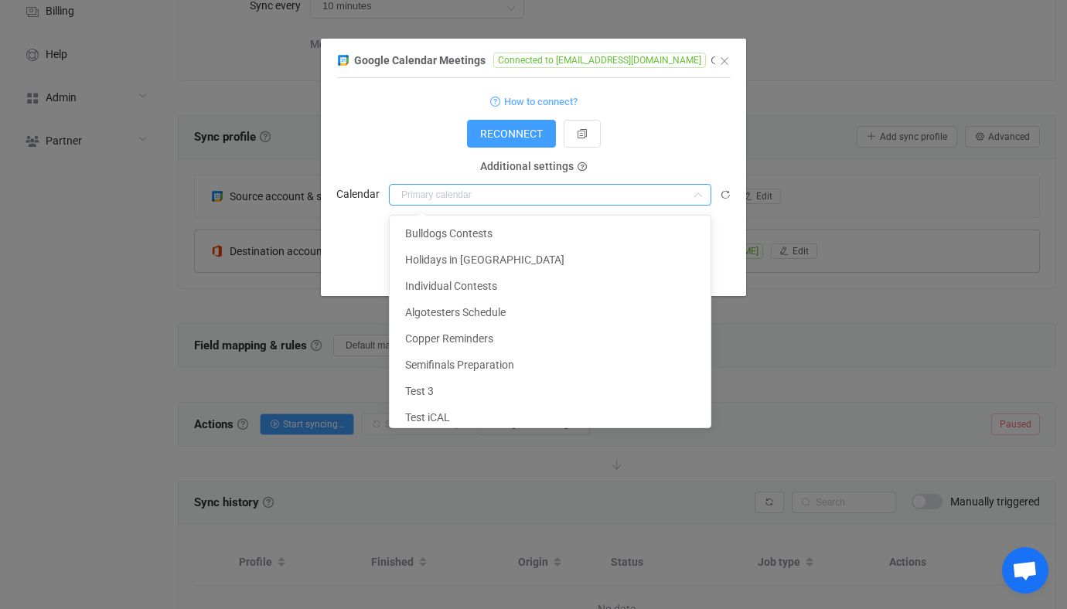
click at [522, 184] on input "dialog" at bounding box center [550, 195] width 322 height 22
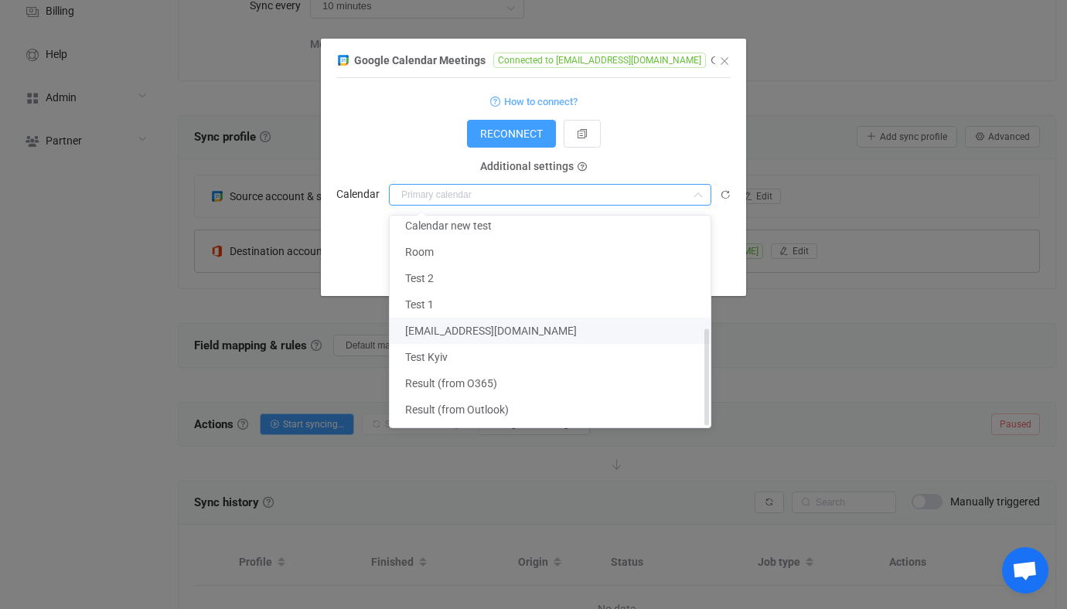
scroll to position [194, 0]
click at [485, 353] on li "Test Kyiv" at bounding box center [550, 357] width 321 height 26
type input "Test Kyiv"
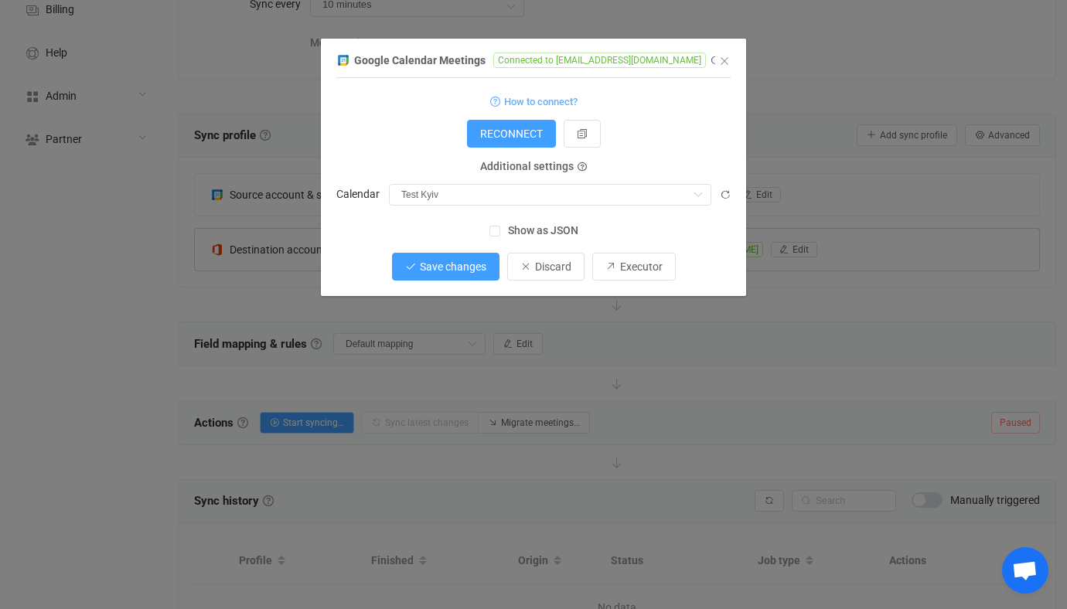
click at [432, 259] on button "Save changes" at bounding box center [445, 267] width 107 height 28
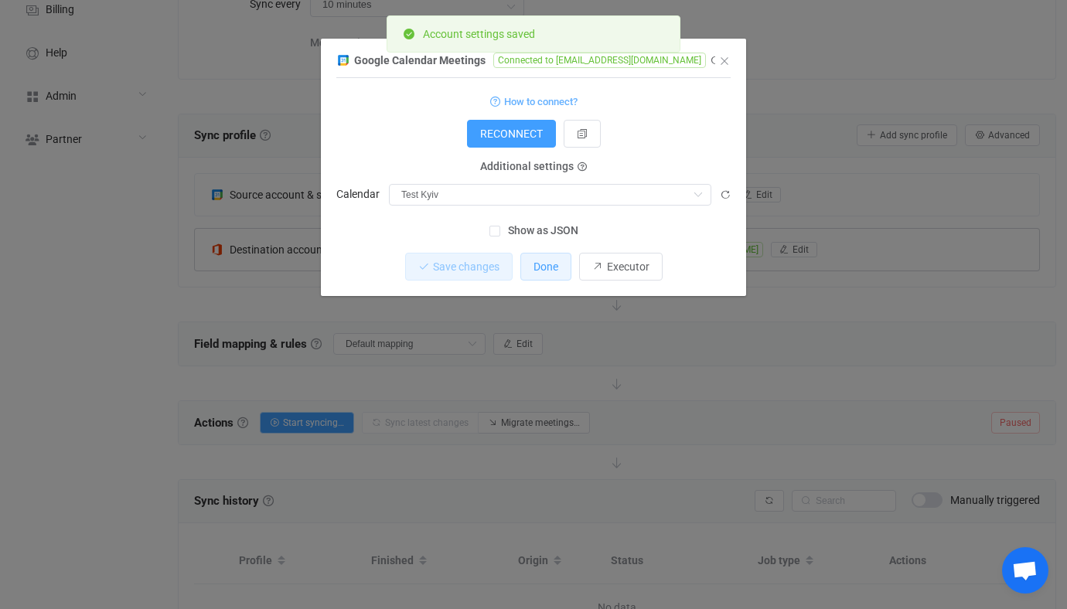
click at [553, 274] on button "Done" at bounding box center [545, 267] width 51 height 28
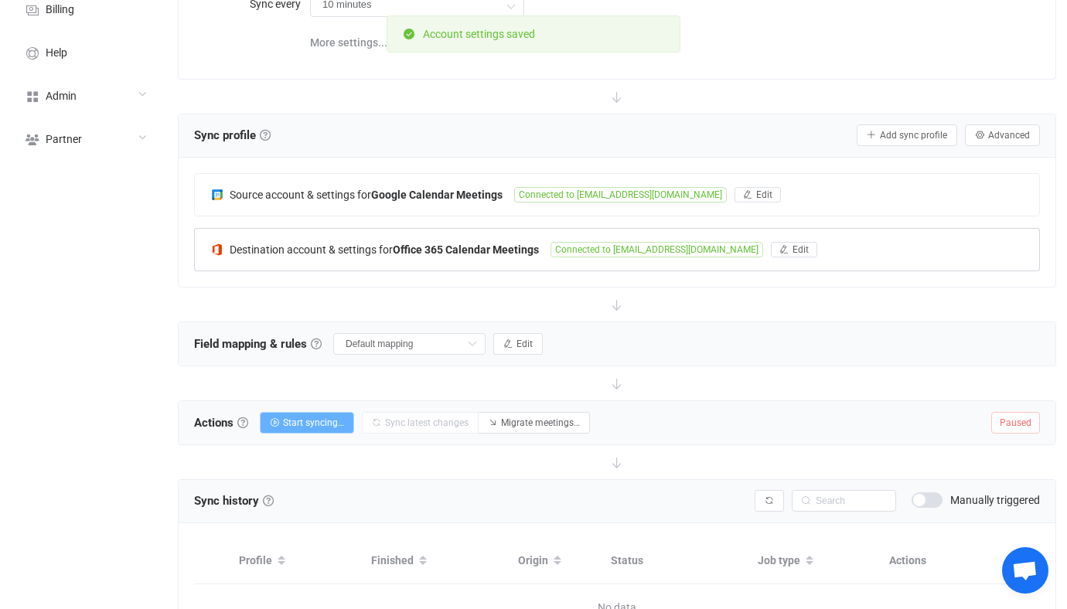
click at [321, 414] on button "Start syncing…" at bounding box center [307, 423] width 94 height 22
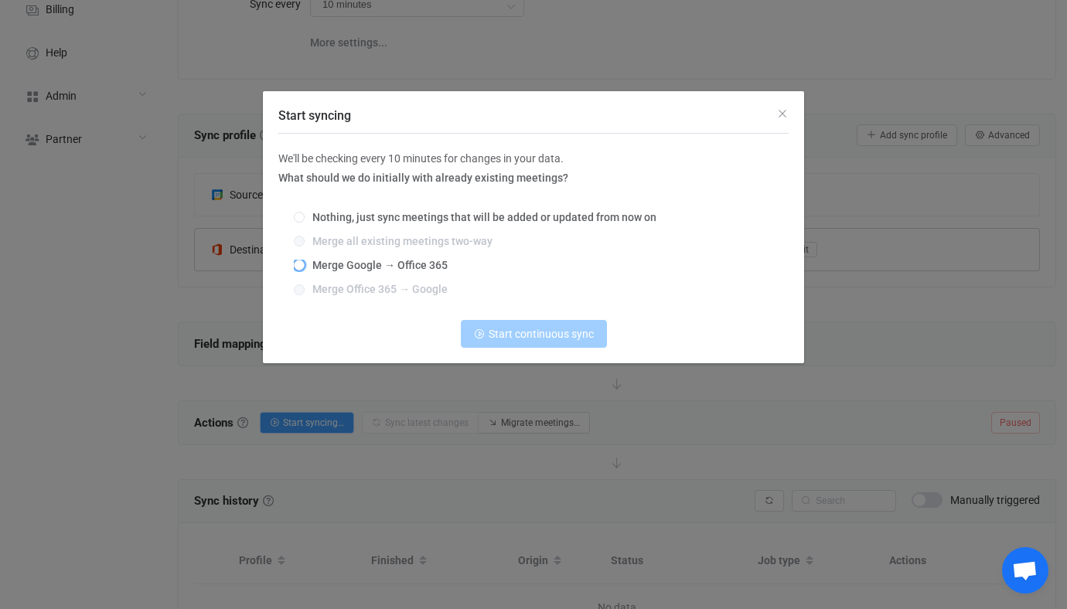
click at [402, 264] on span "Merge Google → Office 365" at bounding box center [376, 265] width 143 height 12
click at [305, 264] on input "Merge Google → Office 365" at bounding box center [299, 266] width 11 height 12
radio input "true"
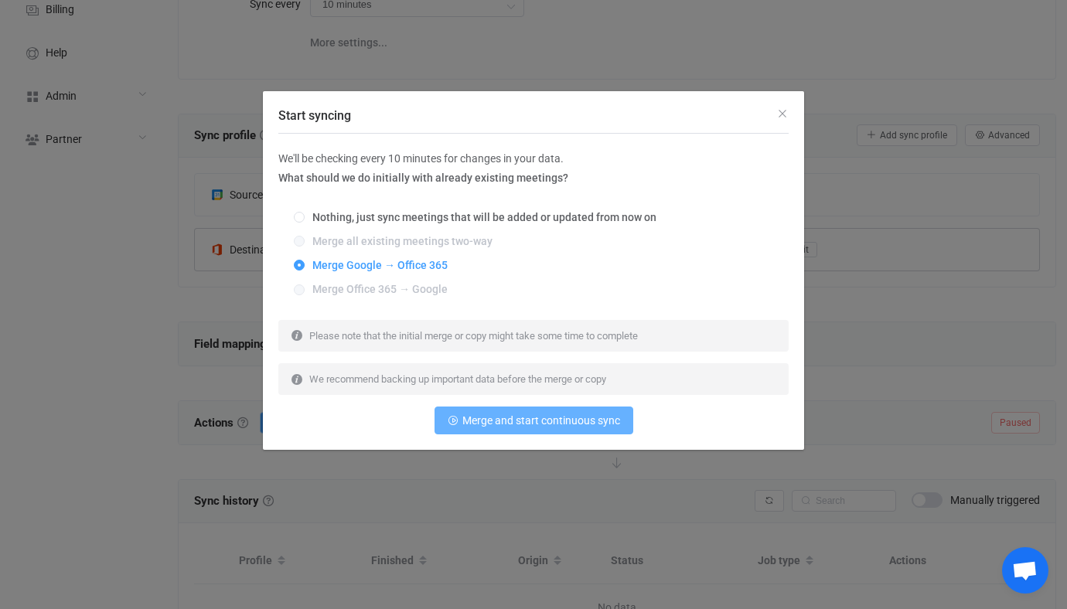
click at [496, 424] on span "Merge and start continuous sync" at bounding box center [541, 420] width 158 height 12
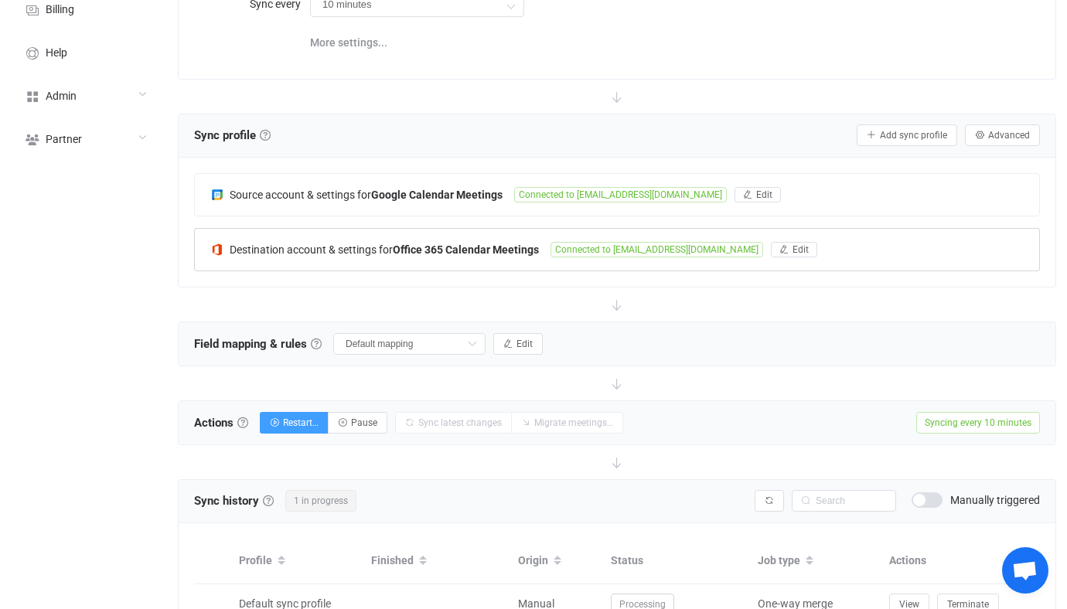
scroll to position [264, 0]
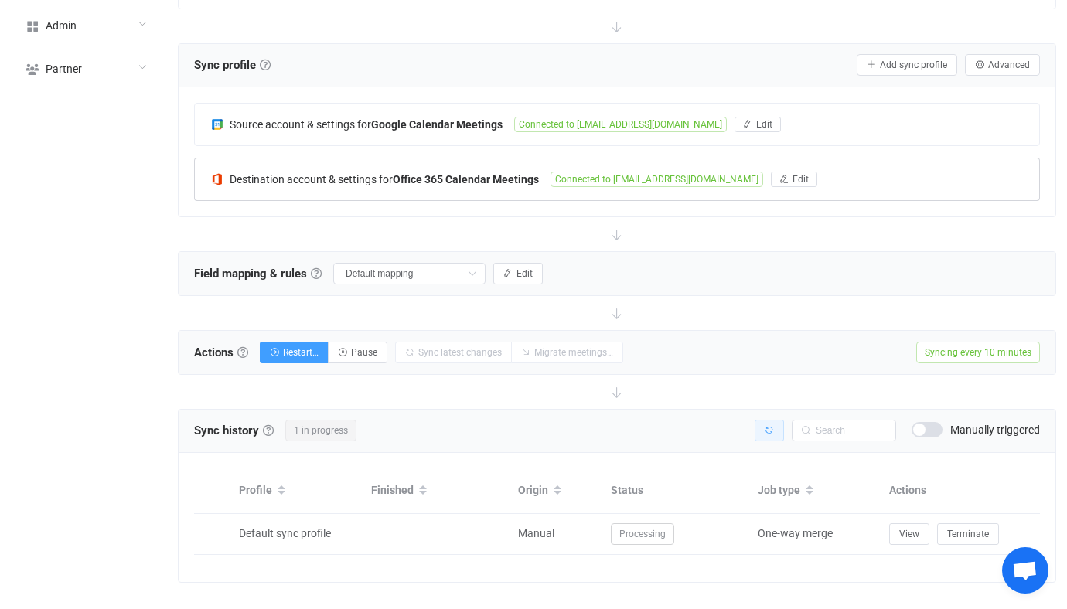
click at [771, 429] on icon "button" at bounding box center [768, 430] width 9 height 9
click at [311, 352] on span "Restart…" at bounding box center [301, 352] width 36 height 11
radio input "true"
radio input "false"
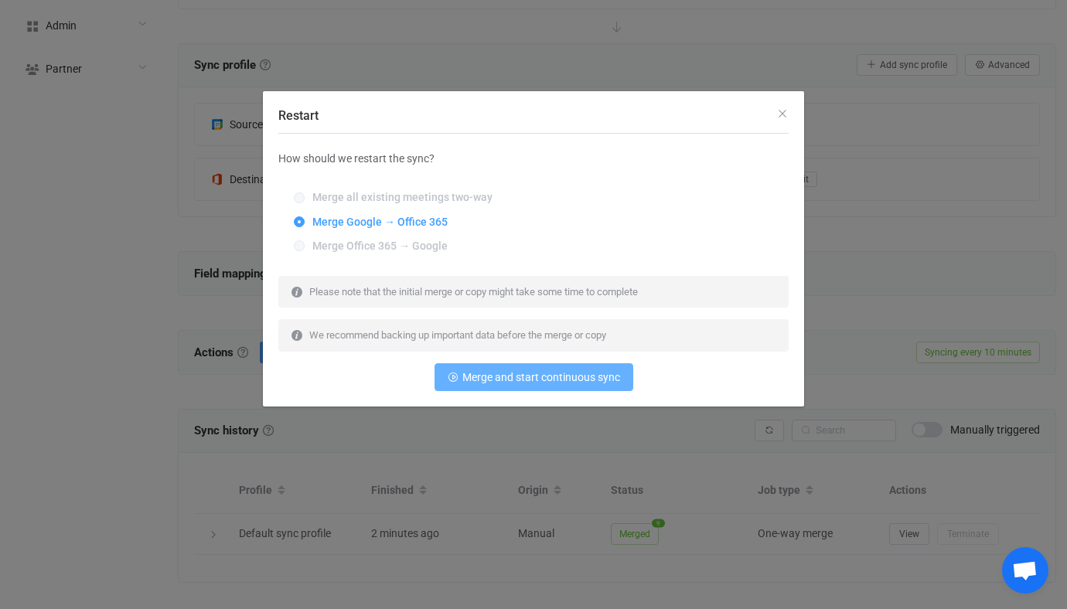
click at [486, 377] on span "Merge and start continuous sync" at bounding box center [541, 377] width 158 height 12
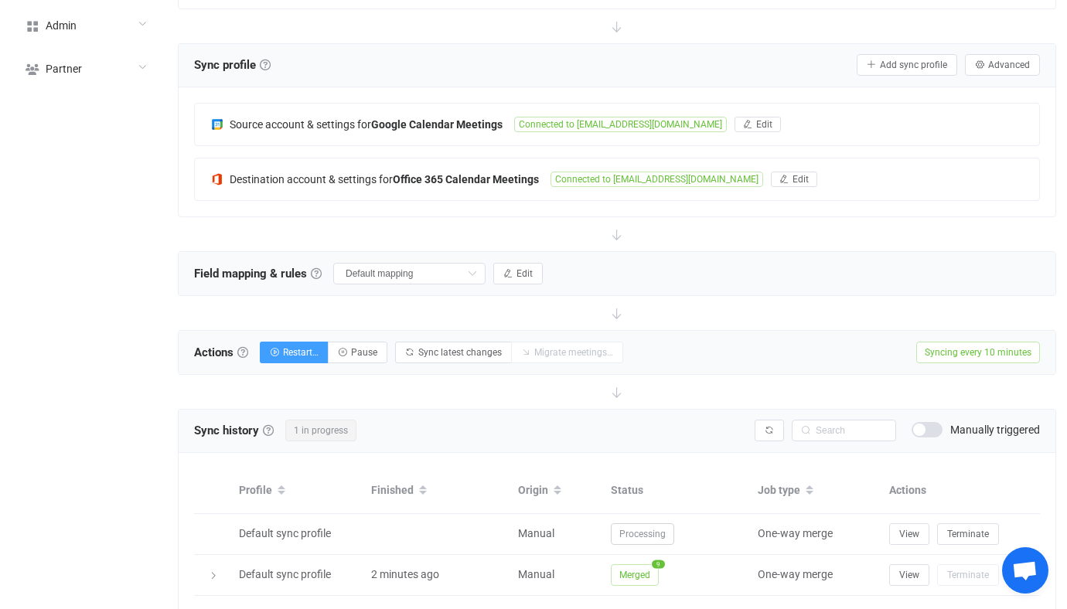
scroll to position [327, 0]
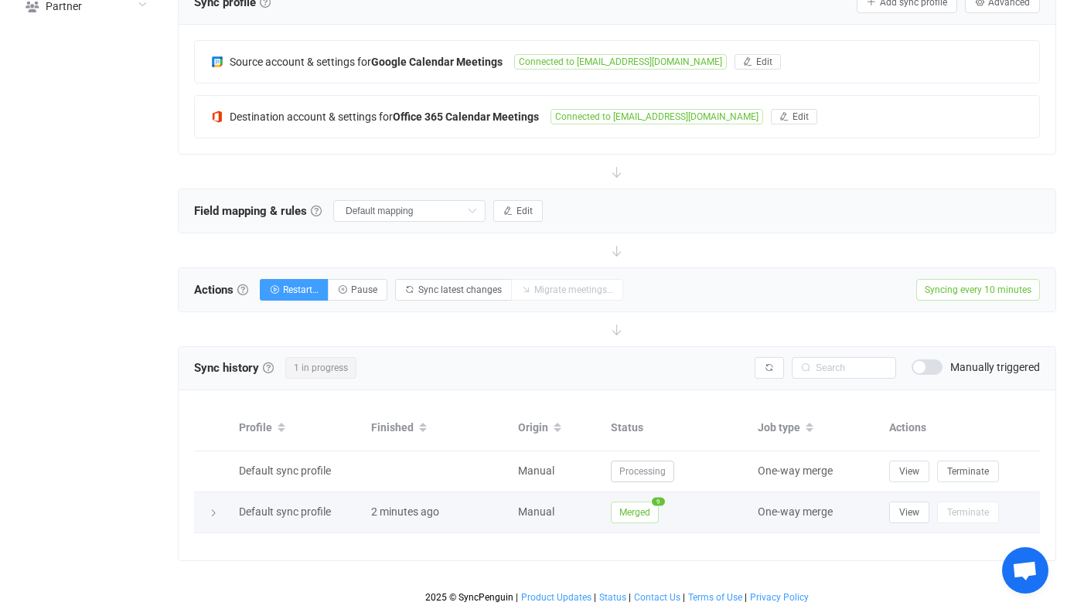
click at [634, 520] on span "Merged" at bounding box center [635, 513] width 48 height 22
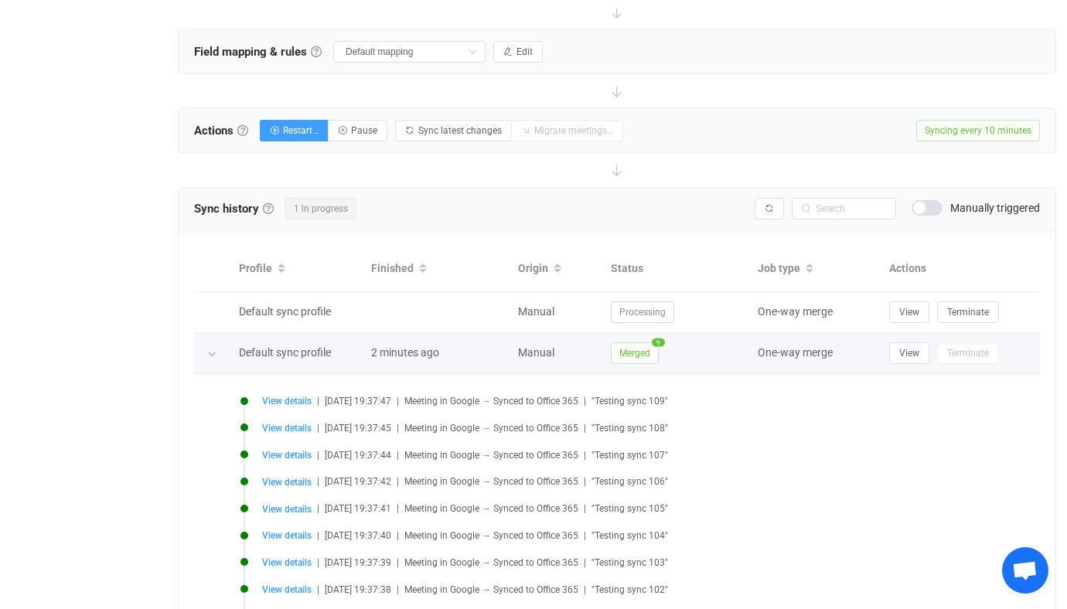
scroll to position [609, 0]
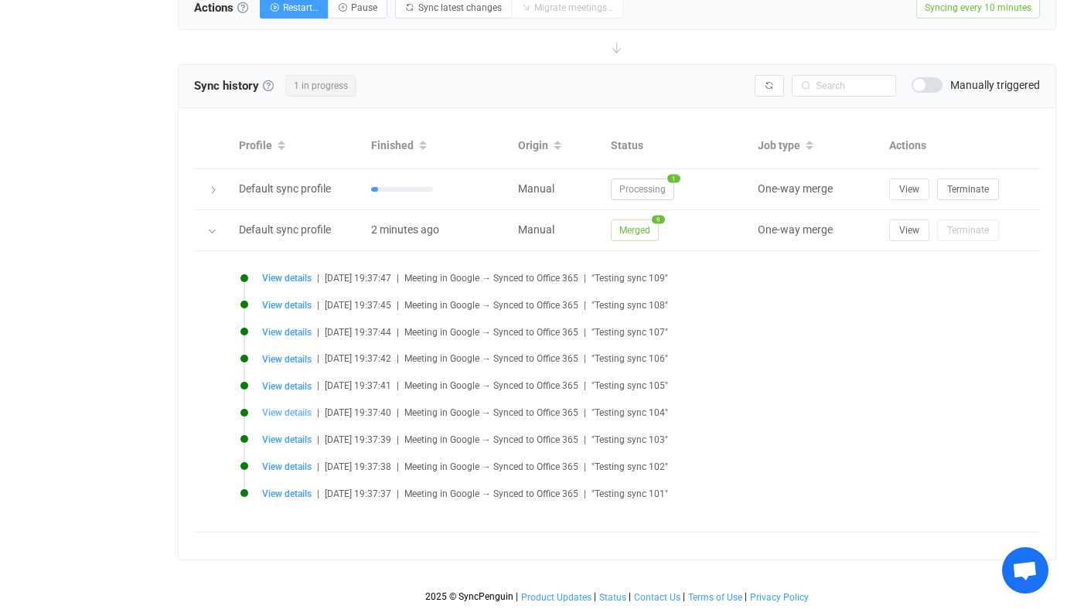
click at [283, 416] on span "View details" at bounding box center [286, 412] width 49 height 11
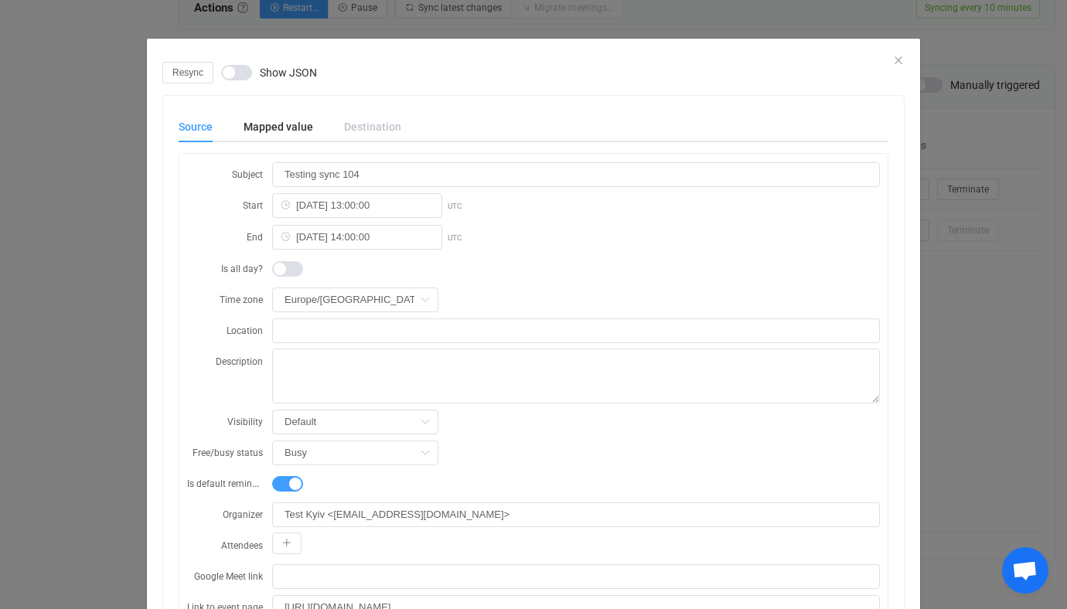
click at [104, 425] on div "Resync Show JSON Source Mapped value Destination Subject Testing sync 104 Start…" at bounding box center [533, 304] width 1067 height 609
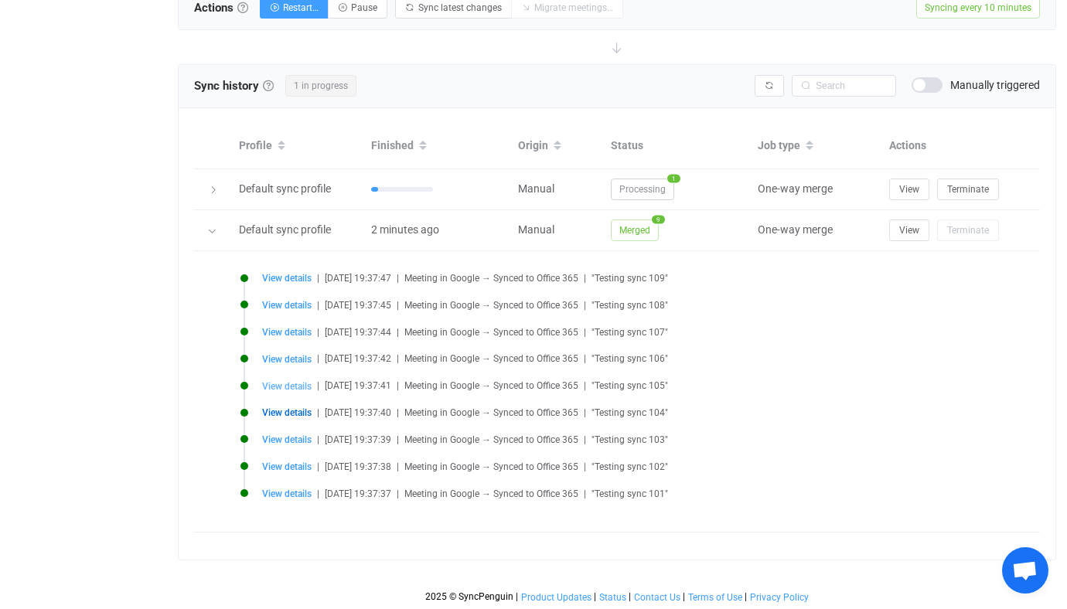
click at [270, 383] on span "View details" at bounding box center [286, 386] width 49 height 11
type input "Testing sync 105"
type input "2025-10-08 14:00:00"
type input "2025-10-08 15:00:00"
type input "https://www.google.com/calendar/event?eid=Mm1qMGhnaDVoM2R1cnVjMnMxaWc0bm8zajlfM…"
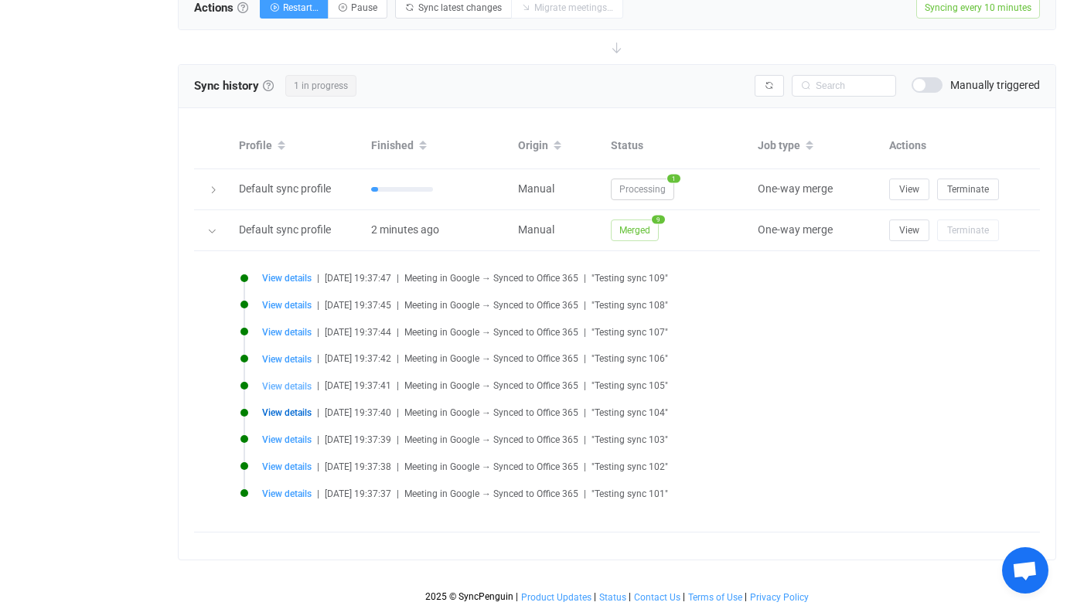
type input "2025-10-15 20:59:59"
type input "2mj0hgh5h3duruc2s1ig4no3j9@google.com"
type input "2mj0hgh5h3duruc2s1ig4no3j9"
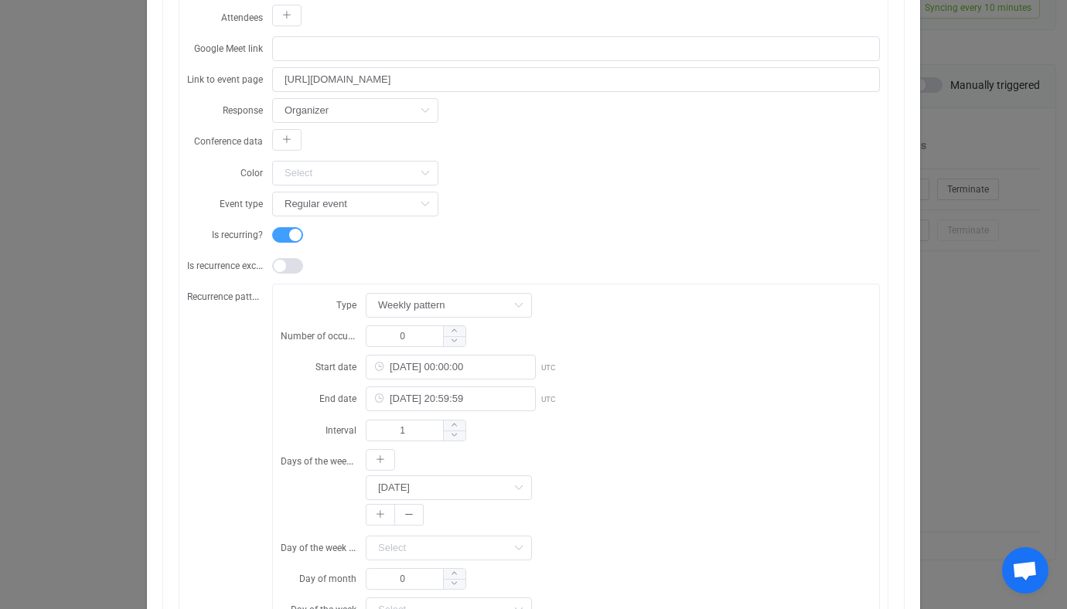
scroll to position [589, 0]
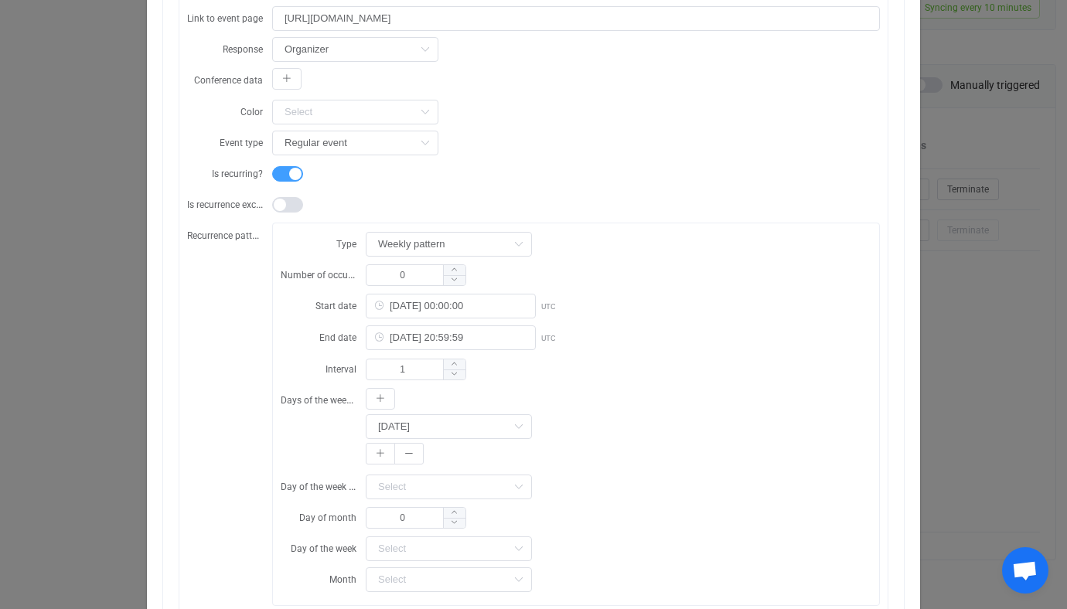
click at [71, 369] on div "Resync Show JSON Source Mapped value Destination Subject Testing sync 105 Start…" at bounding box center [533, 304] width 1067 height 609
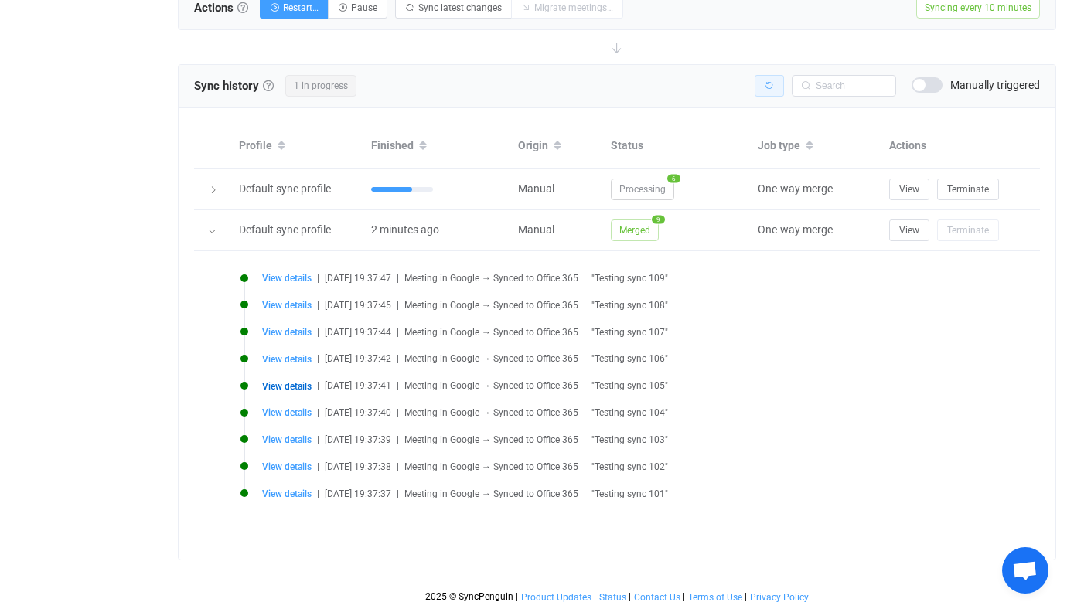
click at [766, 82] on icon "button" at bounding box center [768, 85] width 9 height 9
click at [774, 68] on div "Sync history History Sync history All sync executions are recorded in the sync …" at bounding box center [617, 86] width 877 height 43
click at [772, 75] on button "button" at bounding box center [768, 86] width 29 height 22
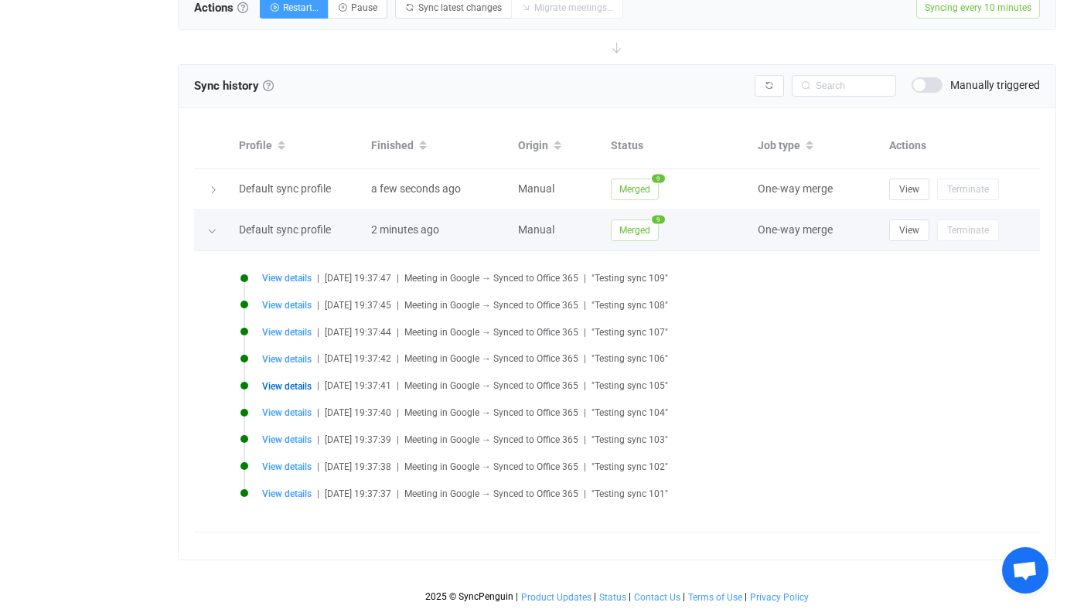
click at [213, 226] on icon at bounding box center [211, 230] width 9 height 9
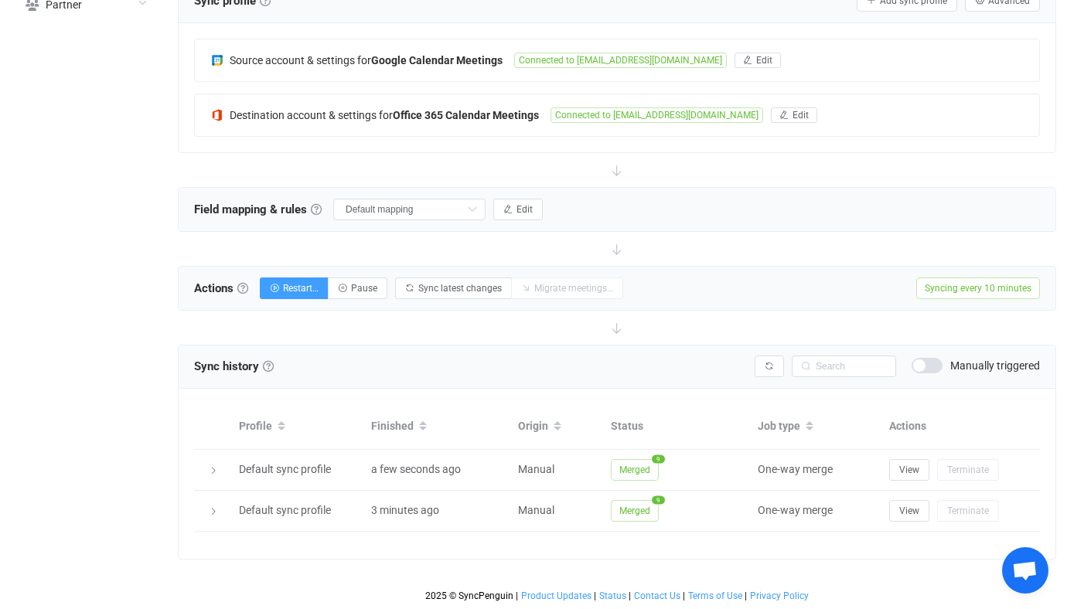
scroll to position [327, 0]
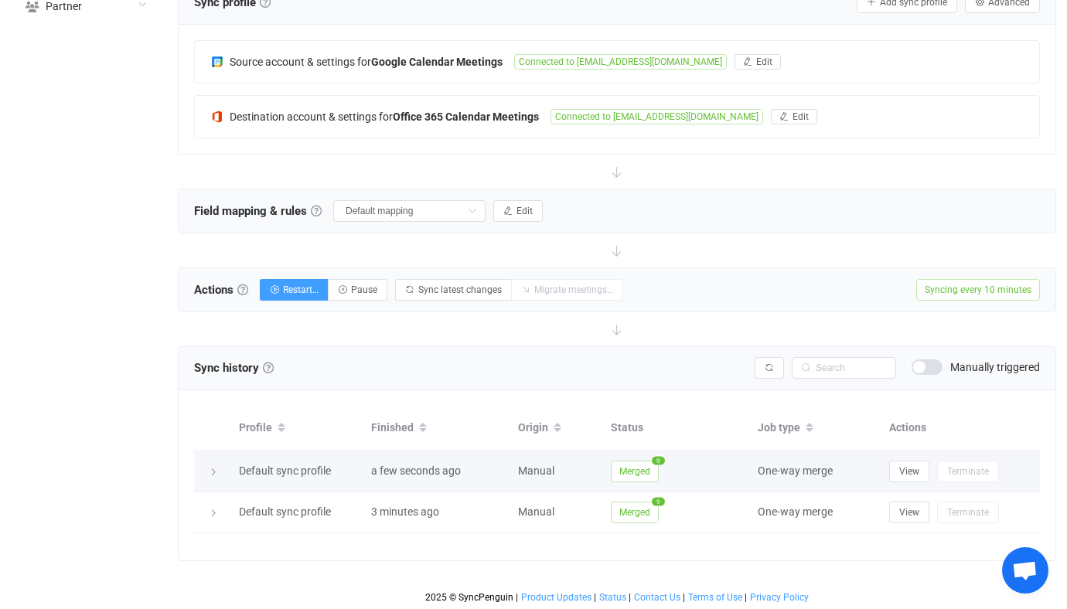
click at [618, 456] on td "Merged 9" at bounding box center [676, 471] width 147 height 41
click at [619, 471] on span "Merged" at bounding box center [635, 472] width 48 height 22
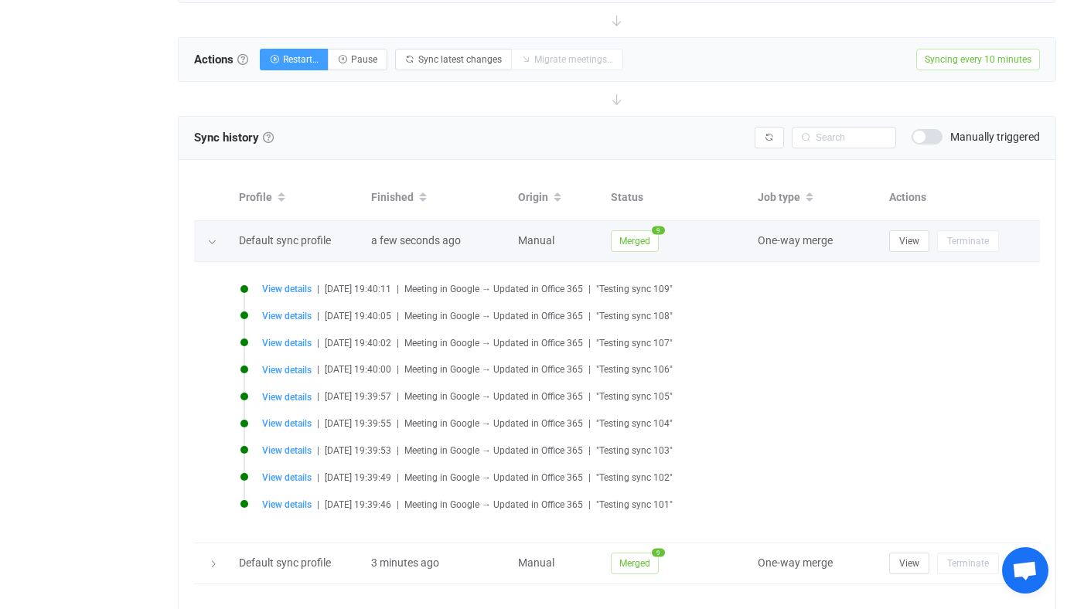
scroll to position [570, 0]
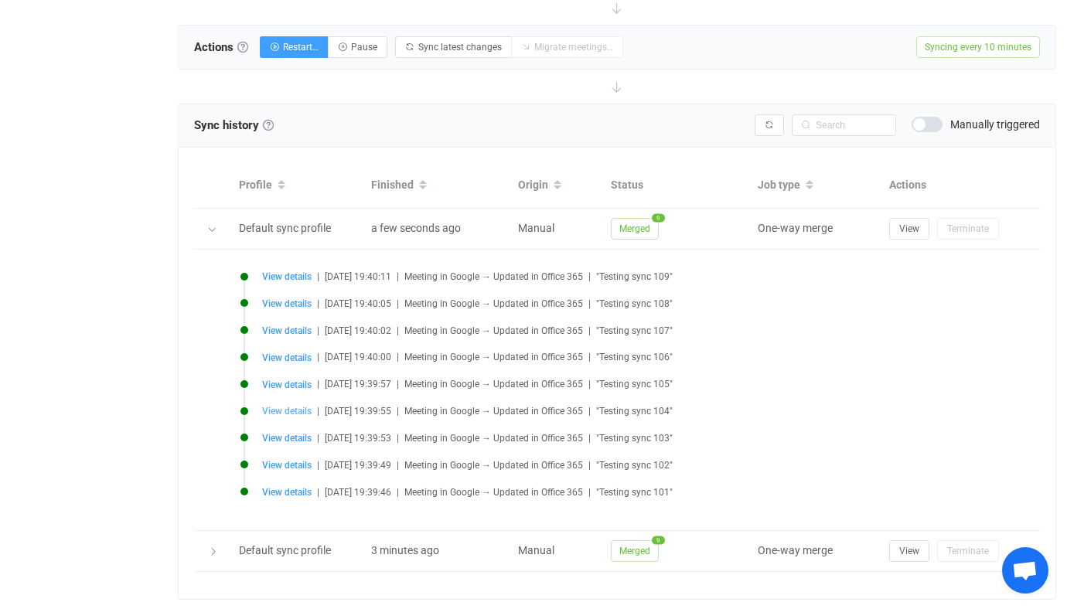
click at [270, 408] on span "View details" at bounding box center [286, 411] width 49 height 11
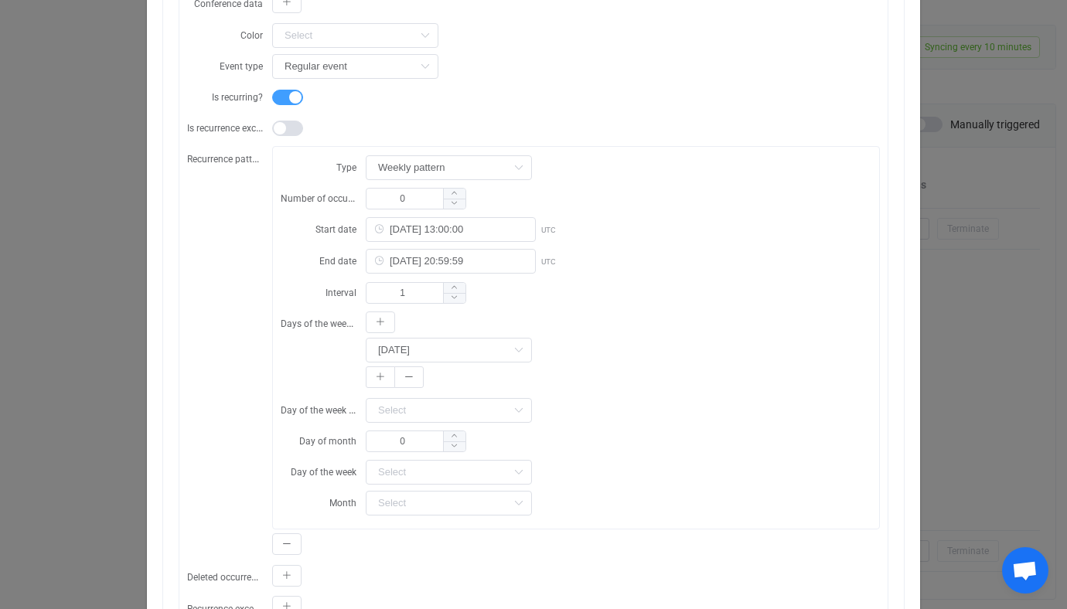
scroll to position [614, 0]
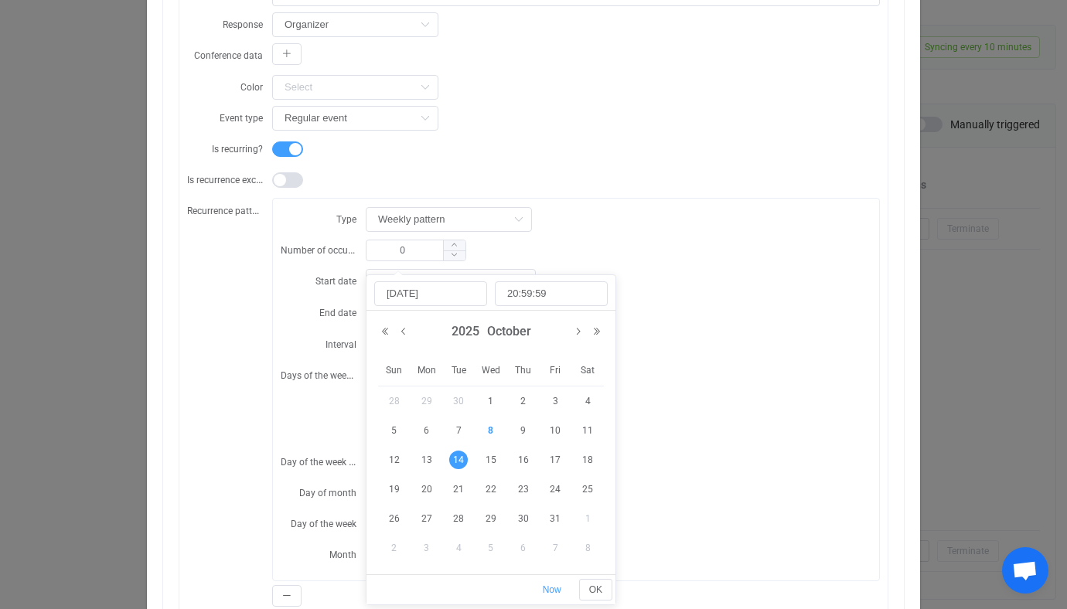
click at [479, 308] on body "| data sync platform vitaliyherasymiv+74@gmail.com Contact Us Log Out Overview …" at bounding box center [533, 44] width 1067 height 1214
click at [690, 317] on form "Type Weekly pattern Daily pattern Weekly pattern Monthly pattern Yearly pattern…" at bounding box center [576, 386] width 591 height 361
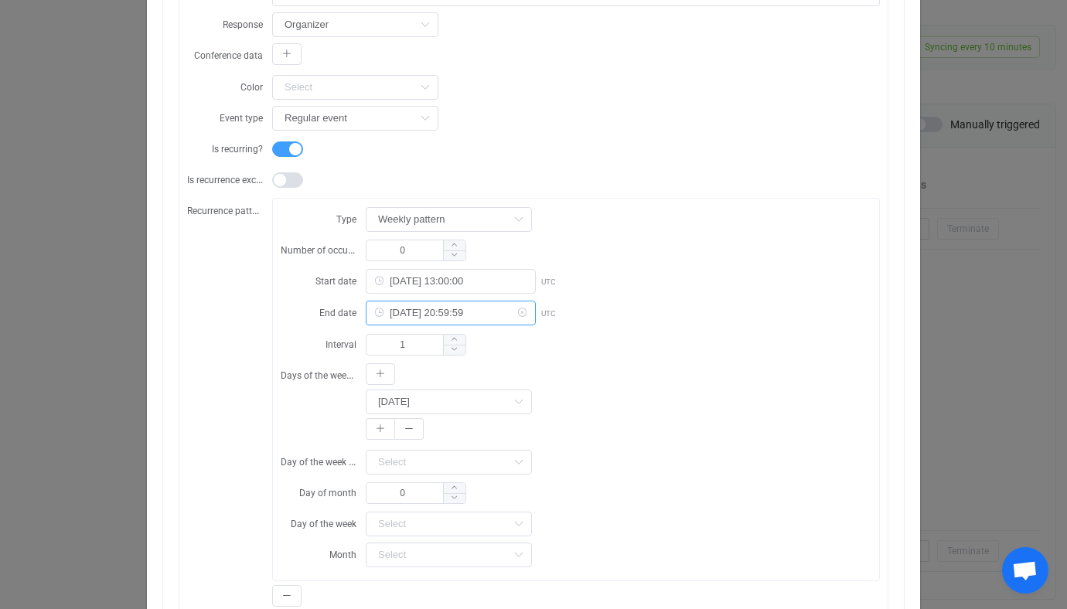
click at [438, 305] on body "| data sync platform vitaliyherasymiv+74@gmail.com Contact Us Log Out Overview …" at bounding box center [533, 44] width 1067 height 1214
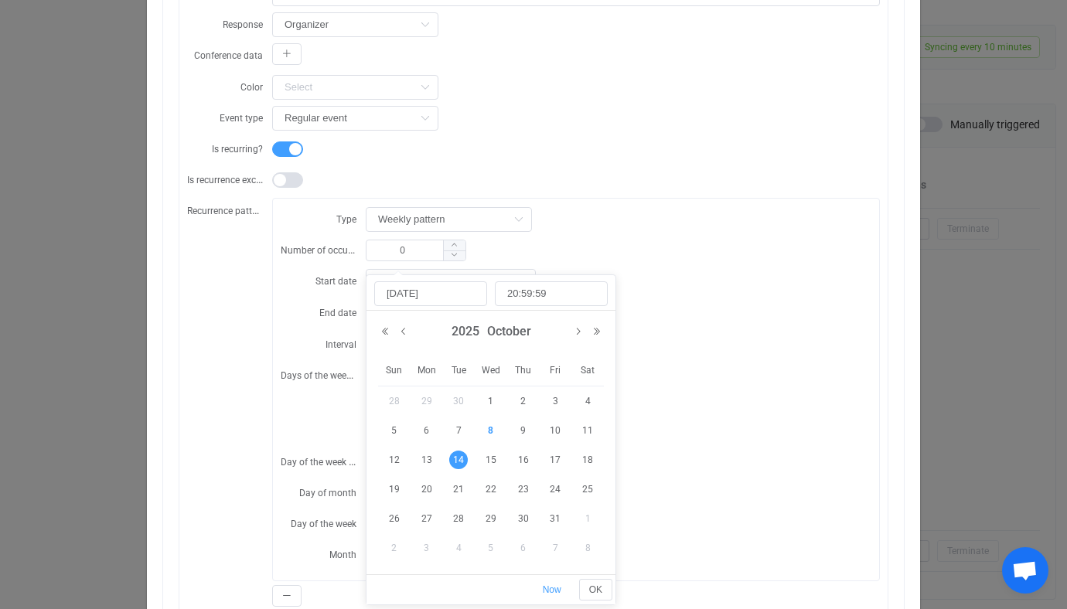
click at [718, 300] on div "2025-10-14 20:59:59 UTC" at bounding box center [619, 313] width 506 height 26
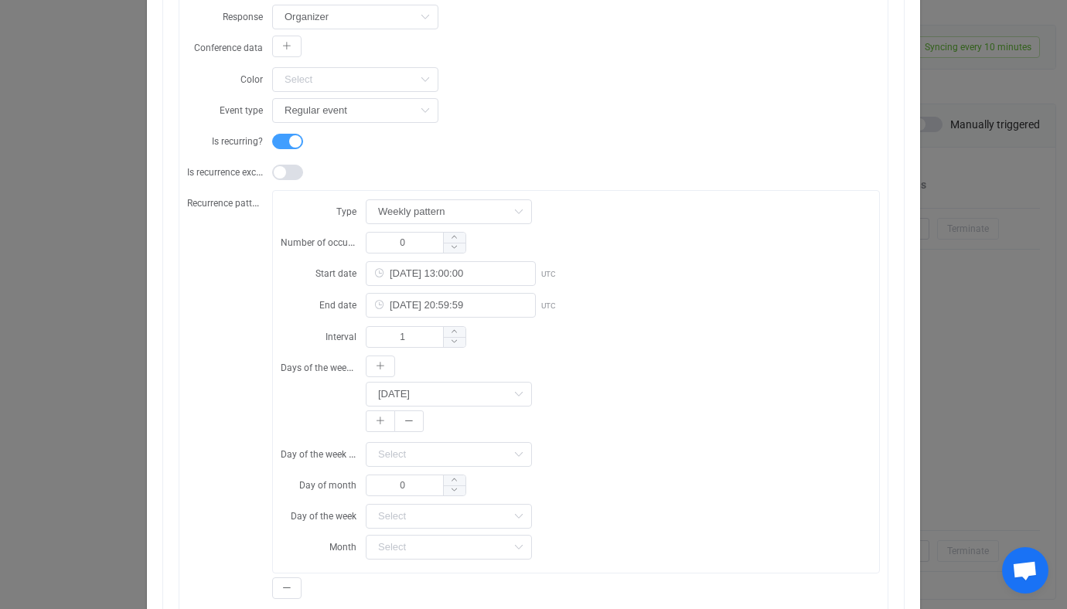
scroll to position [612, 0]
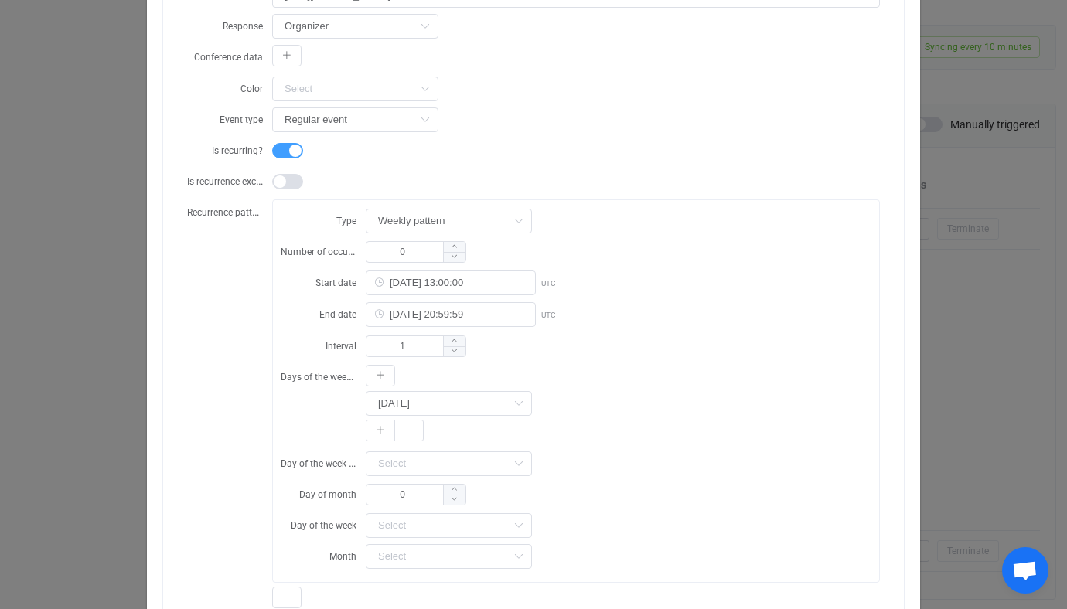
click at [1032, 302] on div "Resync Show JSON Source Mapped value Destination Subject Testing sync 104 Start…" at bounding box center [533, 304] width 1067 height 609
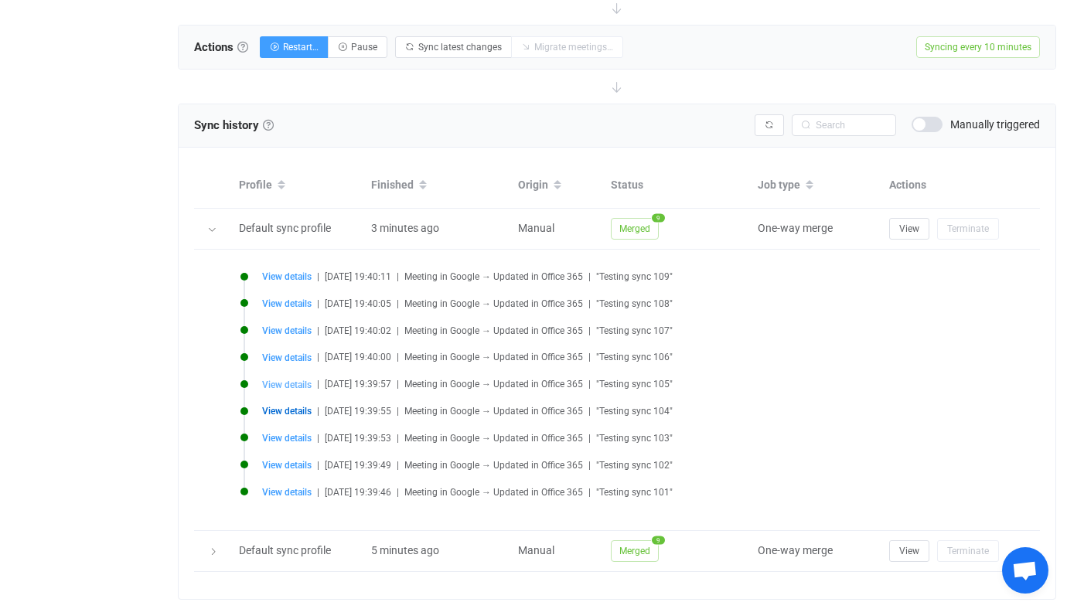
click at [298, 382] on span "View details" at bounding box center [286, 385] width 49 height 11
type input "Testing sync 105"
type input "2025-10-08 14:00:00"
type input "2025-10-08 15:00:00"
type input "https://www.google.com/calendar/event?eid=Mm1qMGhnaDVoM2R1cnVjMnMxaWc0bm8zajlfM…"
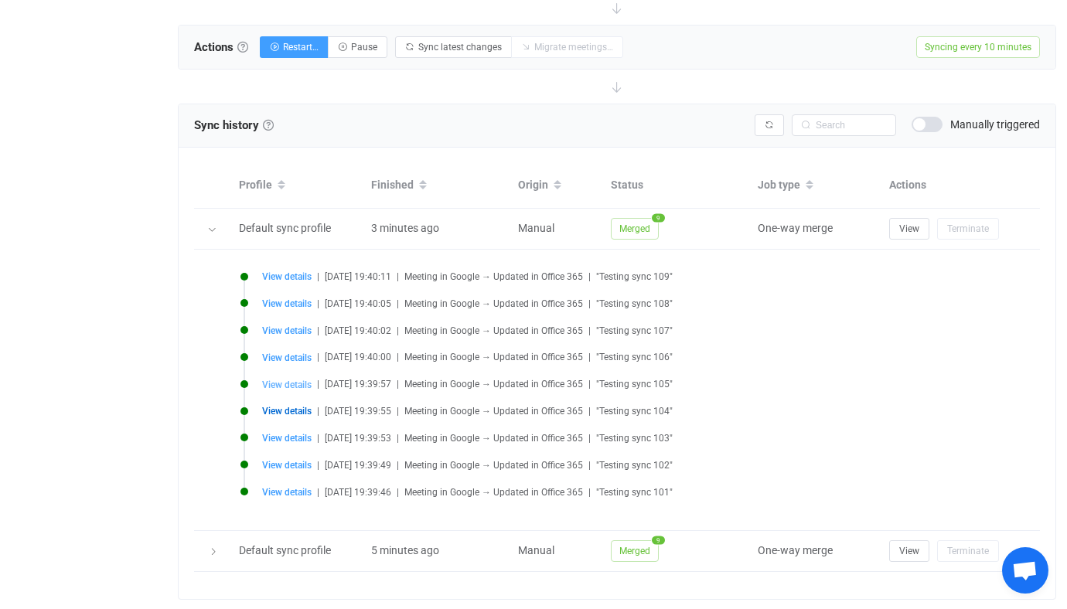
type input "2025-10-08 14:00:00"
type input "2025-10-15 20:59:59"
type input "2mj0hgh5h3duruc2s1ig4no3j9@google.com"
type input "2mj0hgh5h3duruc2s1ig4no3j9"
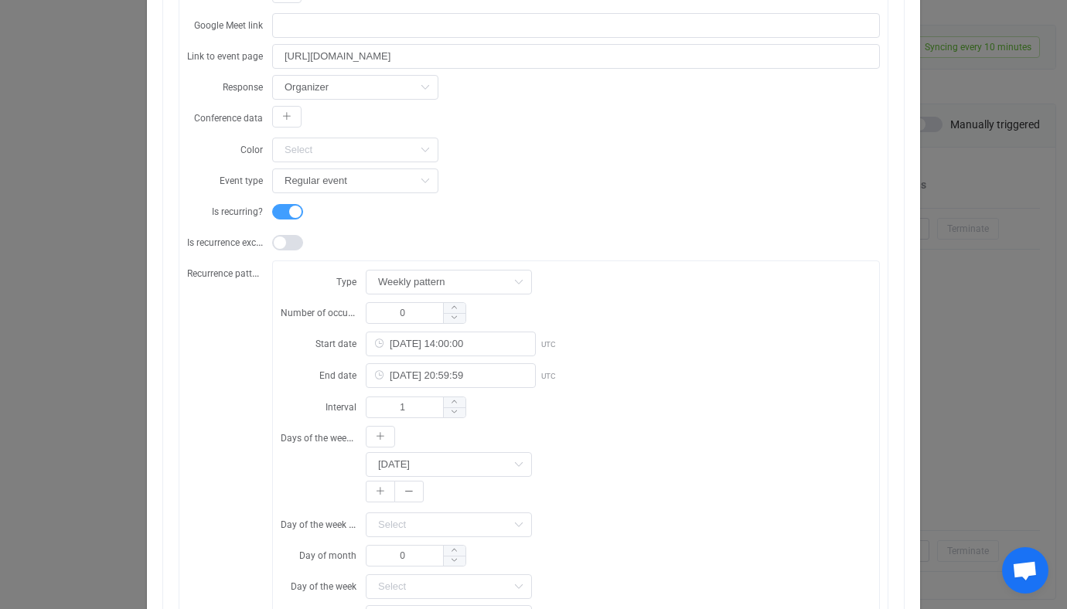
scroll to position [548, 0]
click at [80, 382] on div "Resync Show JSON Source Mapped value Destination Subject Testing sync 105 Start…" at bounding box center [533, 304] width 1067 height 609
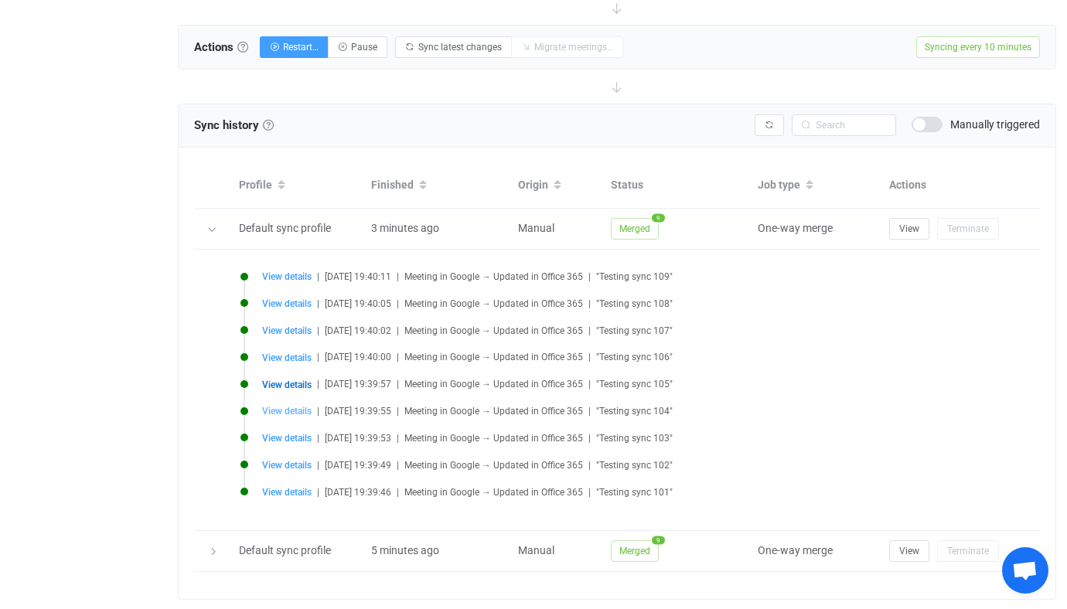
click at [291, 414] on span "View details" at bounding box center [286, 411] width 49 height 11
type input "Testing sync 104"
type input "2025-10-08 13:00:00"
type input "2025-10-08 14:00:00"
type input "https://www.google.com/calendar/event?eid=N2xrc2lvNzhvOTFmMzE0dDRvOGIyaWNxaG1fM…"
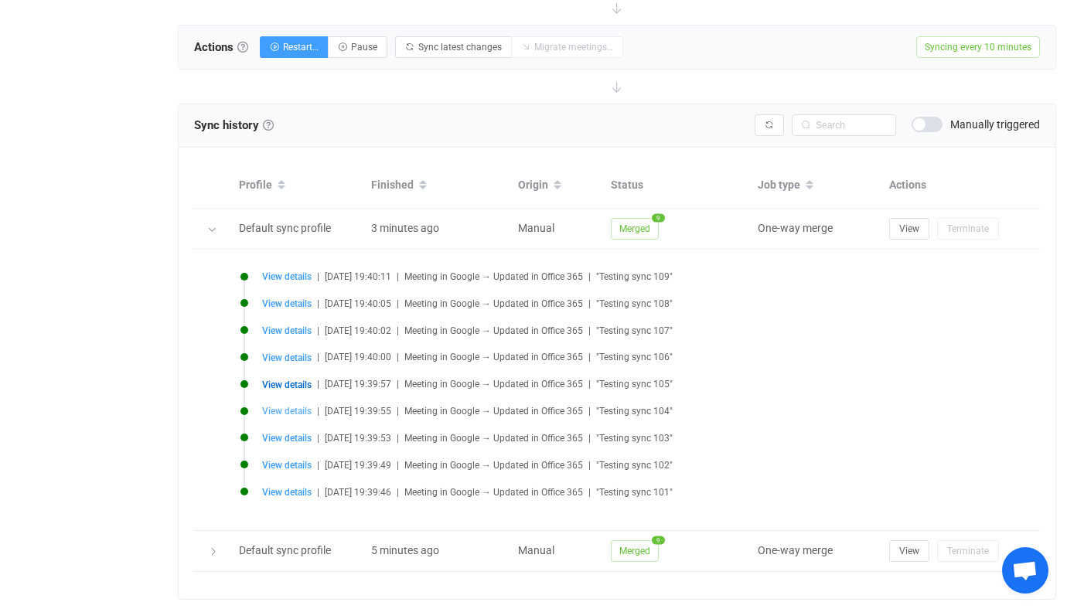
type input "2025-10-08 13:00:00"
type input "2025-10-14 20:59:59"
type input "7lksio78o91f314t4o8b2icqhm@google.com"
type input "7lksio78o91f314t4o8b2icqhm"
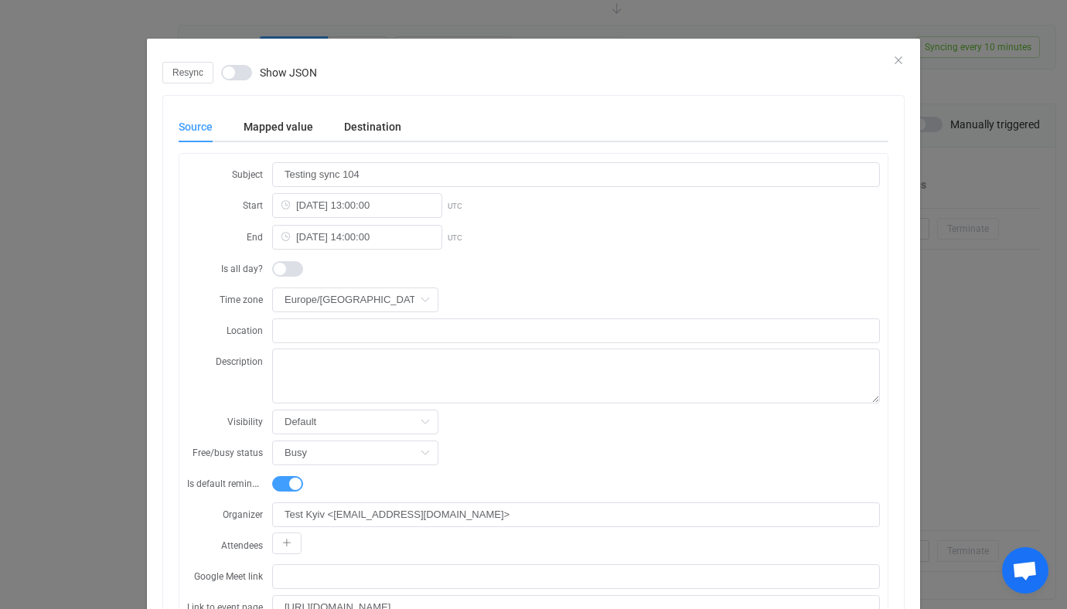
click at [83, 382] on div "Resync Show JSON Source Mapped value Destination Subject Testing sync 104 Start…" at bounding box center [533, 304] width 1067 height 609
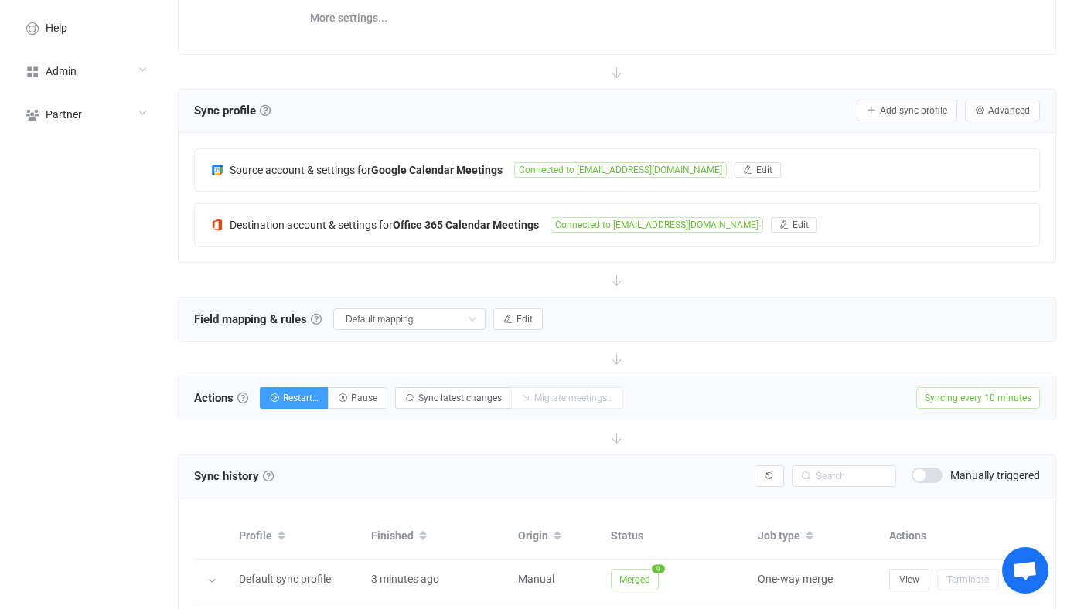
scroll to position [216, 0]
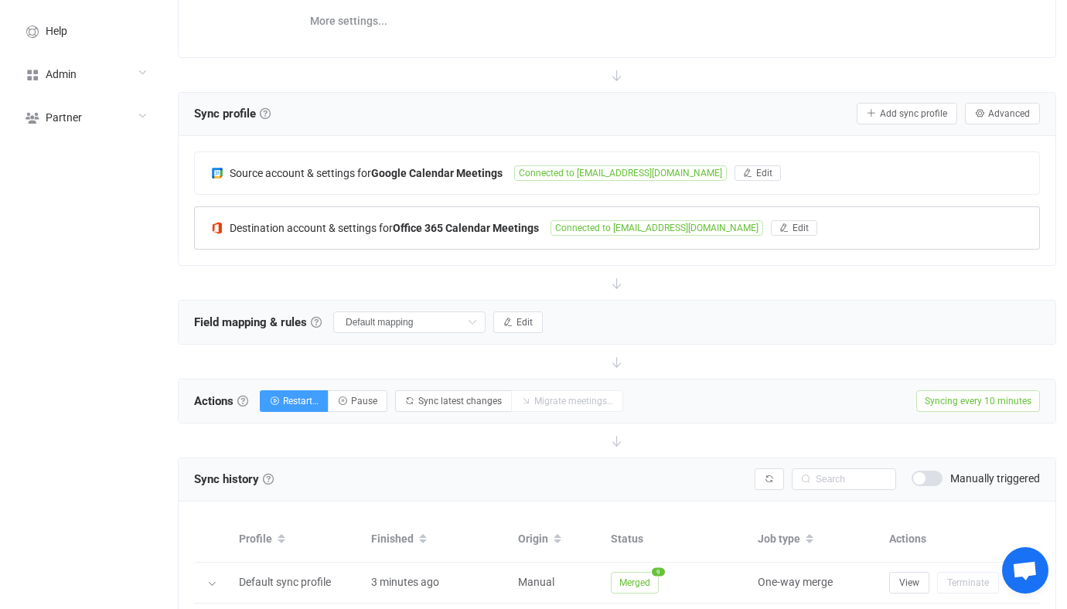
click at [398, 222] on b "Office 365 Calendar Meetings" at bounding box center [466, 228] width 146 height 12
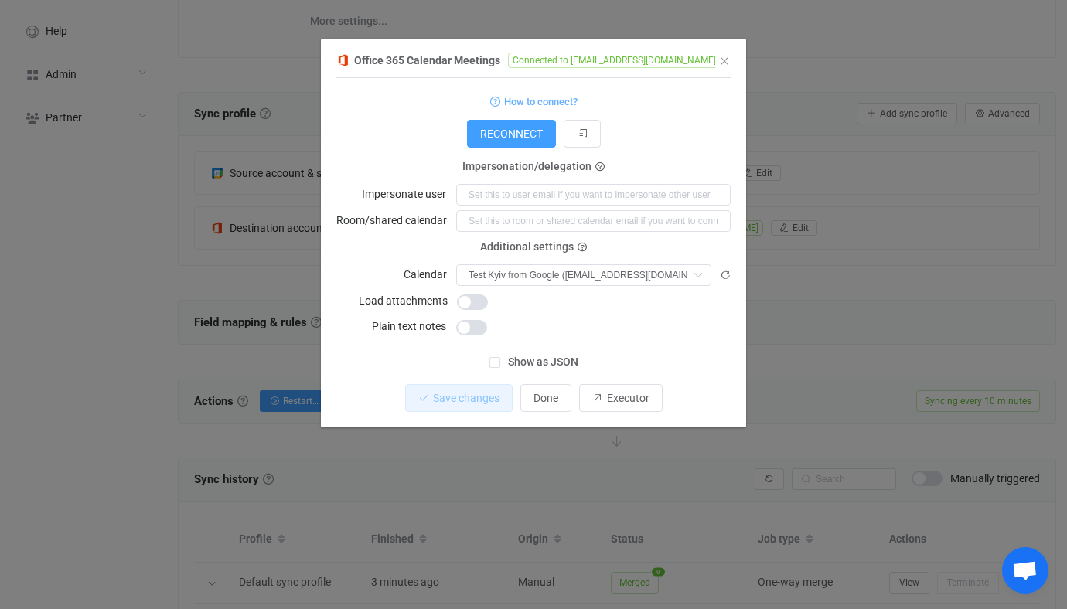
click at [618, 381] on div "1 { { "connectionType": "application", "refreshToken": "***", "accessToken": "*…" at bounding box center [533, 252] width 394 height 349
click at [617, 387] on button "Executor" at bounding box center [620, 398] width 83 height 28
click at [835, 179] on div "Office 365 Calendar Meetings Connected to vitaliiherasymiv@syncpenguinua.onmicr…" at bounding box center [533, 304] width 1067 height 609
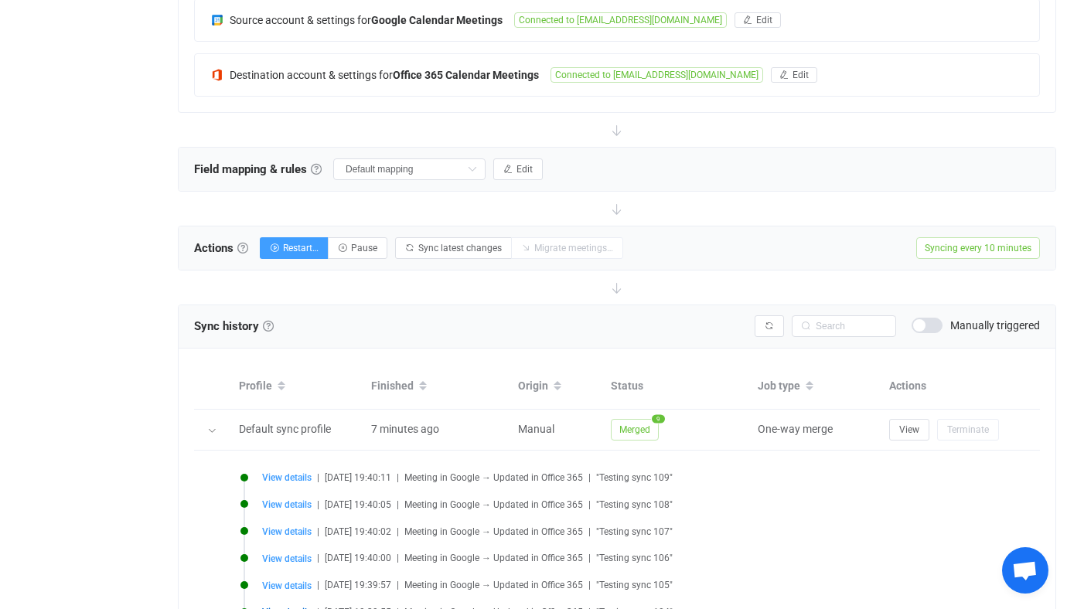
scroll to position [511, 0]
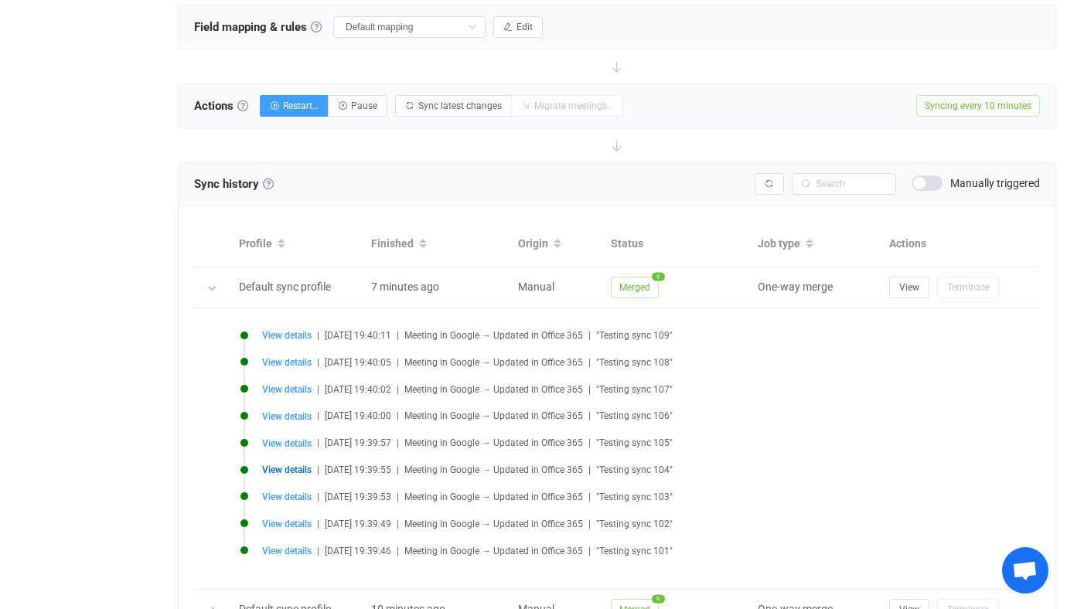
click at [292, 469] on span "View details" at bounding box center [286, 470] width 49 height 11
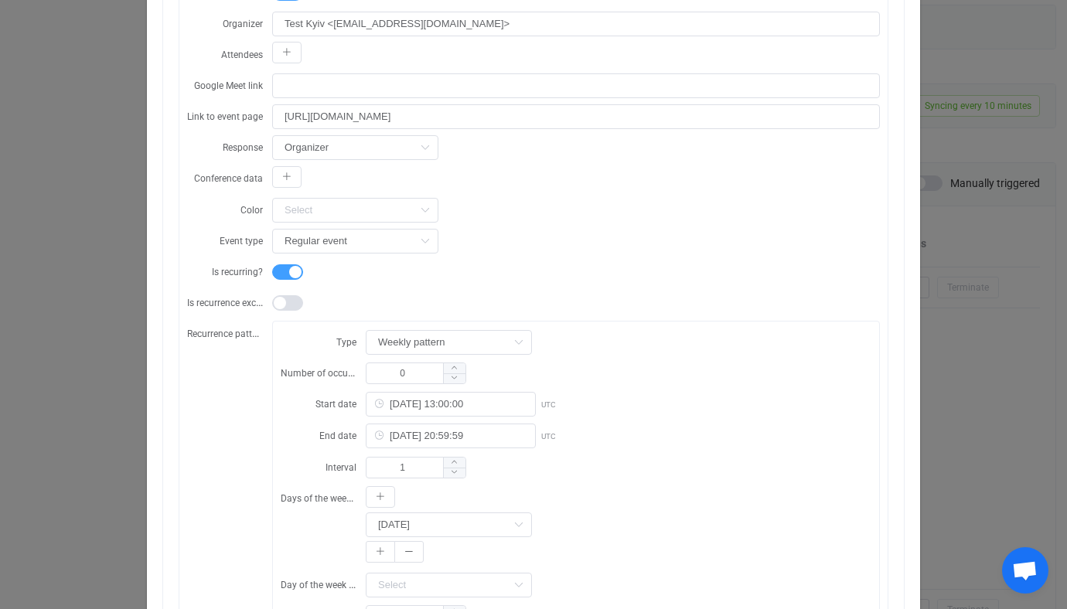
scroll to position [492, 0]
click at [108, 400] on div "Resync Show JSON Source Mapped value Destination Subject Testing sync 104 Start…" at bounding box center [533, 304] width 1067 height 609
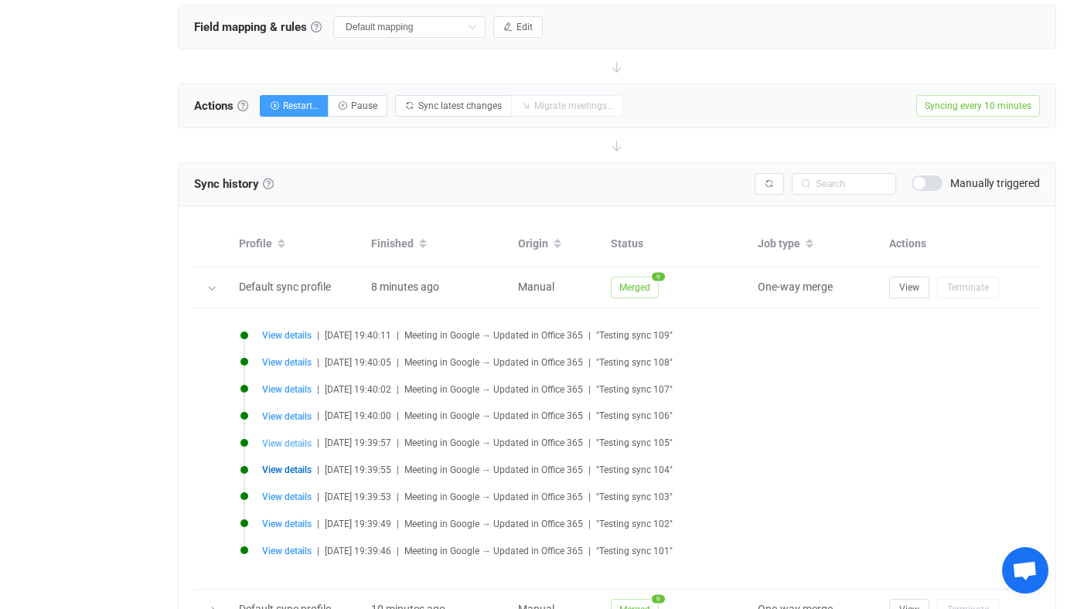
click at [288, 440] on span "View details" at bounding box center [286, 443] width 49 height 11
type input "Testing sync 105"
type input "2025-10-08 14:00:00"
type input "2025-10-08 15:00:00"
type input "https://www.google.com/calendar/event?eid=Mm1qMGhnaDVoM2R1cnVjMnMxaWc0bm8zajlfM…"
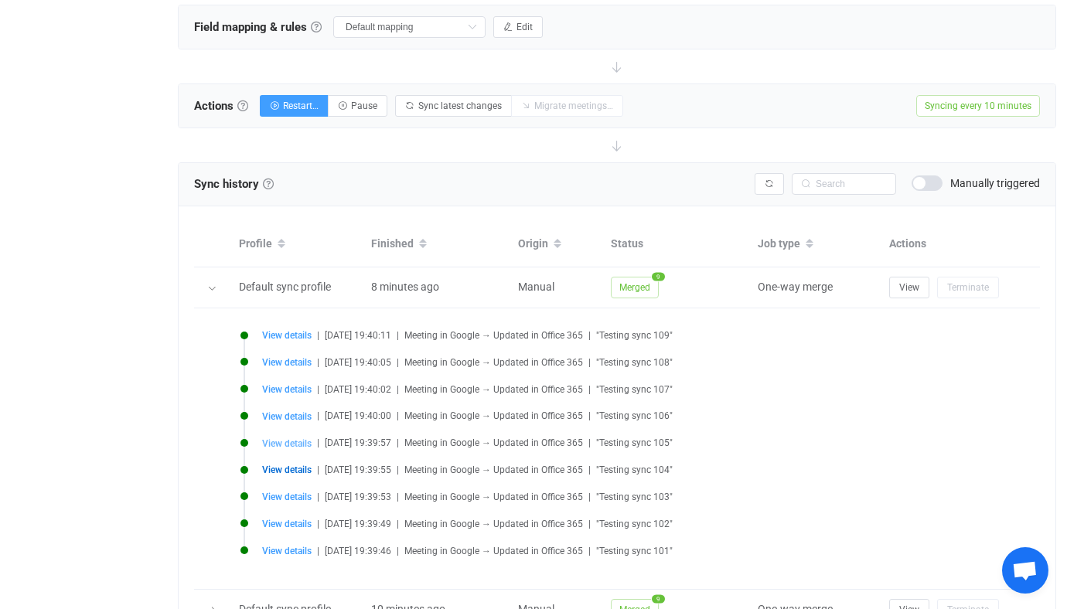
type input "2025-10-08 14:00:00"
type input "2025-10-15 20:59:59"
type input "2mj0hgh5h3duruc2s1ig4no3j9@google.com"
type input "2mj0hgh5h3duruc2s1ig4no3j9"
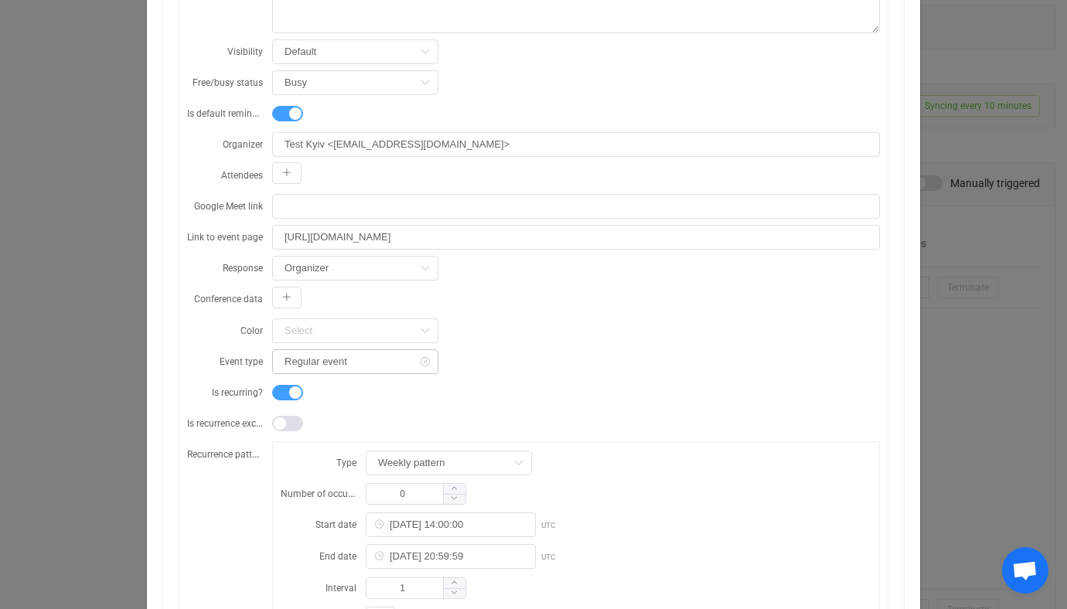
scroll to position [372, 0]
click at [53, 440] on div "Resync Show JSON Source Mapped value Destination Subject Testing sync 105 Start…" at bounding box center [533, 304] width 1067 height 609
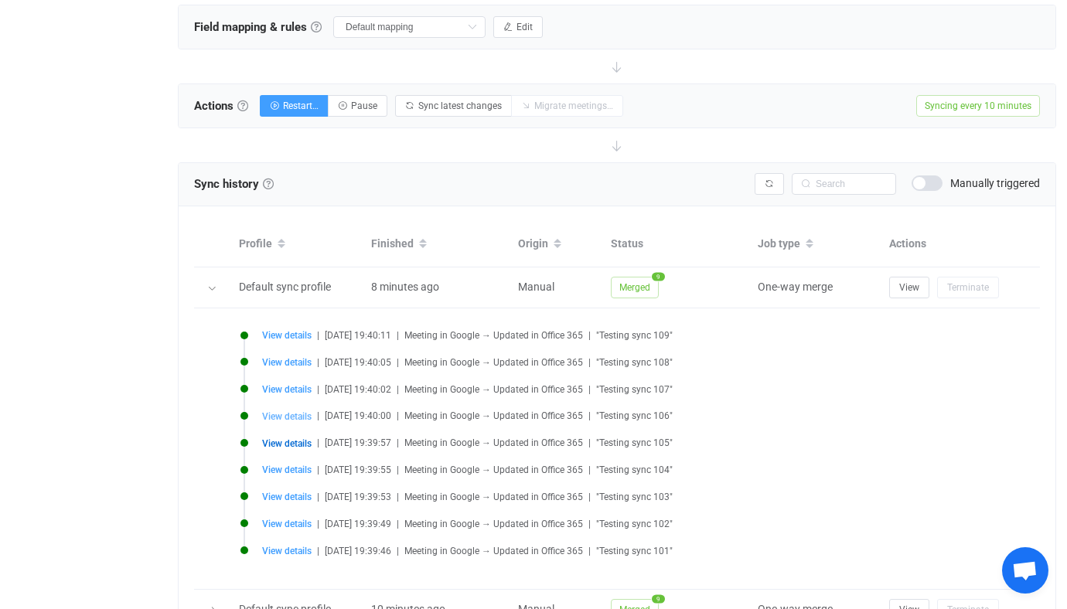
click at [281, 413] on span "View details" at bounding box center [286, 416] width 49 height 11
type input "Testing sync 106"
type input "2025-10-08 15:00:00"
type input "2025-10-08 16:00:00"
type input "https://www.google.com/calendar/event?eid=Mm4xZ3V1dGJpNDB0NTJyam9uYnBoYWdjMzhfM…"
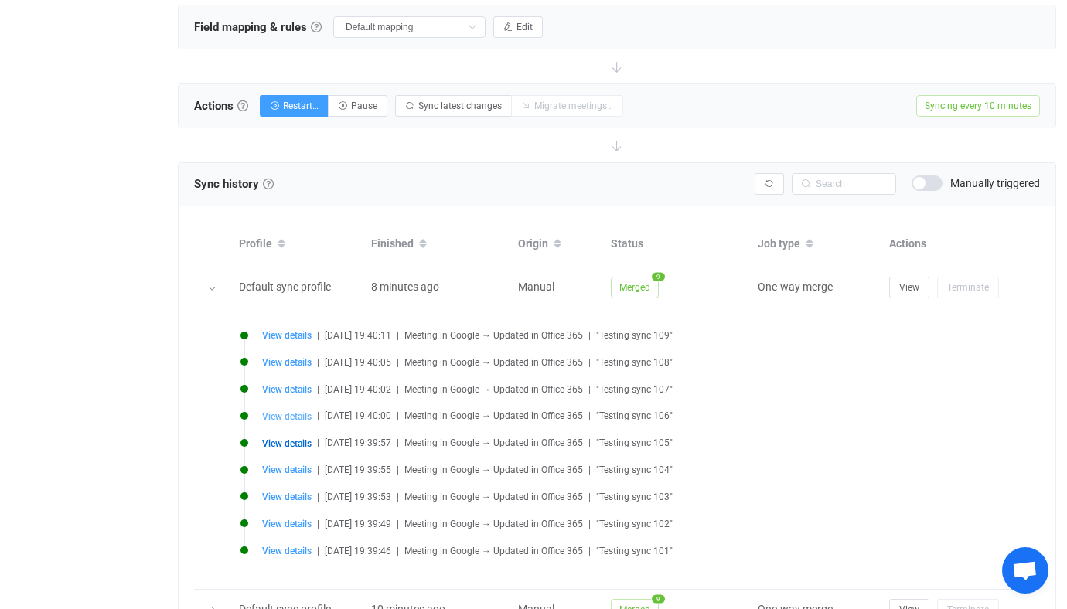
type input "2025-10-08 15:00:00"
type input "2025-10-16 20:59:59"
type input "2n1guutbi40t52rjonbphagc38@google.com"
type input "2n1guutbi40t52rjonbphagc38"
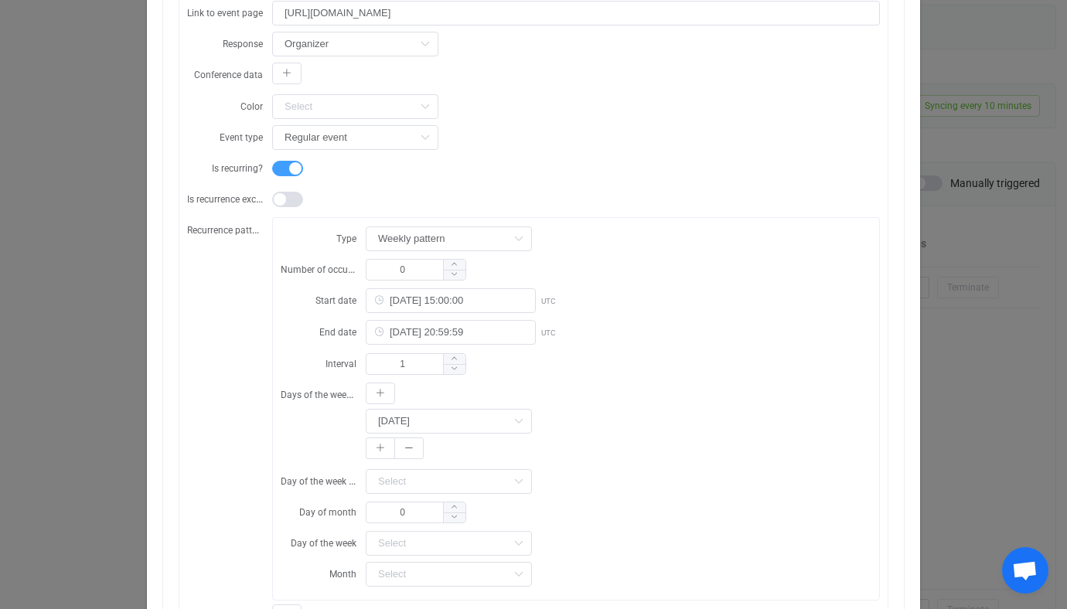
scroll to position [631, 0]
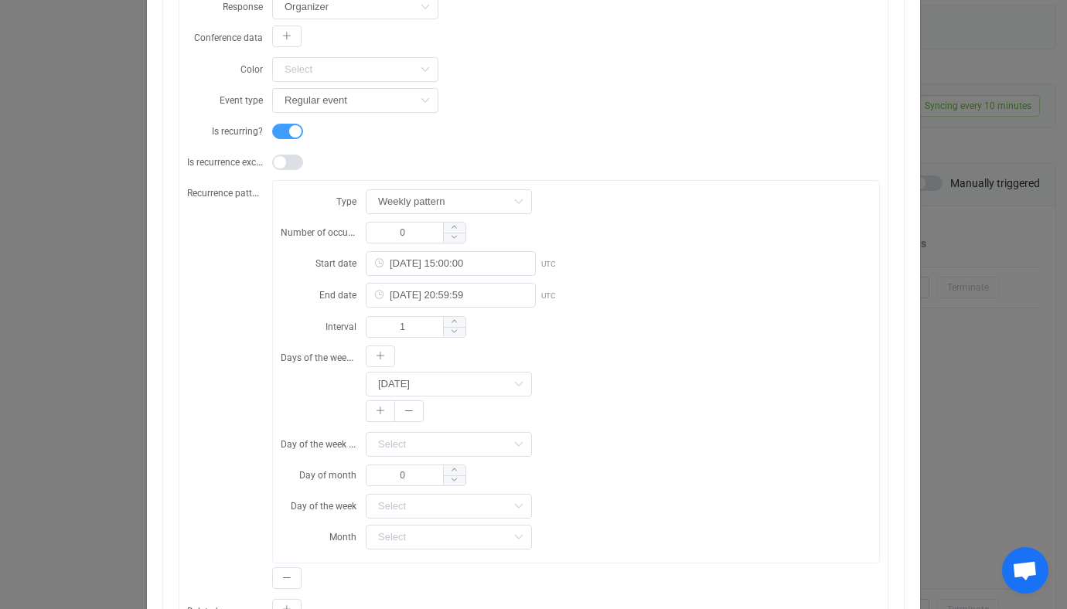
click at [50, 383] on div "Resync Show JSON Source Mapped value Destination Subject Testing sync 106 Start…" at bounding box center [533, 304] width 1067 height 609
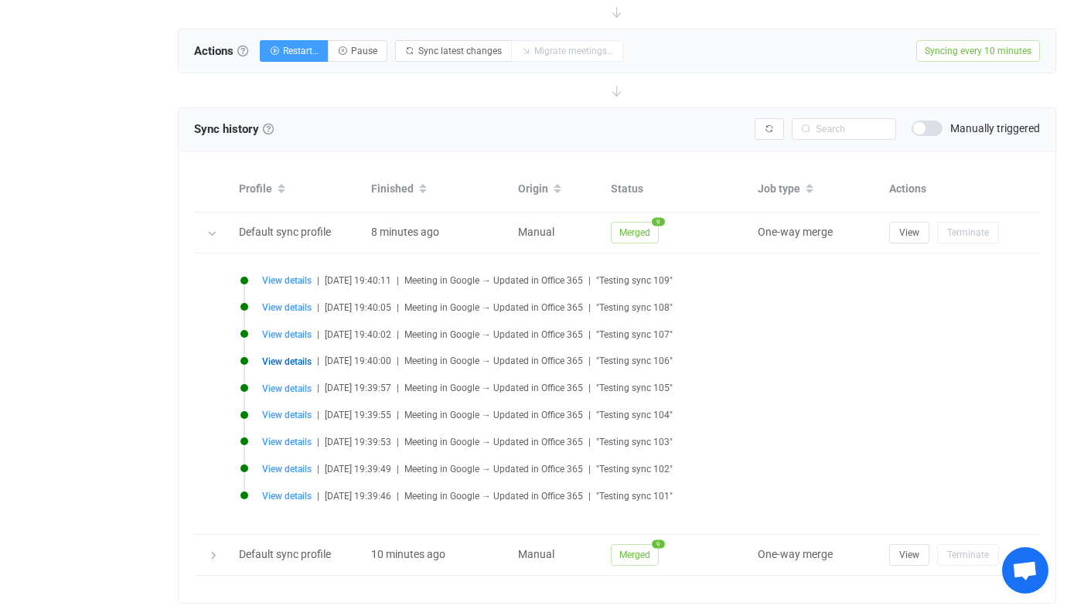
scroll to position [567, 0]
click at [294, 411] on span "View details" at bounding box center [286, 413] width 49 height 11
type input "Testing sync 104"
type input "2025-10-08 13:00:00"
type input "2025-10-08 14:00:00"
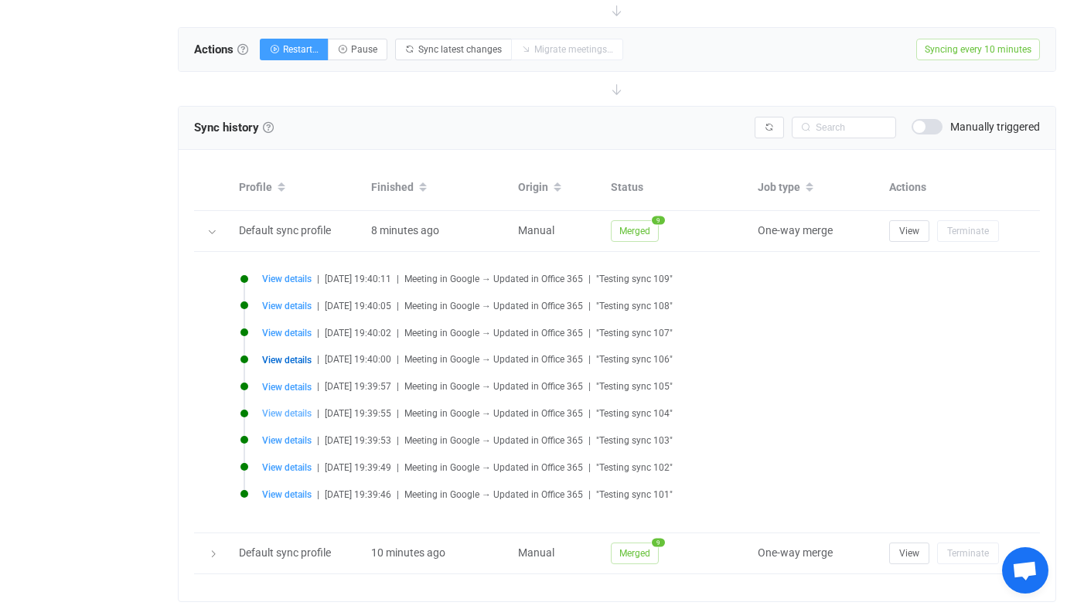
type input "https://www.google.com/calendar/event?eid=N2xrc2lvNzhvOTFmMzE0dDRvOGIyaWNxaG1fM…"
type input "2025-10-08 13:00:00"
type input "2025-10-14 20:59:59"
type input "7lksio78o91f314t4o8b2icqhm@google.com"
type input "7lksio78o91f314t4o8b2icqhm"
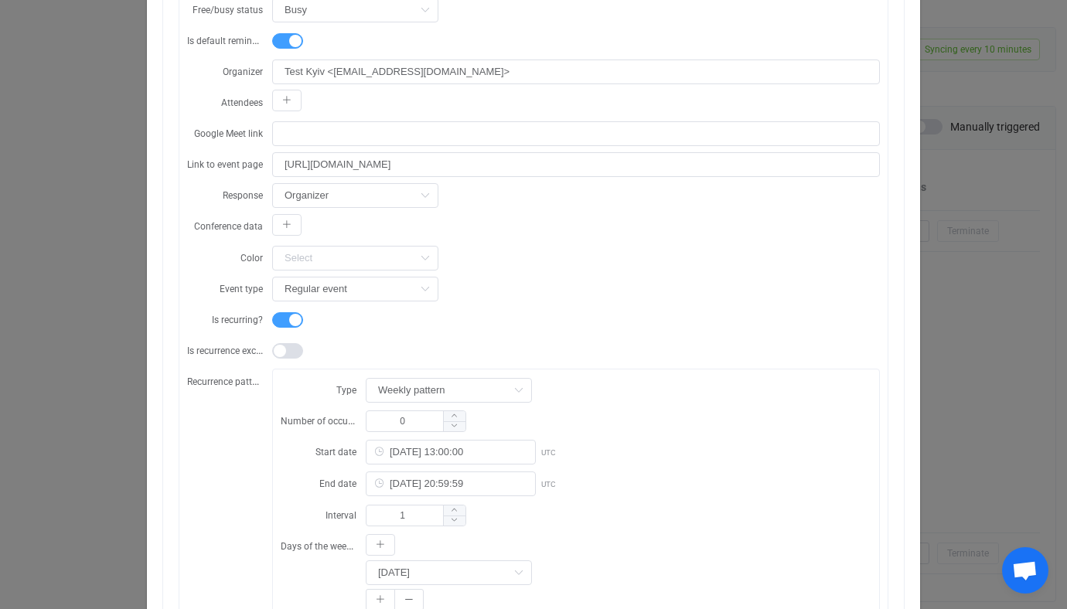
scroll to position [444, 0]
click at [121, 325] on div "Resync Show JSON Source Mapped value Destination Subject Testing sync 104 Start…" at bounding box center [533, 304] width 1067 height 609
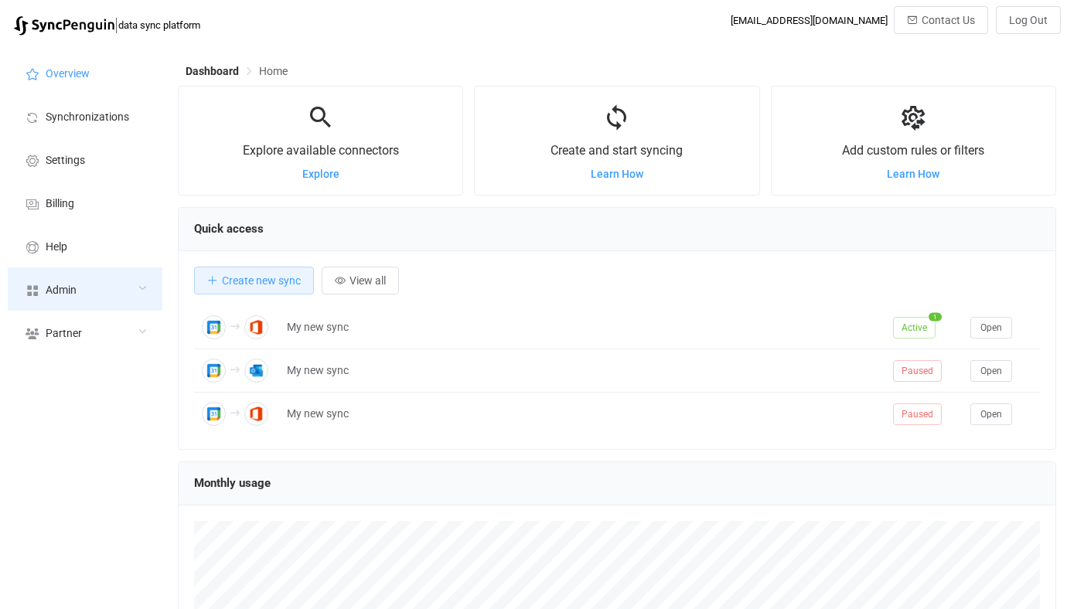
click at [74, 296] on div "Admin" at bounding box center [85, 288] width 155 height 43
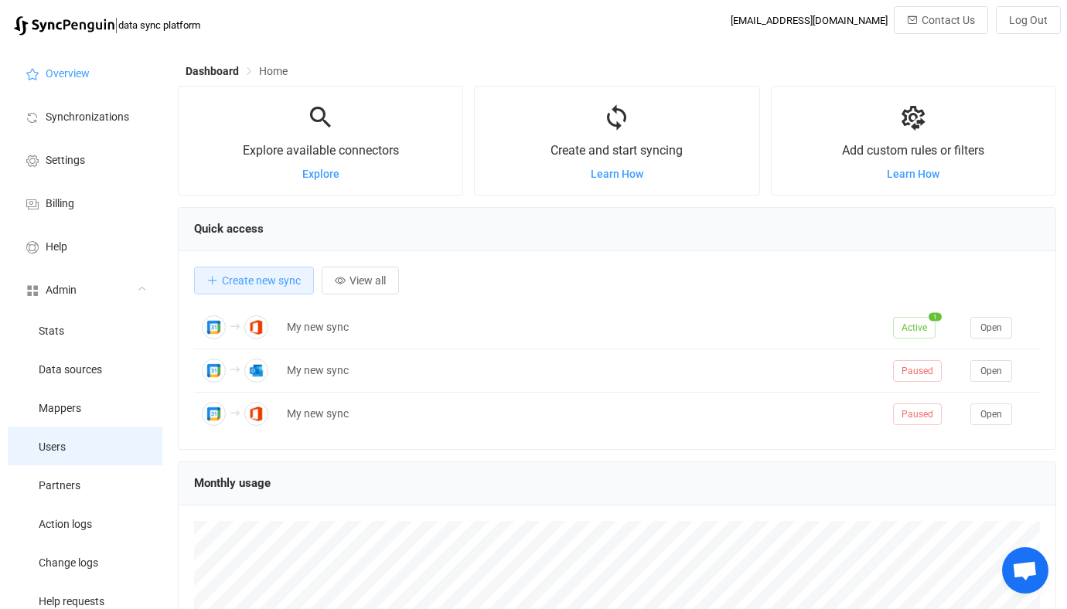
click at [70, 433] on li "Users" at bounding box center [85, 446] width 155 height 39
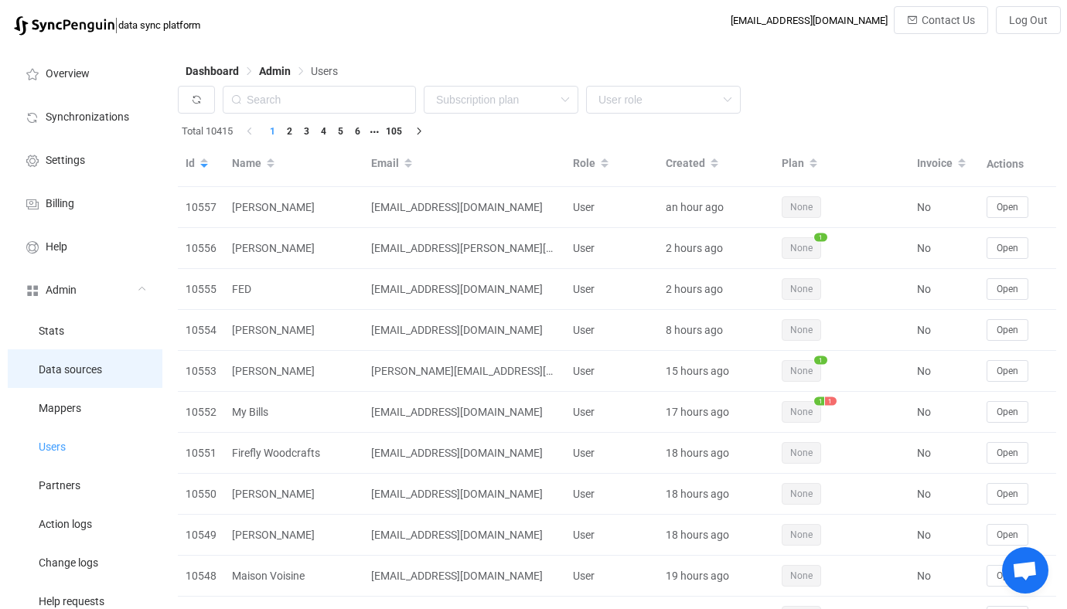
click at [99, 359] on li "Data sources" at bounding box center [85, 368] width 155 height 39
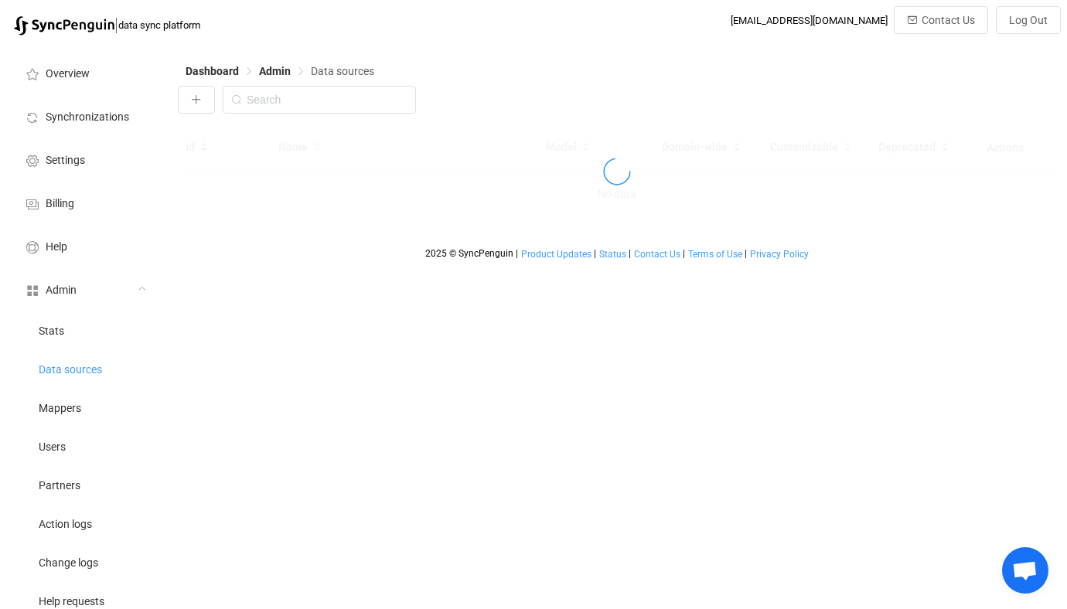
click at [243, 345] on div "Dashboard Admin Data sources Id Name Model Domain-wide Customizable Deprecated …" at bounding box center [618, 434] width 897 height 782
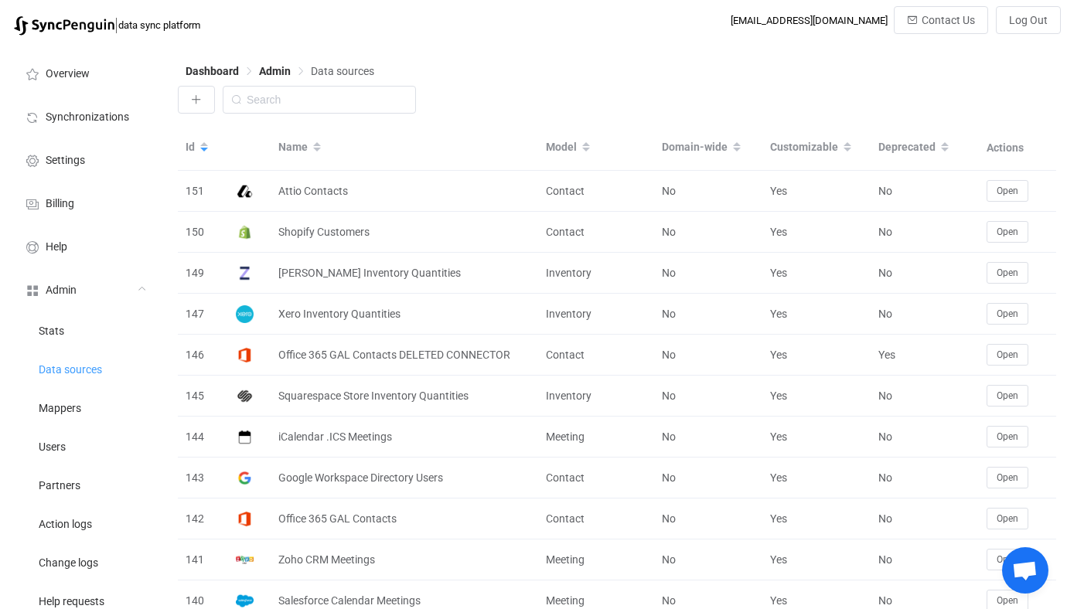
scroll to position [2058, 0]
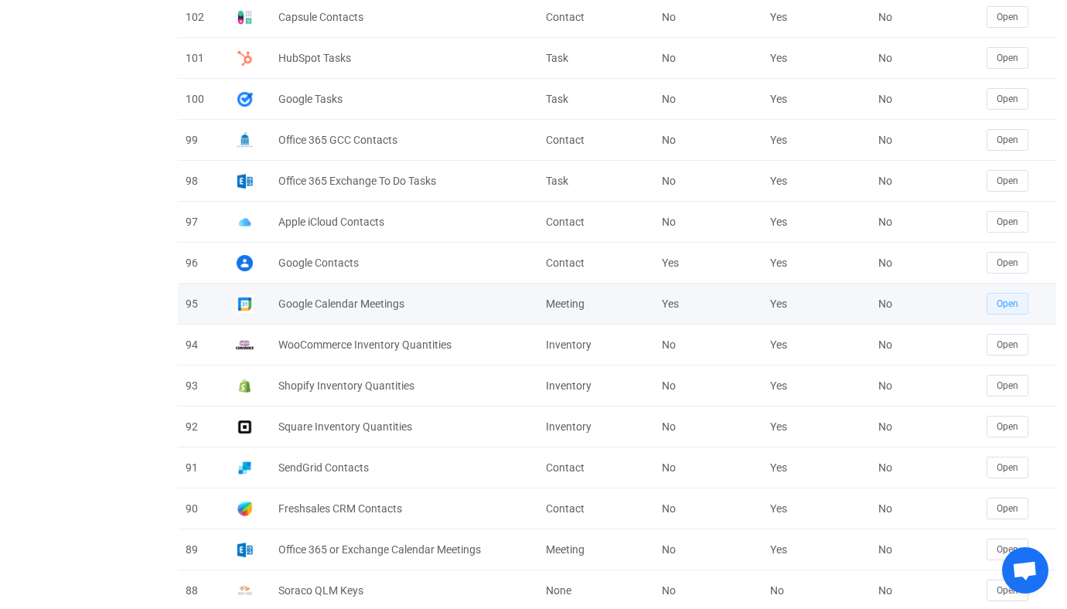
click at [1003, 299] on span "Open" at bounding box center [1007, 303] width 22 height 11
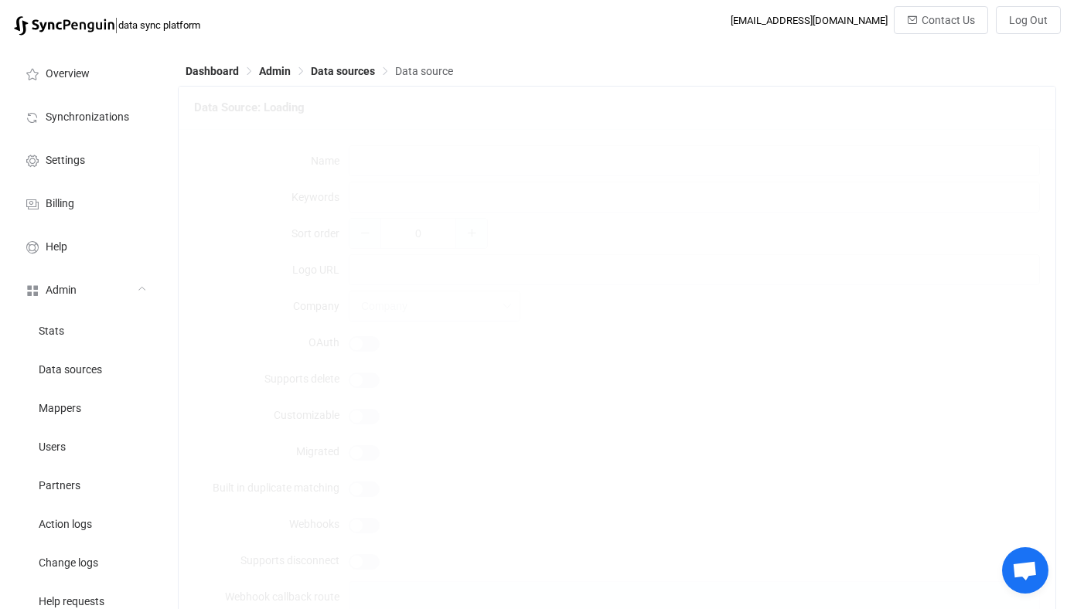
type input "Google Calendar Meetings"
type input "g suite gsuite google workspace"
type input "3"
type input "https://api.syncpenguin.com/images/google.png"
type input "2"
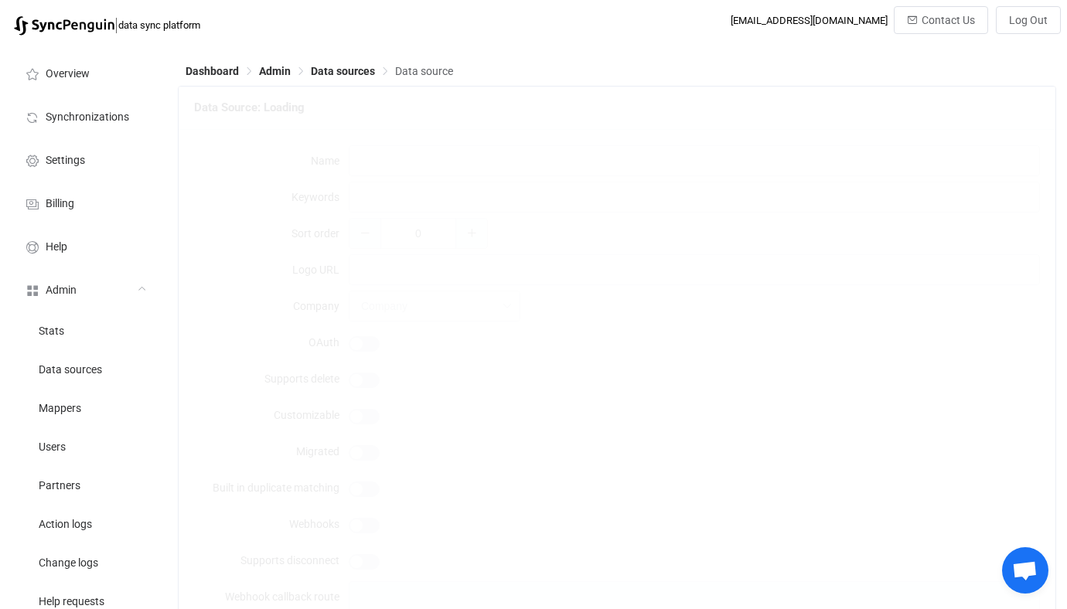
type input "google-calendar"
type input "Service account"
type textarea "Can be used to sync: <br/> <br/> • Personal user calendars (primary or addition…"
type input "Meeting"
type input "Calendar meetings"
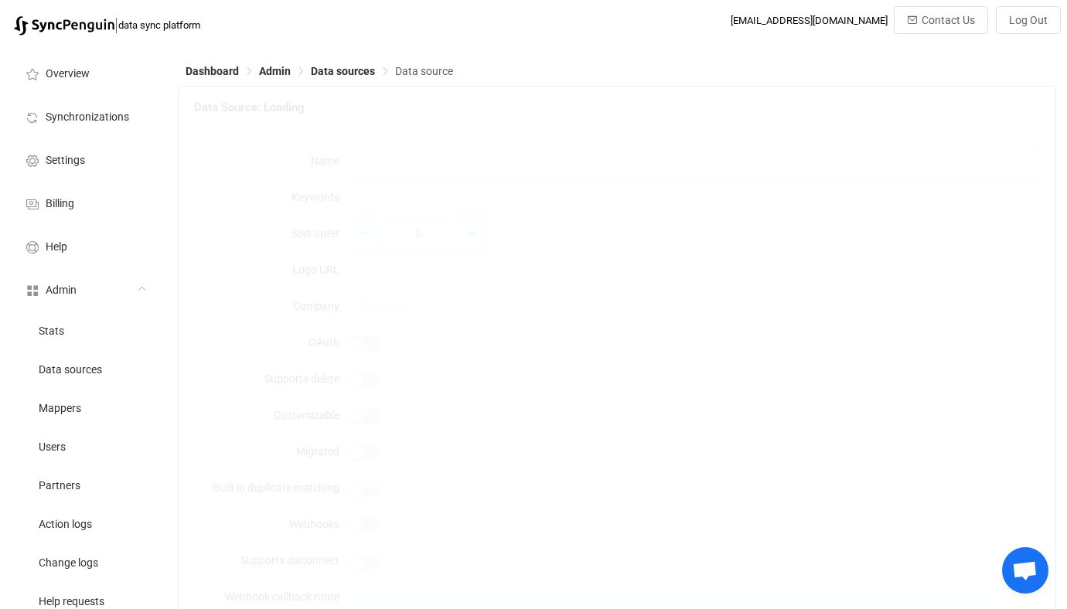
type textarea "{ "type": "object", "required": [ "serviceAccountJson", "adminEmail" ], "additi…"
type textarea "To connect your Google account just click the Connect button. Additionally you …"
type textarea "You need to connect a Google Workspace **service account** with enabled domain-…"
type input "Google"
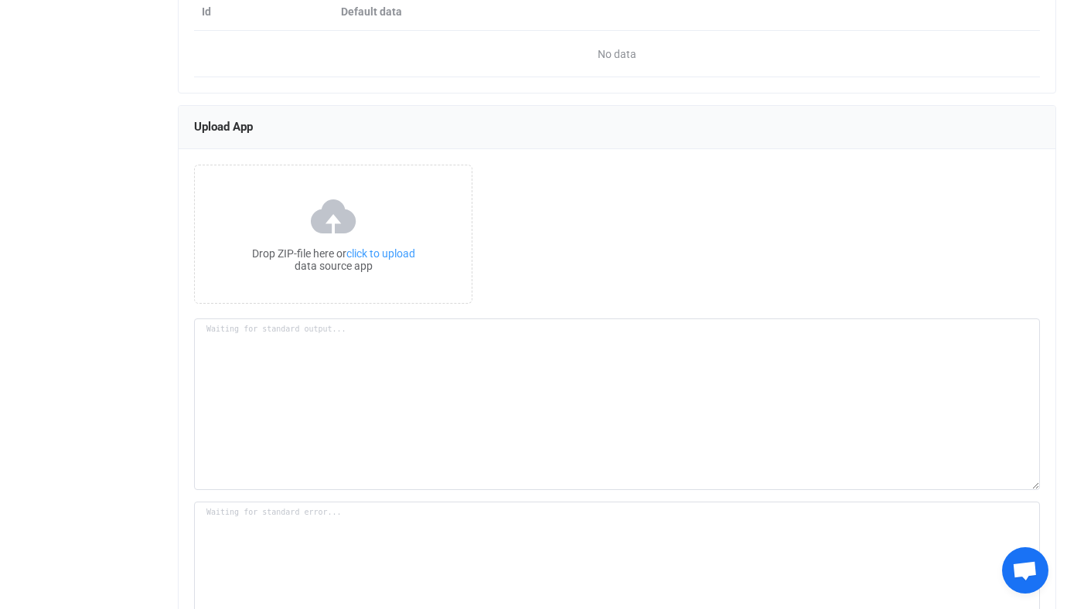
scroll to position [2039, 0]
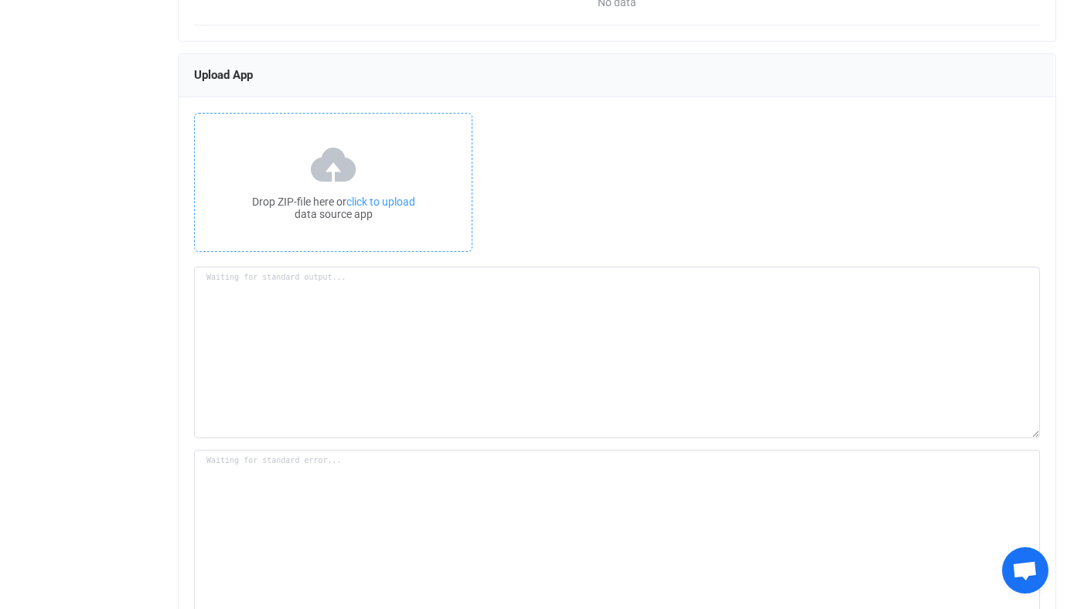
click at [346, 183] on icon at bounding box center [334, 164] width 52 height 39
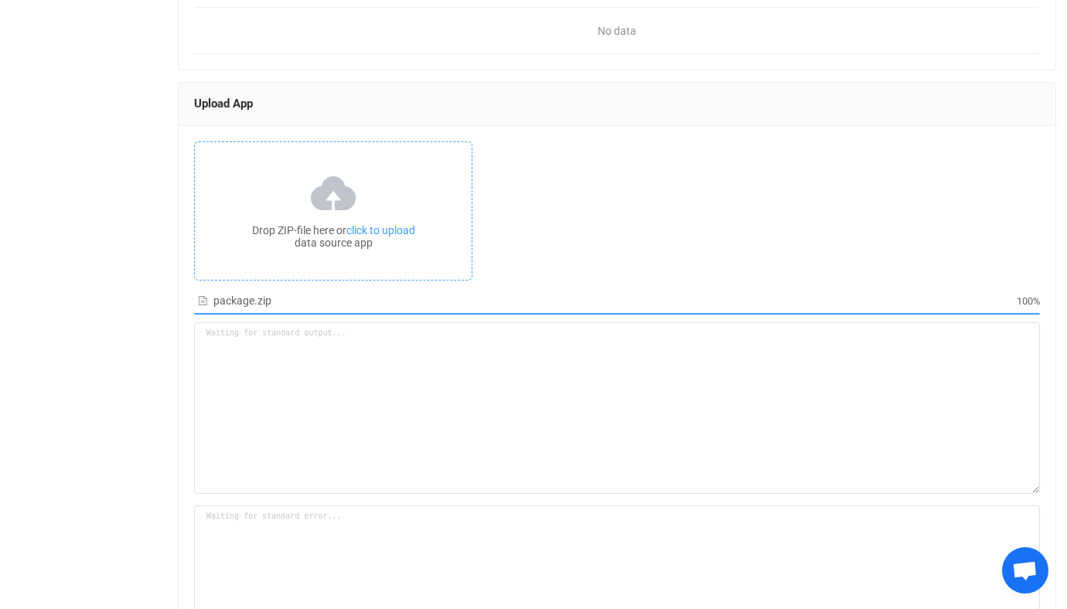
scroll to position [2010, 0]
type textarea "Building resource app... /srv/www/syncpenguin-api/Env/Temp/f5343065-b003-4b04-b…"
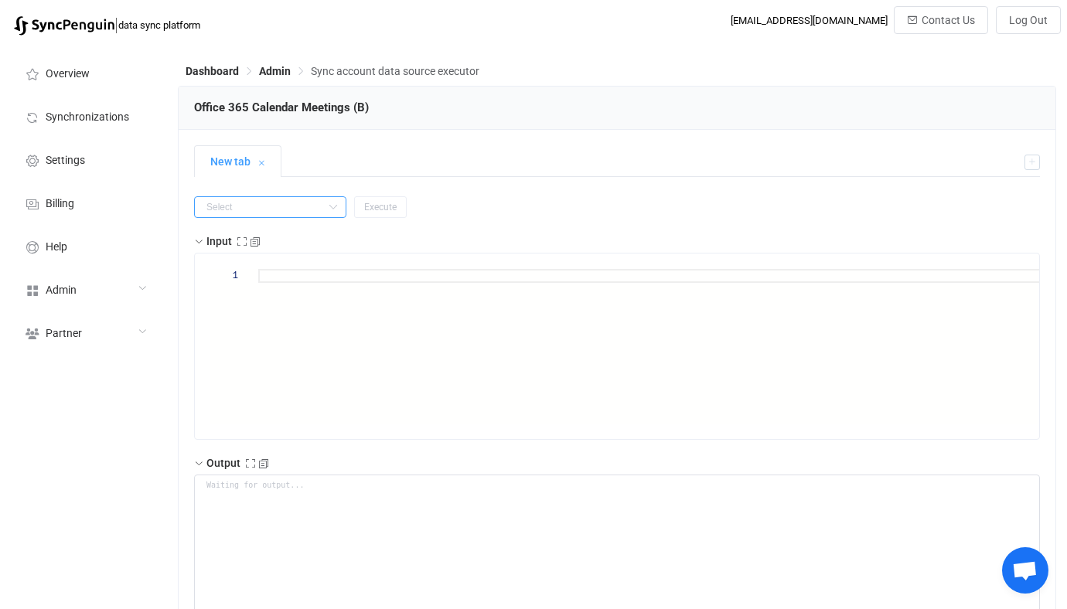
click at [271, 214] on input "text" at bounding box center [270, 207] width 152 height 22
click at [254, 308] on li "getAll" at bounding box center [260, 298] width 131 height 26
type input "getAll"
click at [364, 204] on span "Execute" at bounding box center [380, 207] width 32 height 11
type textarea "{ "nextSync": null, "entries": [ { "type": "upsert", "id": "AAMkADFhMmU2ODEwLTc…"
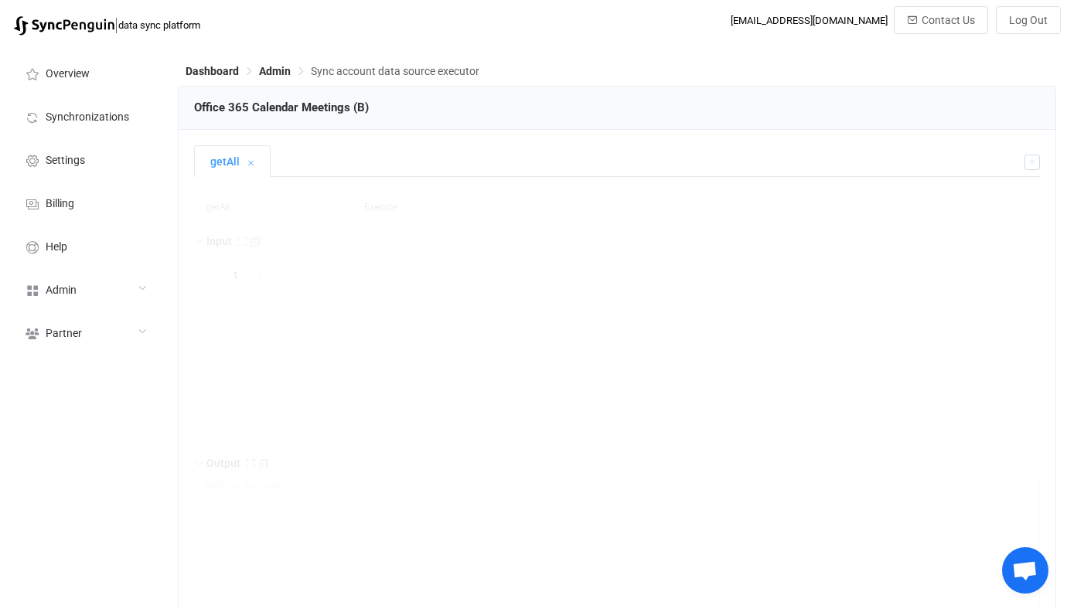
type textarea "Output saved to the file"
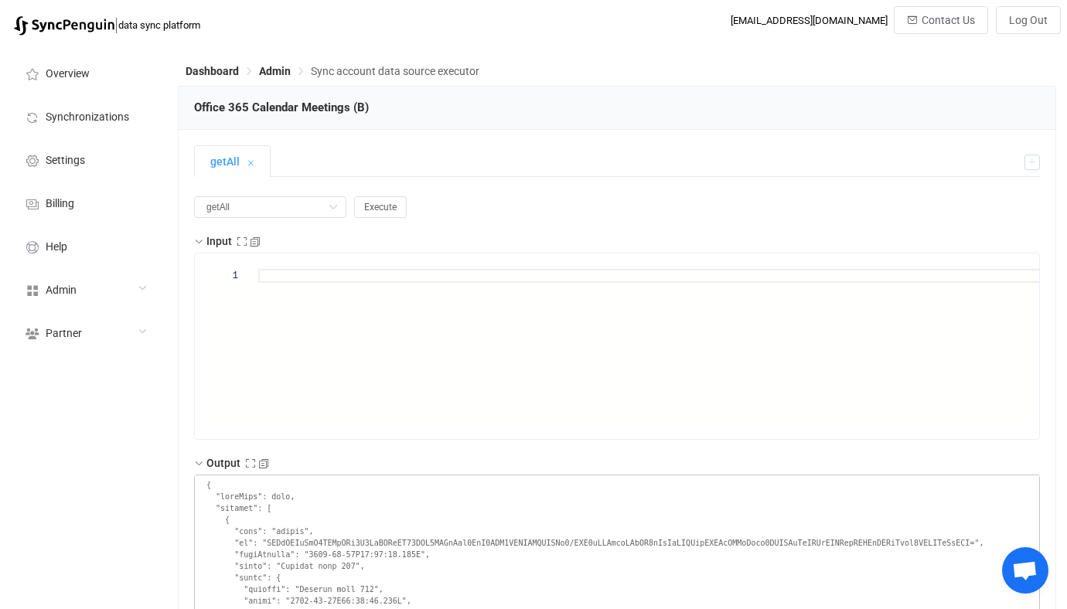
scroll to position [315, 0]
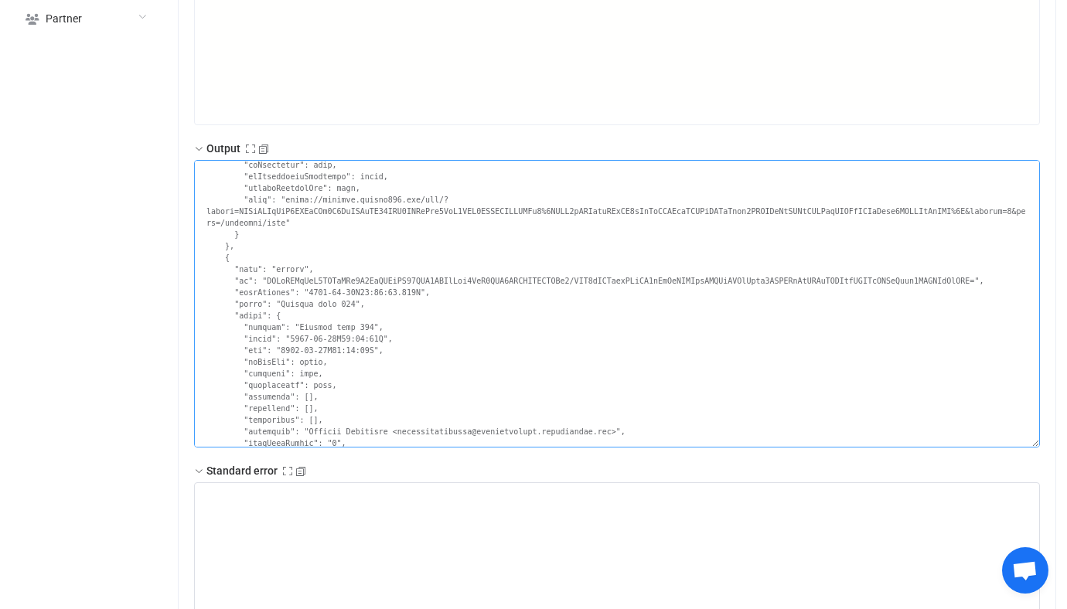
click at [290, 308] on textarea at bounding box center [617, 304] width 846 height 288
drag, startPoint x: 290, startPoint y: 308, endPoint x: 343, endPoint y: 307, distance: 53.4
click at [343, 307] on textarea at bounding box center [617, 304] width 846 height 288
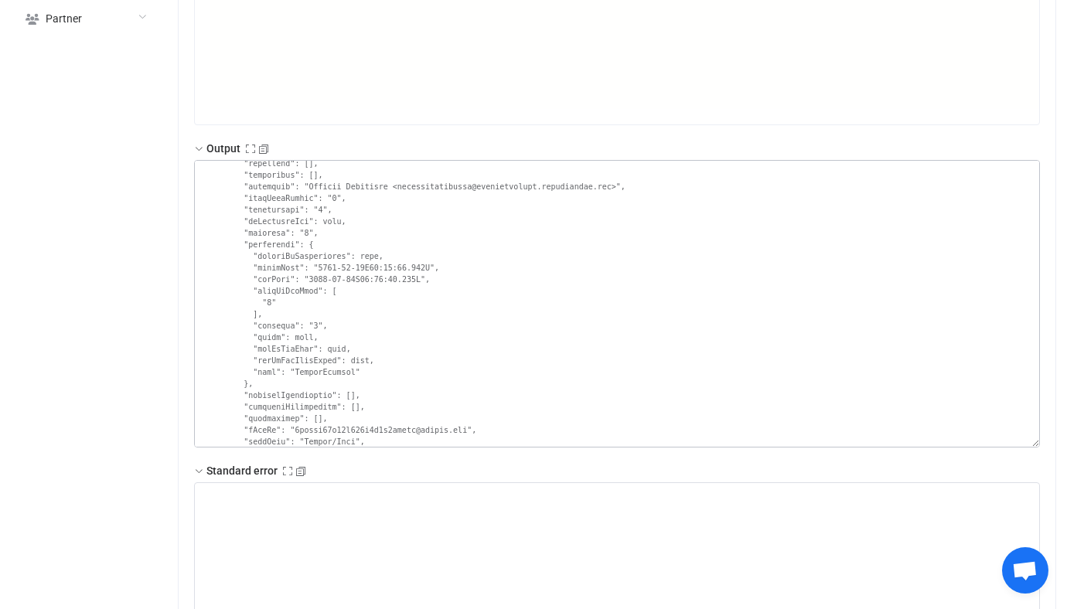
scroll to position [2841, 0]
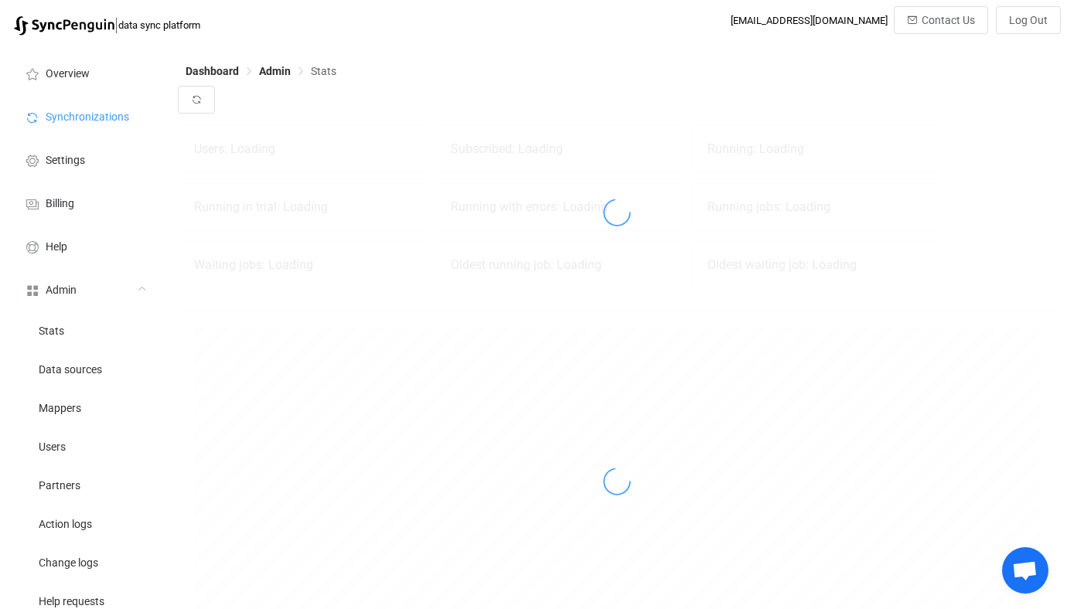
scroll to position [342, 878]
click at [513, 266] on div at bounding box center [617, 212] width 878 height 174
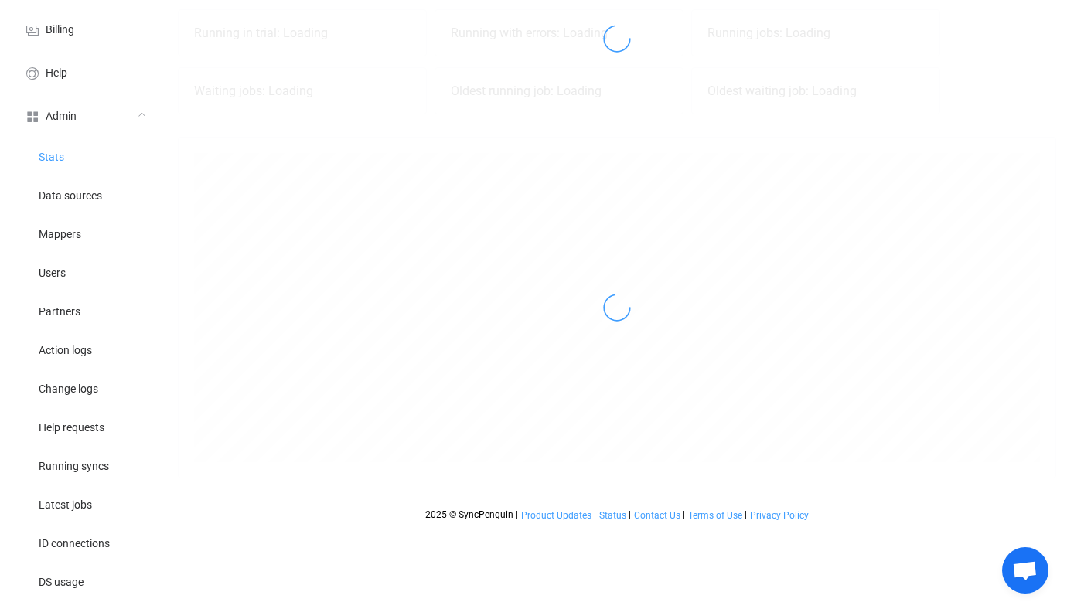
scroll to position [216, 0]
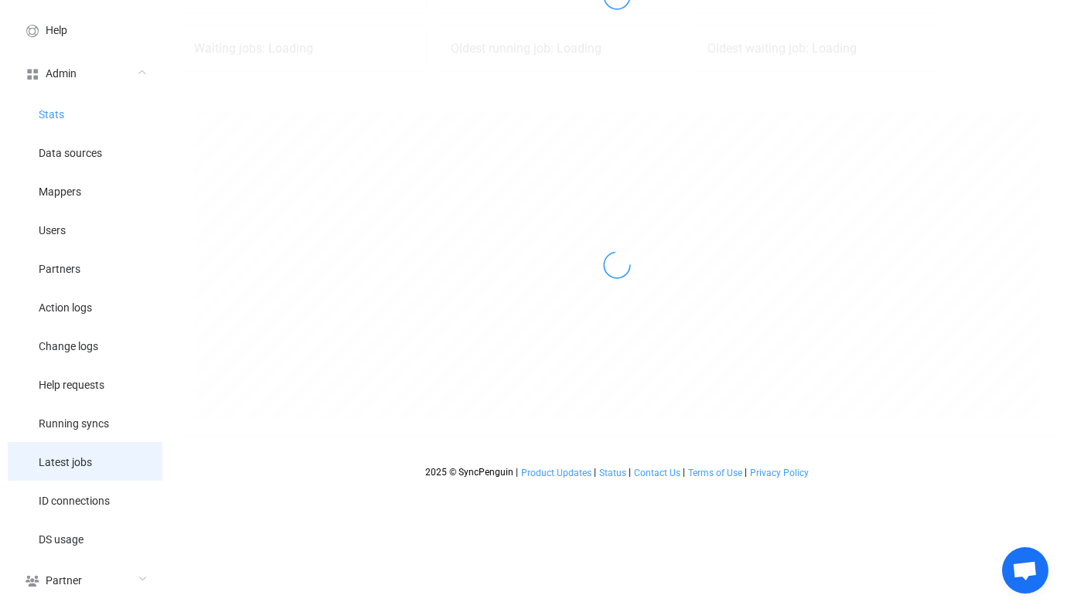
click at [68, 465] on span "Latest jobs" at bounding box center [65, 463] width 53 height 12
